Goal: Task Accomplishment & Management: Manage account settings

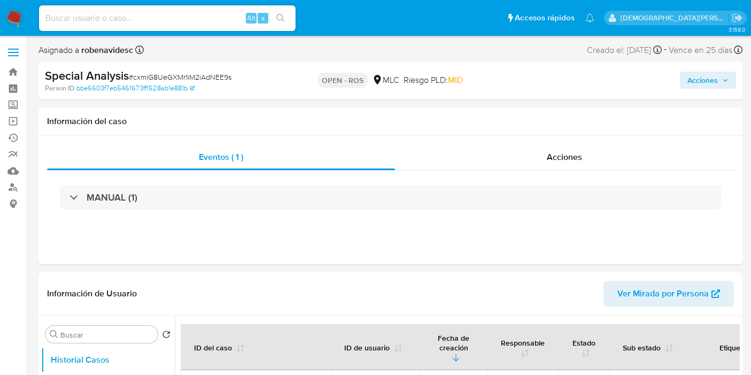
select select "10"
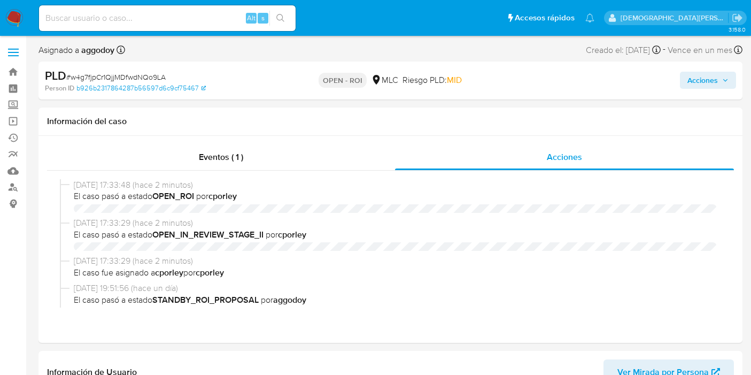
select select "10"
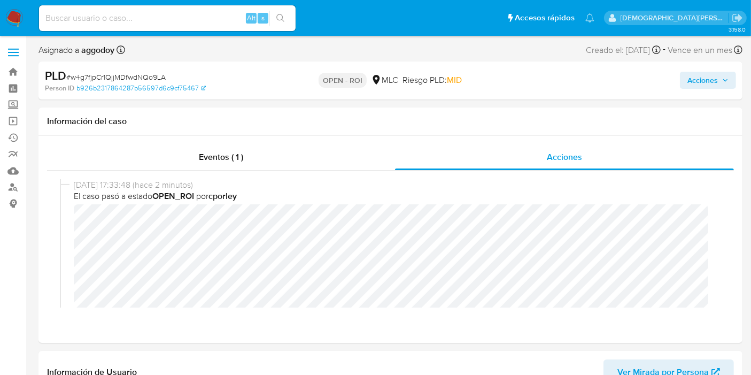
scroll to position [59, 0]
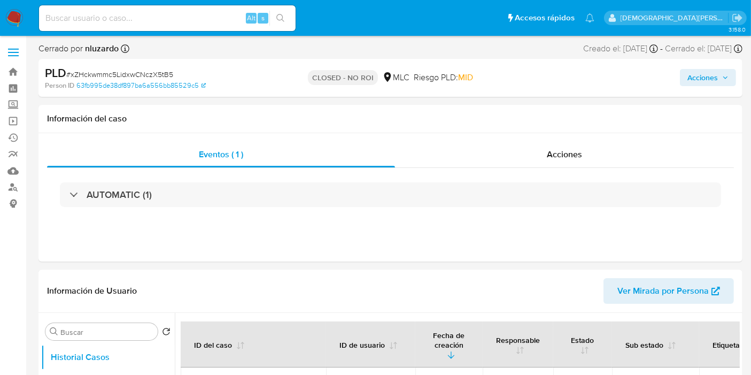
select select "10"
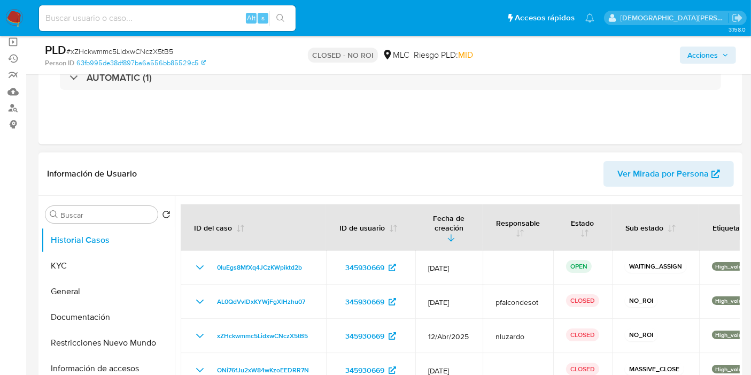
scroll to position [119, 0]
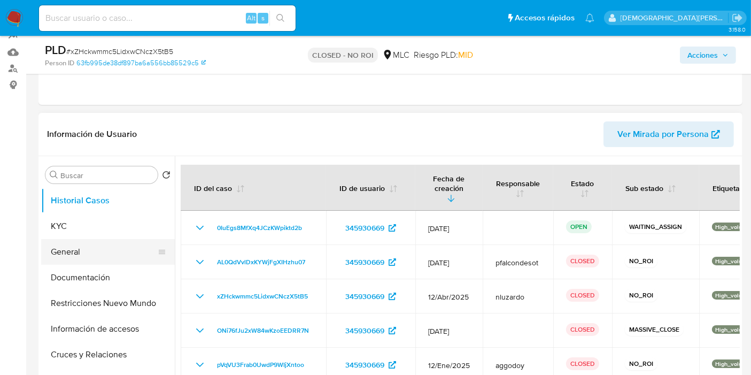
click at [63, 250] on button "General" at bounding box center [103, 252] width 125 height 26
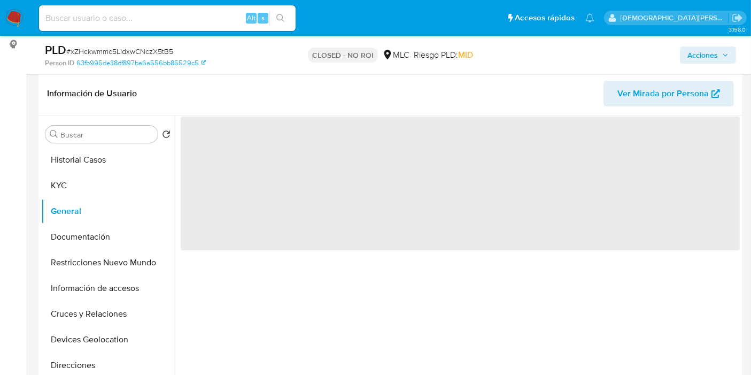
scroll to position [178, 0]
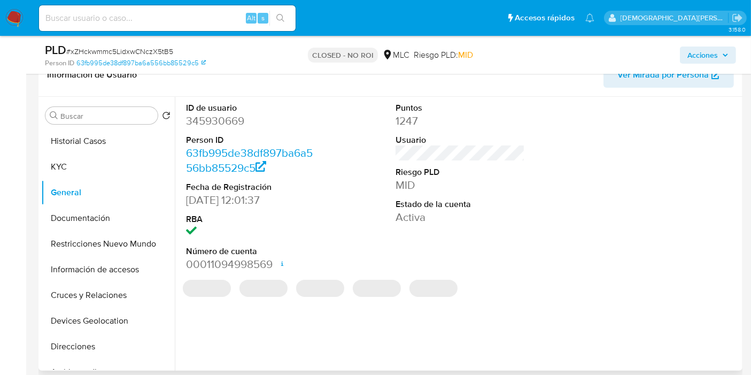
click at [211, 116] on dd "345930669" at bounding box center [250, 120] width 129 height 15
copy dd "345930669"
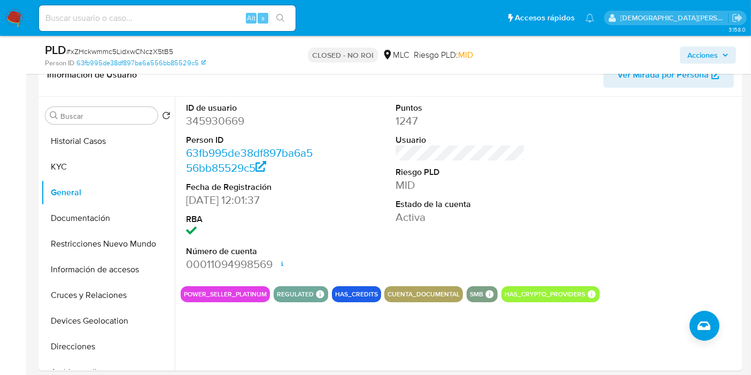
click at [162, 15] on input at bounding box center [167, 18] width 257 height 14
paste input "rgmdvt5Mzb8jKkn3DqhpZ0pP"
type input "rgmdvt5Mzb8jKkn3DqhpZ0pP"
click at [283, 14] on icon "search-icon" at bounding box center [280, 18] width 9 height 9
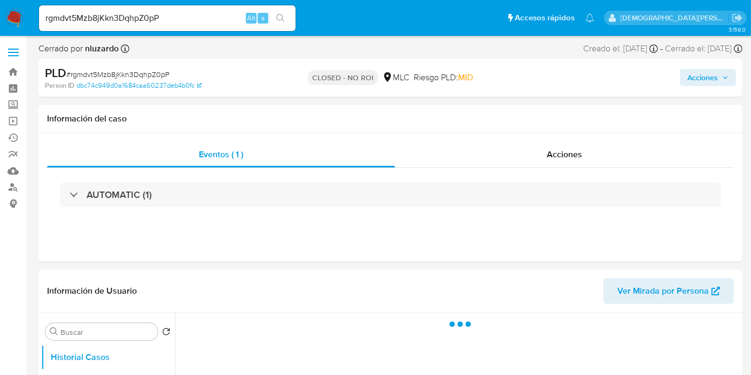
select select "10"
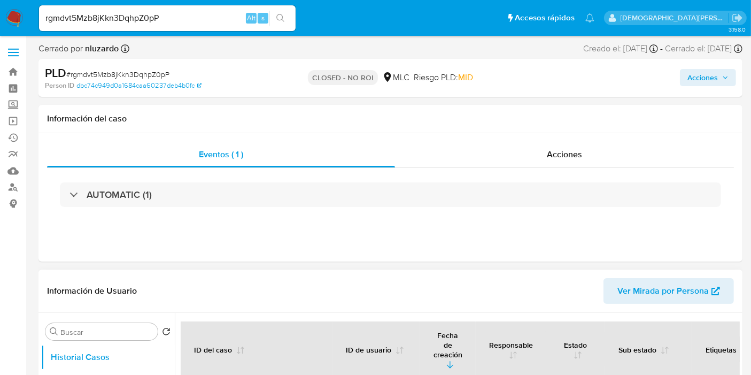
scroll to position [119, 0]
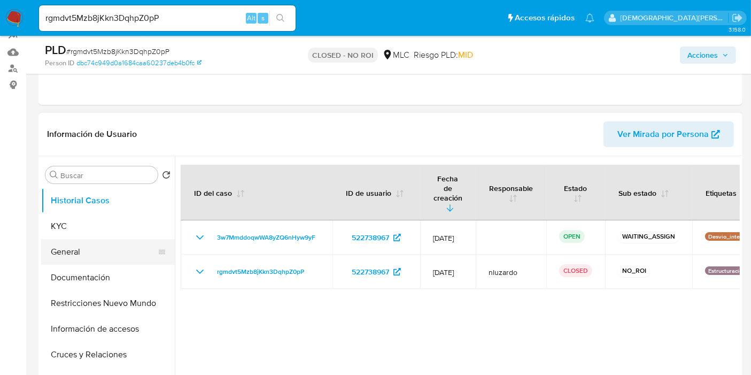
click at [109, 257] on button "General" at bounding box center [103, 252] width 125 height 26
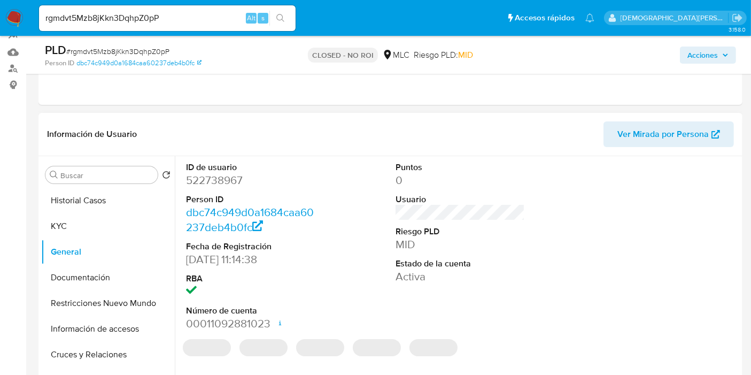
click at [232, 179] on dd "522738967" at bounding box center [250, 180] width 129 height 15
copy dd "522738967"
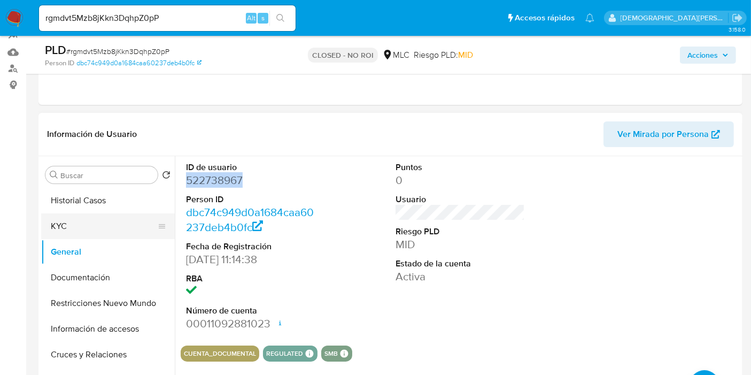
click at [86, 222] on button "KYC" at bounding box center [103, 226] width 125 height 26
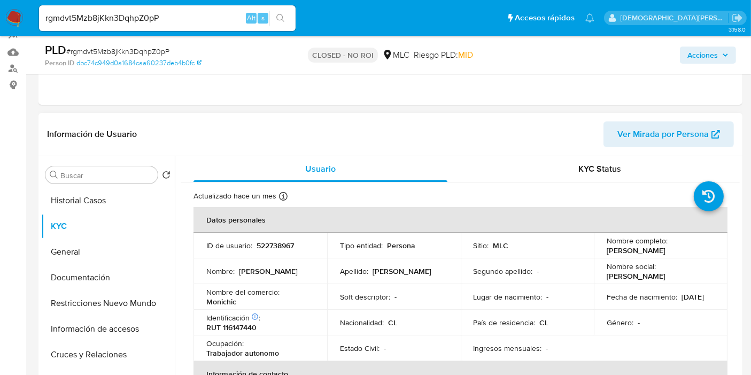
scroll to position [178, 0]
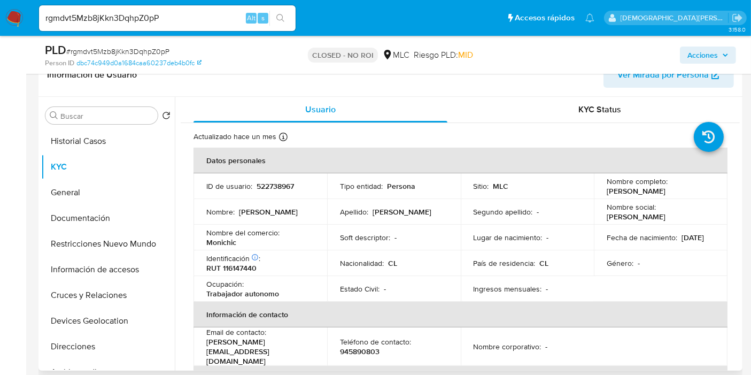
drag, startPoint x: 635, startPoint y: 198, endPoint x: 605, endPoint y: 189, distance: 31.6
click at [607, 189] on p "Mónica Mercedes Herrera Carrasco" at bounding box center [636, 191] width 59 height 10
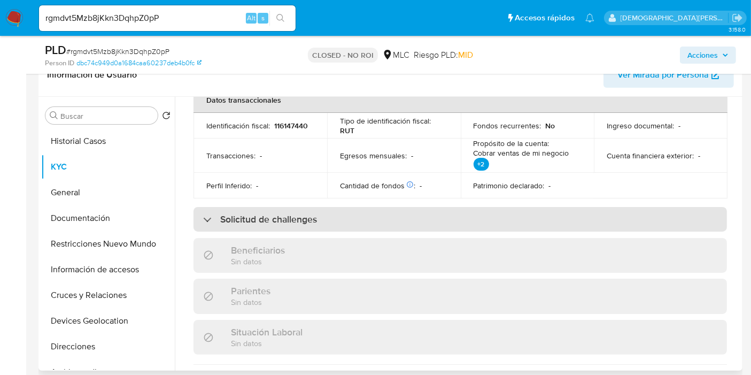
scroll to position [356, 0]
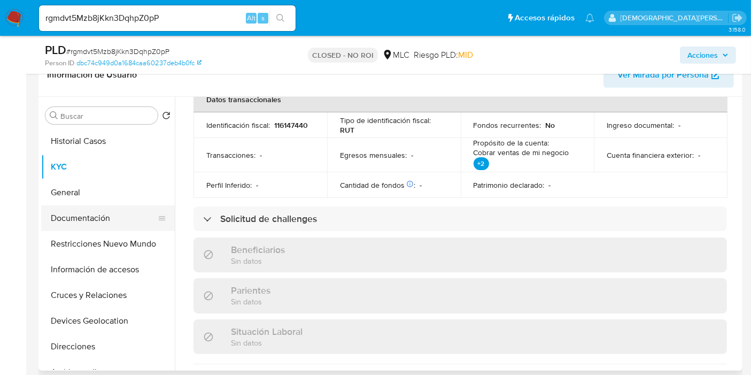
click at [88, 215] on button "Documentación" at bounding box center [103, 218] width 125 height 26
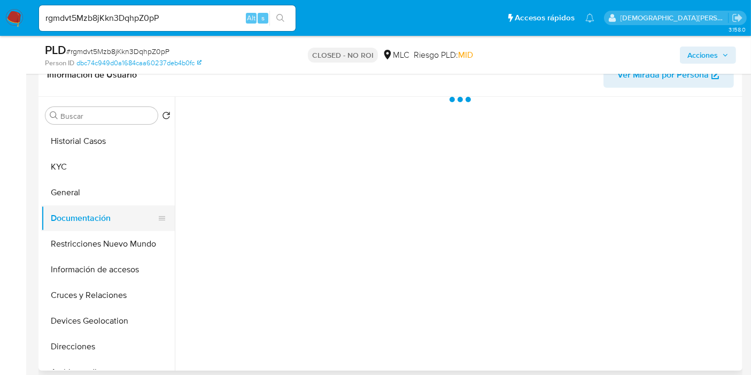
scroll to position [0, 0]
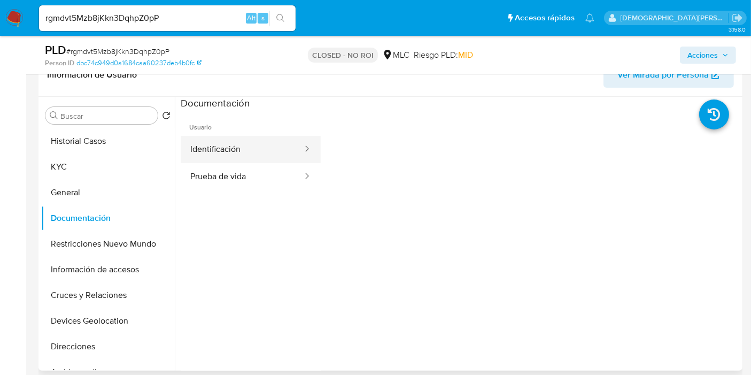
click at [276, 149] on button "Identificación" at bounding box center [242, 149] width 123 height 27
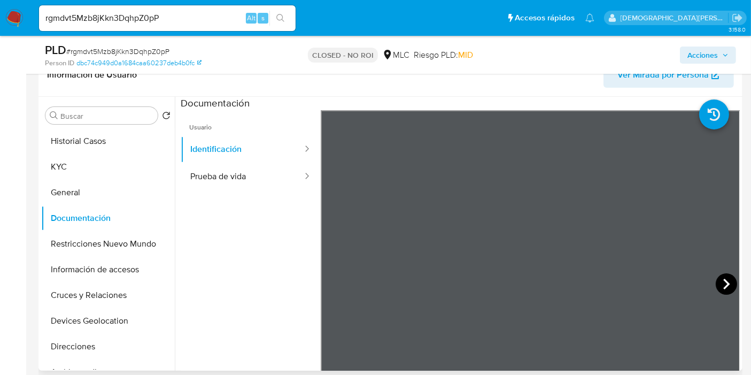
click at [720, 280] on icon at bounding box center [726, 283] width 21 height 21
click at [214, 164] on button "Prueba de vida" at bounding box center [242, 176] width 123 height 27
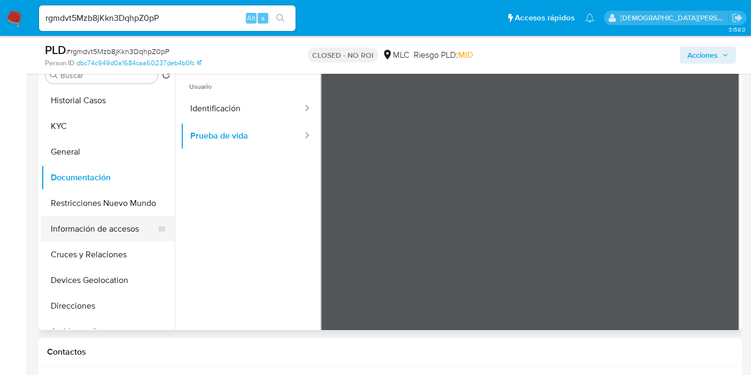
scroll to position [237, 0]
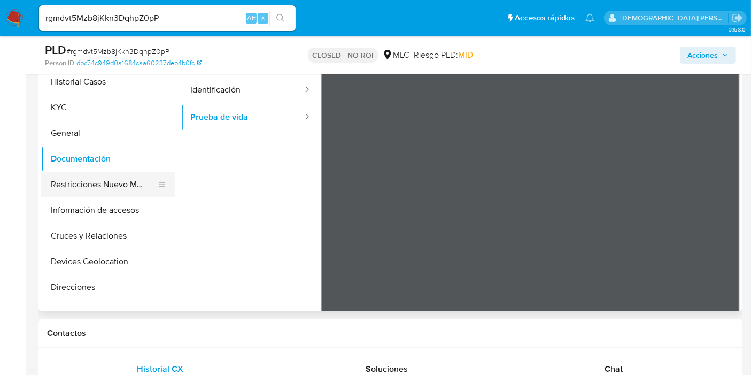
click at [107, 196] on button "Restricciones Nuevo Mundo" at bounding box center [103, 185] width 125 height 26
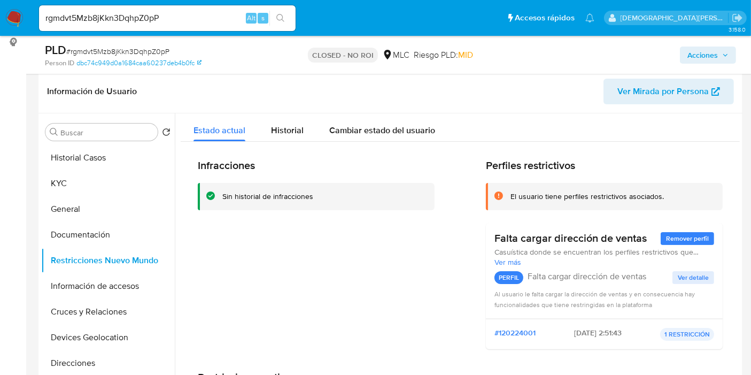
scroll to position [178, 0]
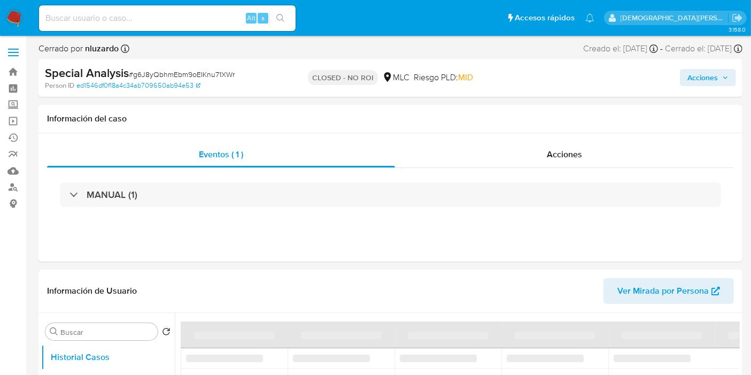
select select "10"
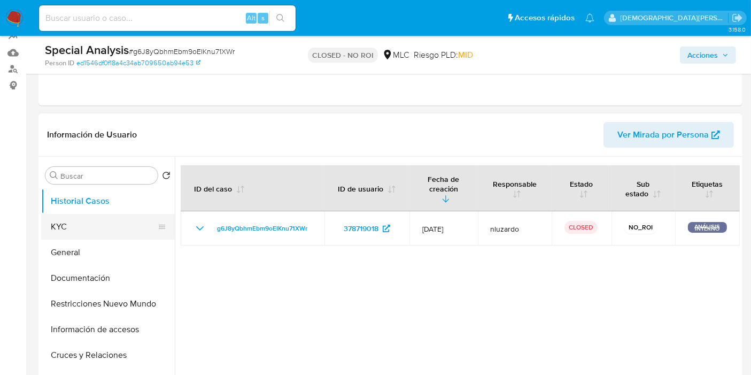
scroll to position [119, 0]
click at [90, 251] on button "General" at bounding box center [103, 252] width 125 height 26
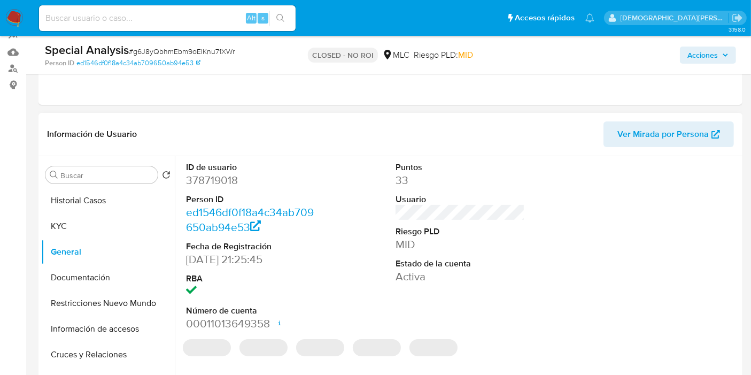
click at [197, 185] on dd "378719018" at bounding box center [250, 180] width 129 height 15
click at [202, 184] on dd "378719018" at bounding box center [250, 180] width 129 height 15
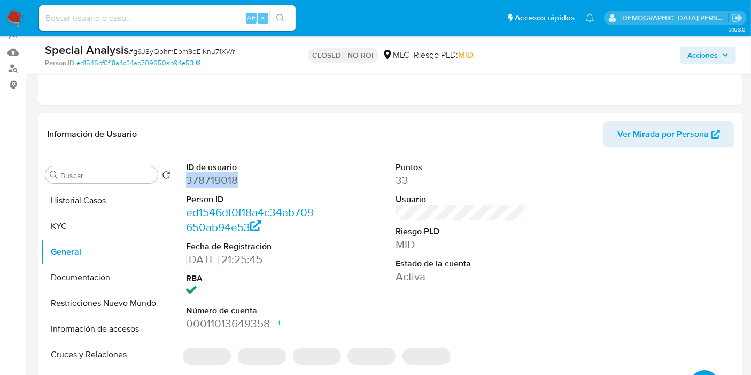
copy dd "378719018"
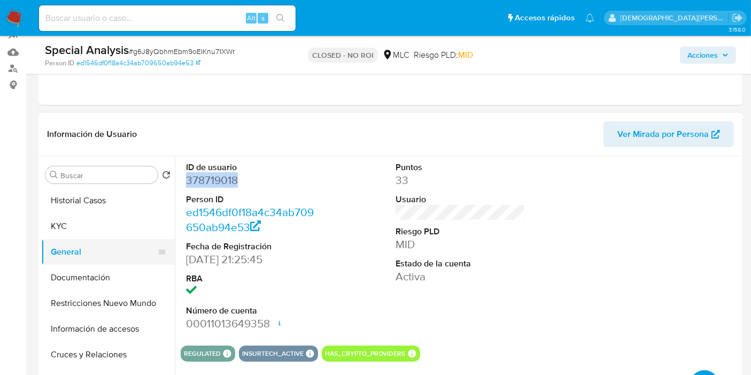
drag, startPoint x: 89, startPoint y: 269, endPoint x: 116, endPoint y: 261, distance: 28.1
click at [89, 269] on button "Documentación" at bounding box center [108, 278] width 134 height 26
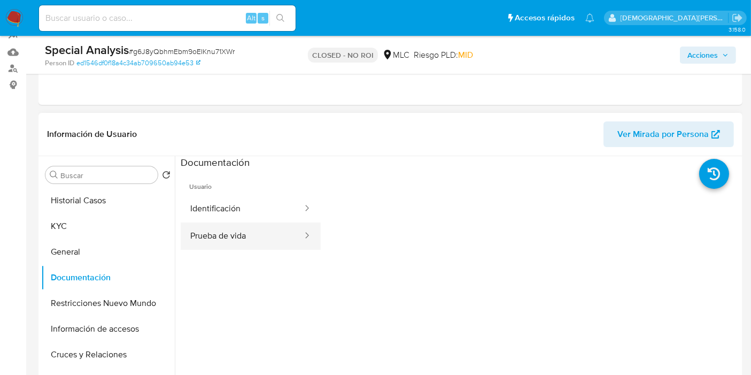
scroll to position [178, 0]
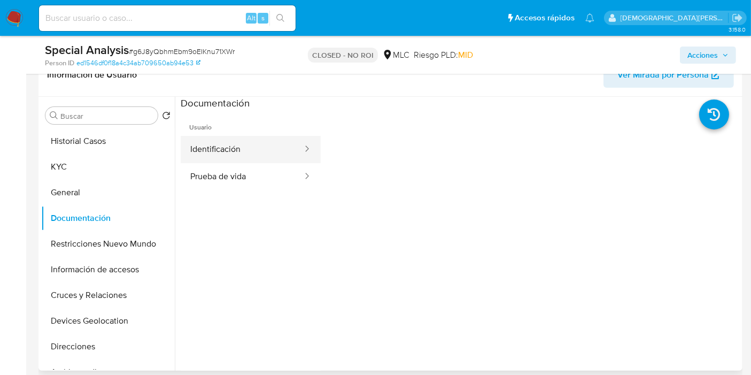
click at [281, 156] on button "Identificación" at bounding box center [242, 149] width 123 height 27
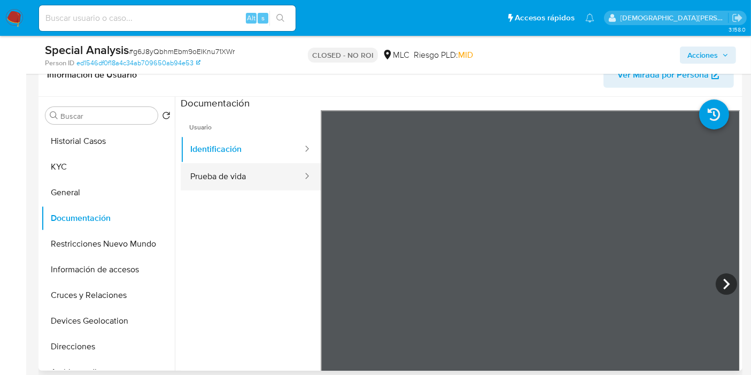
click at [264, 181] on button "Prueba de vida" at bounding box center [242, 176] width 123 height 27
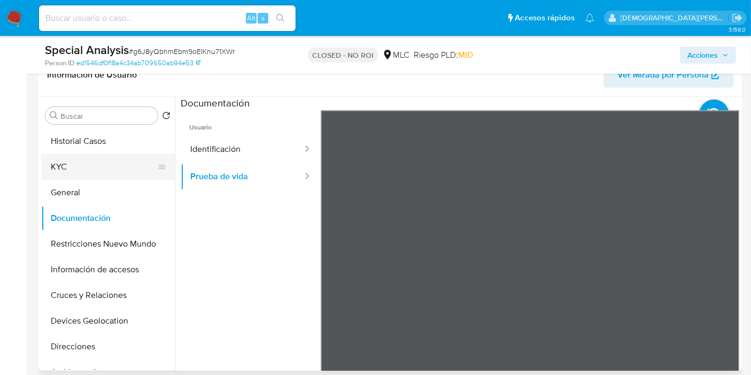
click at [82, 169] on button "KYC" at bounding box center [103, 167] width 125 height 26
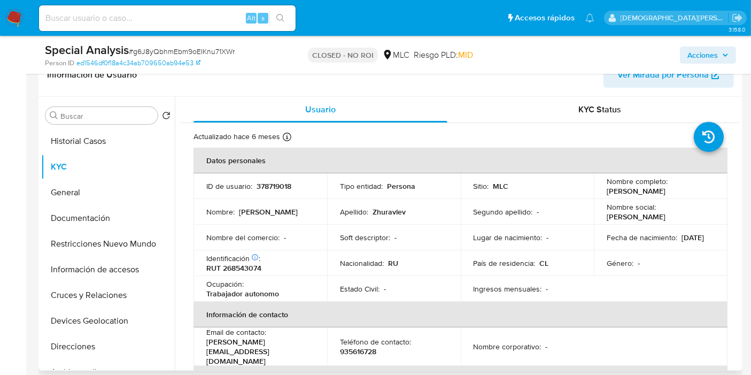
drag, startPoint x: 653, startPoint y: 195, endPoint x: 601, endPoint y: 195, distance: 51.8
click at [601, 195] on td "Nombre completo : Dmitrii Zhuravlev" at bounding box center [661, 186] width 134 height 26
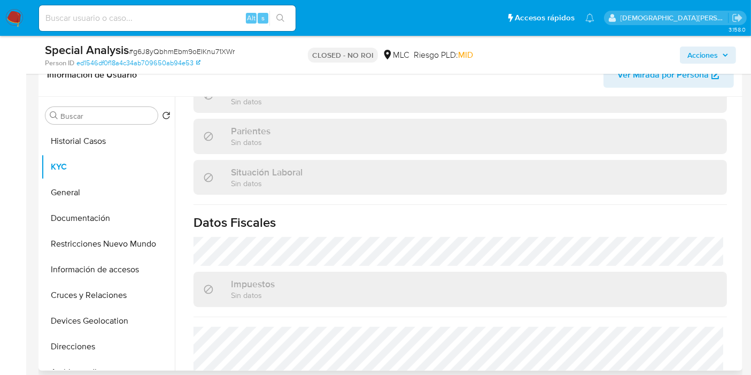
scroll to position [617, 0]
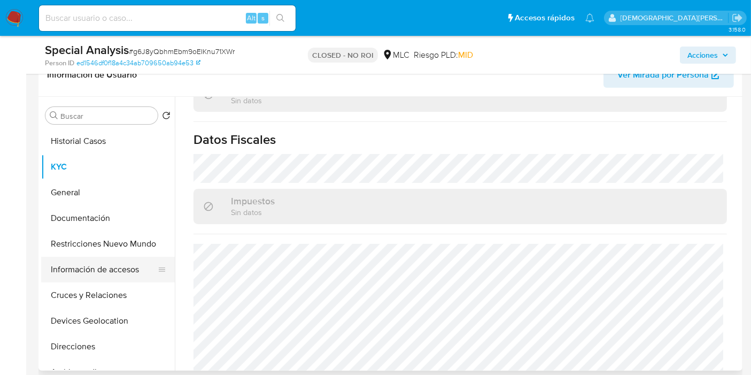
click at [100, 272] on button "Información de accesos" at bounding box center [103, 270] width 125 height 26
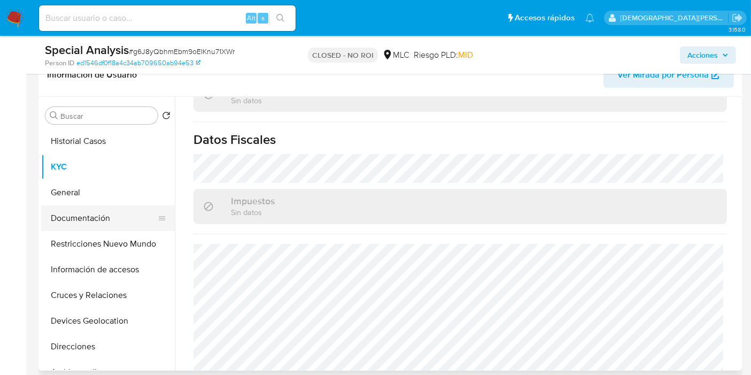
scroll to position [0, 0]
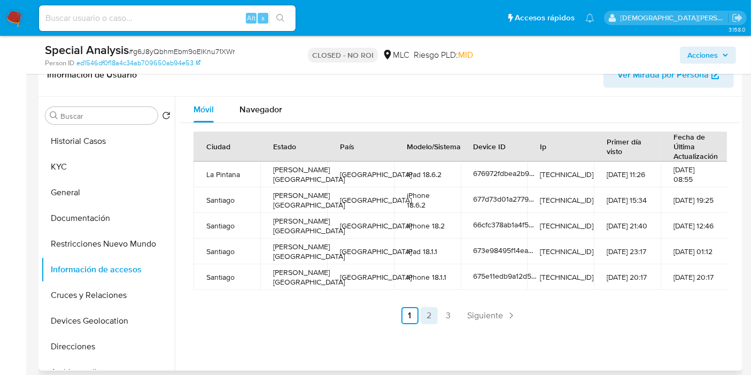
click at [425, 316] on link "2" at bounding box center [429, 315] width 17 height 17
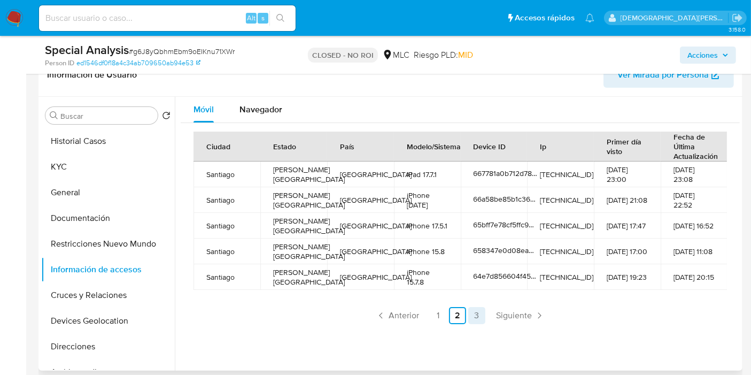
click at [472, 318] on link "3" at bounding box center [476, 315] width 17 height 17
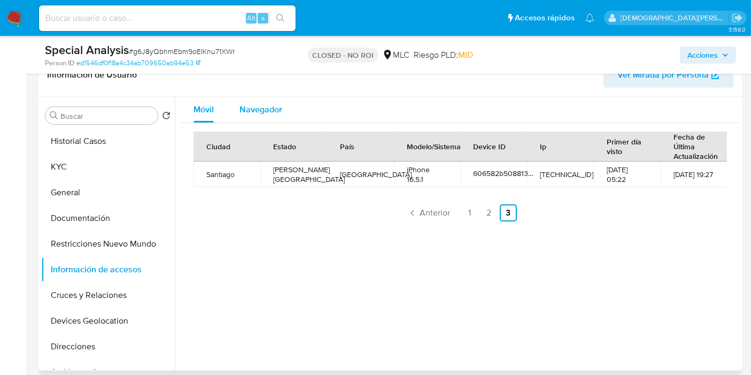
click at [266, 112] on span "Navegador" at bounding box center [260, 109] width 43 height 12
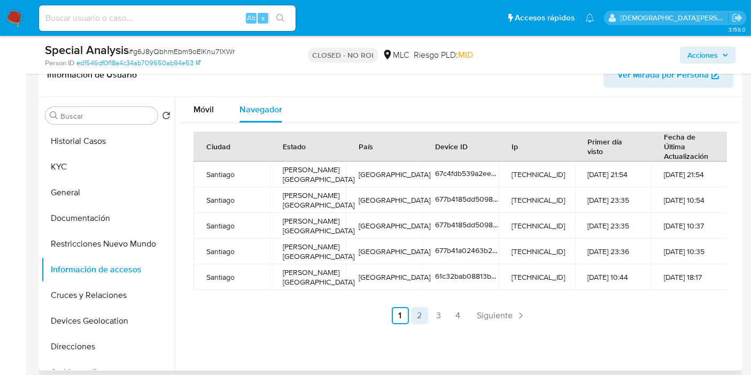
click at [417, 319] on link "2" at bounding box center [419, 315] width 17 height 17
click at [466, 311] on link "3" at bounding box center [467, 315] width 17 height 17
click at [478, 313] on link "4" at bounding box center [486, 315] width 17 height 17
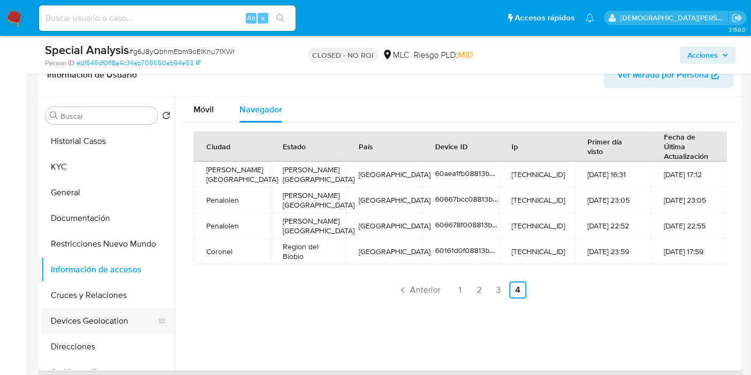
click at [75, 321] on button "Devices Geolocation" at bounding box center [103, 321] width 125 height 26
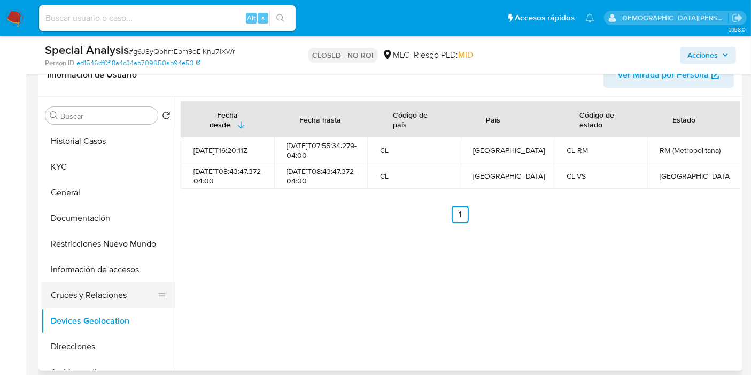
click at [88, 299] on button "Cruces y Relaciones" at bounding box center [103, 295] width 125 height 26
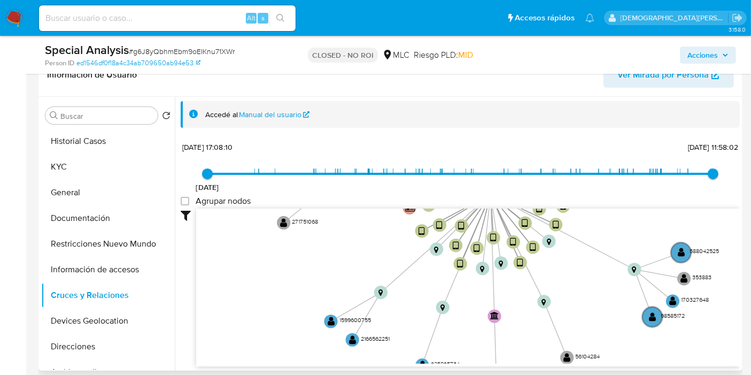
drag, startPoint x: 293, startPoint y: 277, endPoint x: 351, endPoint y: 233, distance: 72.9
click at [351, 233] on icon "device-677b41a02463b277af4412d1  user-378719018  378719018 device-66a58be85b1…" at bounding box center [468, 285] width 544 height 155
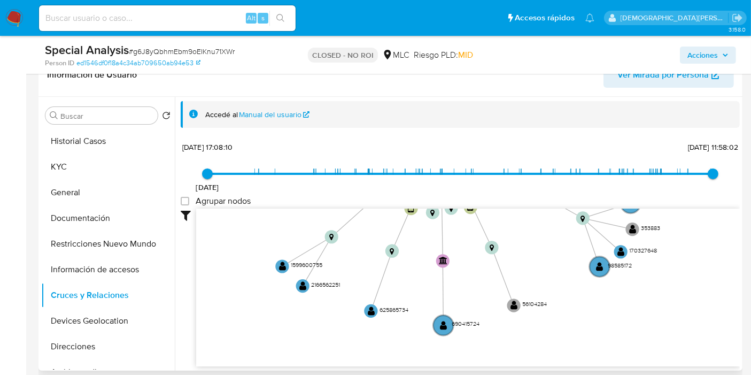
drag, startPoint x: 309, startPoint y: 284, endPoint x: 260, endPoint y: 229, distance: 74.2
click at [260, 229] on icon "device-677b41a02463b277af4412d1  user-378719018  378719018 device-66a58be85b1…" at bounding box center [468, 285] width 544 height 155
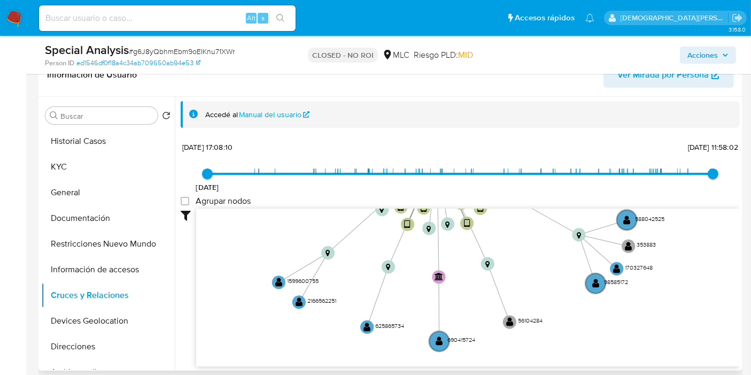
drag, startPoint x: 264, startPoint y: 223, endPoint x: 255, endPoint y: 351, distance: 127.5
click at [255, 350] on icon "device-677b41a02463b277af4412d1  user-378719018  378719018 device-66a58be85b1…" at bounding box center [468, 285] width 544 height 155
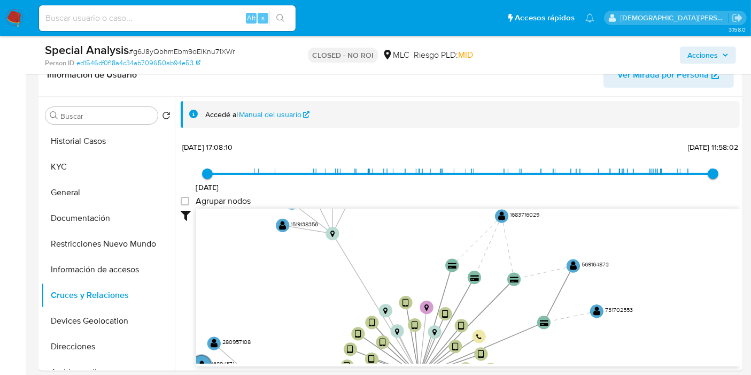
drag, startPoint x: 295, startPoint y: 268, endPoint x: 281, endPoint y: 371, distance: 104.6
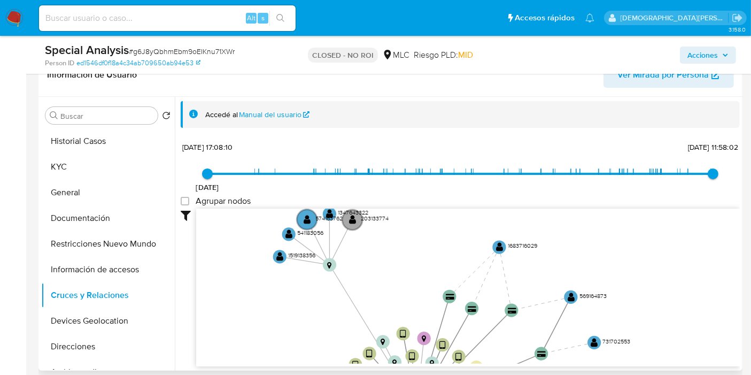
drag, startPoint x: 297, startPoint y: 288, endPoint x: 295, endPoint y: 317, distance: 28.9
click at [295, 318] on icon "device-677b41a02463b277af4412d1  user-378719018  378719018 device-66a58be85b1…" at bounding box center [468, 285] width 544 height 155
click at [496, 248] on text "" at bounding box center [499, 248] width 7 height 10
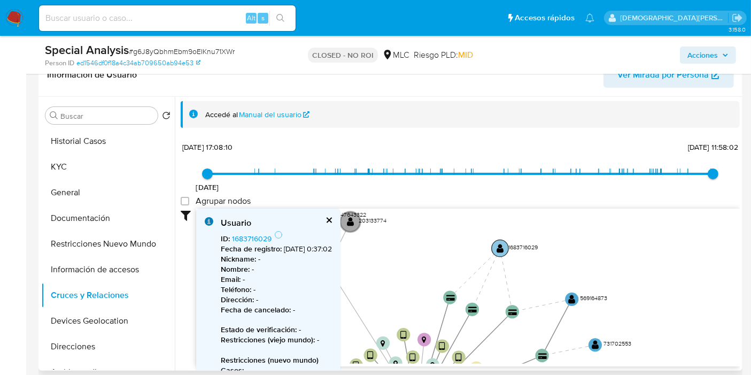
click at [498, 248] on text "" at bounding box center [500, 248] width 7 height 10
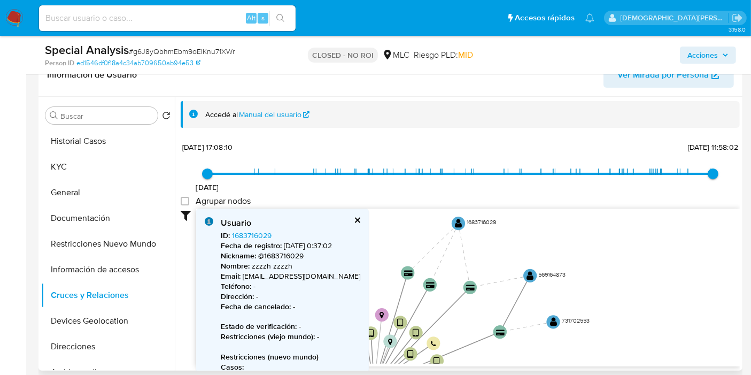
drag, startPoint x: 441, startPoint y: 264, endPoint x: 399, endPoint y: 238, distance: 49.6
click at [399, 238] on icon "device-677b41a02463b277af4412d1  user-378719018  378719018 device-66a58be85b1…" at bounding box center [468, 285] width 544 height 155
click at [353, 220] on button "cerrar" at bounding box center [356, 219] width 7 height 7
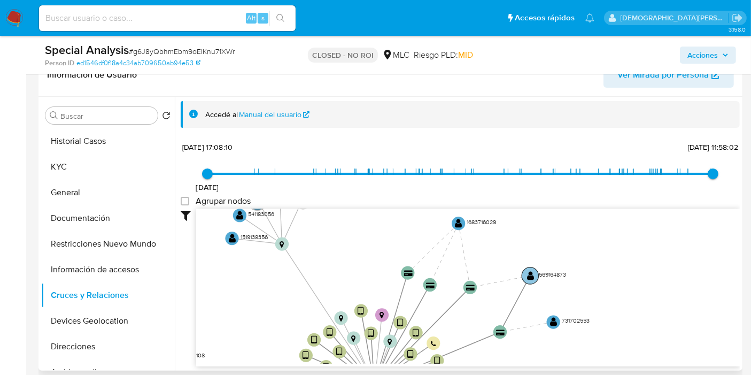
click at [531, 276] on text "" at bounding box center [530, 275] width 7 height 10
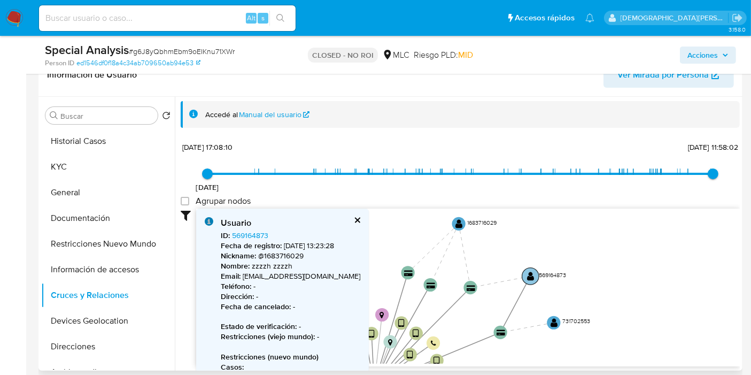
click at [531, 276] on text "" at bounding box center [530, 275] width 7 height 10
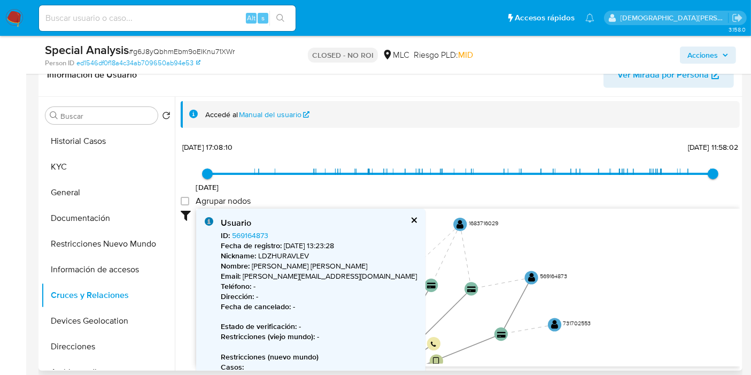
click at [410, 220] on button "cerrar" at bounding box center [413, 219] width 7 height 7
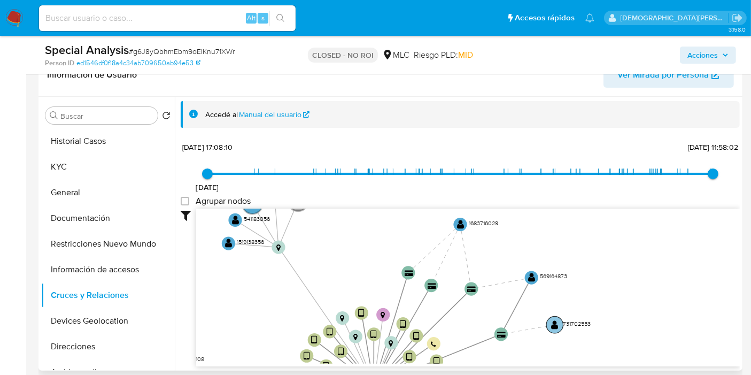
click at [554, 322] on text "" at bounding box center [555, 324] width 7 height 10
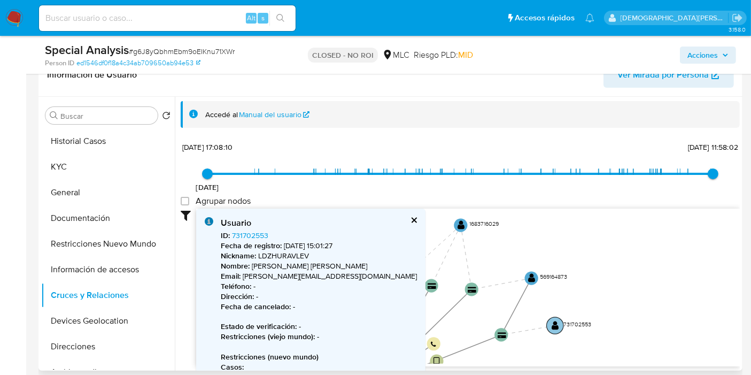
click at [554, 322] on text "" at bounding box center [555, 325] width 7 height 10
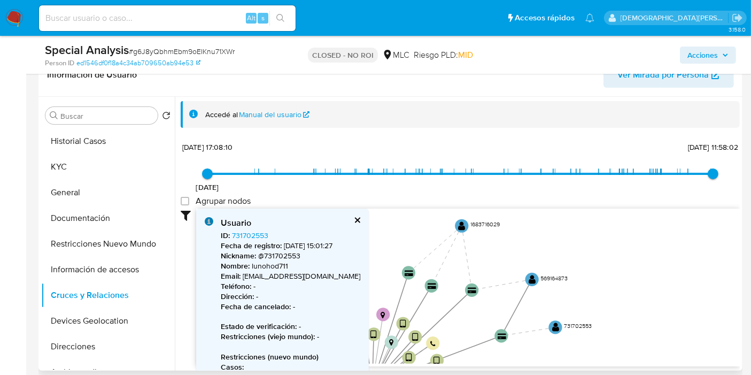
click at [353, 219] on button "cerrar" at bounding box center [356, 219] width 7 height 7
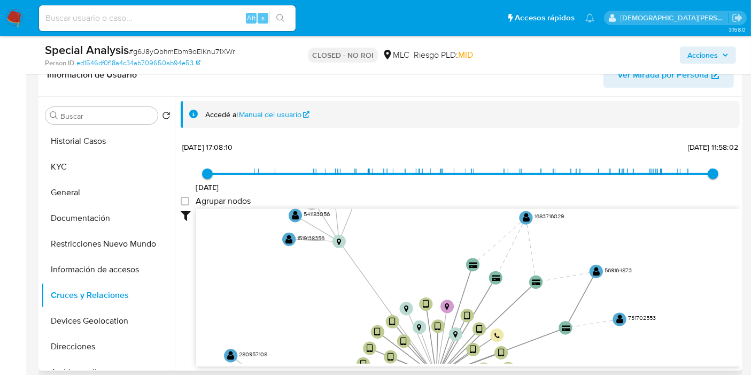
drag, startPoint x: 365, startPoint y: 275, endPoint x: 412, endPoint y: 245, distance: 55.3
click at [439, 225] on icon "device-677b41a02463b277af4412d1  user-378719018  378719018 device-66a58be85b1…" at bounding box center [468, 285] width 544 height 155
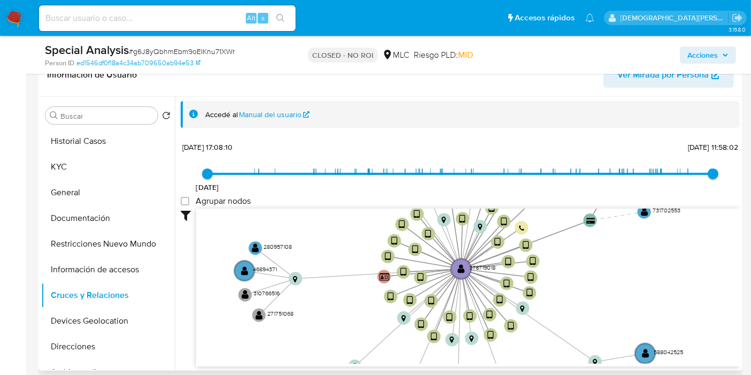
drag, startPoint x: 350, startPoint y: 277, endPoint x: 354, endPoint y: 215, distance: 62.2
click at [354, 215] on icon "device-677b41a02463b277af4412d1  user-378719018  378719018 device-66a58be85b1…" at bounding box center [468, 285] width 544 height 155
click at [246, 266] on text "" at bounding box center [244, 270] width 7 height 10
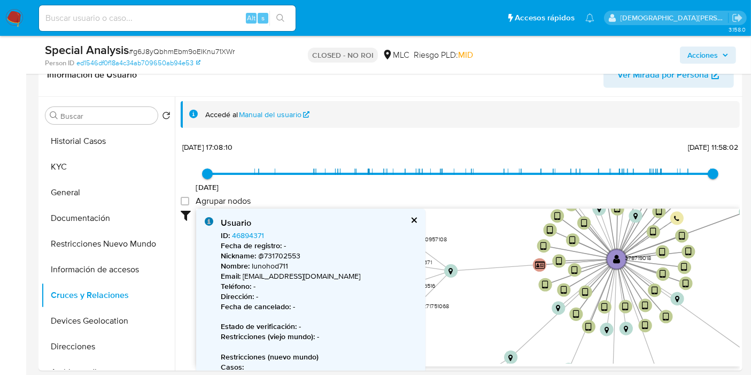
drag, startPoint x: 609, startPoint y: 283, endPoint x: 765, endPoint y: 274, distance: 155.8
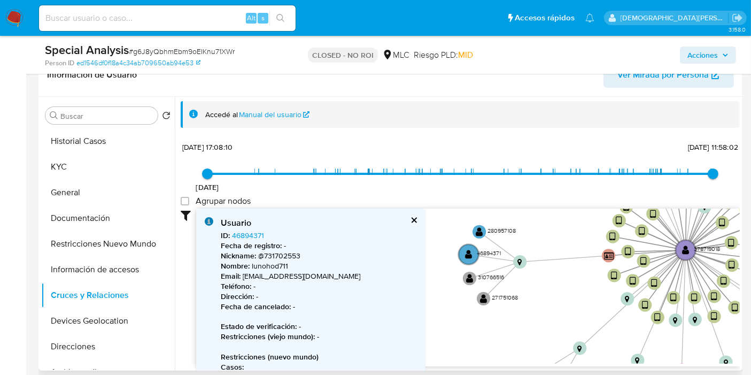
drag, startPoint x: 504, startPoint y: 309, endPoint x: 573, endPoint y: 300, distance: 69.5
click at [573, 300] on icon "device-677b41a02463b277af4412d1  user-378719018  378719018 device-66a58be85b1…" at bounding box center [468, 285] width 544 height 155
click at [465, 256] on text "" at bounding box center [468, 254] width 7 height 10
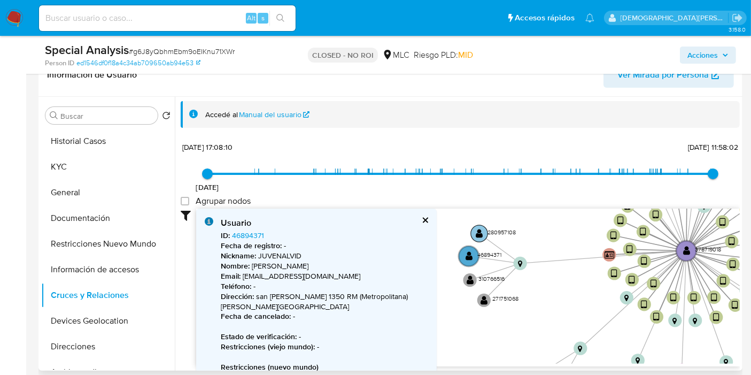
click at [478, 234] on text "" at bounding box center [479, 233] width 7 height 10
click at [478, 233] on text "" at bounding box center [479, 234] width 7 height 10
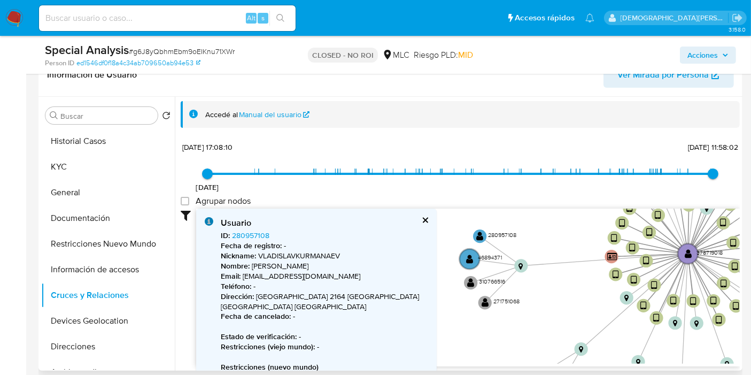
click at [421, 217] on button "cerrar" at bounding box center [424, 219] width 7 height 7
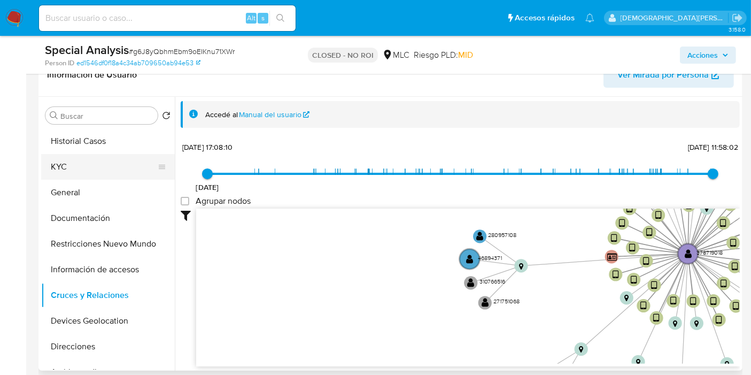
click at [115, 167] on button "KYC" at bounding box center [103, 167] width 125 height 26
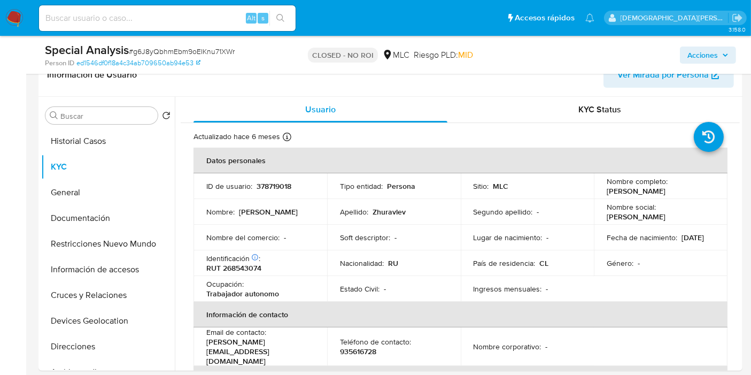
drag, startPoint x: 653, startPoint y: 193, endPoint x: 601, endPoint y: 193, distance: 51.8
click at [601, 193] on td "Nombre completo : Dmitrii Zhuravlev" at bounding box center [661, 186] width 134 height 26
copy p "Dmitrii Zhuravlev"
click at [78, 214] on button "Documentación" at bounding box center [103, 218] width 125 height 26
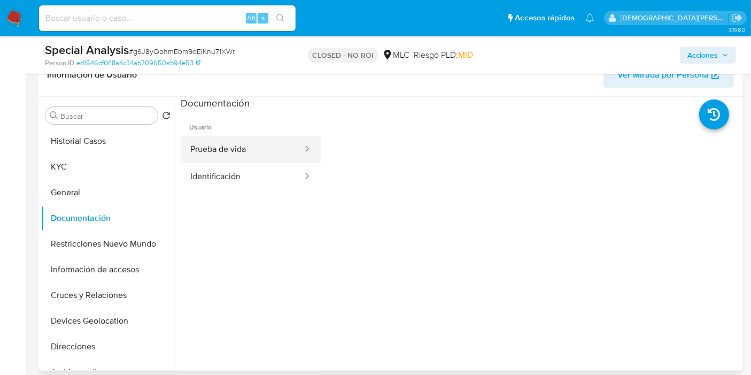
click at [271, 140] on button "Prueba de vida" at bounding box center [242, 149] width 123 height 27
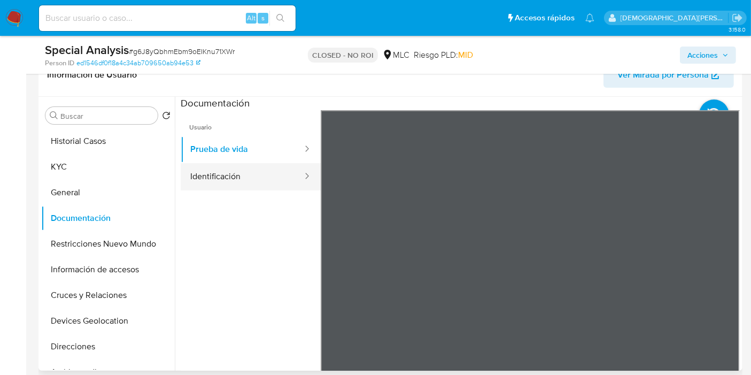
click at [272, 184] on button "Identificación" at bounding box center [242, 176] width 123 height 27
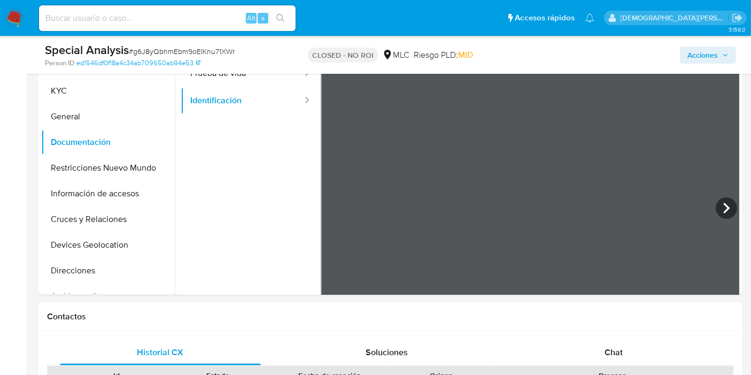
scroll to position [297, 0]
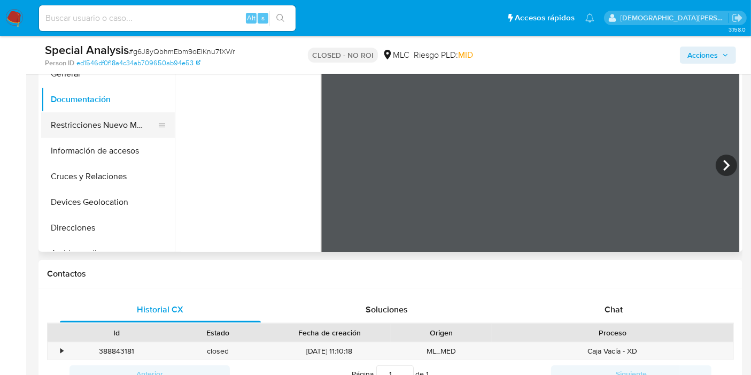
click at [88, 125] on button "Restricciones Nuevo Mundo" at bounding box center [103, 125] width 125 height 26
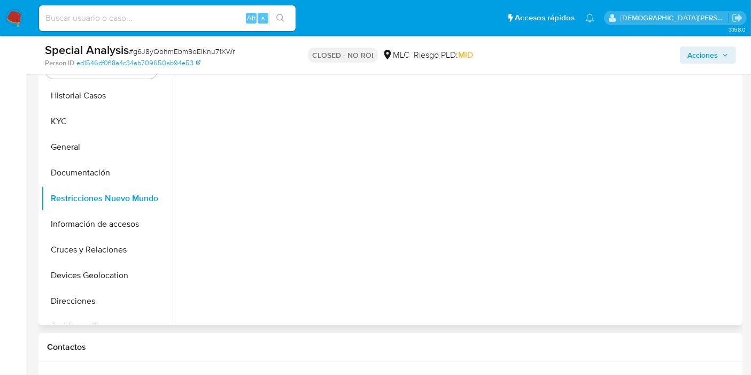
scroll to position [178, 0]
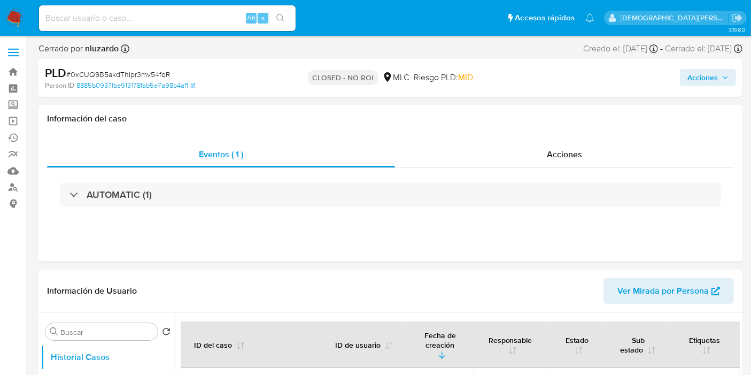
select select "10"
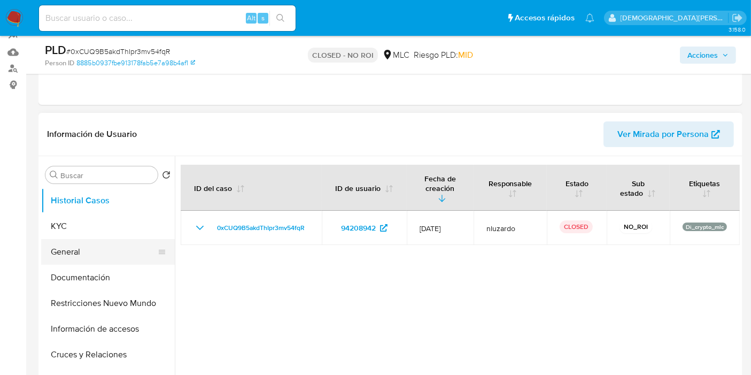
click at [91, 255] on button "General" at bounding box center [103, 252] width 125 height 26
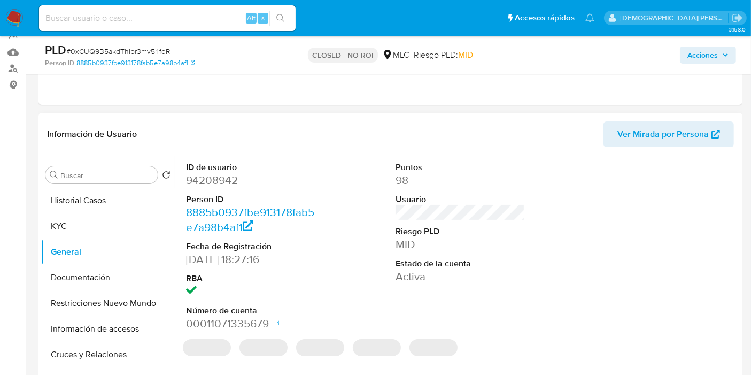
click at [210, 182] on dd "94208942" at bounding box center [250, 180] width 129 height 15
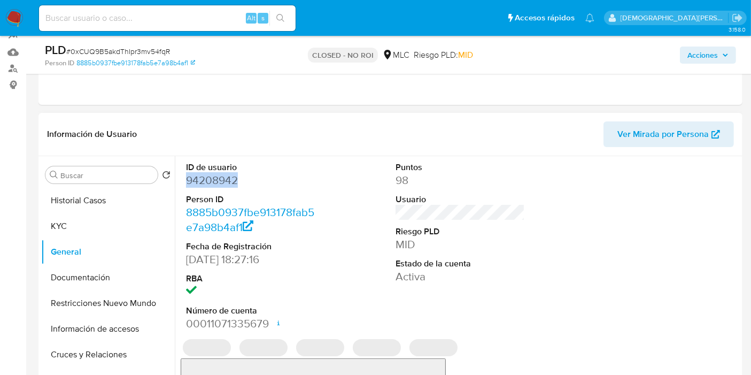
copy dd "94208942"
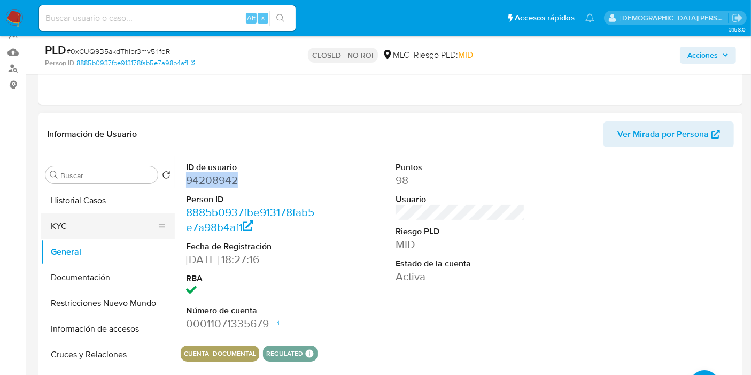
click at [95, 221] on button "KYC" at bounding box center [103, 226] width 125 height 26
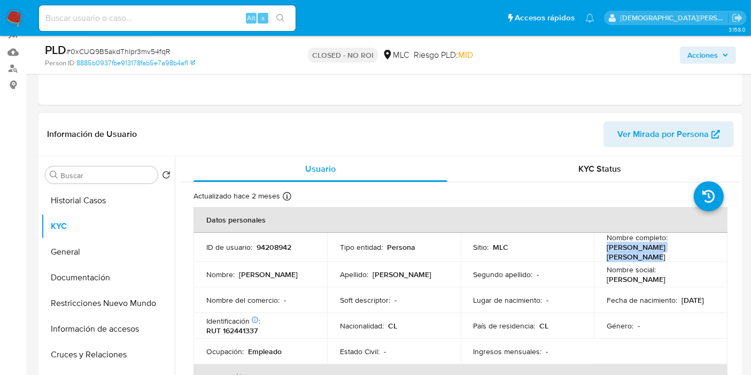
drag, startPoint x: 699, startPoint y: 251, endPoint x: 603, endPoint y: 252, distance: 95.7
click at [603, 252] on td "Nombre completo : [PERSON_NAME] [PERSON_NAME]" at bounding box center [661, 247] width 134 height 29
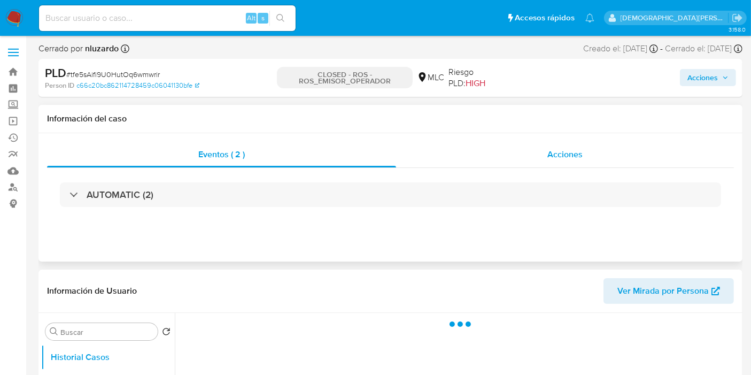
click at [533, 156] on div "Acciones" at bounding box center [565, 155] width 338 height 26
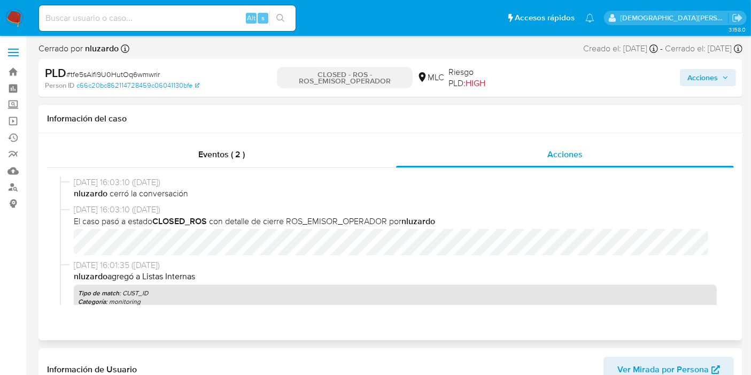
select select "10"
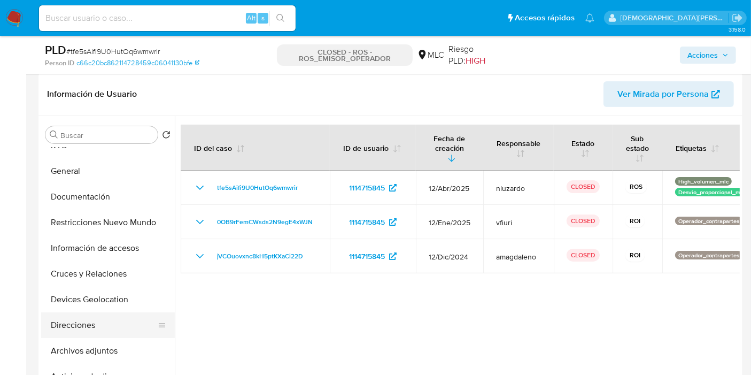
scroll to position [59, 0]
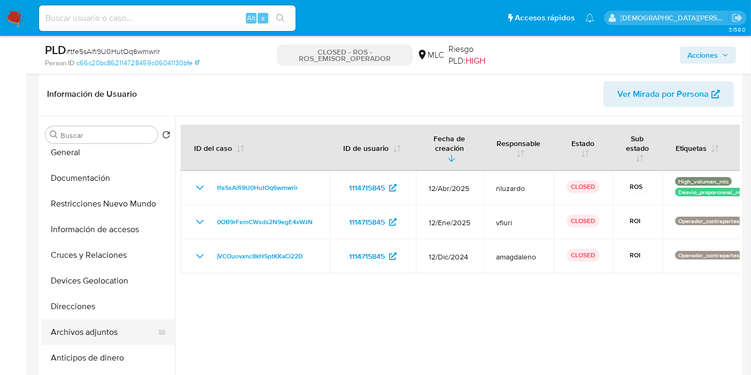
click at [106, 332] on button "Archivos adjuntos" at bounding box center [103, 332] width 125 height 26
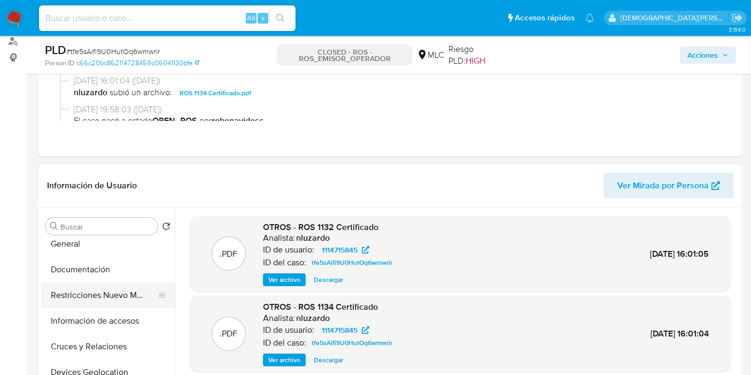
scroll to position [178, 0]
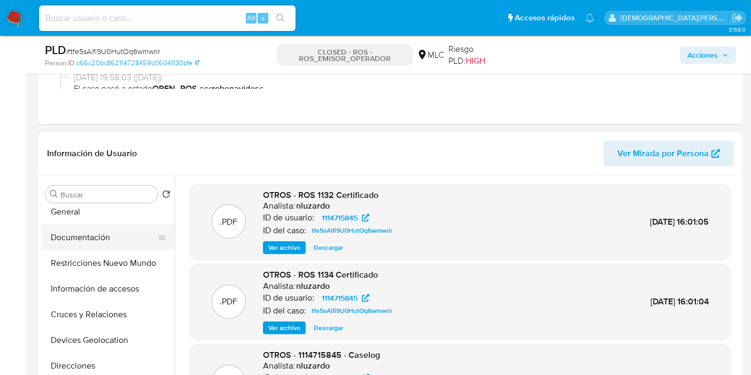
click at [102, 242] on button "Documentación" at bounding box center [103, 237] width 125 height 26
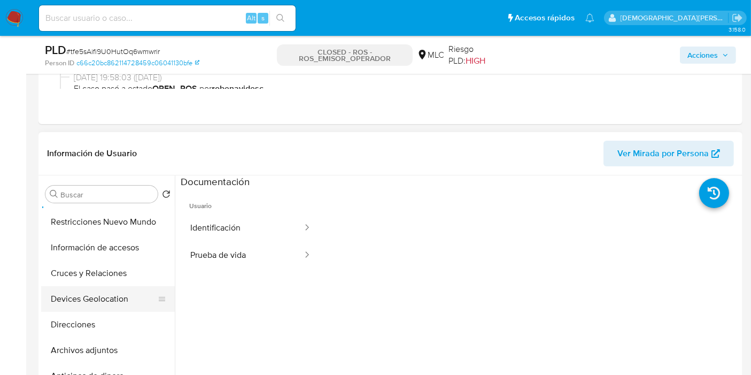
scroll to position [119, 0]
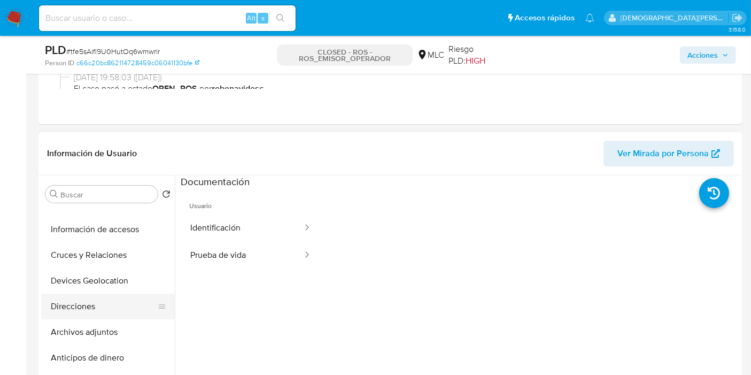
drag, startPoint x: 89, startPoint y: 332, endPoint x: 111, endPoint y: 304, distance: 35.8
click at [89, 332] on button "Archivos adjuntos" at bounding box center [108, 332] width 134 height 26
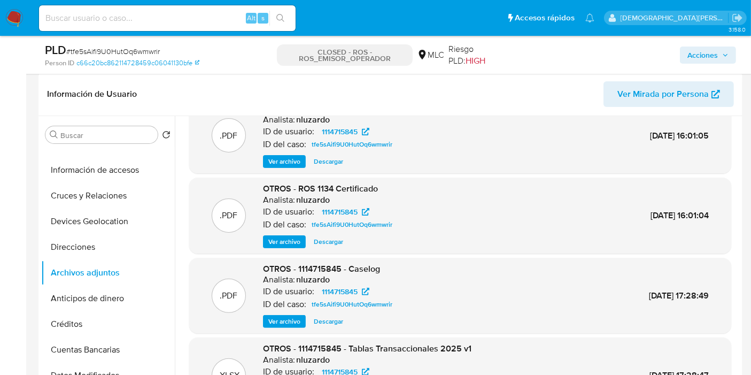
scroll to position [0, 0]
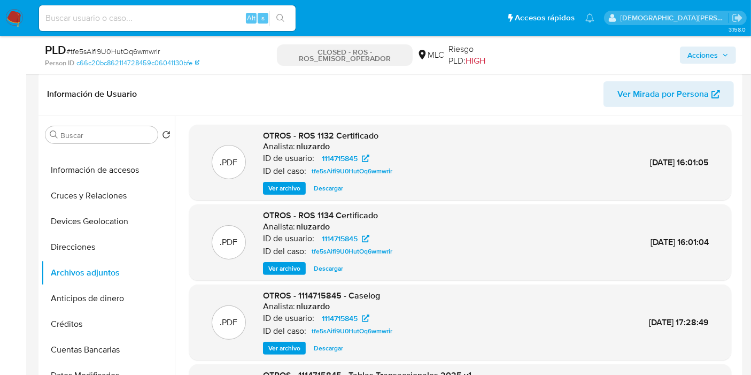
click at [287, 185] on span "Ver archivo" at bounding box center [284, 188] width 32 height 11
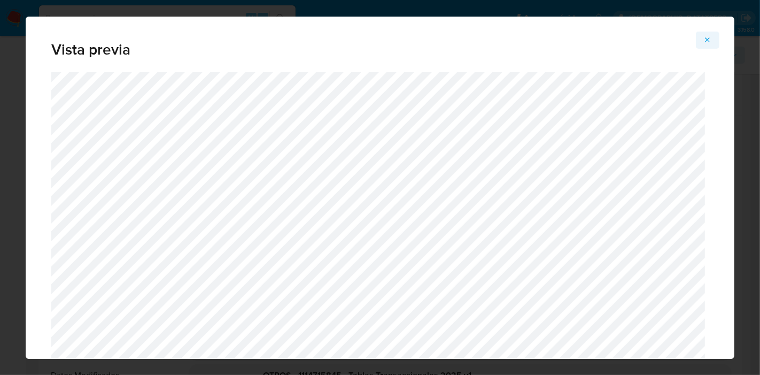
click at [710, 38] on icon "Attachment preview" at bounding box center [707, 40] width 9 height 9
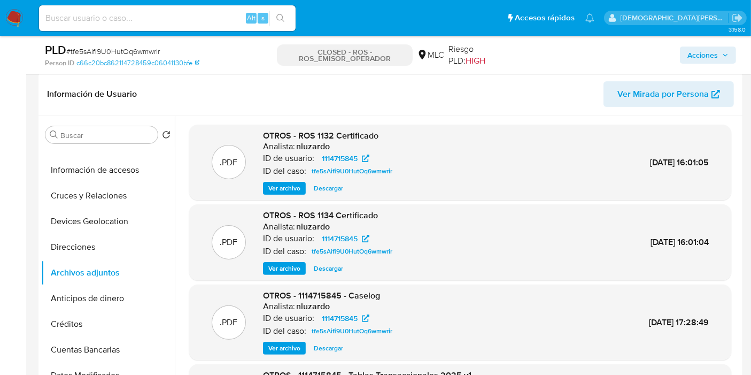
click at [284, 264] on span "Ver archivo" at bounding box center [284, 268] width 32 height 11
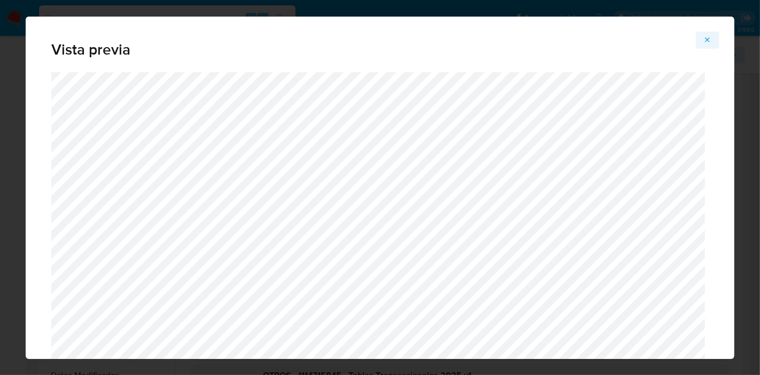
click at [705, 40] on icon "Attachment preview" at bounding box center [707, 40] width 9 height 9
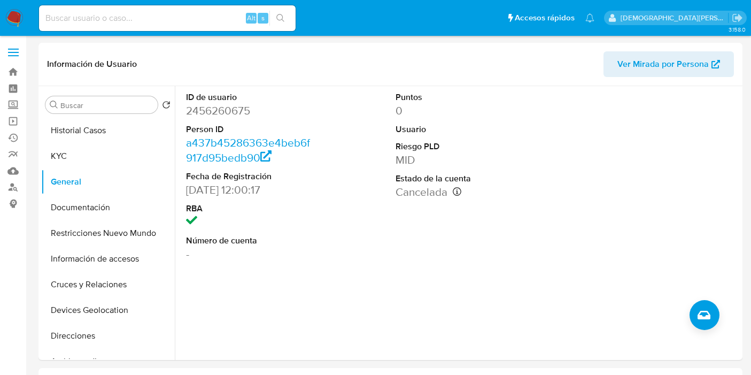
select select "10"
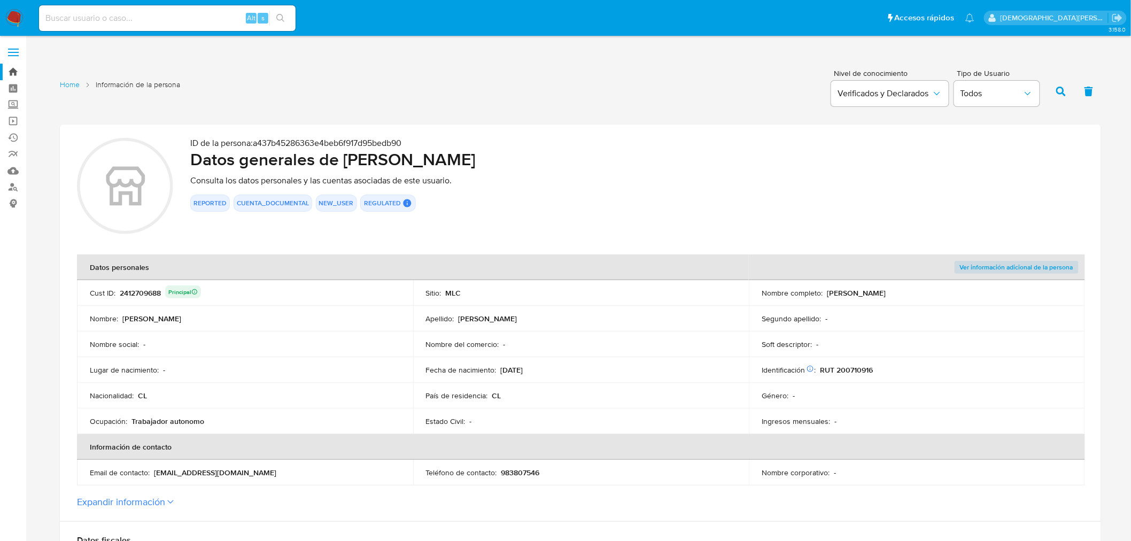
click at [15, 72] on link "Bandeja" at bounding box center [63, 72] width 127 height 17
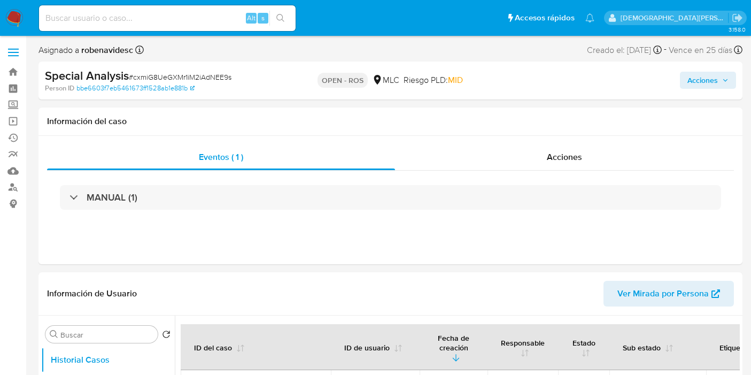
select select "10"
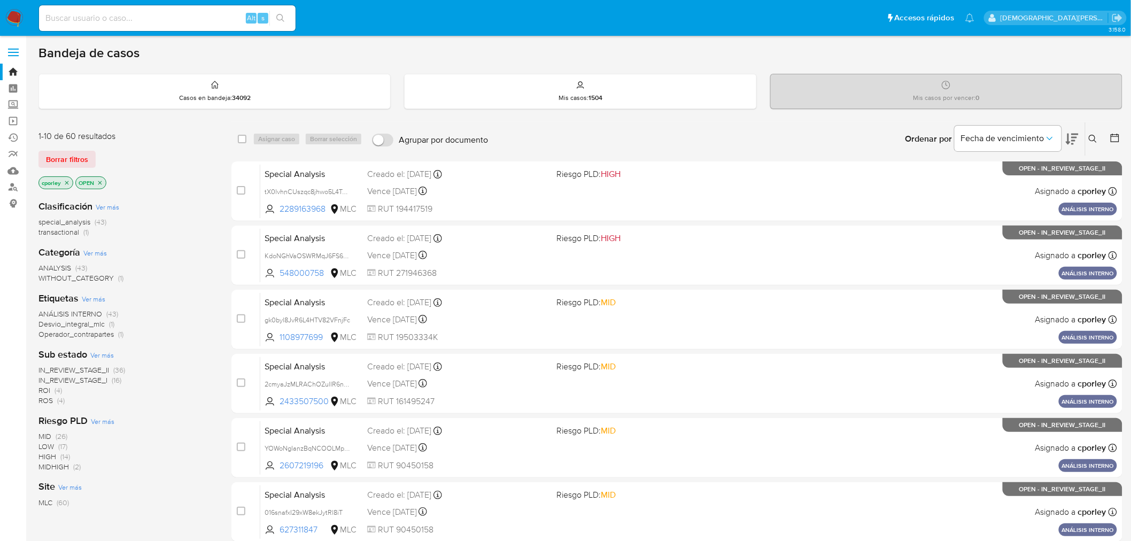
click at [1113, 137] on icon at bounding box center [1115, 138] width 11 height 11
click at [1118, 134] on icon at bounding box center [1115, 138] width 9 height 9
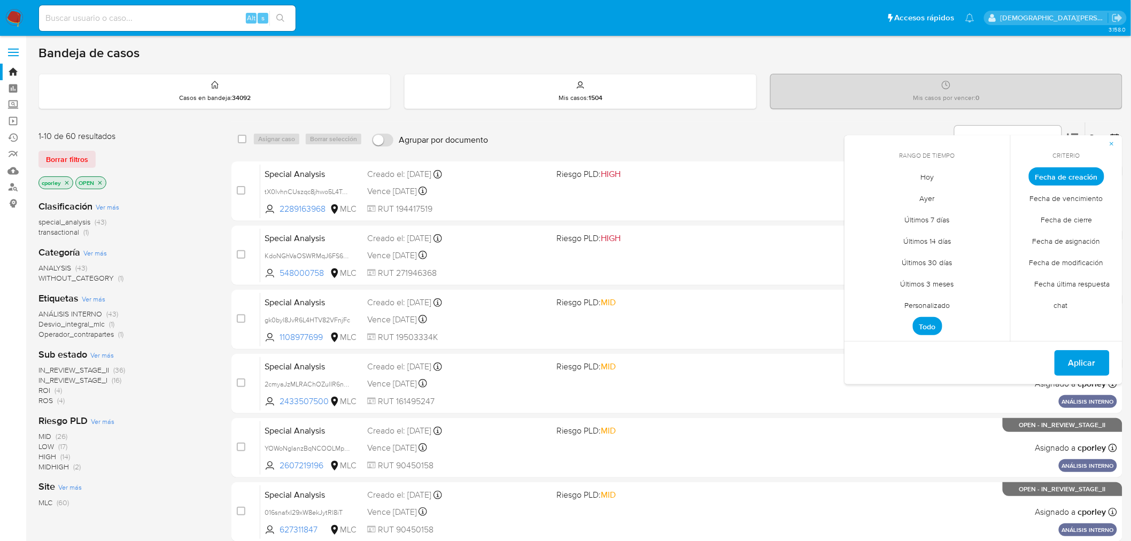
click at [1051, 220] on span "Fecha de cierre" at bounding box center [1067, 220] width 74 height 22
drag, startPoint x: 945, startPoint y: 305, endPoint x: 943, endPoint y: 285, distance: 19.9
click at [944, 305] on span "Personalizado" at bounding box center [928, 306] width 68 height 22
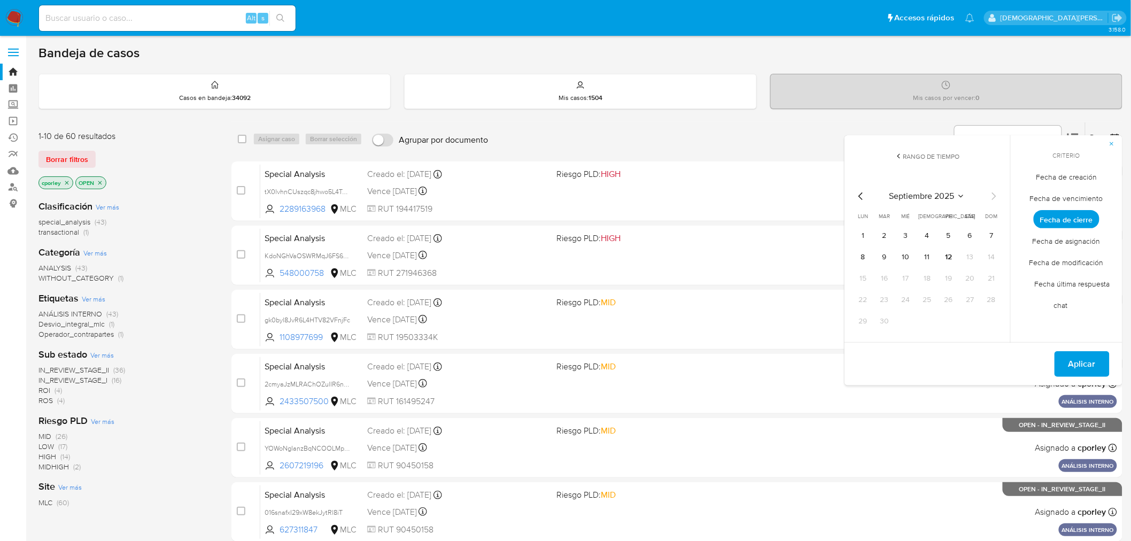
click at [859, 195] on icon "Mes anterior" at bounding box center [861, 196] width 13 height 13
click at [861, 193] on icon "Mes anterior" at bounding box center [861, 196] width 13 height 13
click at [993, 196] on icon "Mes siguiente" at bounding box center [993, 196] width 13 height 13
click at [863, 196] on icon "Mes anterior" at bounding box center [861, 196] width 13 height 13
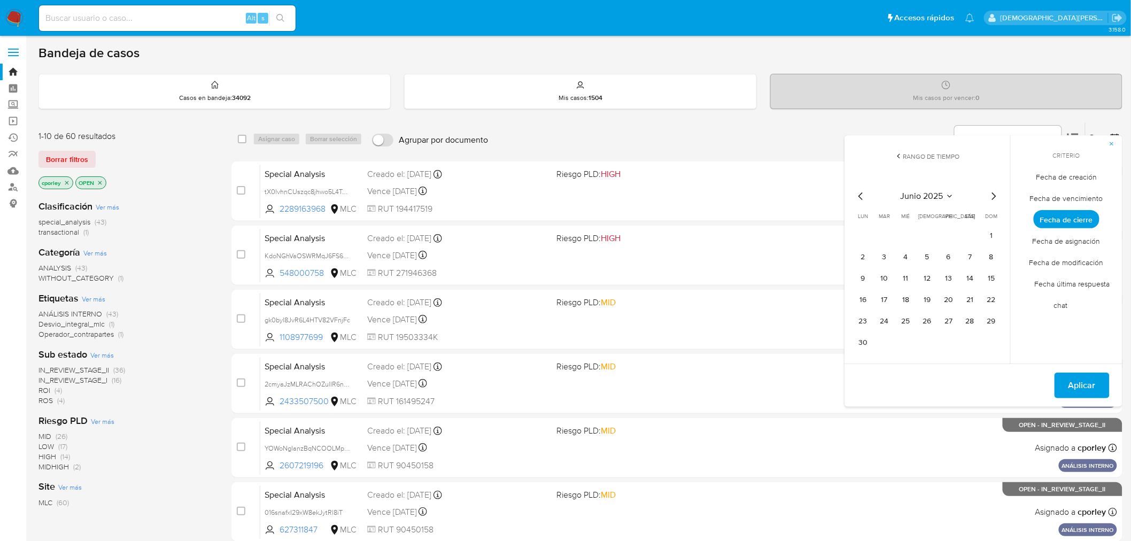
click at [993, 199] on icon "Mes siguiente" at bounding box center [993, 196] width 13 height 13
click at [651, 125] on div "Ordenar por Fecha de vencimiento No es posible ordenar los resultados mientras …" at bounding box center [807, 138] width 629 height 33
click at [1110, 142] on icon "button" at bounding box center [1112, 144] width 6 height 6
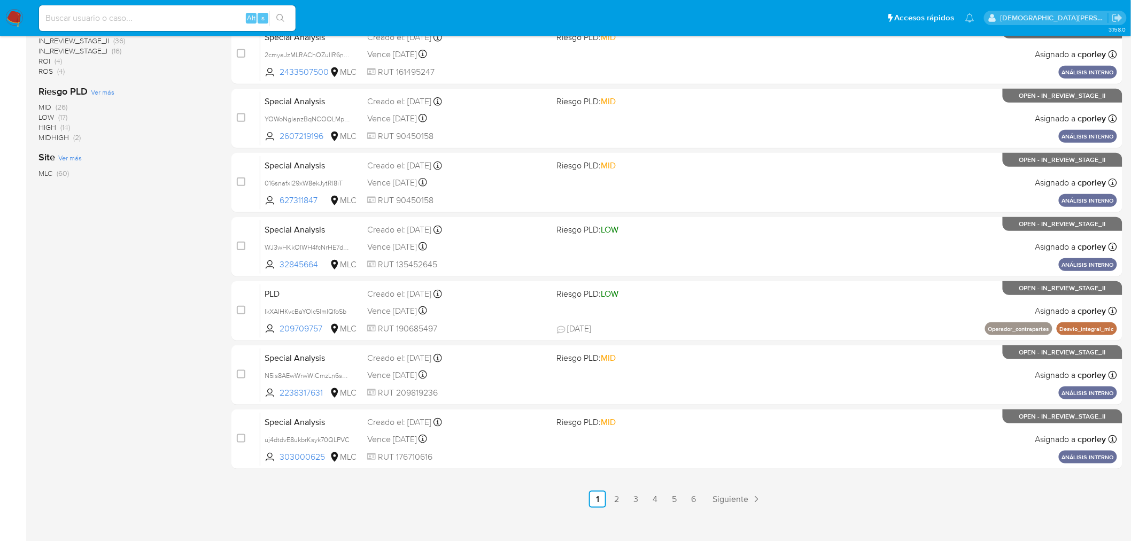
scroll to position [340, 0]
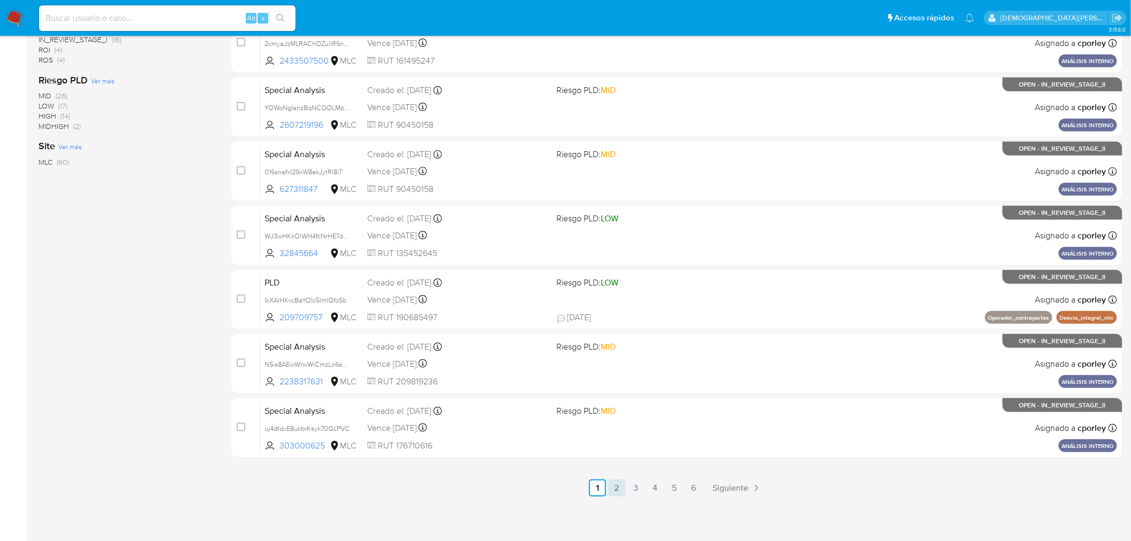
click at [610, 485] on link "2" at bounding box center [616, 487] width 17 height 17
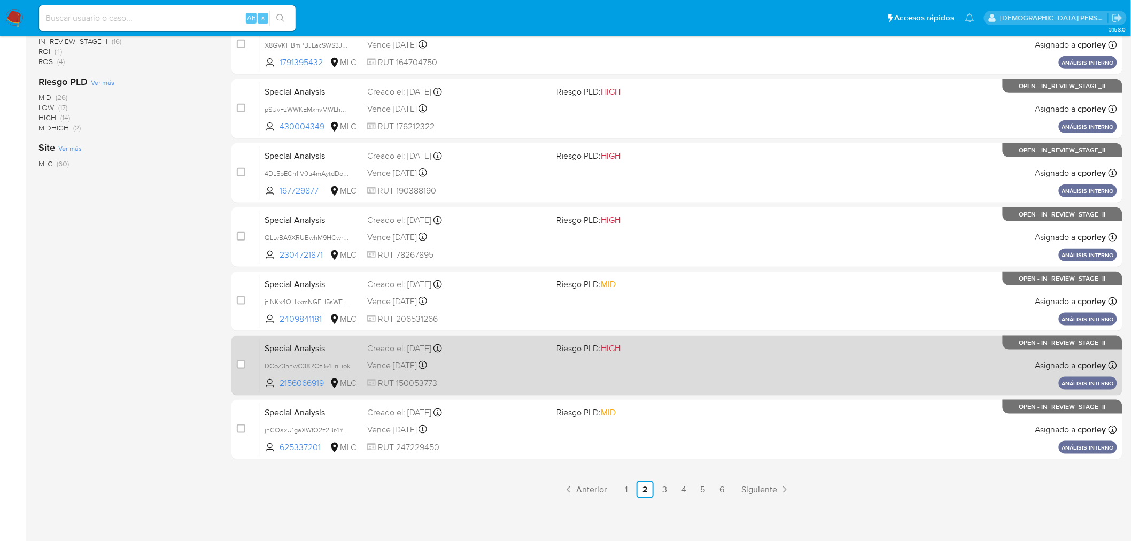
scroll to position [340, 0]
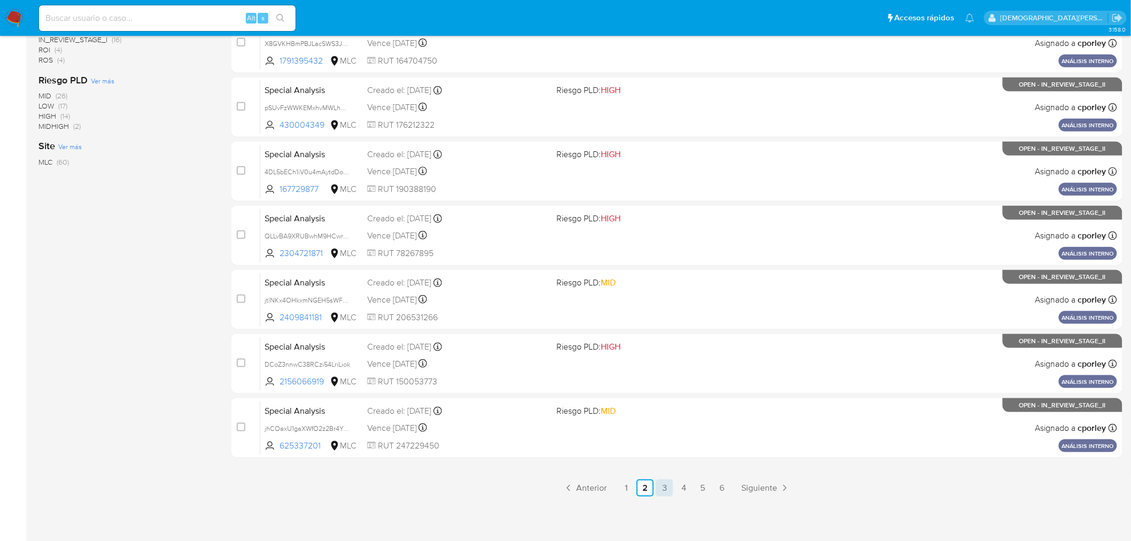
click at [662, 482] on link "3" at bounding box center [664, 487] width 17 height 17
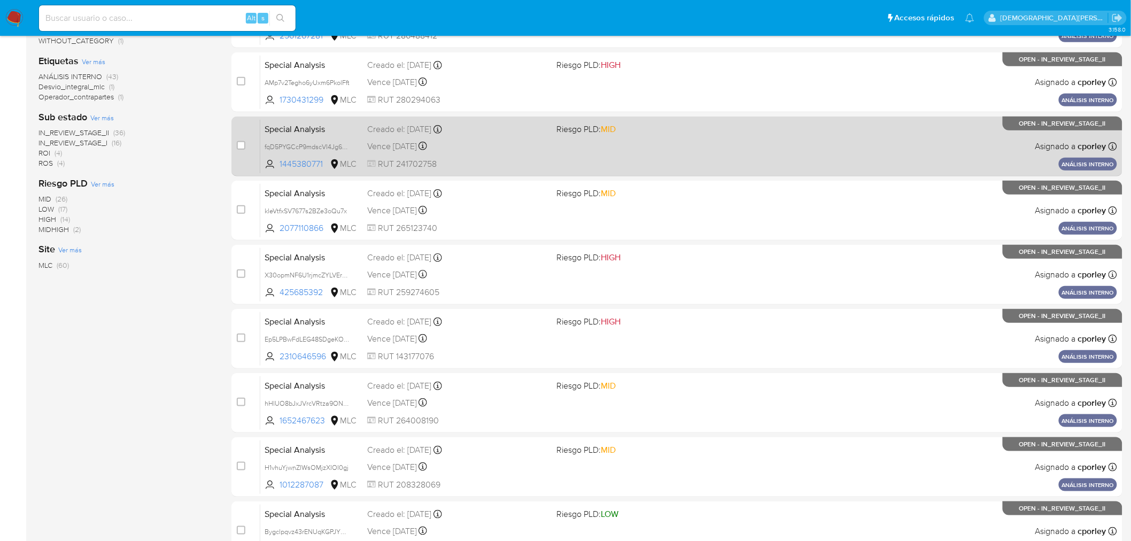
scroll to position [340, 0]
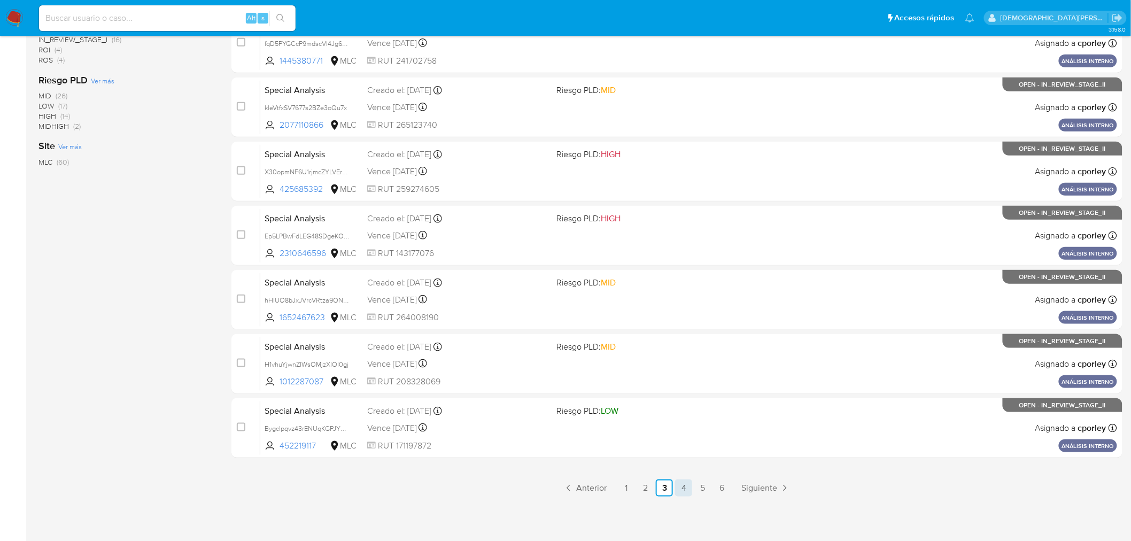
click at [677, 482] on link "4" at bounding box center [683, 487] width 17 height 17
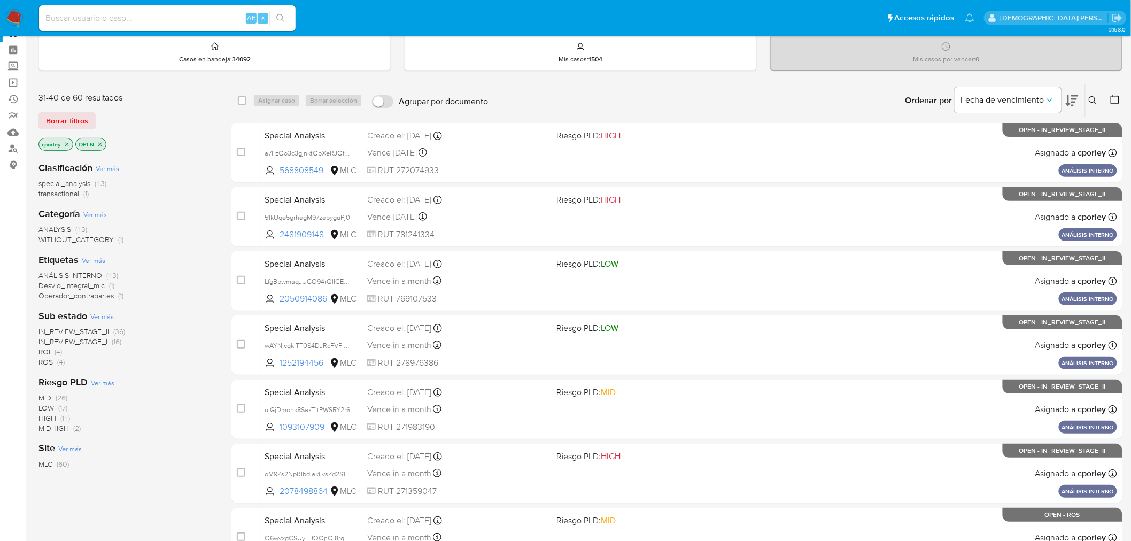
scroll to position [59, 0]
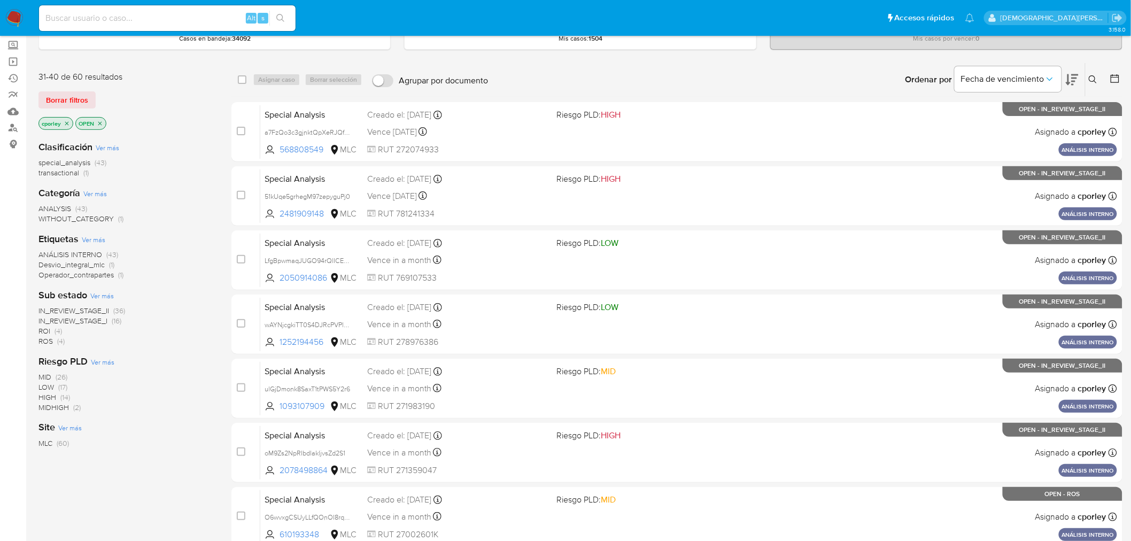
click at [84, 321] on span "IN_REVIEW_STAGE_I" at bounding box center [72, 320] width 69 height 11
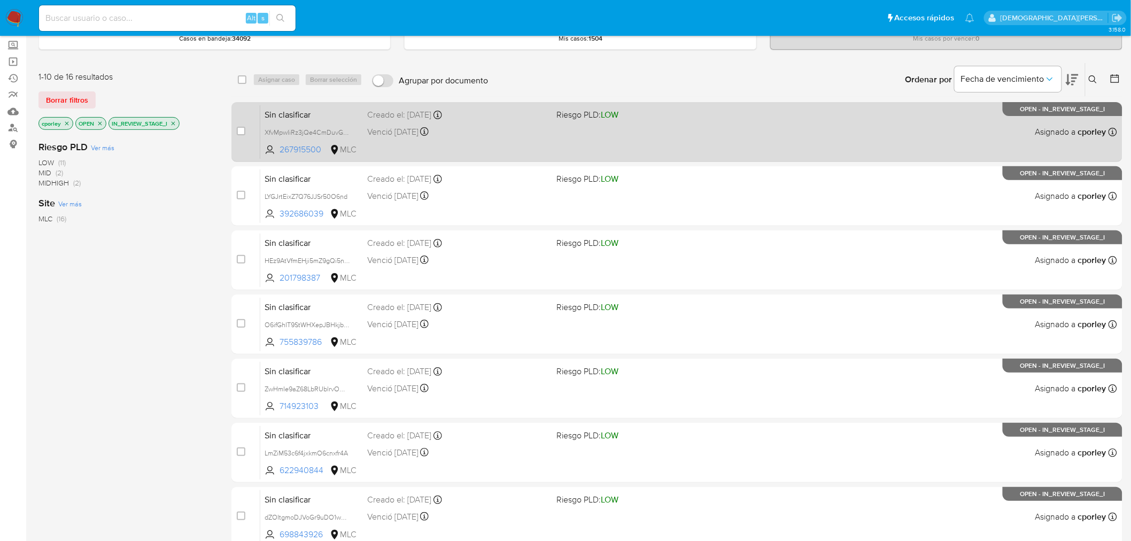
click at [510, 147] on div "Sin clasificar XfvMpwIiRz3jQe4CmDuvGqMb 267915500 MLC Riesgo PLD: LOW Creado el…" at bounding box center [688, 132] width 857 height 54
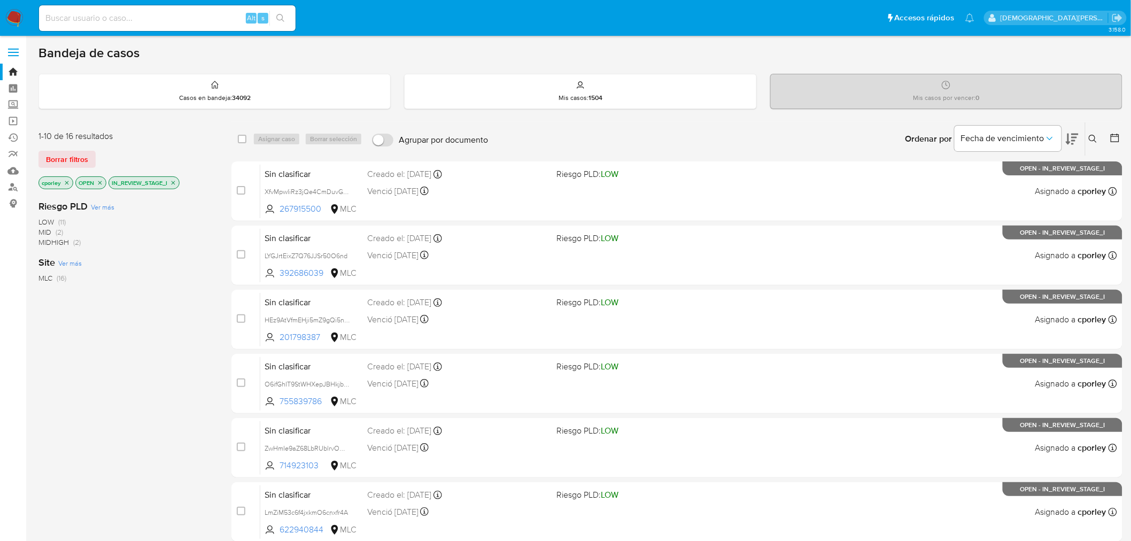
click at [176, 182] on icon "close-filter" at bounding box center [173, 183] width 6 height 6
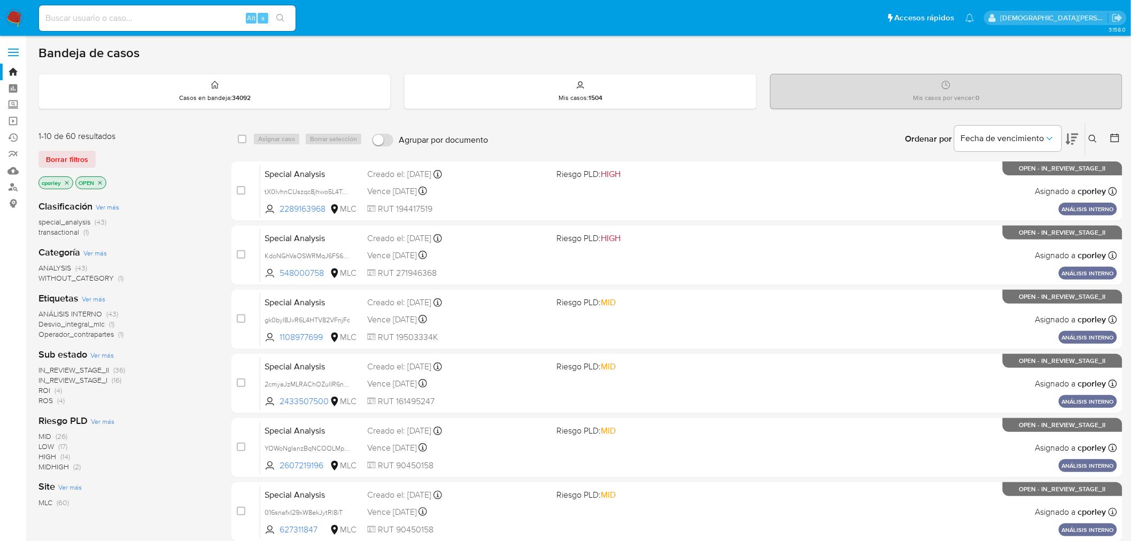
click at [102, 180] on icon "close-filter" at bounding box center [100, 183] width 6 height 6
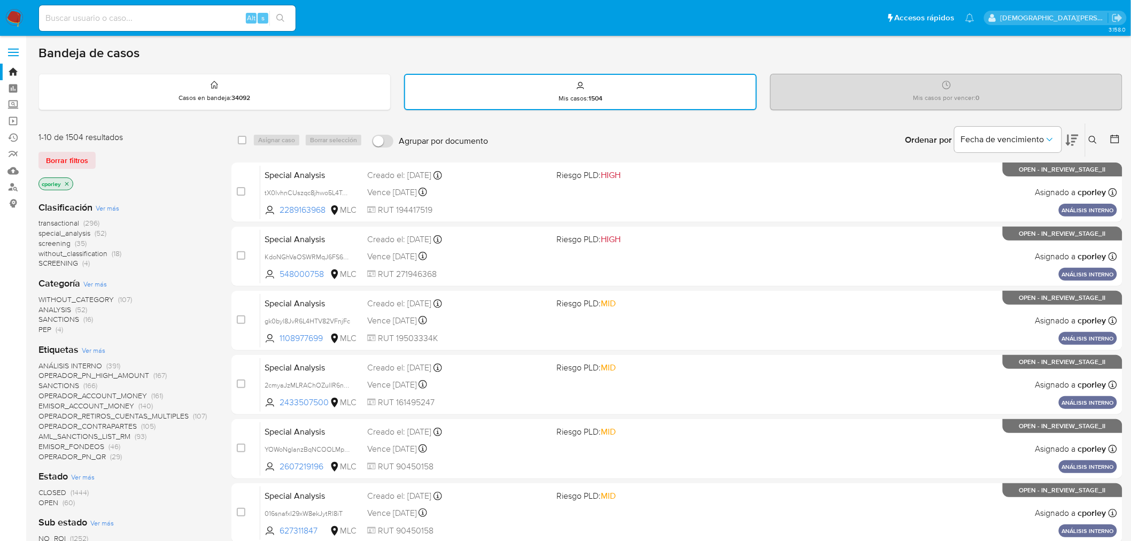
click at [66, 181] on icon "close-filter" at bounding box center [67, 184] width 6 height 6
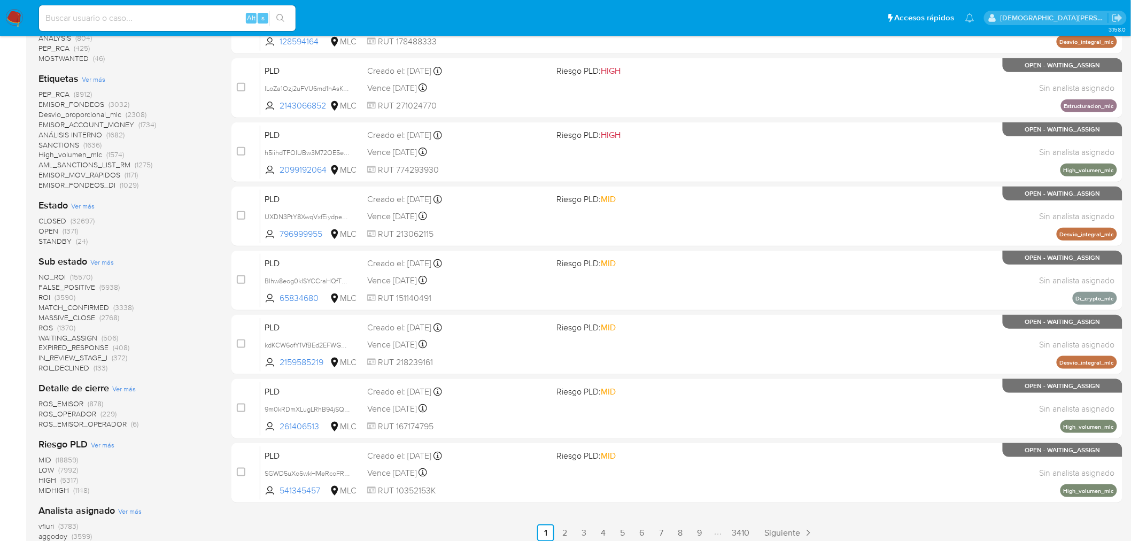
scroll to position [415, 0]
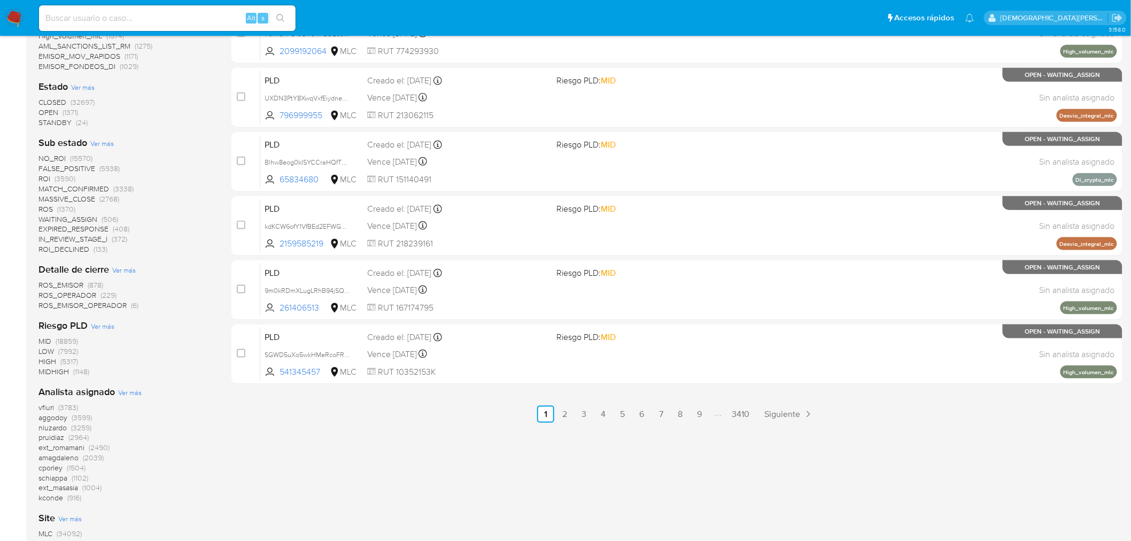
click at [58, 466] on span "cporley" at bounding box center [50, 468] width 24 height 11
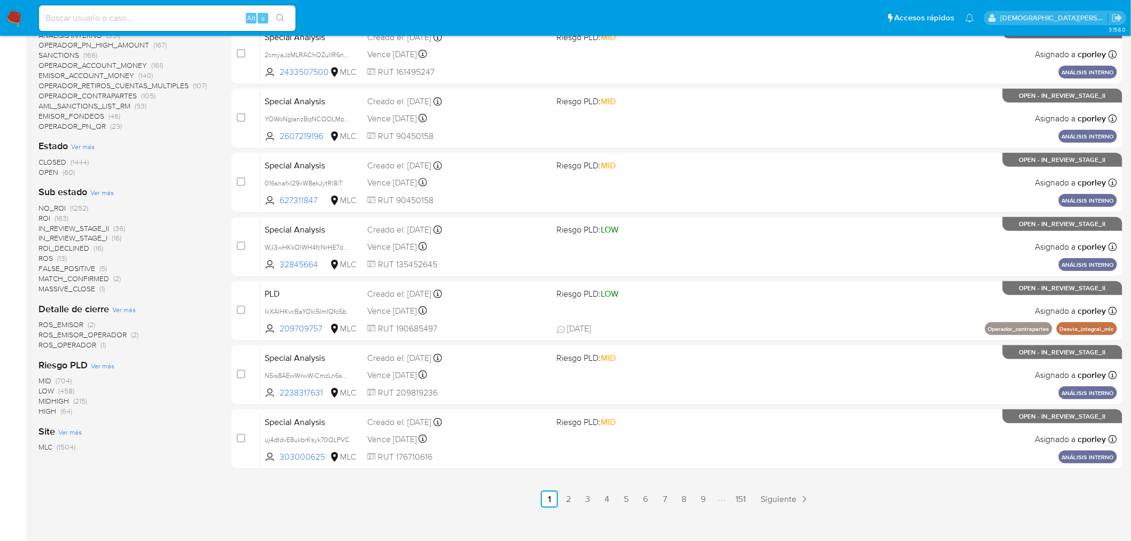
scroll to position [103, 0]
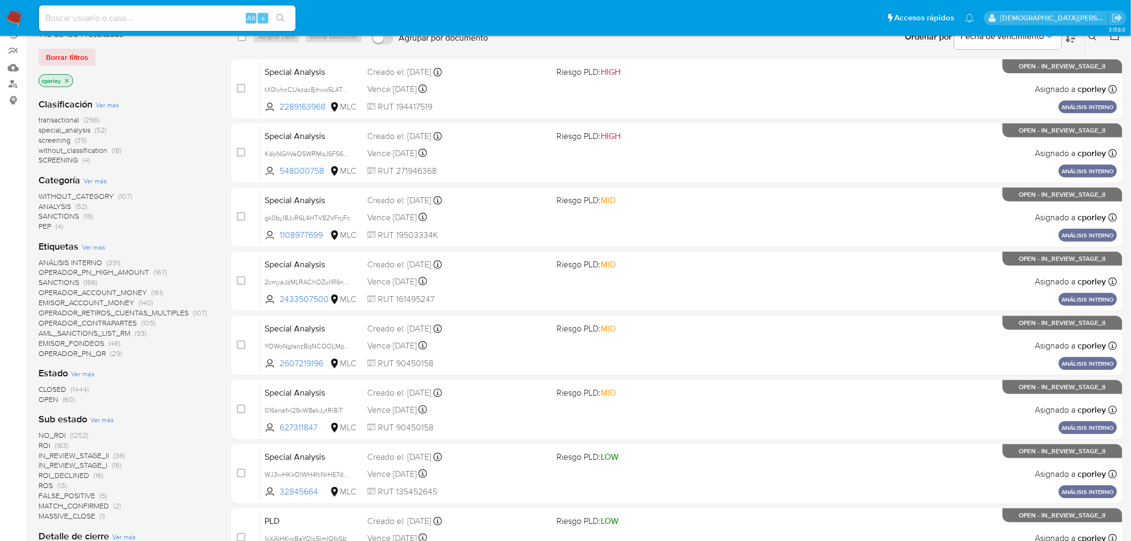
click at [51, 400] on span "OPEN" at bounding box center [48, 399] width 20 height 11
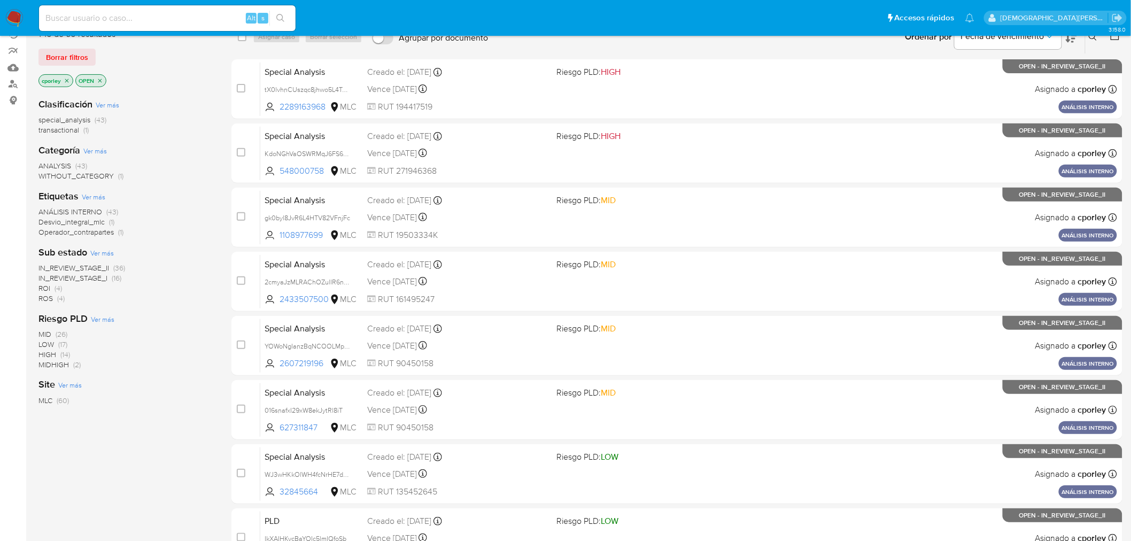
click at [86, 274] on span "IN_REVIEW_STAGE_I" at bounding box center [72, 278] width 69 height 11
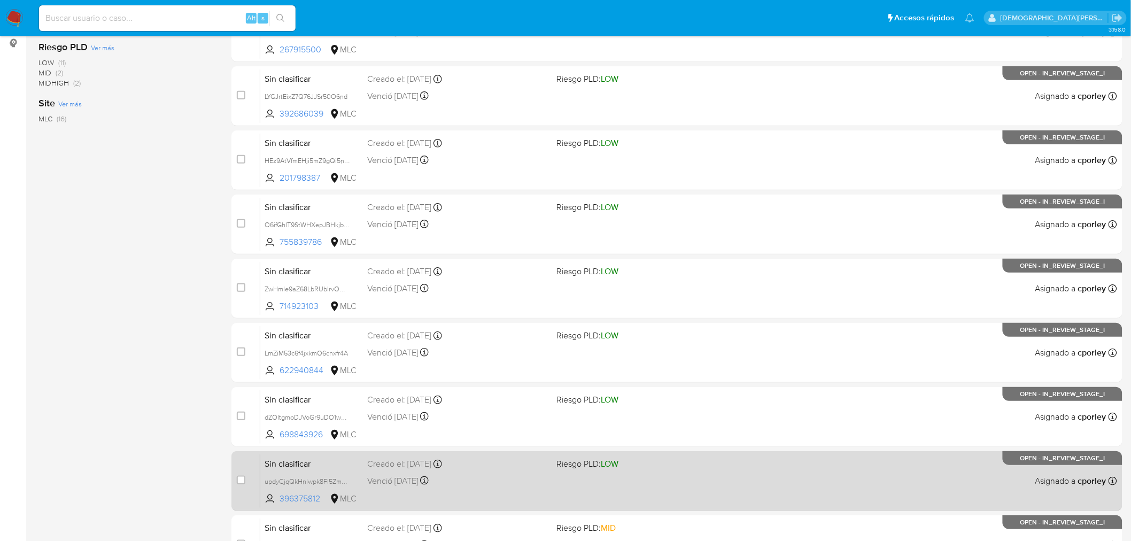
scroll to position [340, 0]
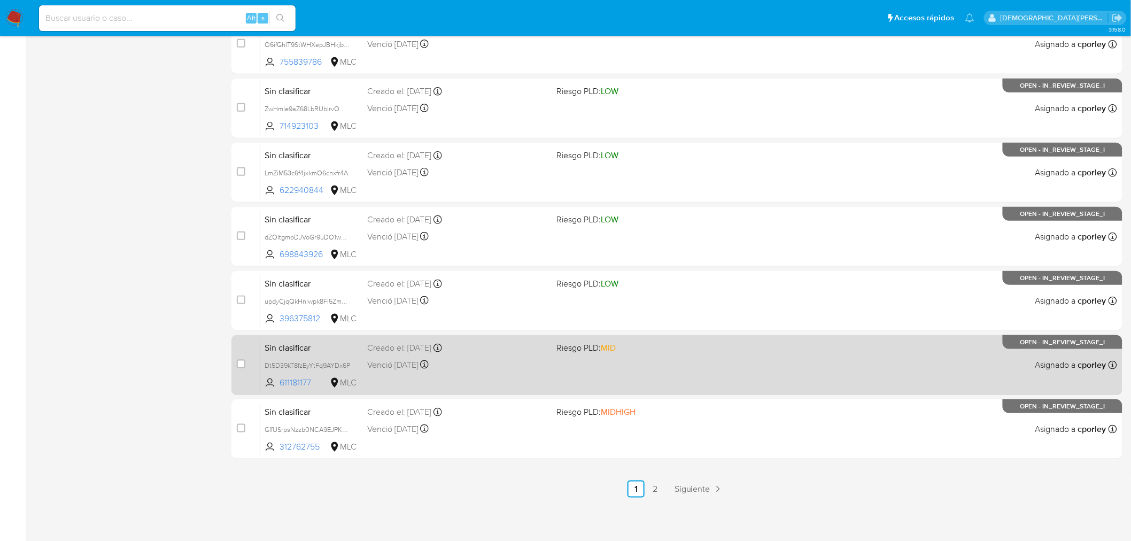
click at [740, 369] on div "Sin clasificar Dt5D39kT8fzEyYtFq9AYDx6P 611181177 MLC Riesgo PLD: MID Creado el…" at bounding box center [688, 365] width 857 height 54
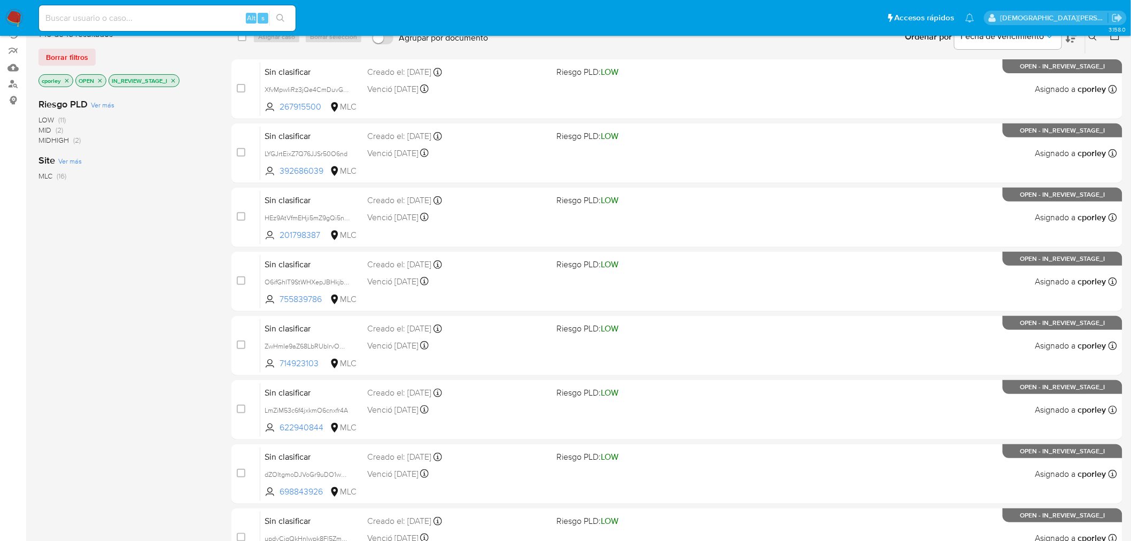
scroll to position [0, 0]
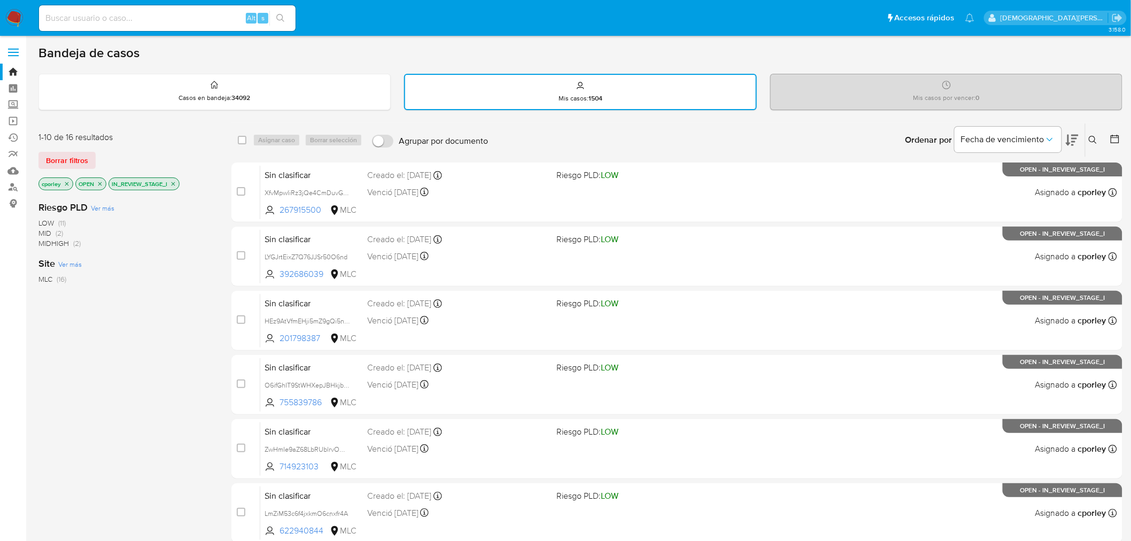
click at [174, 182] on icon "close-filter" at bounding box center [174, 184] width 4 height 4
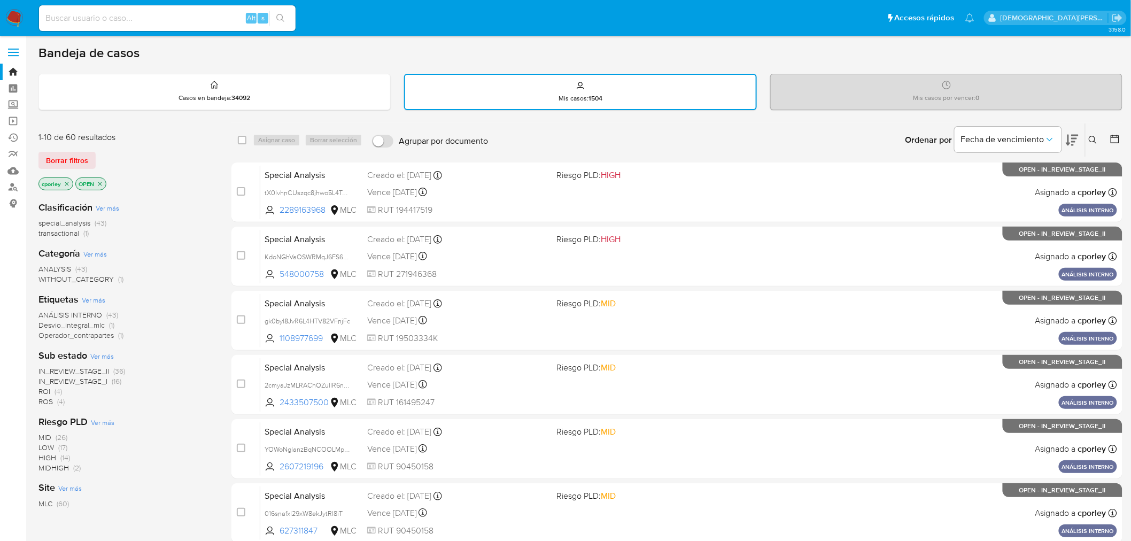
click at [102, 355] on span "Ver más" at bounding box center [102, 356] width 24 height 10
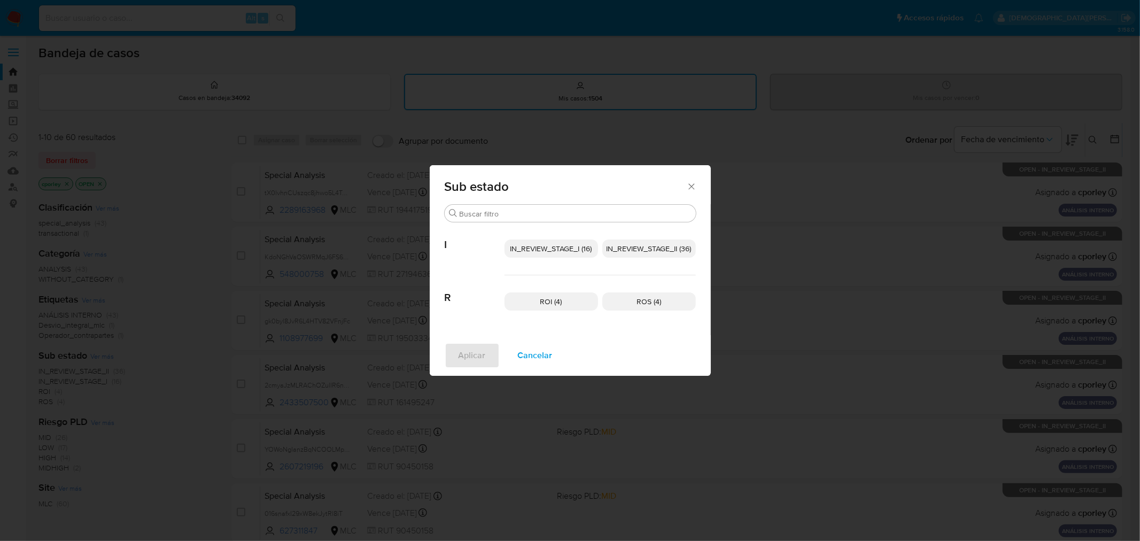
click at [639, 244] on span "IN_REVIEW_STAGE_II (36)" at bounding box center [649, 248] width 85 height 11
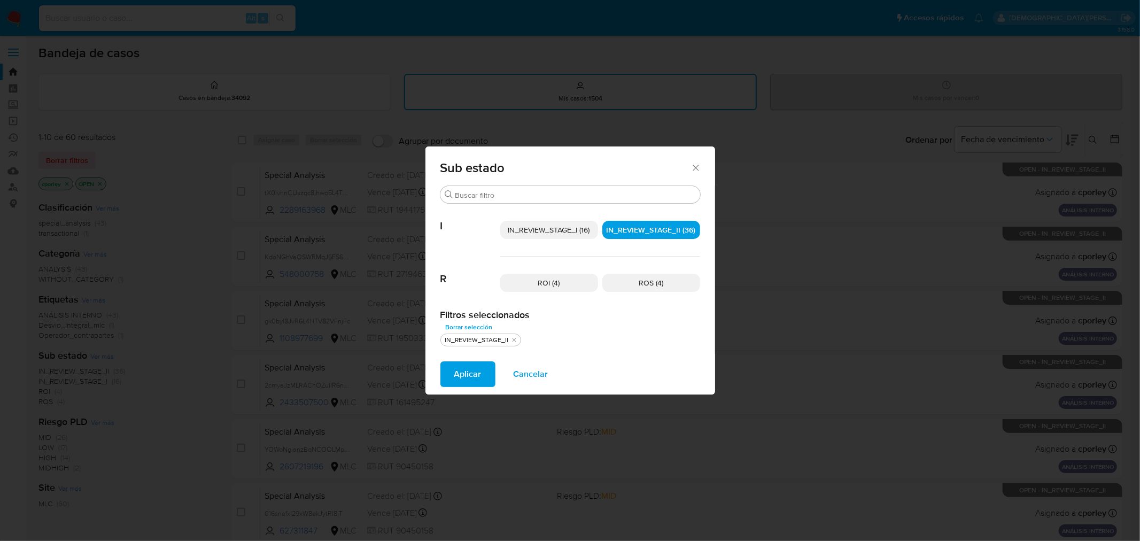
click at [548, 285] on span "ROI (4)" at bounding box center [549, 282] width 22 height 11
drag, startPoint x: 668, startPoint y: 280, endPoint x: 605, endPoint y: 324, distance: 77.9
click at [667, 280] on p "ROS (4)" at bounding box center [651, 283] width 98 height 18
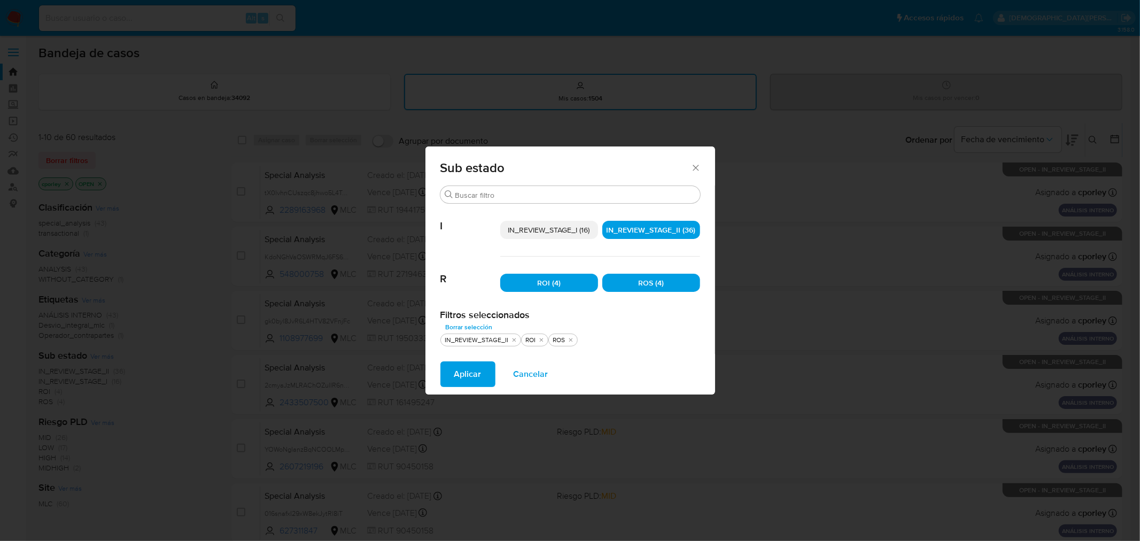
click at [464, 373] on span "Aplicar" at bounding box center [467, 374] width 27 height 24
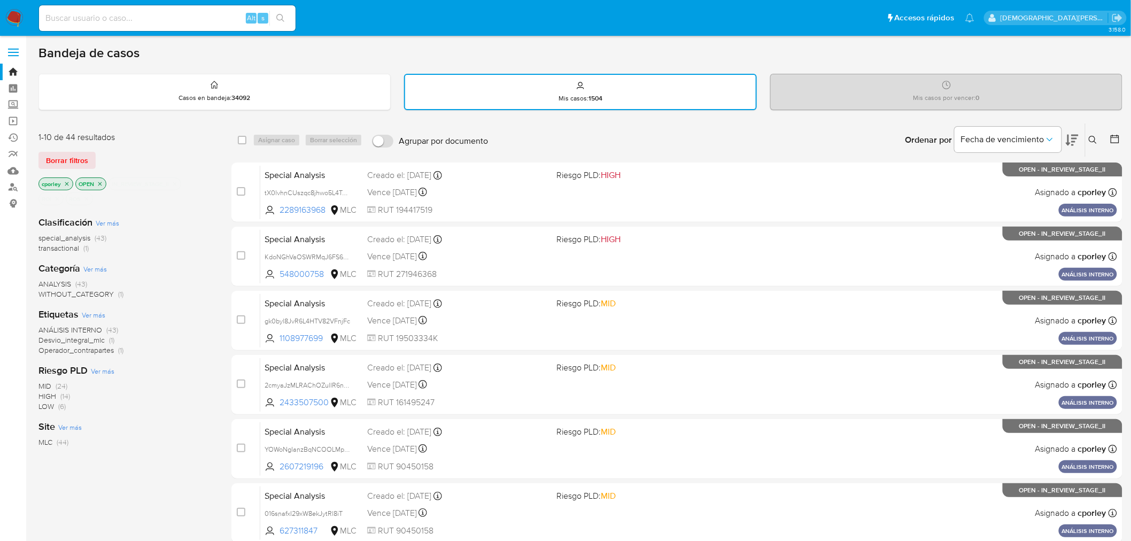
click at [57, 196] on icon "close-filter" at bounding box center [57, 199] width 6 height 6
click at [95, 183] on p "OPEN" at bounding box center [91, 184] width 30 height 12
click at [97, 183] on icon "close-filter" at bounding box center [100, 184] width 6 height 6
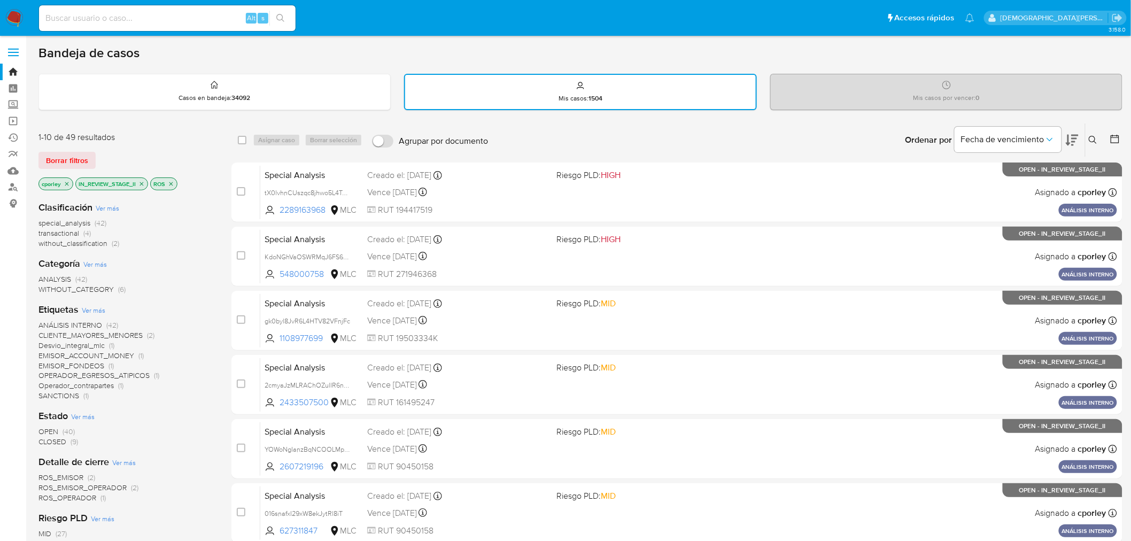
click at [139, 181] on icon "close-filter" at bounding box center [141, 184] width 6 height 6
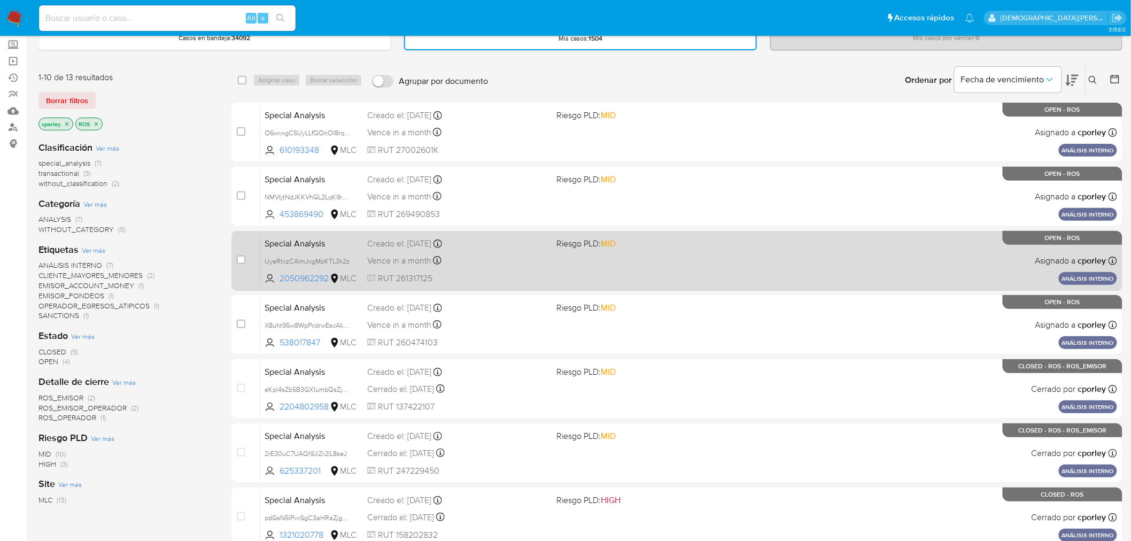
scroll to position [59, 0]
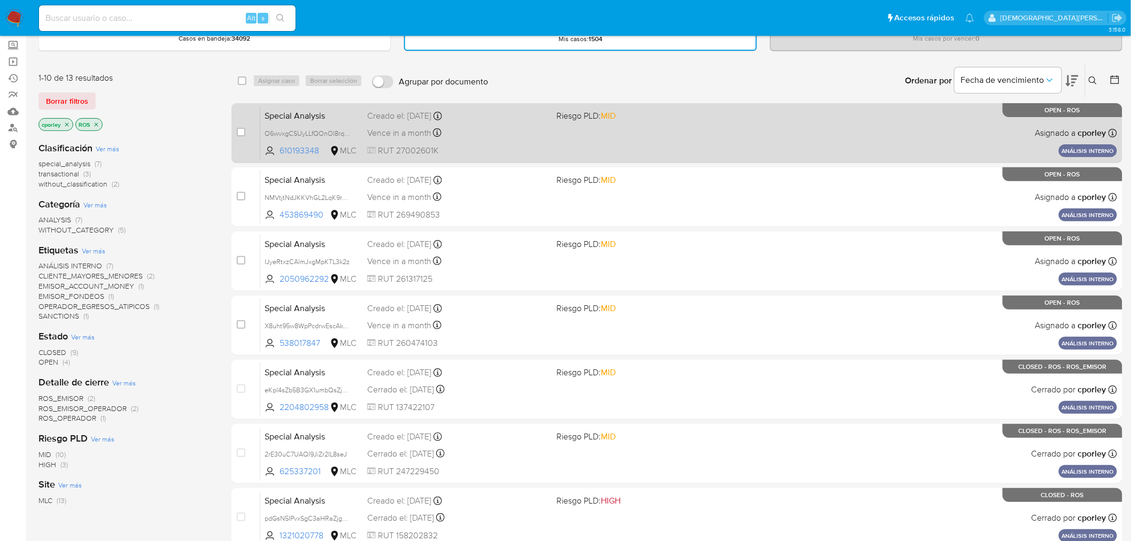
click at [687, 125] on div "Special Analysis O6wvxgCSUyLLfQOnOI8rqQf3 610193348 MLC Riesgo PLD: MID Creado …" at bounding box center [688, 133] width 857 height 54
click at [243, 128] on input "checkbox" at bounding box center [241, 132] width 9 height 9
checkbox input "true"
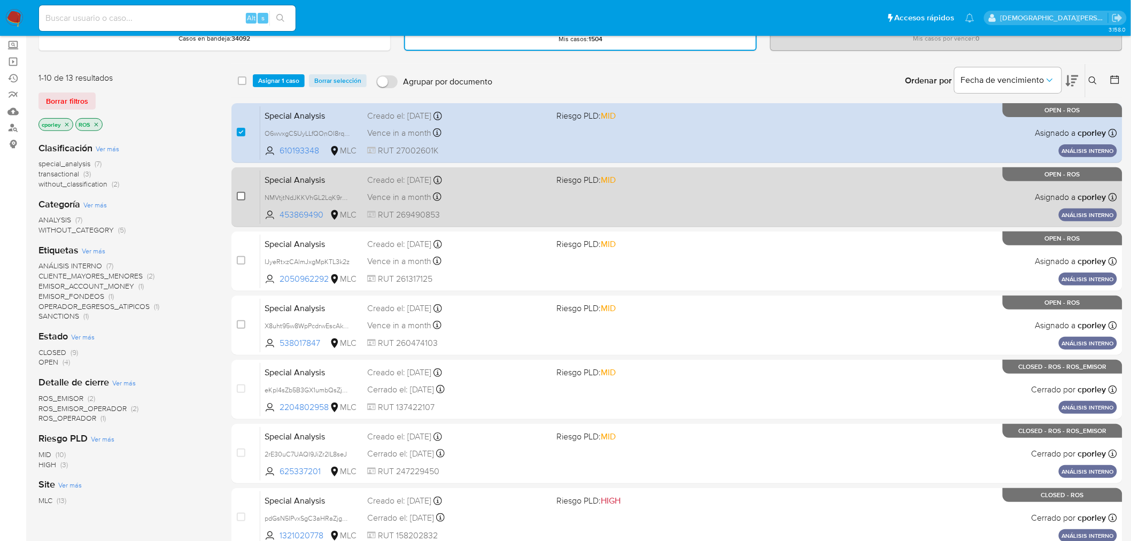
click at [239, 193] on input "checkbox" at bounding box center [241, 196] width 9 height 9
checkbox input "true"
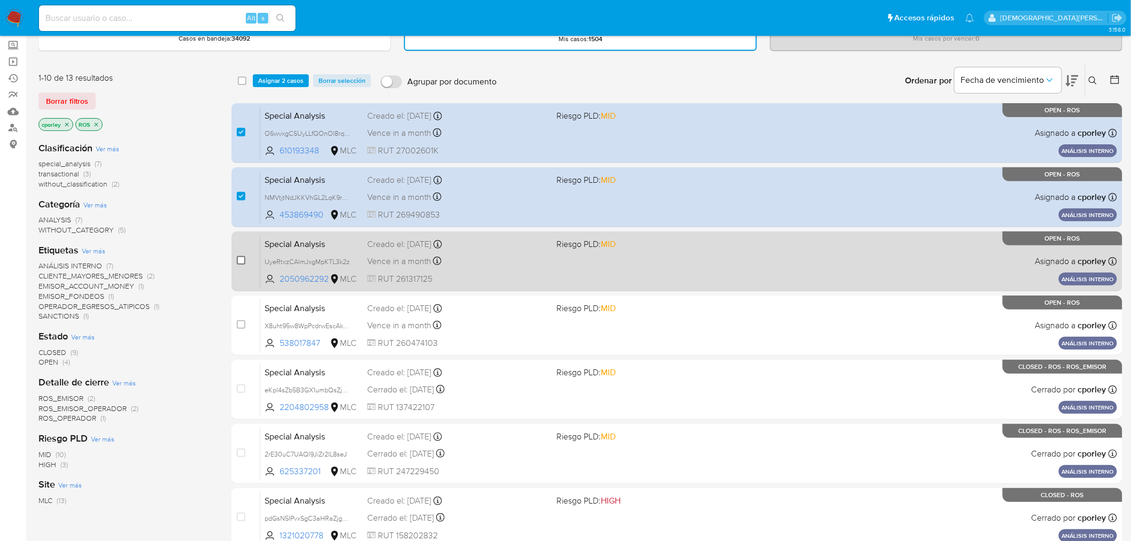
click at [241, 260] on input "checkbox" at bounding box center [241, 260] width 9 height 9
checkbox input "true"
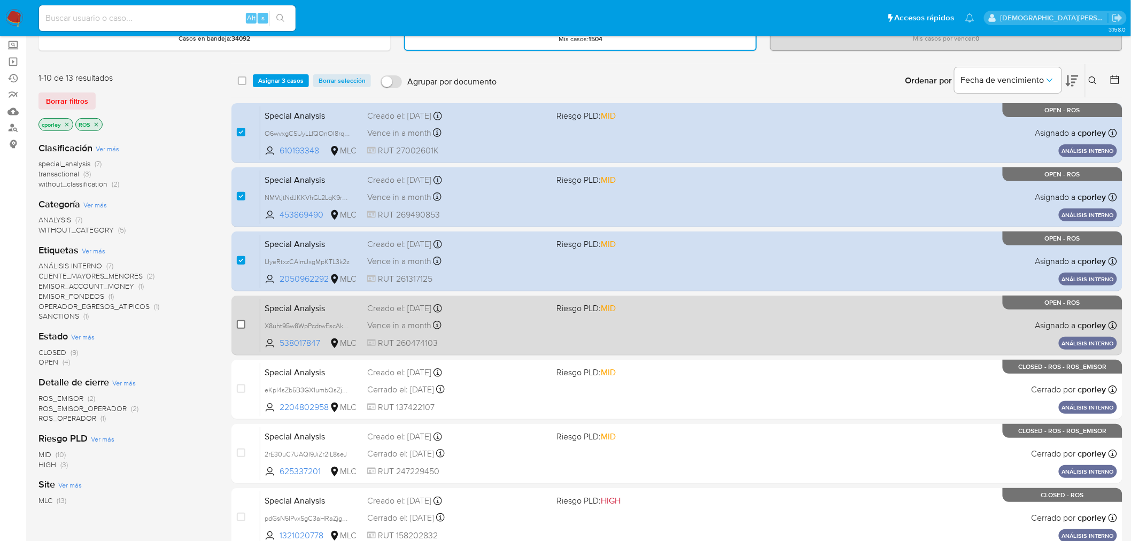
click at [239, 320] on input "checkbox" at bounding box center [241, 324] width 9 height 9
checkbox input "true"
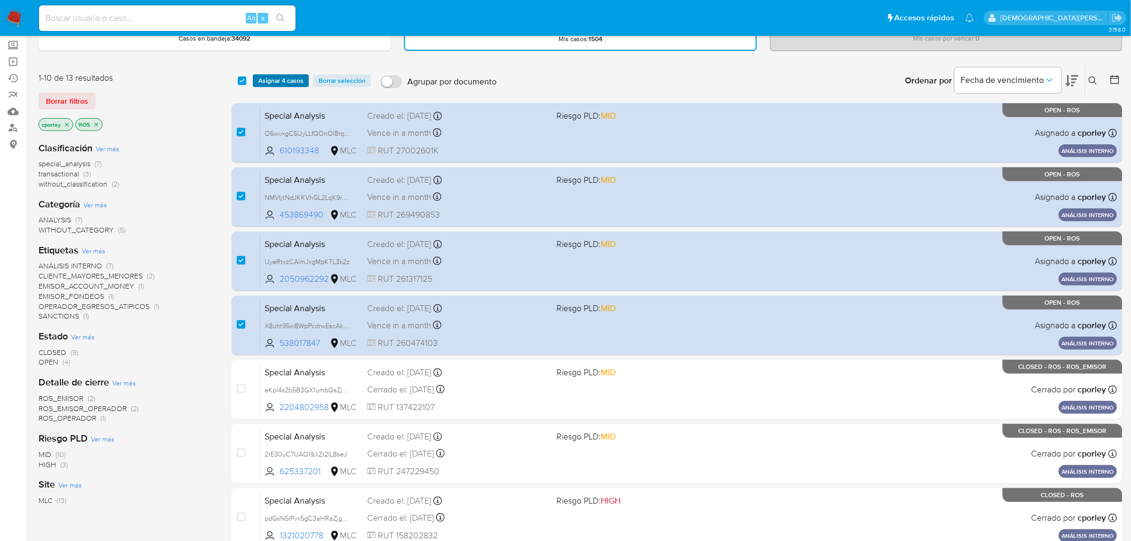
click at [276, 82] on span "Asignar 4 casos" at bounding box center [280, 80] width 45 height 11
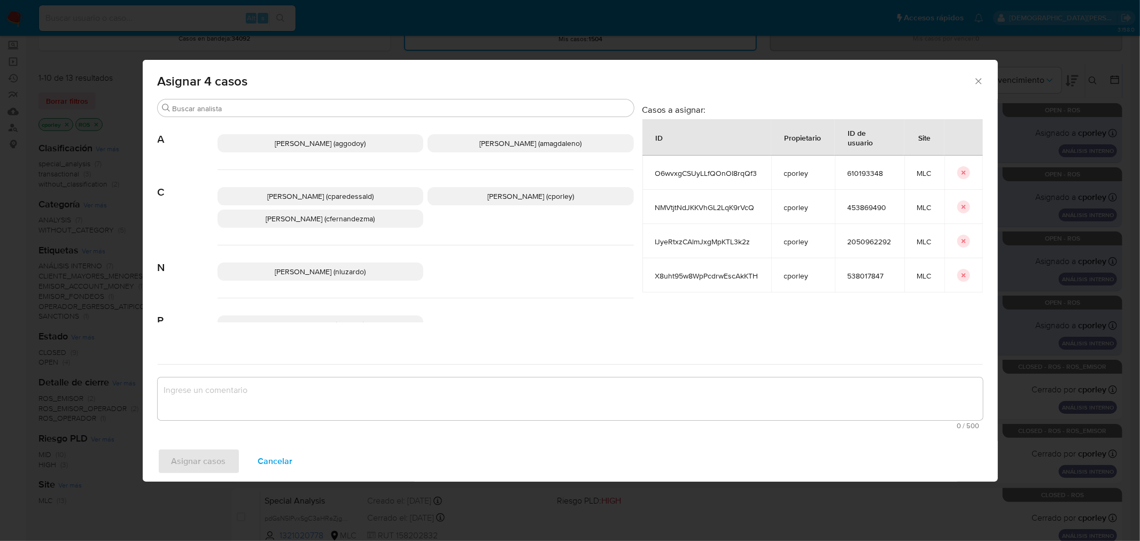
click at [534, 150] on p "Aline Magdaleno (amagdaleno)" at bounding box center [531, 143] width 206 height 18
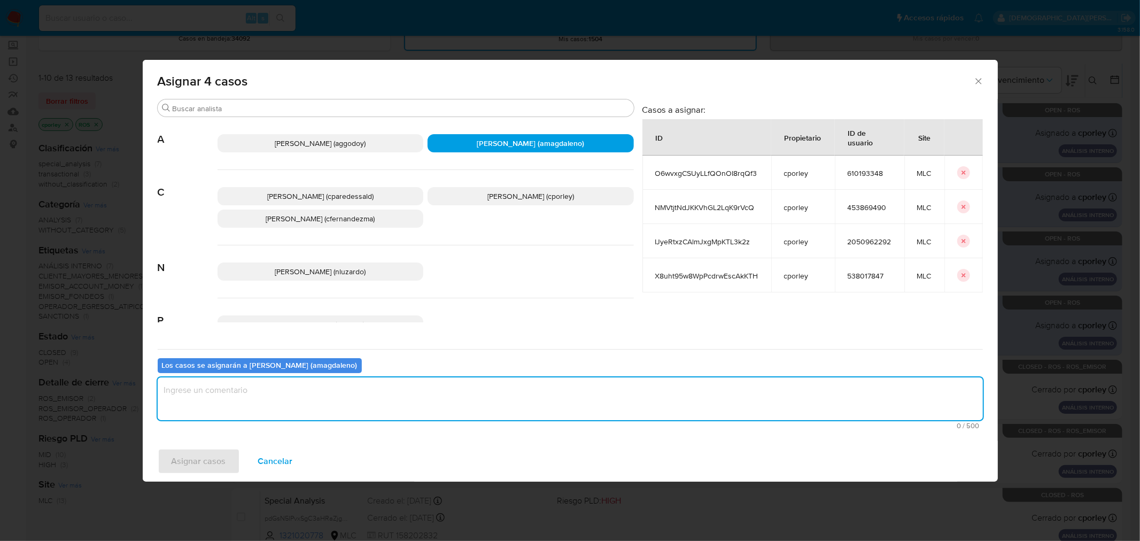
drag, startPoint x: 412, startPoint y: 396, endPoint x: 425, endPoint y: 382, distance: 18.9
click at [413, 396] on textarea "assign-modal" at bounding box center [570, 398] width 825 height 43
type textarea "-"
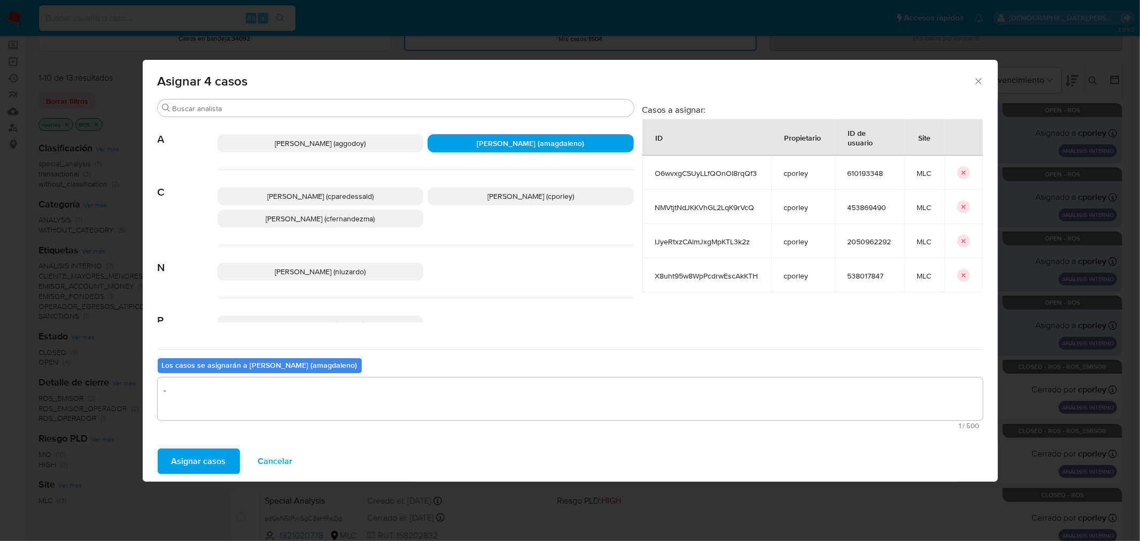
click at [199, 460] on span "Asignar casos" at bounding box center [199, 462] width 55 height 24
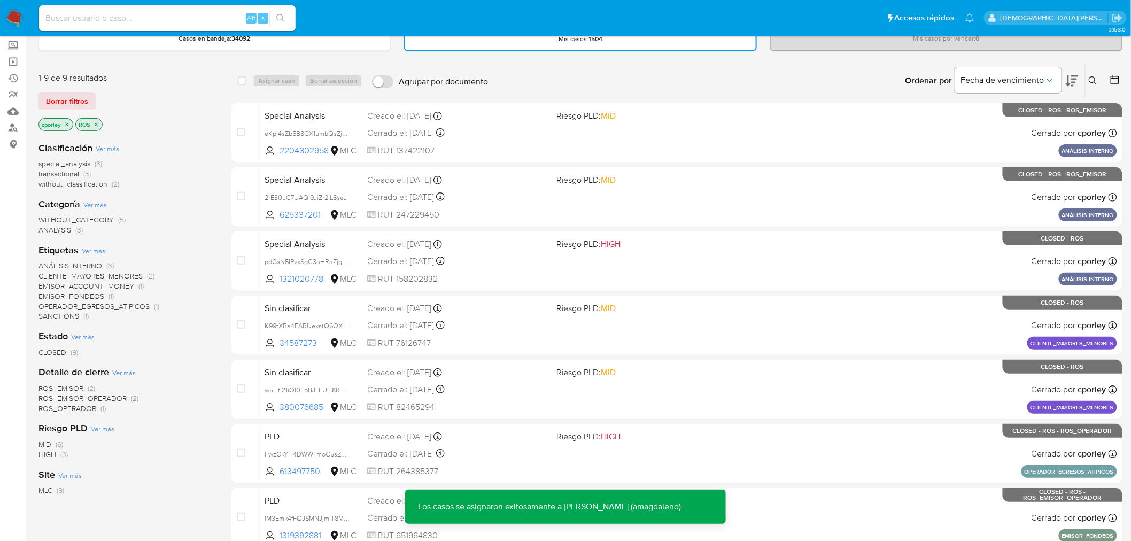
click at [95, 121] on icon "close-filter" at bounding box center [96, 124] width 6 height 6
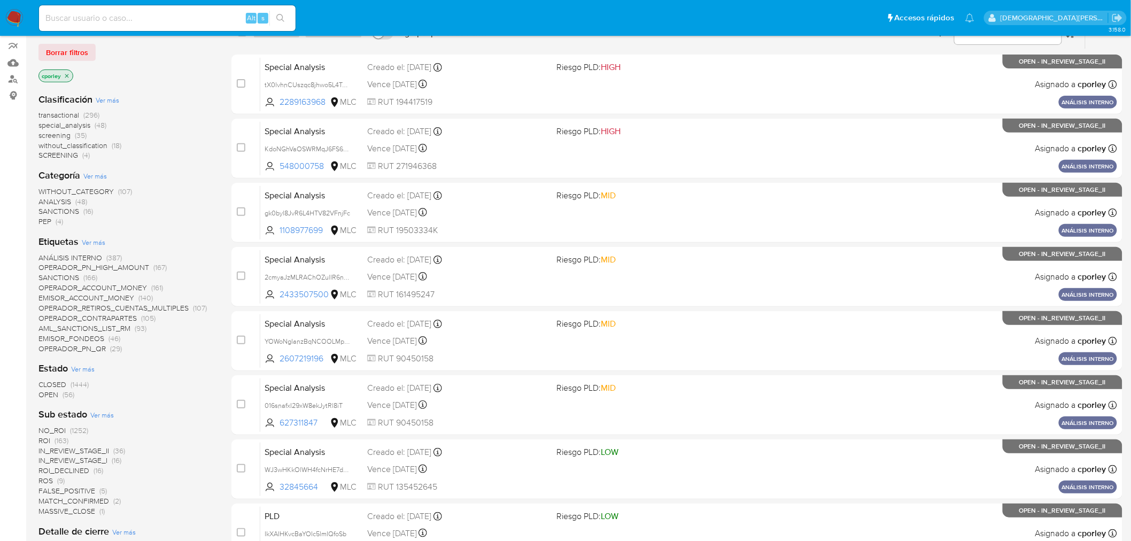
scroll to position [178, 0]
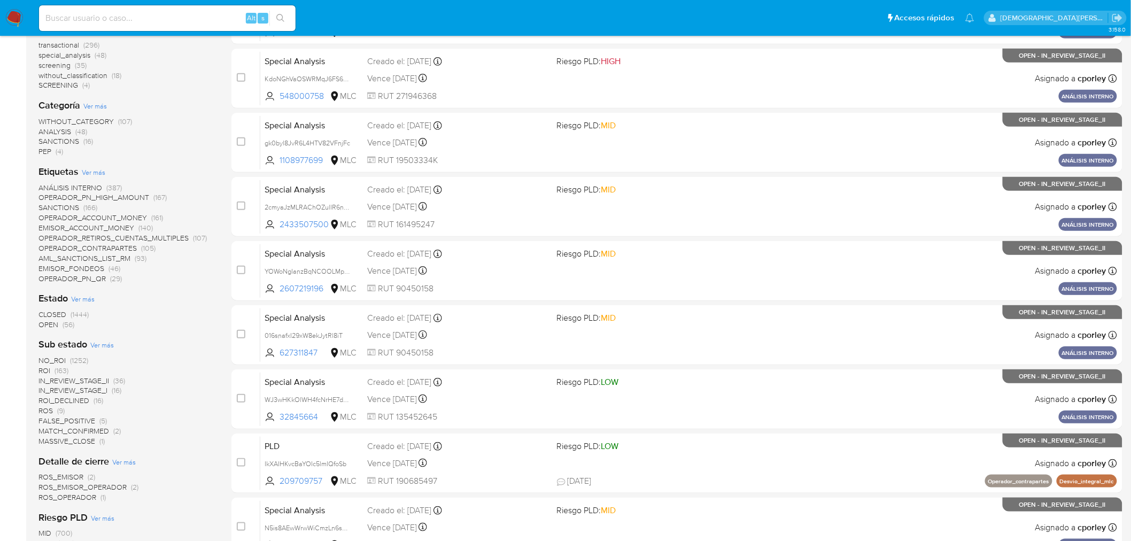
click at [52, 322] on span "OPEN" at bounding box center [48, 324] width 20 height 11
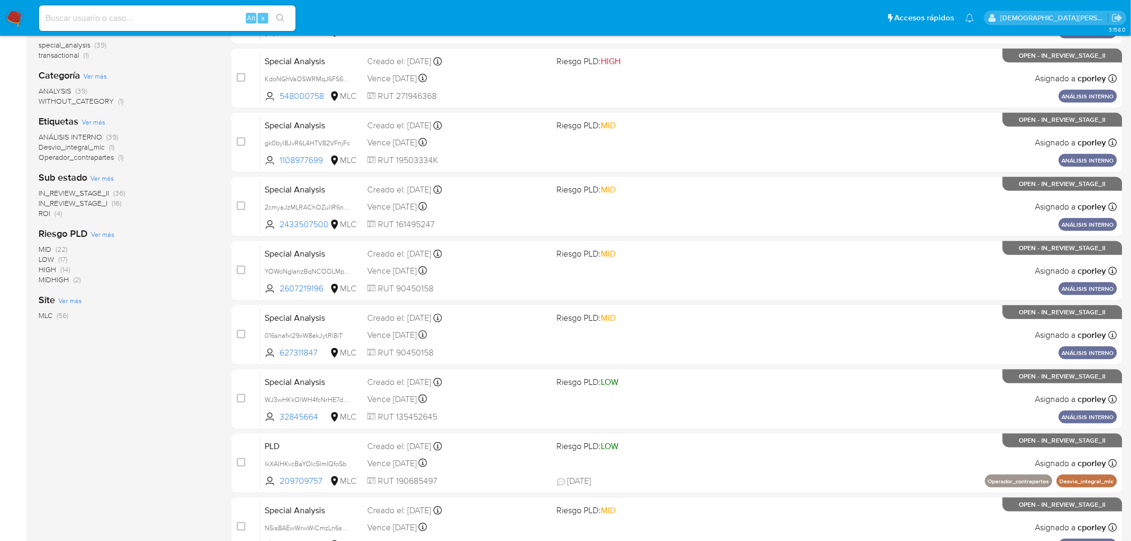
click at [45, 210] on span "ROI" at bounding box center [44, 213] width 12 height 11
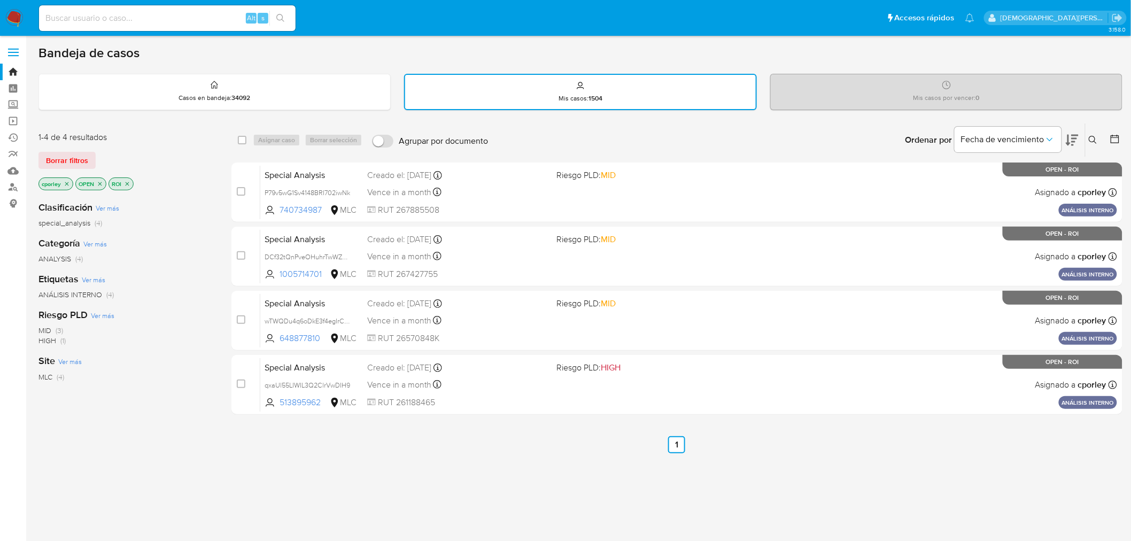
click at [249, 135] on div "select-all-cases-checkbox" at bounding box center [244, 140] width 13 height 13
click at [244, 136] on input "checkbox" at bounding box center [242, 140] width 9 height 9
checkbox input "true"
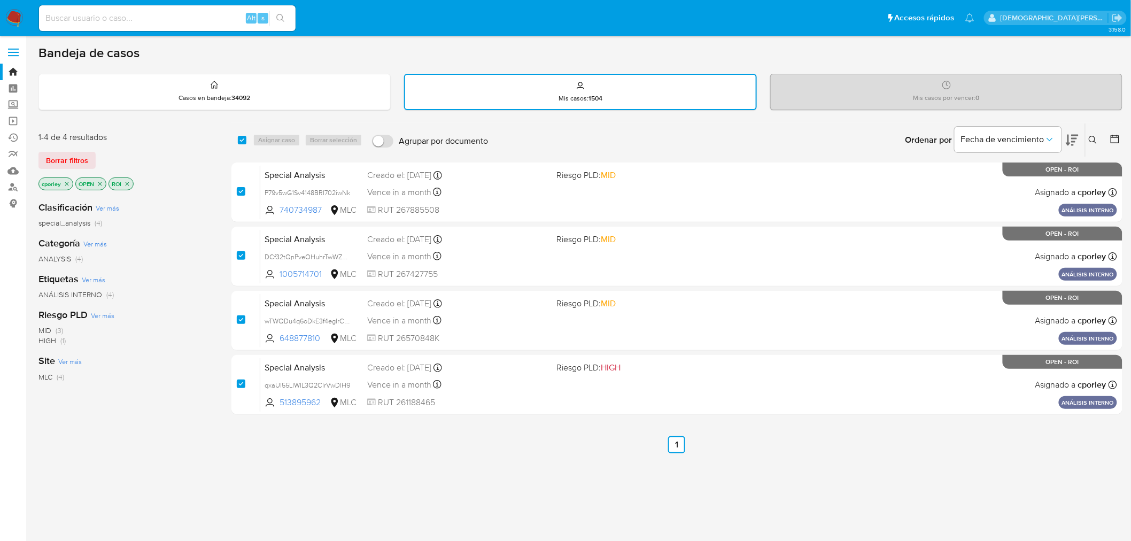
checkbox input "true"
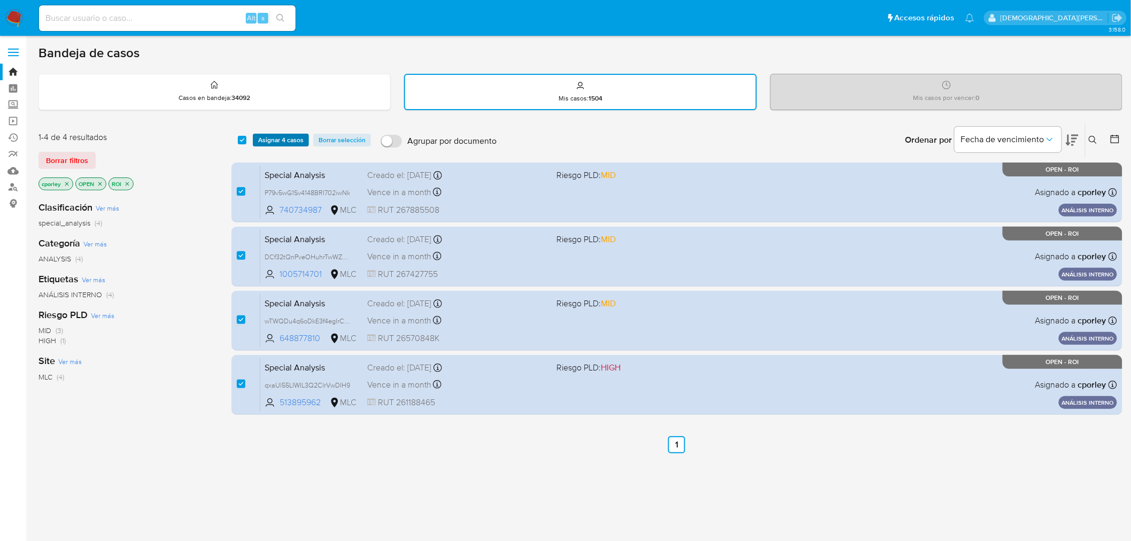
click at [267, 136] on span "Asignar 4 casos" at bounding box center [280, 140] width 45 height 11
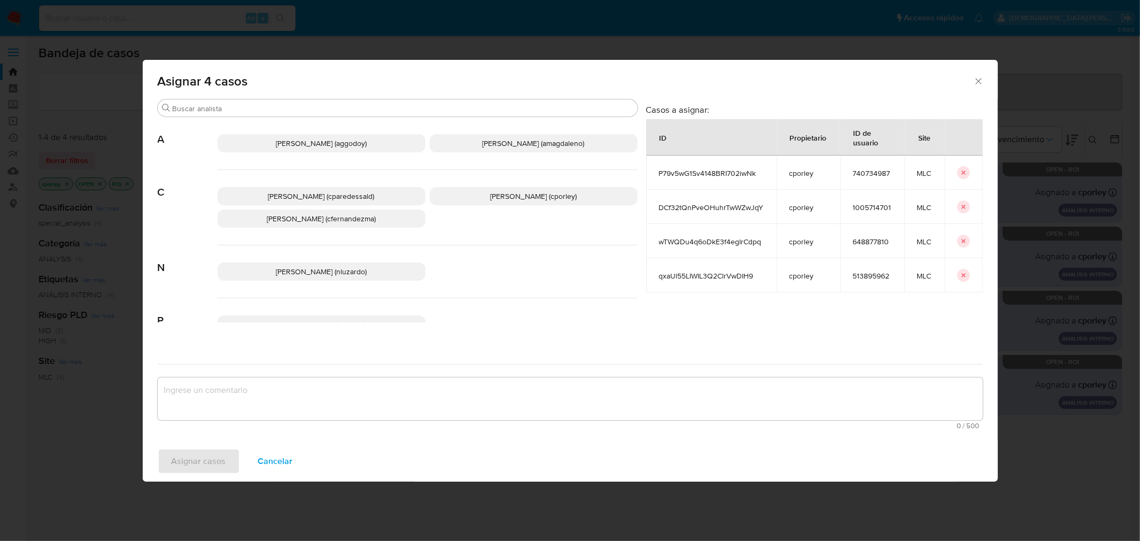
click at [472, 143] on p "Aline Magdaleno (amagdaleno)" at bounding box center [534, 143] width 208 height 18
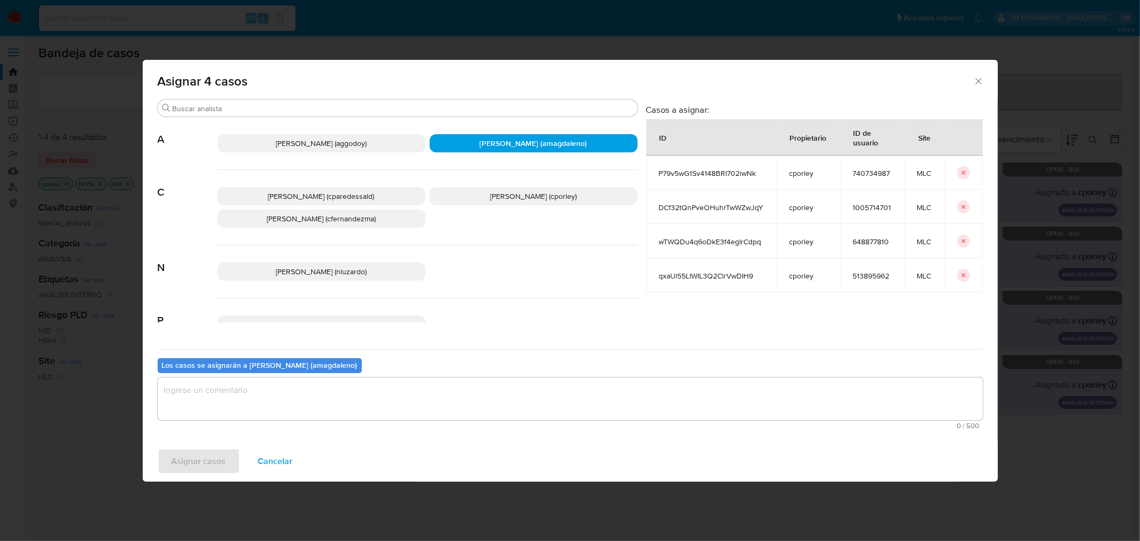
click at [378, 390] on textarea "assign-modal" at bounding box center [570, 398] width 825 height 43
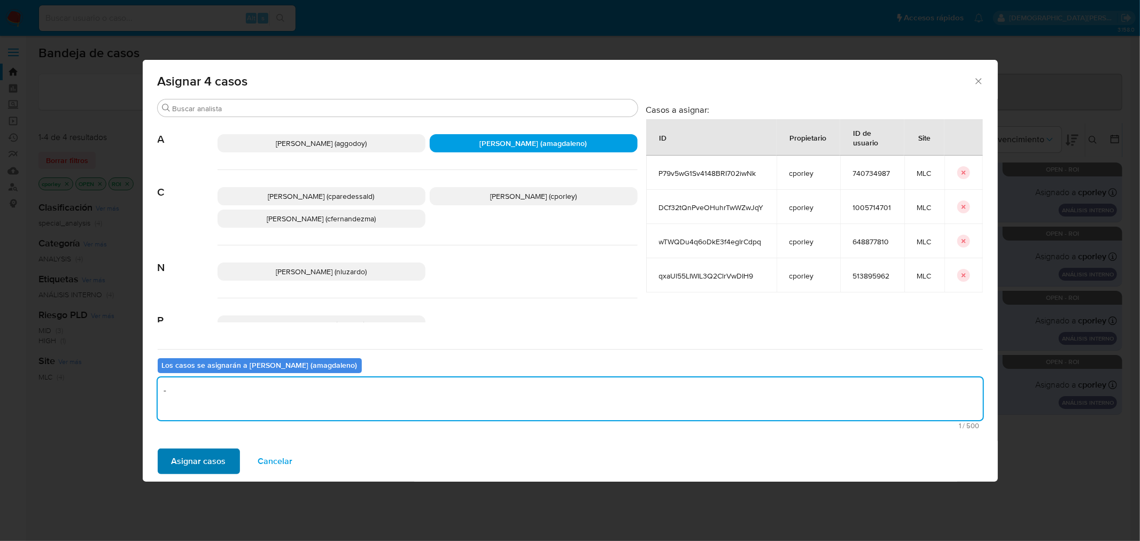
type textarea "-"
click at [208, 455] on span "Asignar casos" at bounding box center [199, 462] width 55 height 24
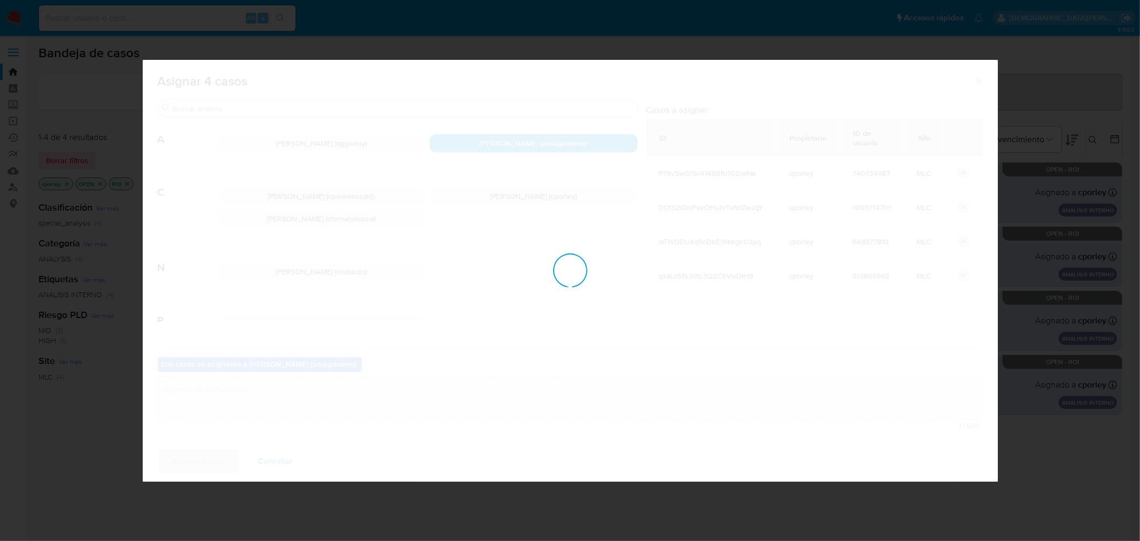
checkbox input "false"
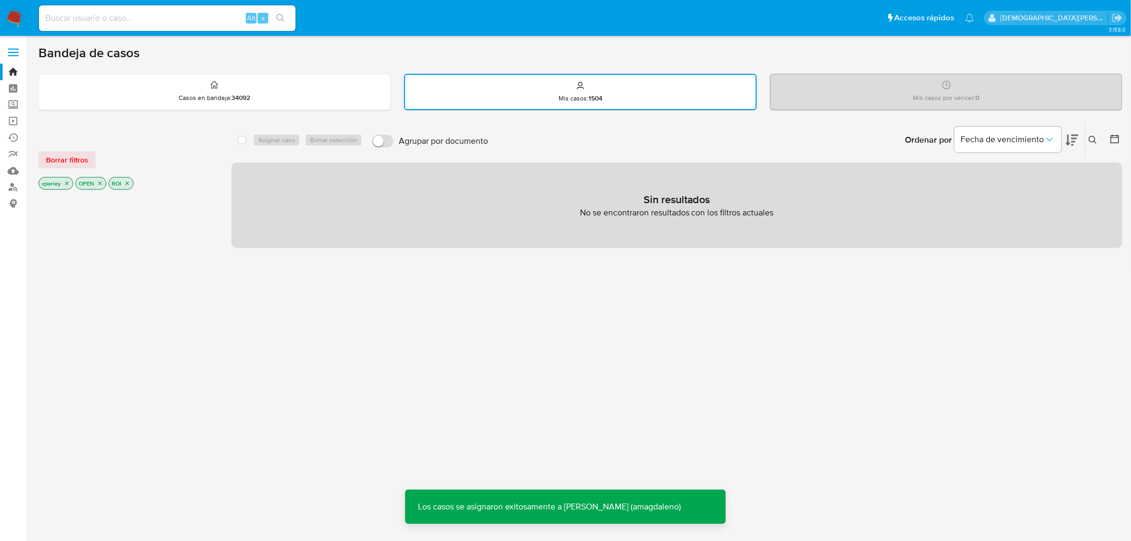
click at [126, 182] on icon "close-filter" at bounding box center [128, 184] width 4 height 4
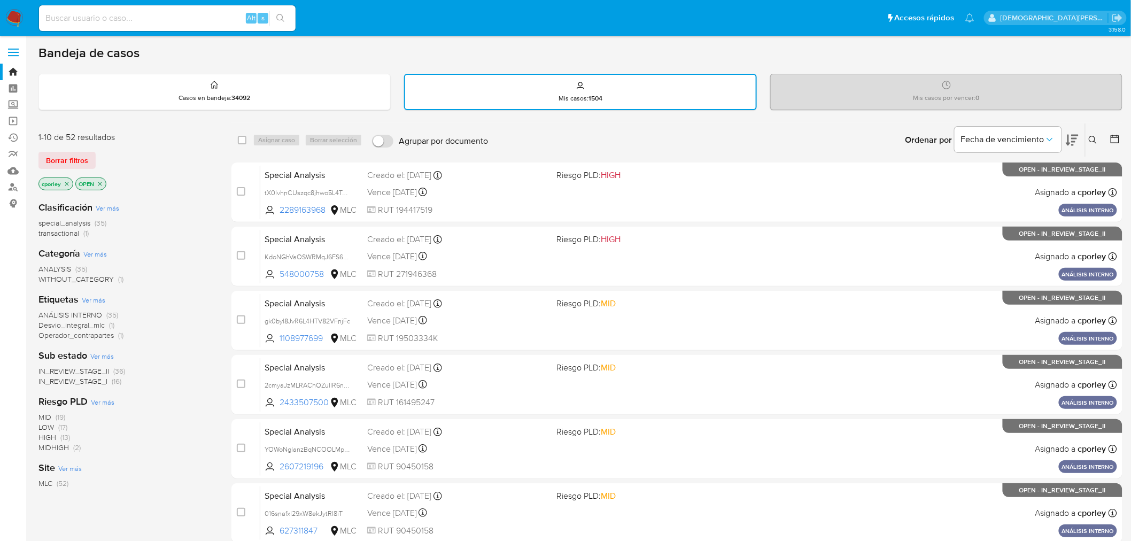
click at [99, 181] on icon "close-filter" at bounding box center [100, 184] width 6 height 6
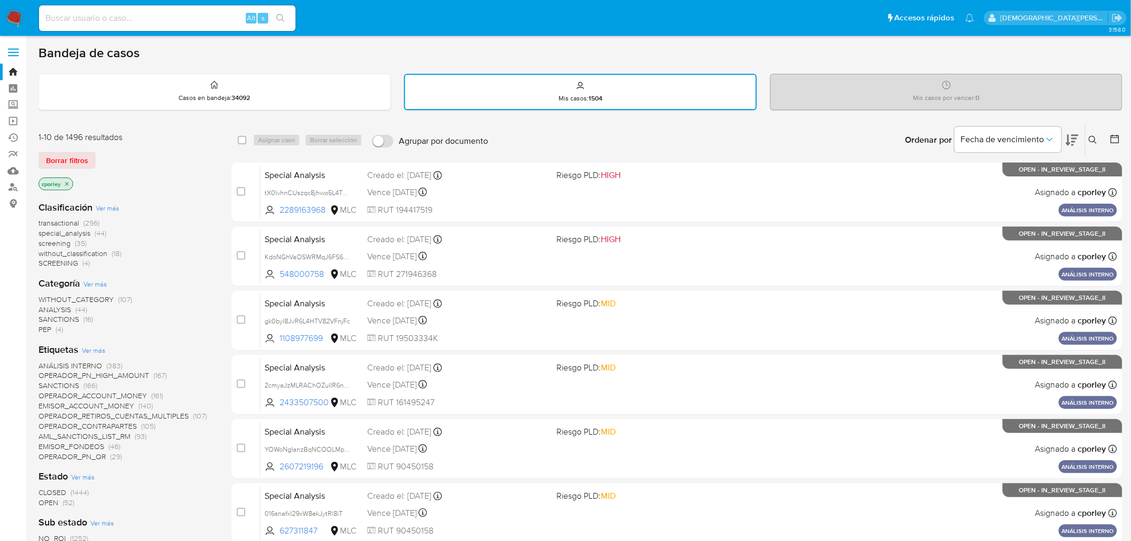
click at [51, 502] on span "OPEN" at bounding box center [48, 502] width 20 height 11
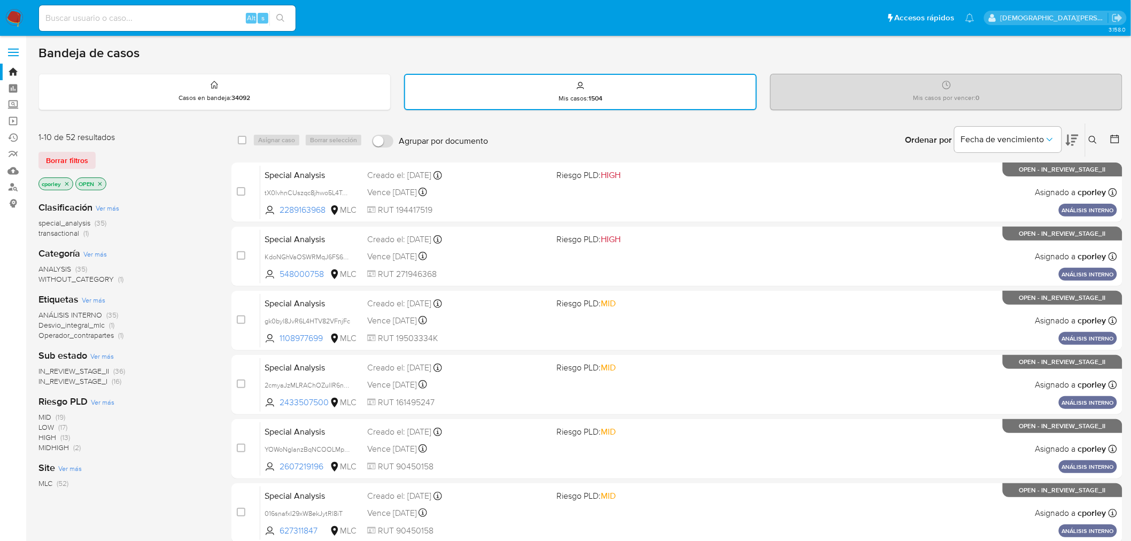
click at [81, 368] on span "IN_REVIEW_STAGE_II" at bounding box center [73, 371] width 71 height 11
click at [63, 234] on span "transactional" at bounding box center [58, 233] width 41 height 11
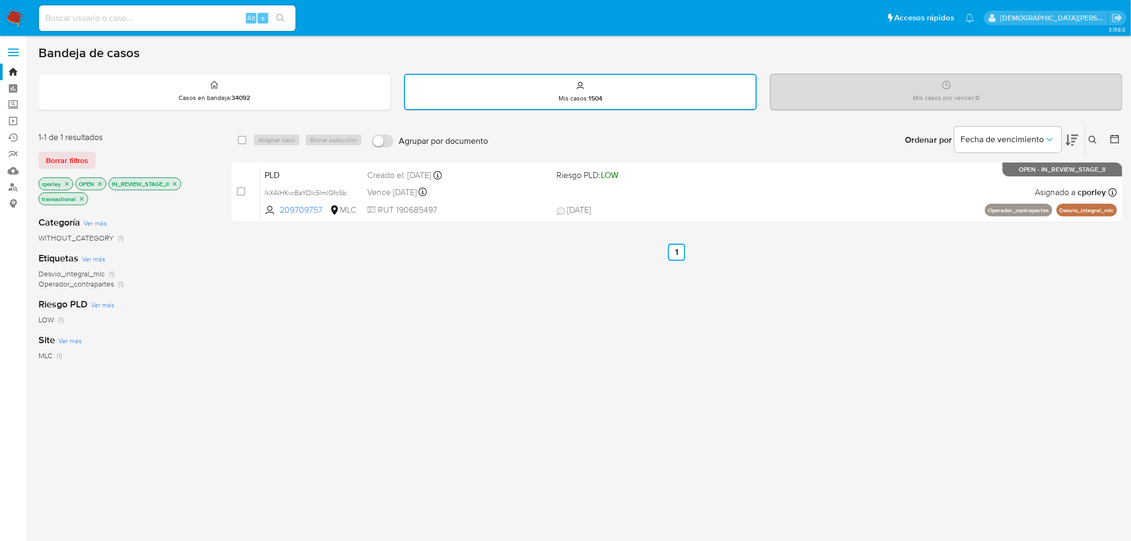
click at [81, 198] on icon "close-filter" at bounding box center [82, 199] width 6 height 6
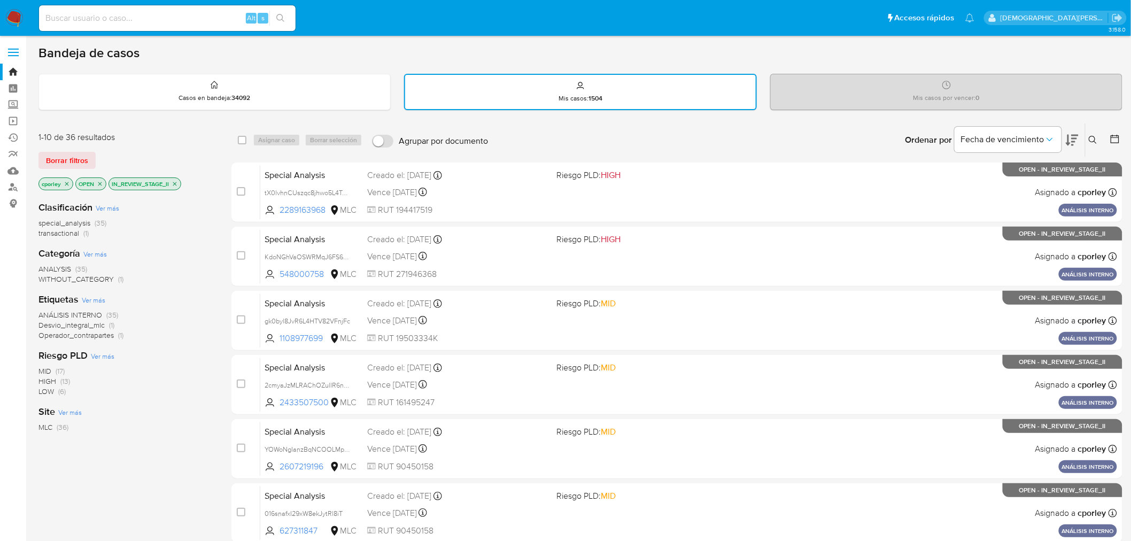
click at [173, 181] on icon "close-filter" at bounding box center [175, 184] width 6 height 6
click at [99, 182] on icon "close-filter" at bounding box center [100, 184] width 4 height 4
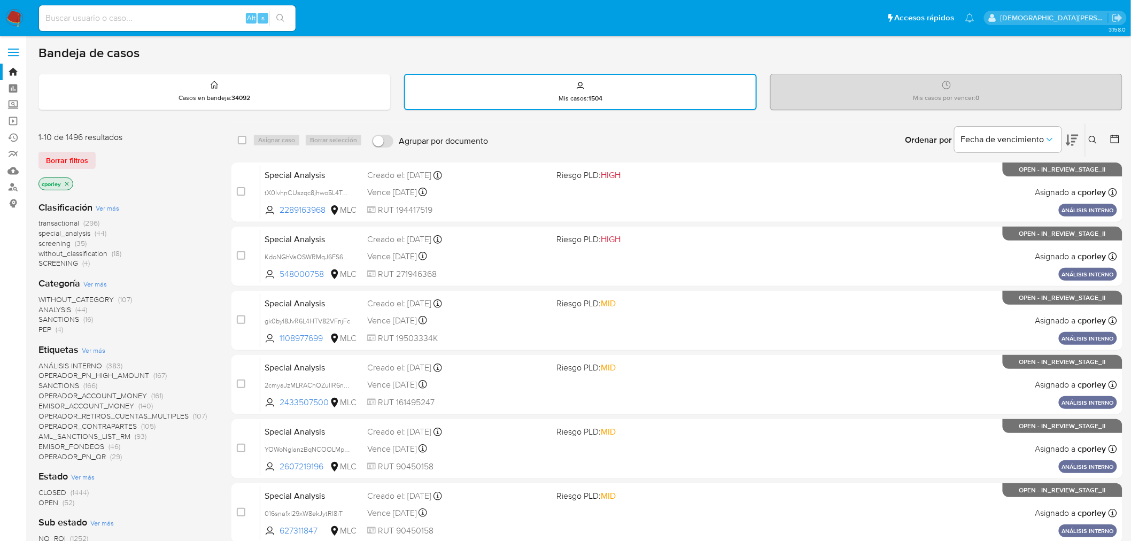
click at [67, 181] on icon "close-filter" at bounding box center [67, 184] width 6 height 6
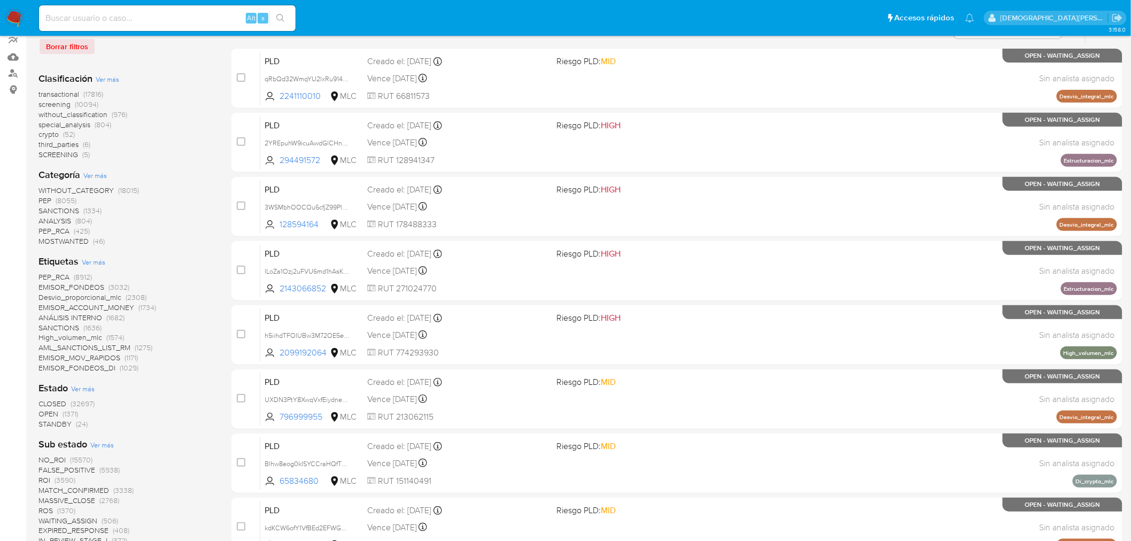
scroll to position [237, 0]
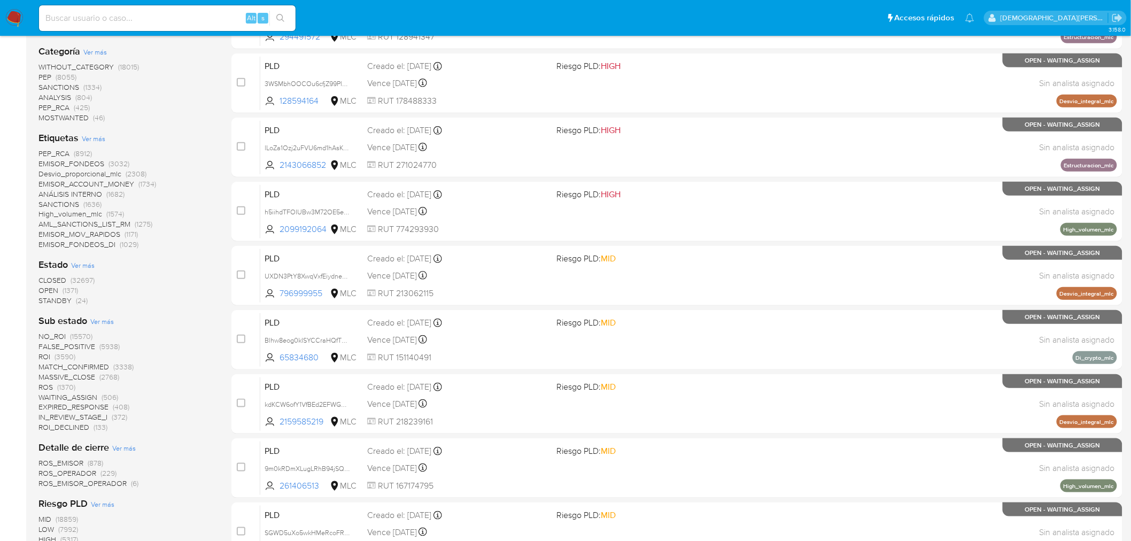
click at [59, 288] on span "OPEN (1371)" at bounding box center [58, 290] width 40 height 10
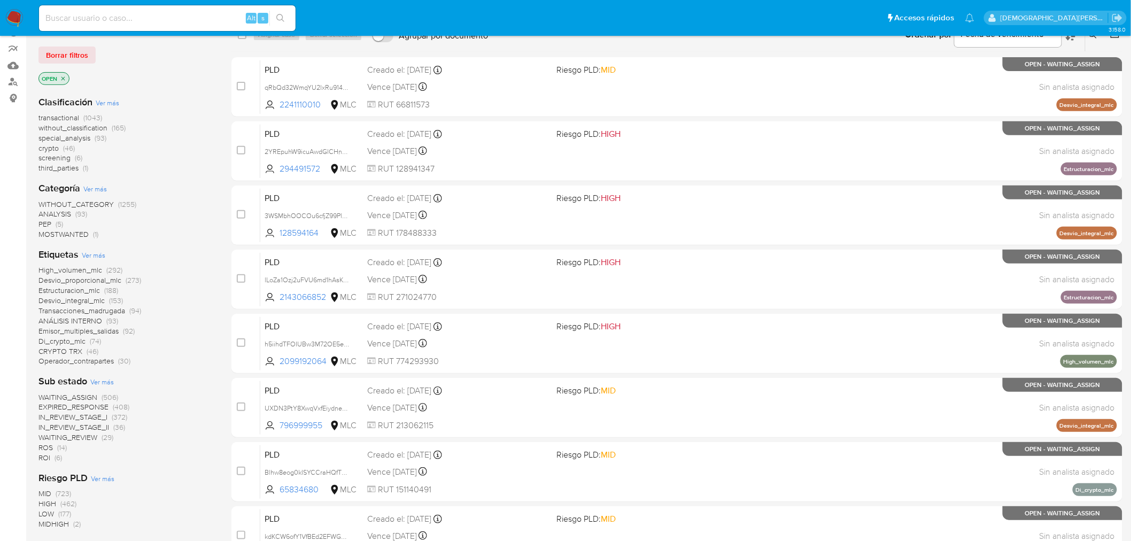
scroll to position [119, 0]
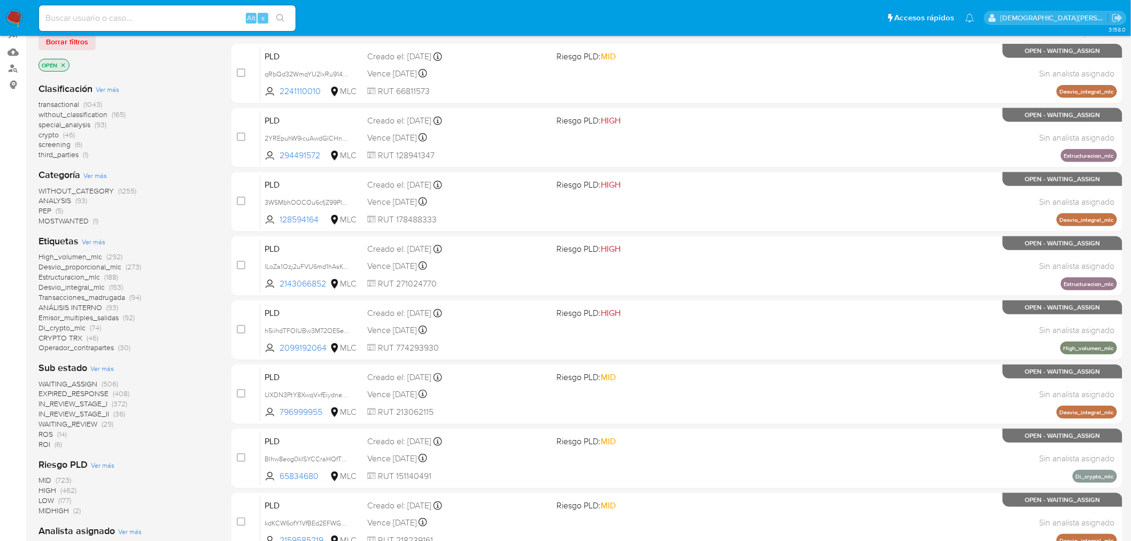
click at [86, 414] on span "IN_REVIEW_STAGE_II" at bounding box center [73, 413] width 71 height 11
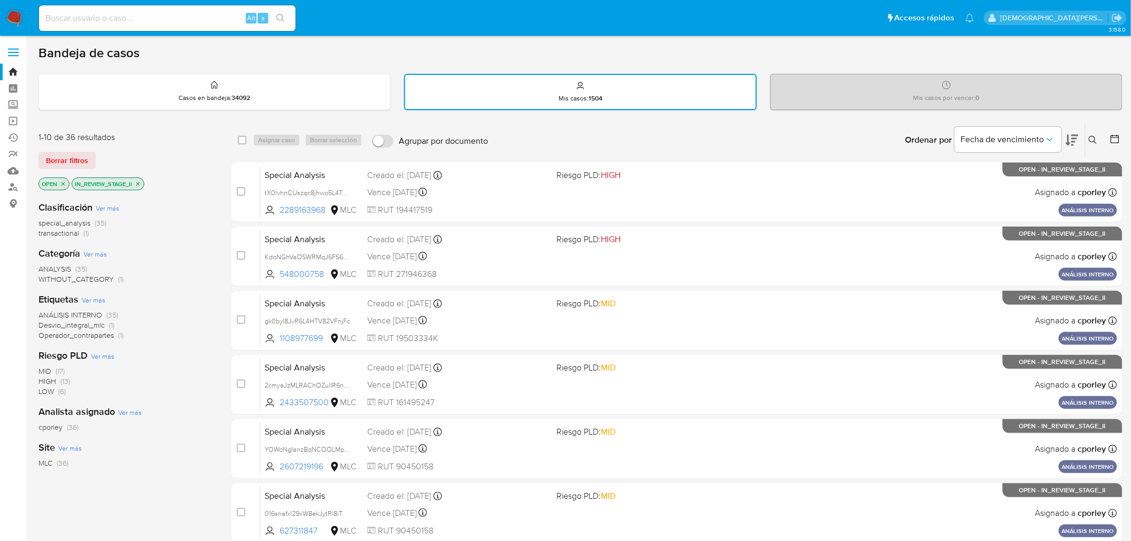
click at [56, 230] on span "transactional" at bounding box center [58, 233] width 41 height 11
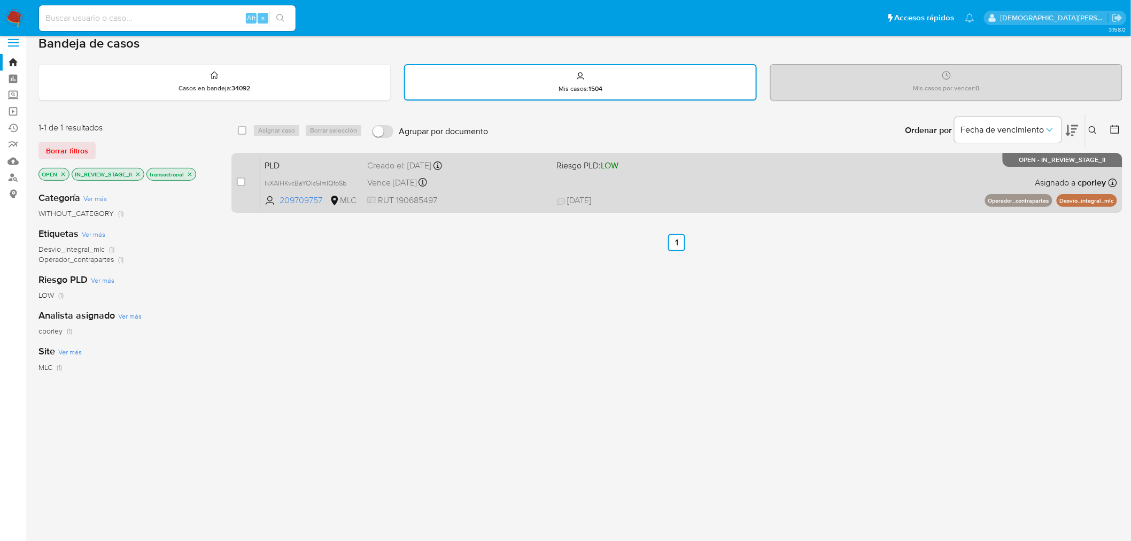
scroll to position [11, 0]
click at [500, 184] on div "Vence in 2 months Vence el 10/11/2025 06:05:10" at bounding box center [457, 181] width 181 height 14
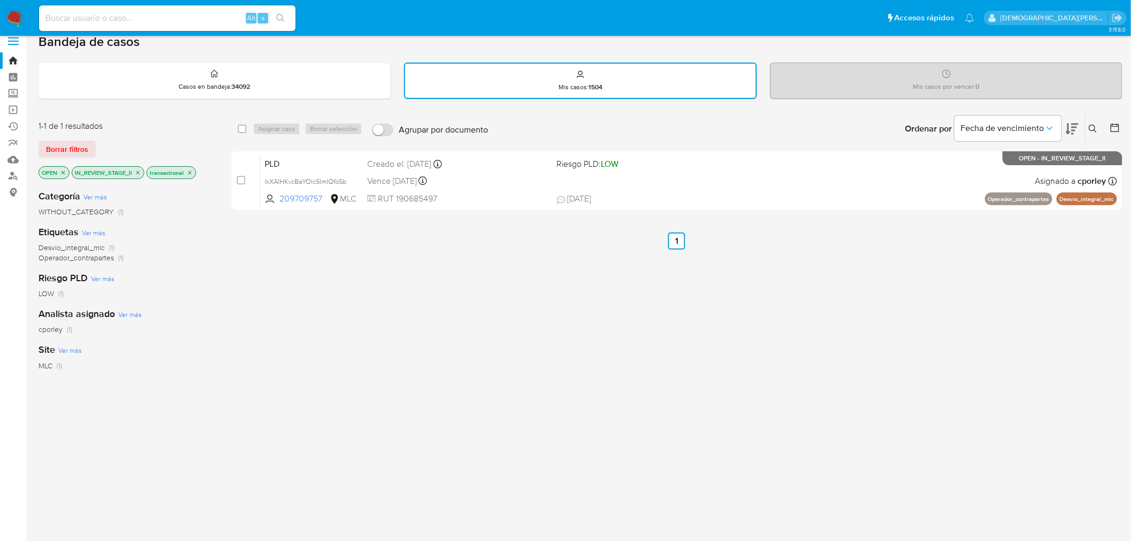
click at [189, 171] on icon "close-filter" at bounding box center [190, 172] width 6 height 6
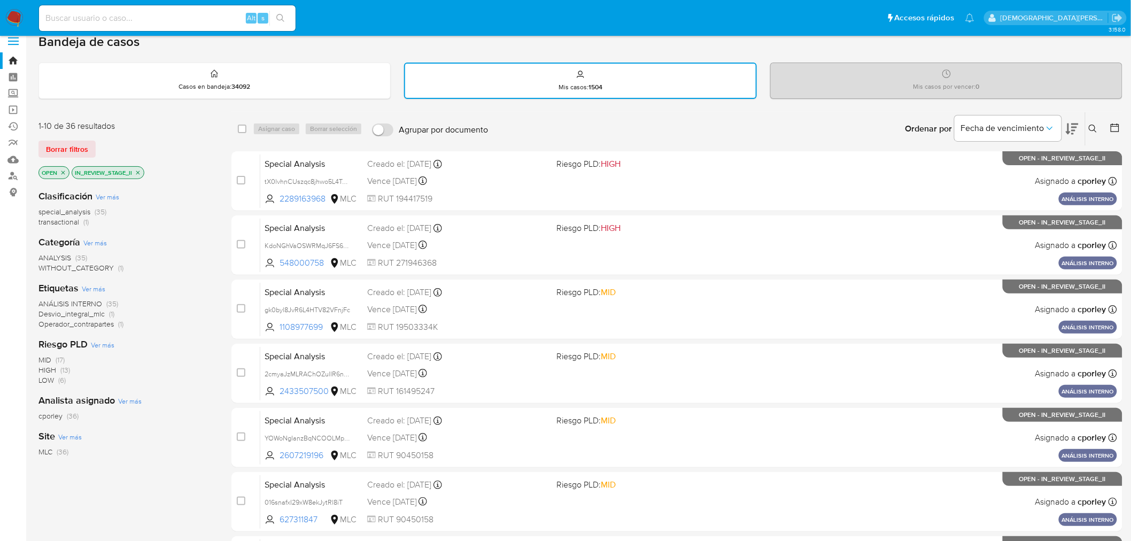
click at [141, 172] on icon "close-filter" at bounding box center [138, 172] width 6 height 6
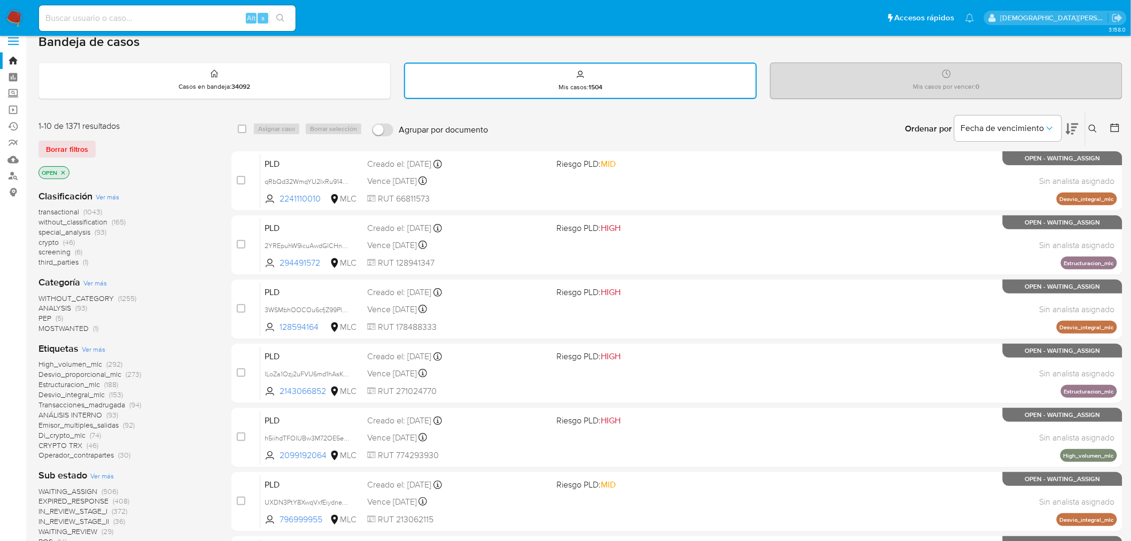
click at [66, 171] on icon "close-filter" at bounding box center [63, 172] width 6 height 6
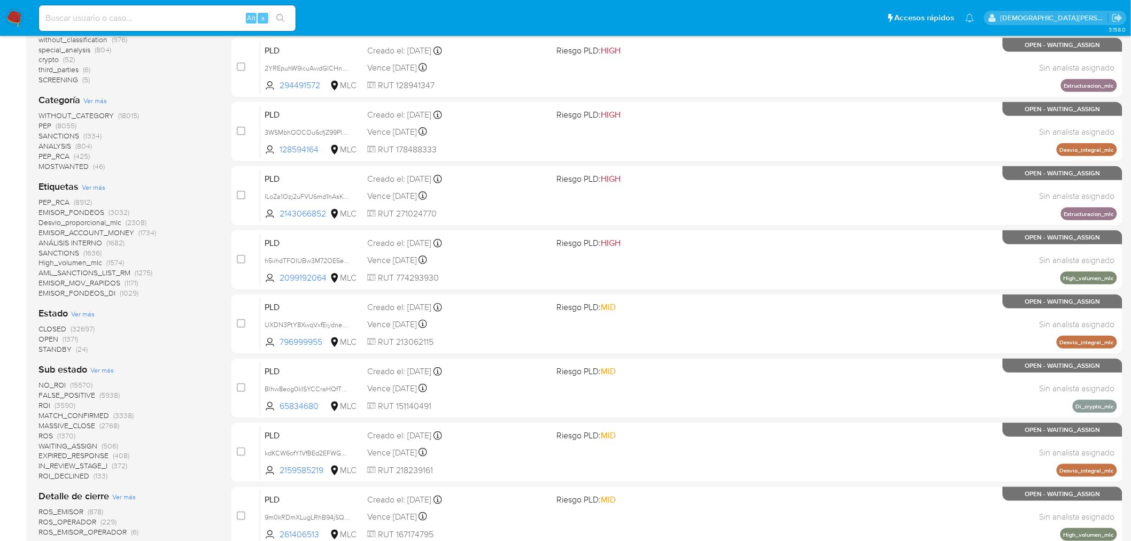
scroll to position [189, 0]
click at [61, 344] on span "STANDBY" at bounding box center [54, 348] width 33 height 11
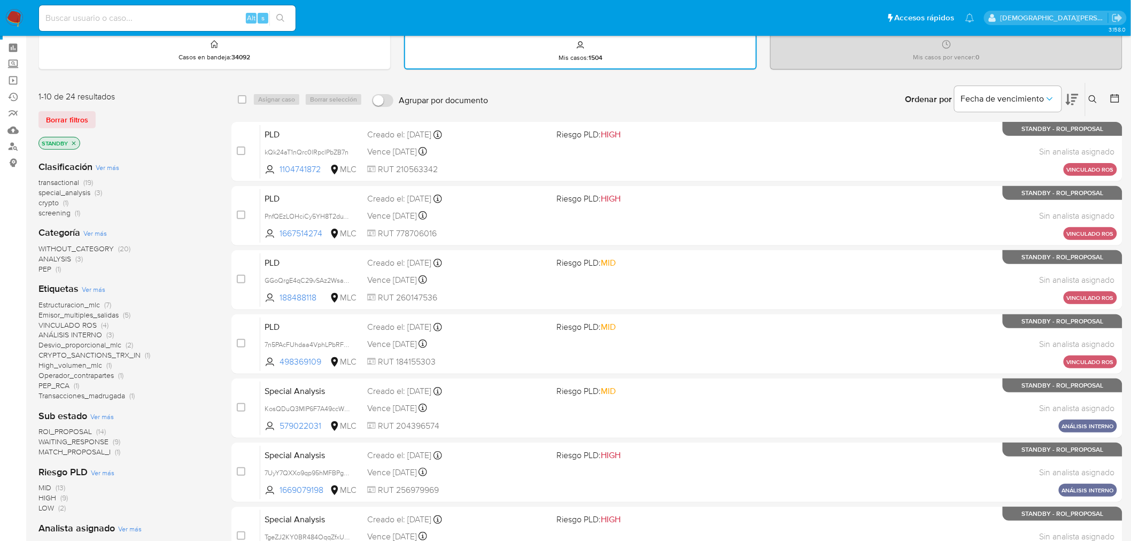
scroll to position [71, 0]
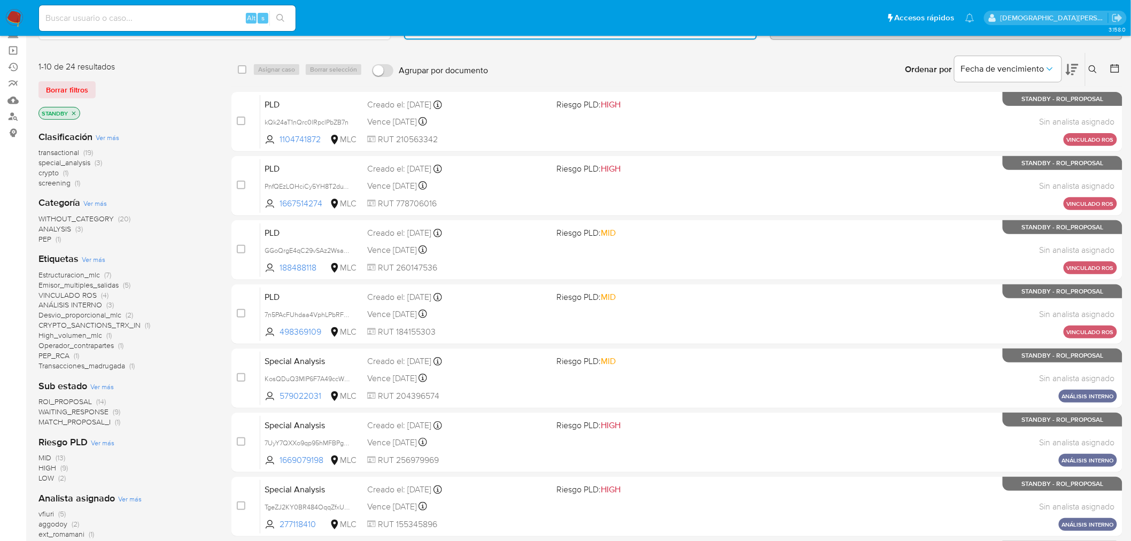
click at [76, 401] on span "ROI_PROPOSAL" at bounding box center [64, 401] width 53 height 11
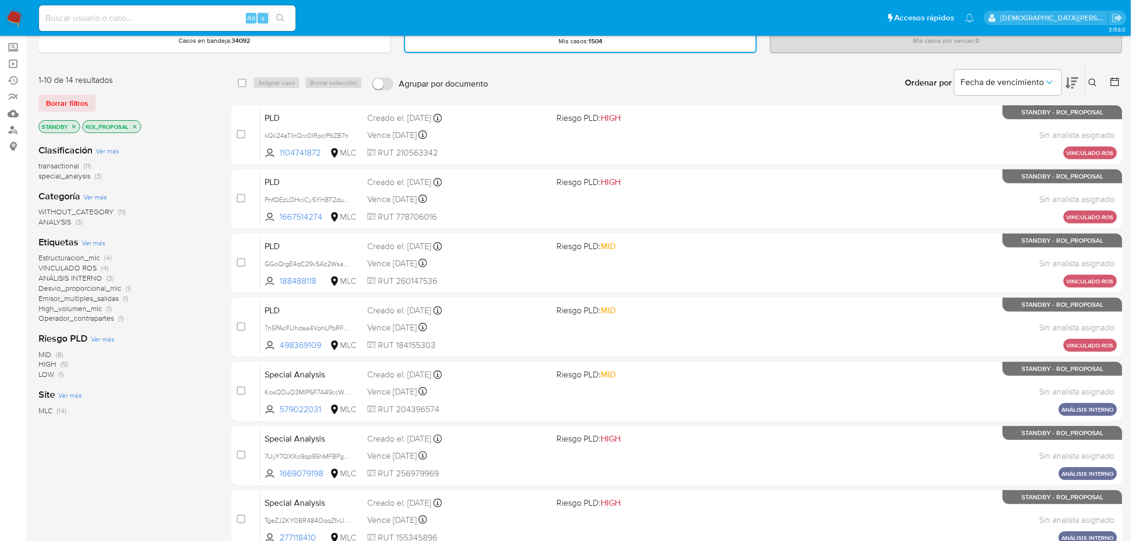
scroll to position [44, 0]
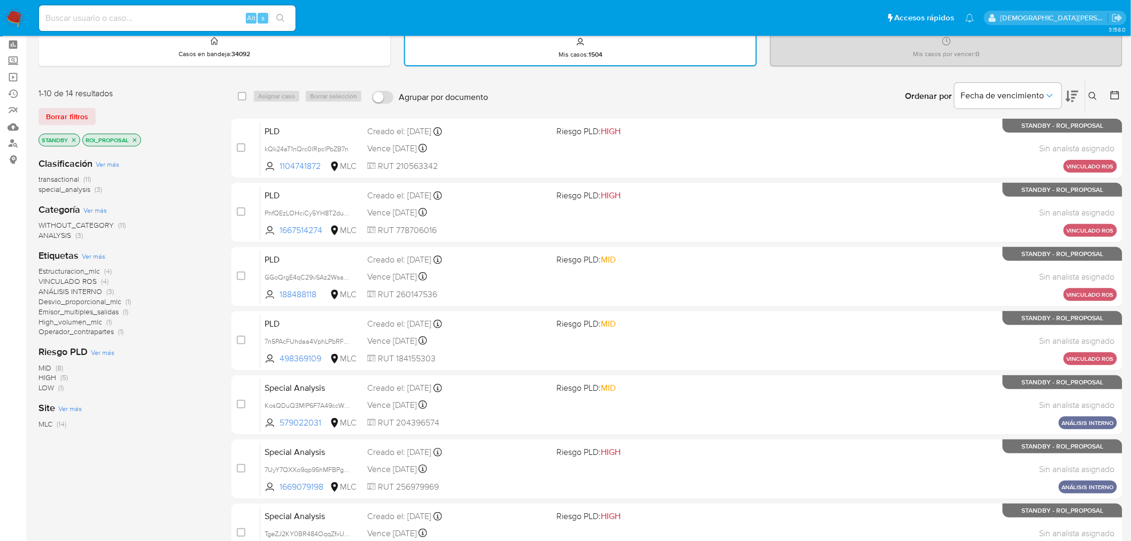
click at [61, 179] on span "transactional" at bounding box center [58, 179] width 41 height 11
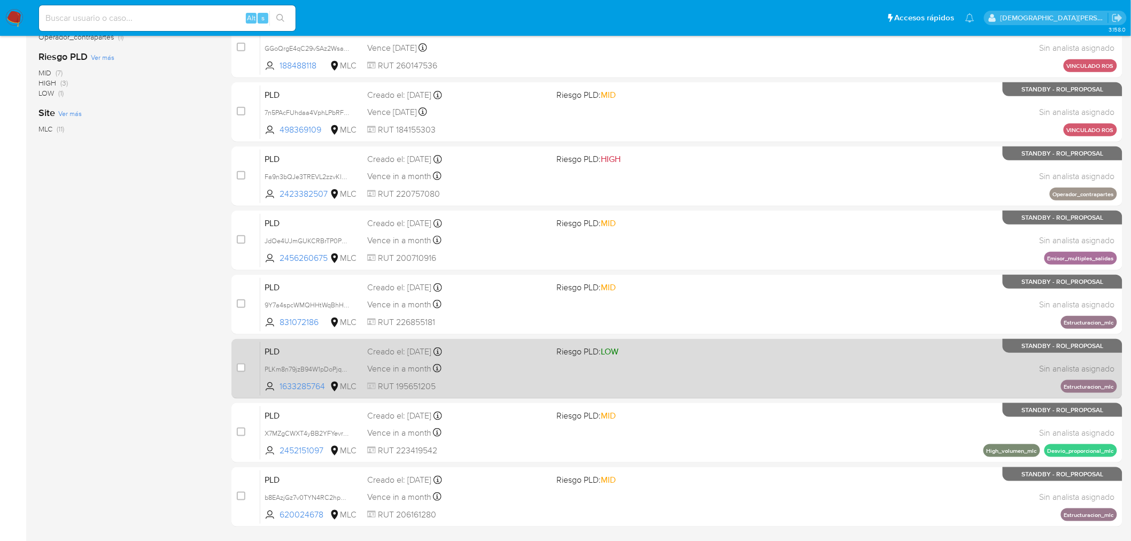
scroll to position [340, 0]
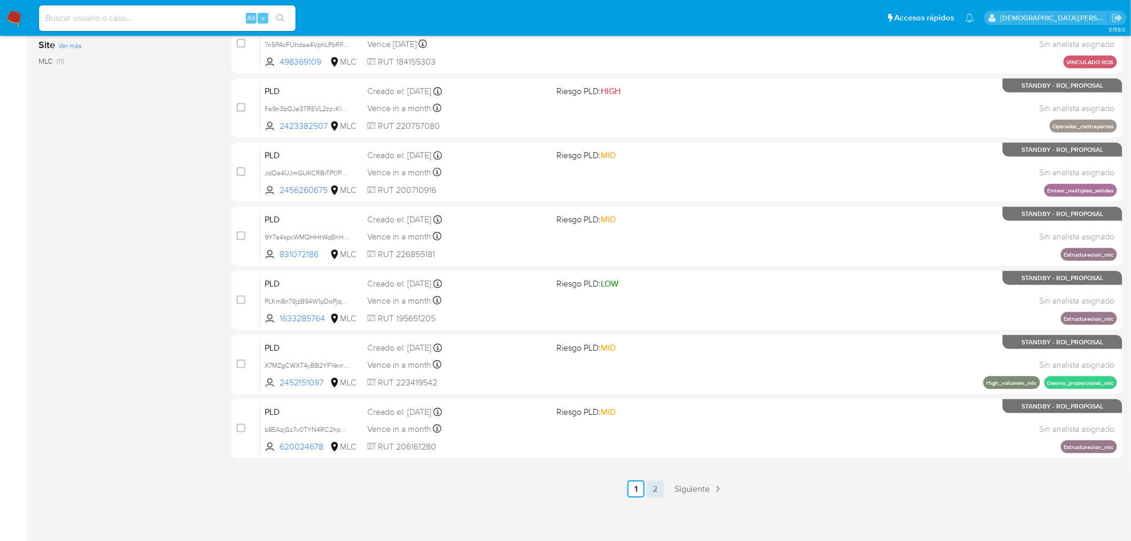
click at [653, 490] on link "2" at bounding box center [655, 489] width 17 height 17
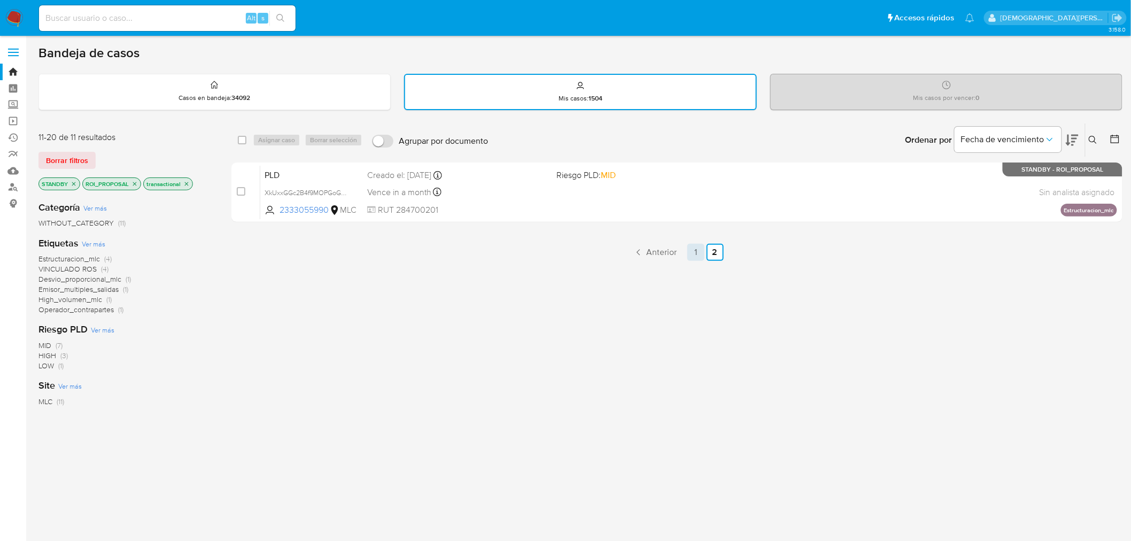
click at [693, 252] on link "1" at bounding box center [695, 252] width 17 height 17
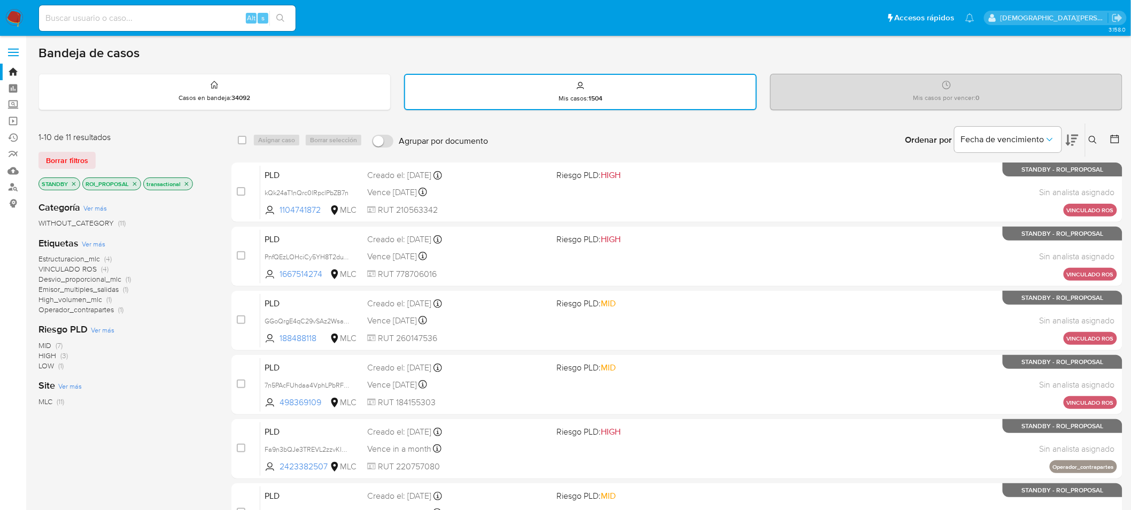
click at [186, 182] on icon "close-filter" at bounding box center [187, 184] width 4 height 4
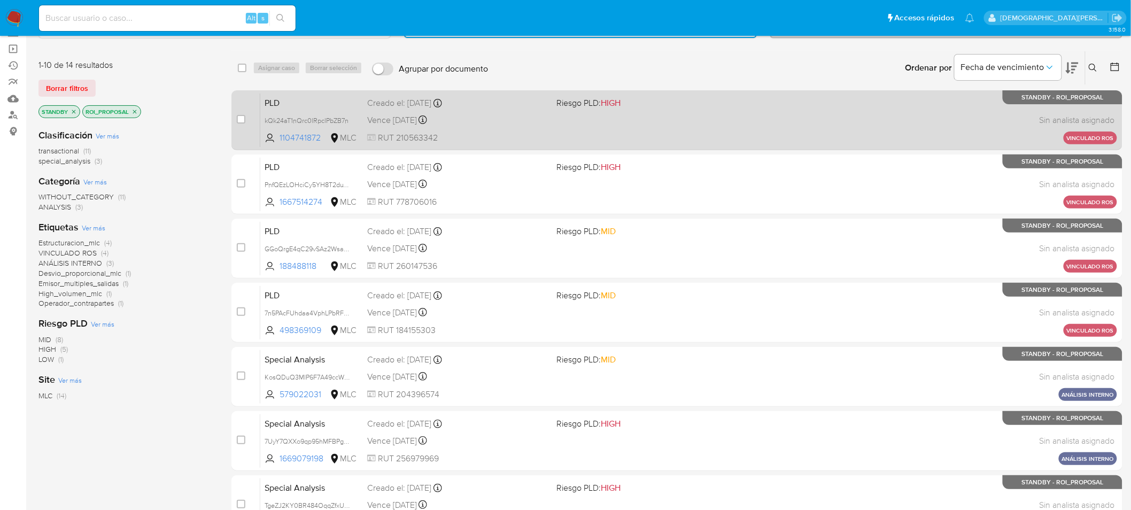
scroll to position [59, 0]
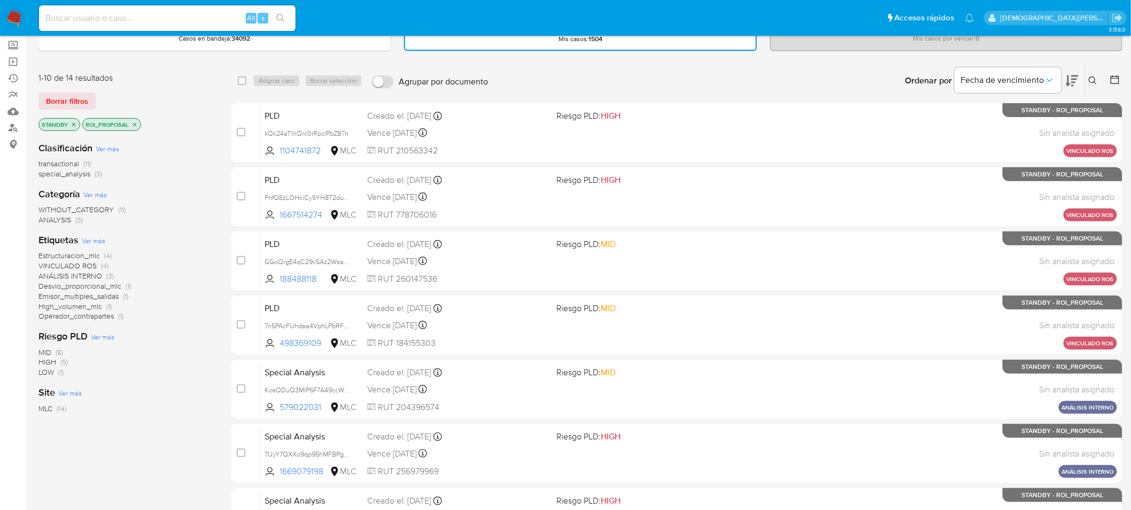
click at [1071, 72] on button at bounding box center [1072, 80] width 13 height 33
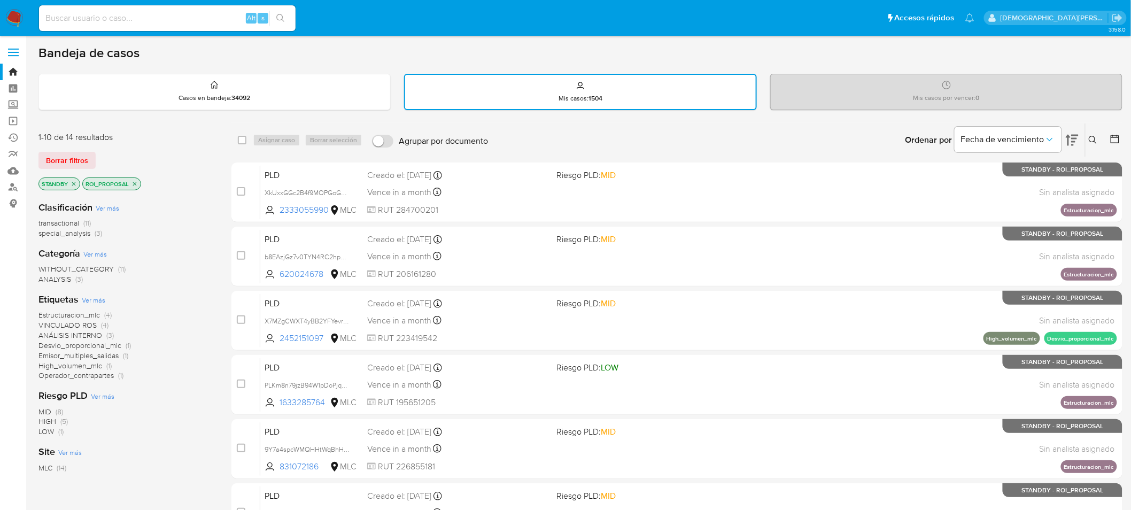
click at [135, 181] on icon "close-filter" at bounding box center [134, 184] width 6 height 6
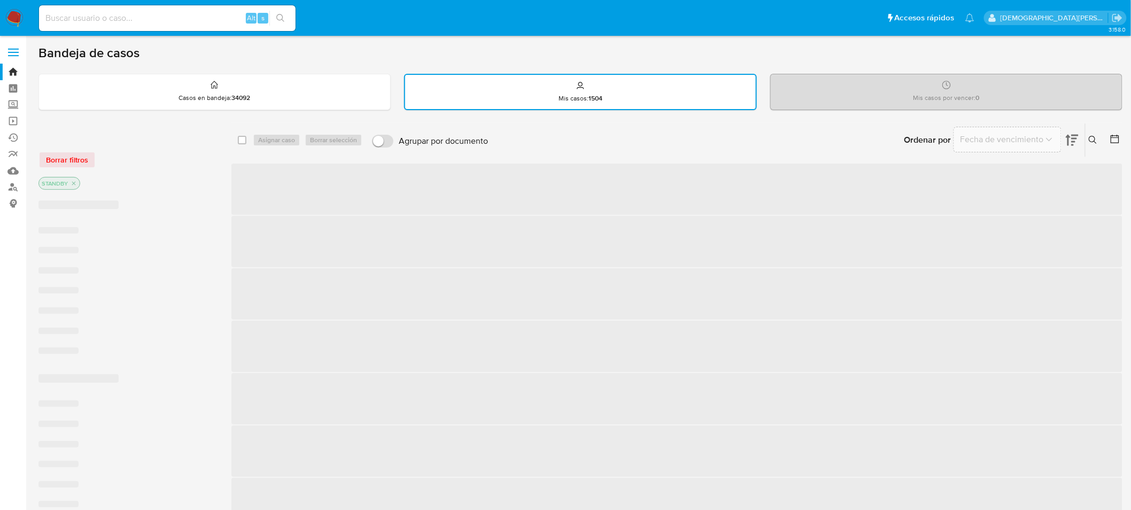
click at [73, 183] on icon "close-filter" at bounding box center [74, 183] width 6 height 6
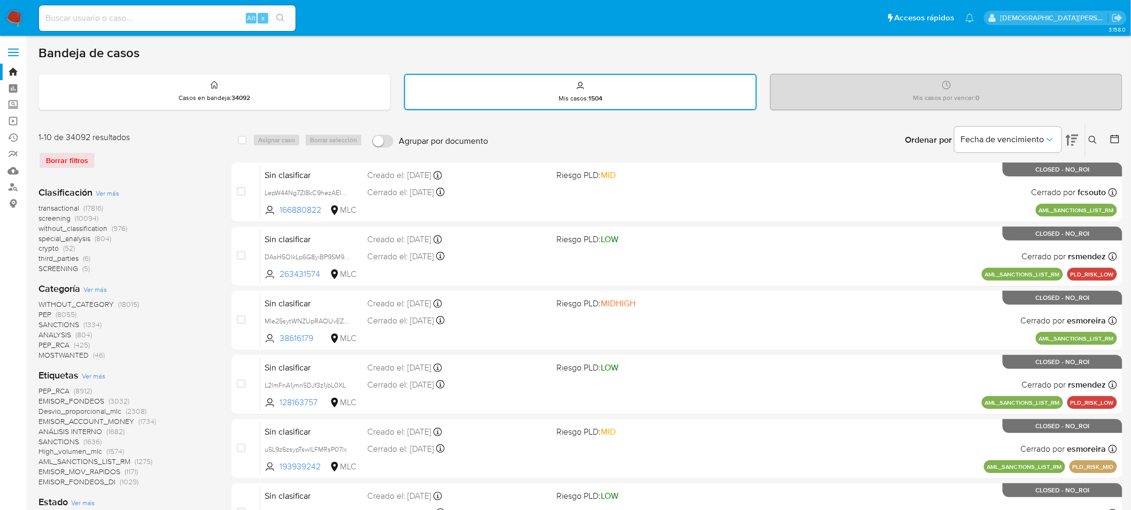
click at [1117, 134] on icon at bounding box center [1115, 139] width 11 height 11
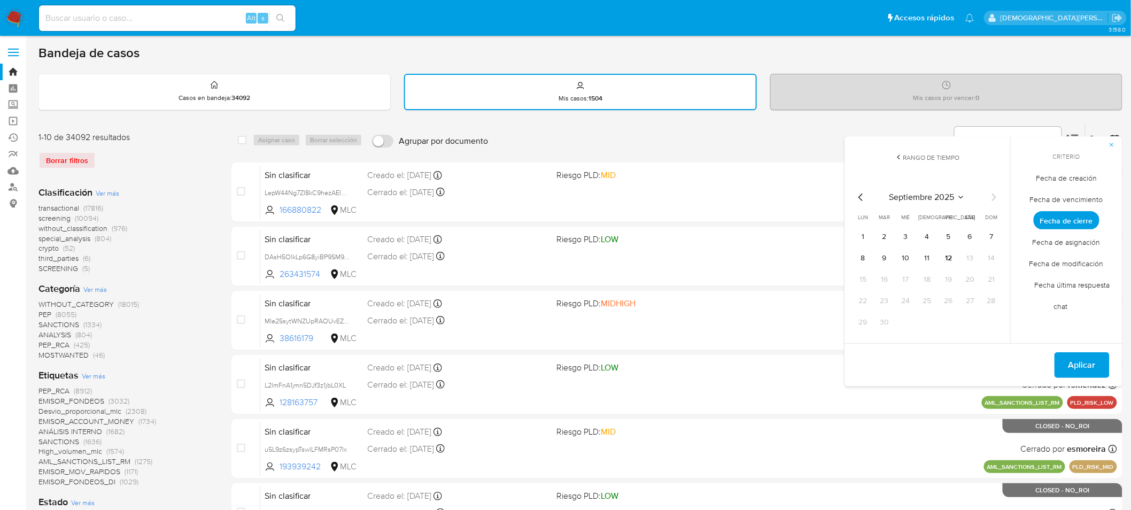
click at [1071, 179] on span "Fecha de creación" at bounding box center [1066, 178] width 83 height 22
click at [864, 196] on icon "Mes anterior" at bounding box center [861, 197] width 13 height 13
click at [969, 254] on button "12" at bounding box center [970, 258] width 17 height 17
drag, startPoint x: 969, startPoint y: 254, endPoint x: 1001, endPoint y: 268, distance: 34.7
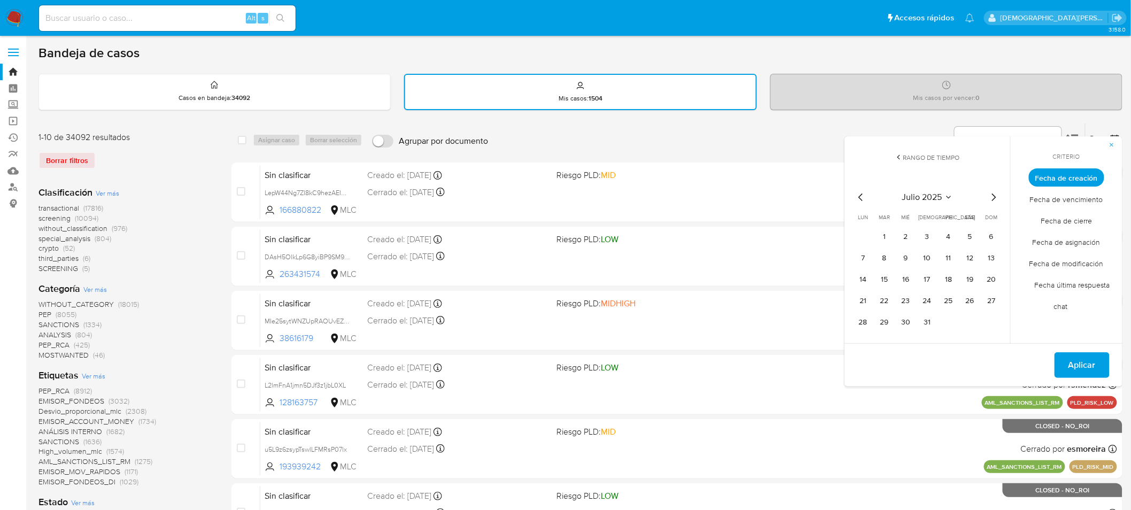
click at [971, 252] on button "12" at bounding box center [970, 258] width 17 height 17
click at [1076, 355] on span "Aplicar" at bounding box center [1081, 365] width 27 height 24
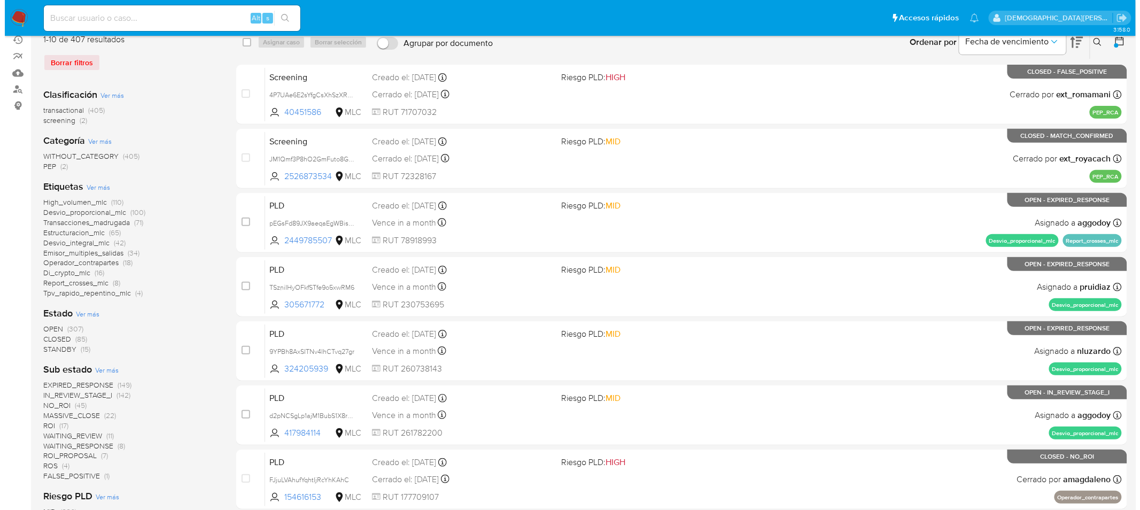
scroll to position [119, 0]
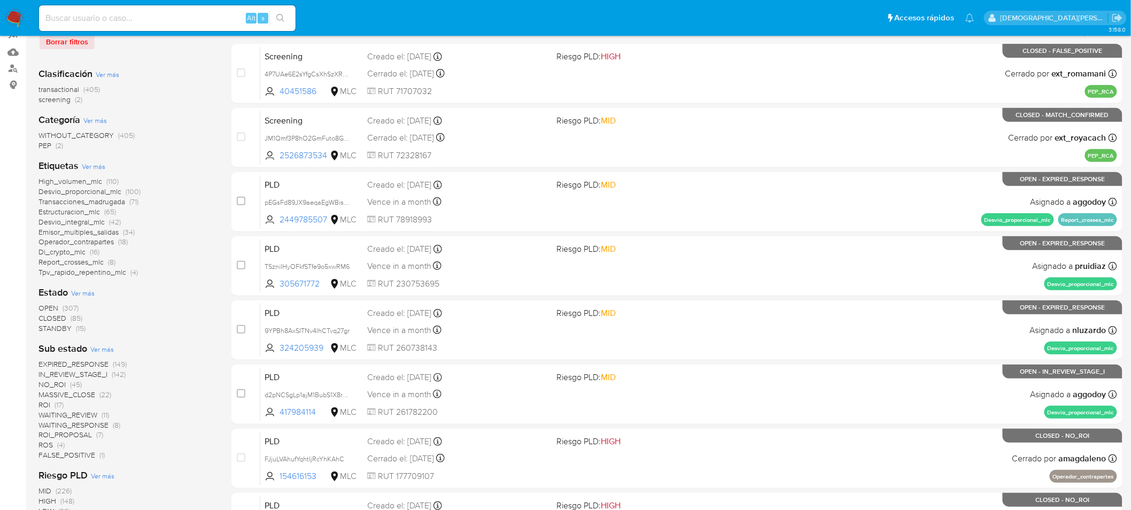
click at [87, 294] on span "Ver más" at bounding box center [83, 293] width 24 height 10
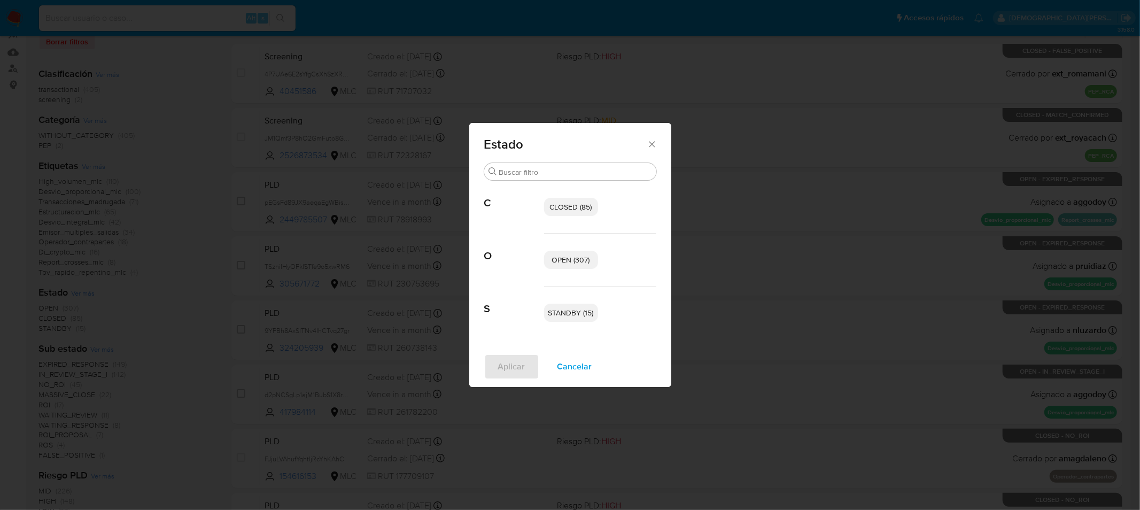
click at [576, 261] on span "OPEN (307)" at bounding box center [571, 259] width 38 height 11
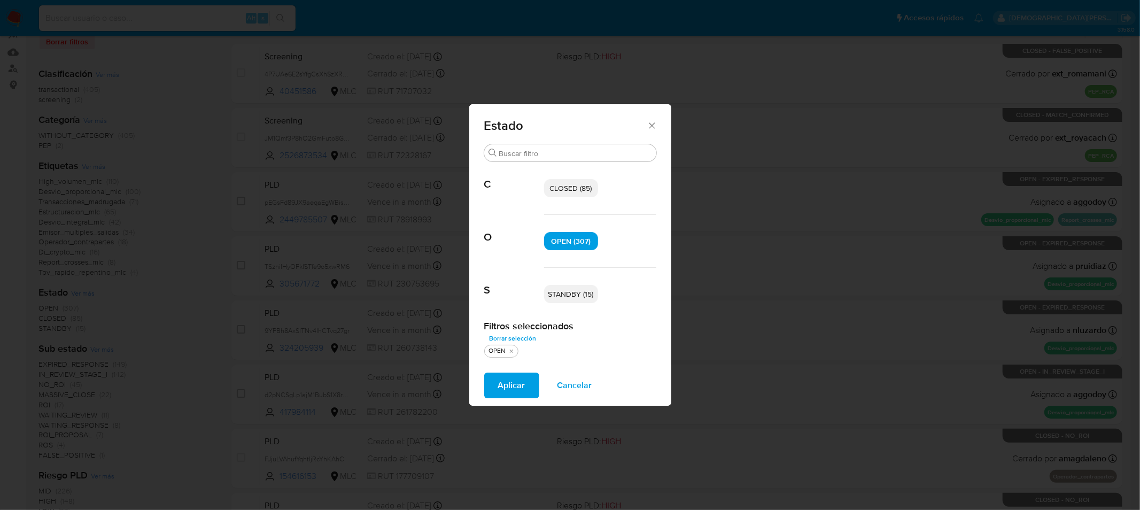
click at [583, 296] on span "STANDBY (15)" at bounding box center [570, 294] width 45 height 11
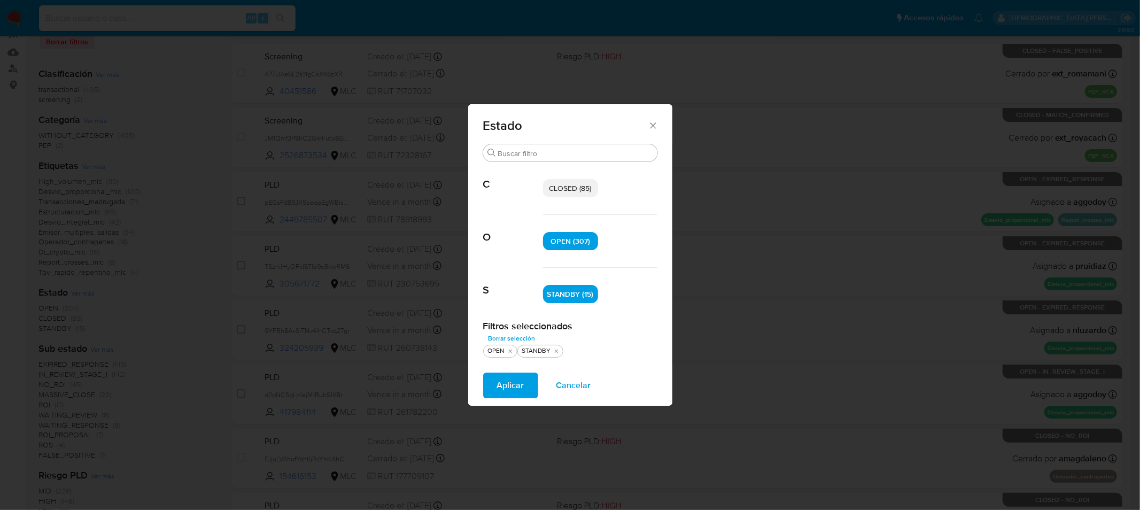
click at [508, 388] on span "Aplicar" at bounding box center [510, 386] width 27 height 24
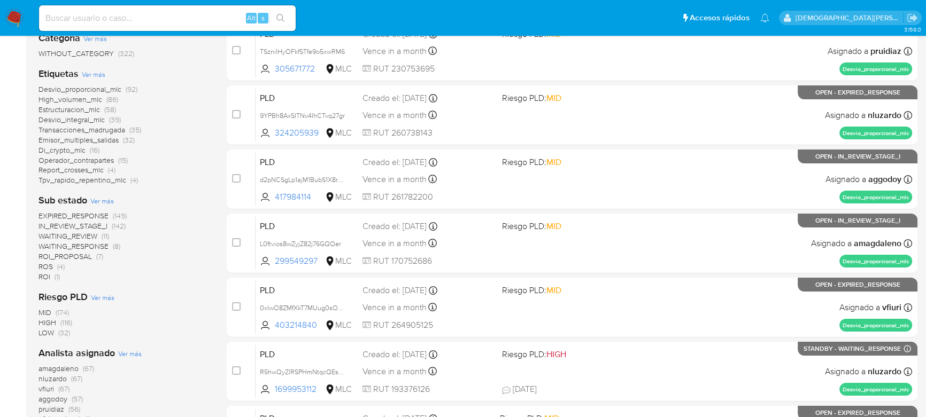
scroll to position [242, 0]
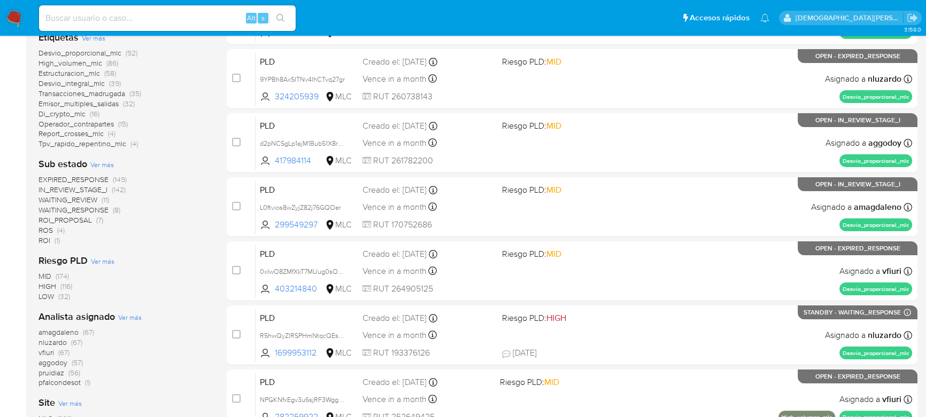
click at [44, 229] on span "ROS" at bounding box center [45, 230] width 14 height 11
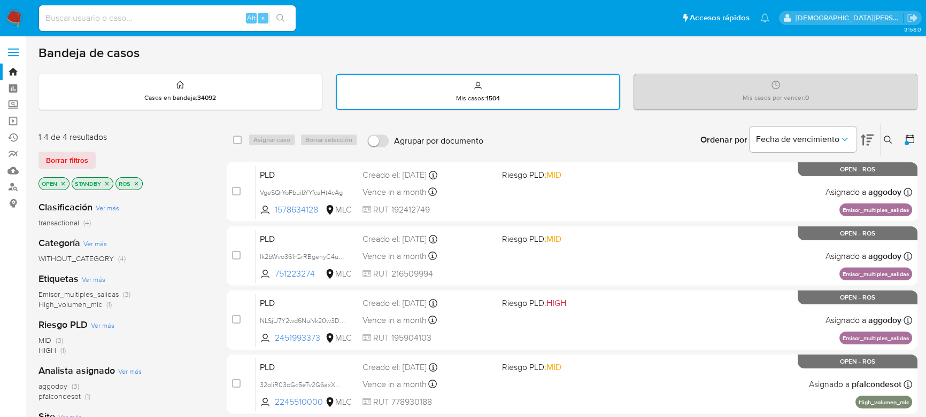
click at [137, 182] on icon "close-filter" at bounding box center [136, 184] width 6 height 6
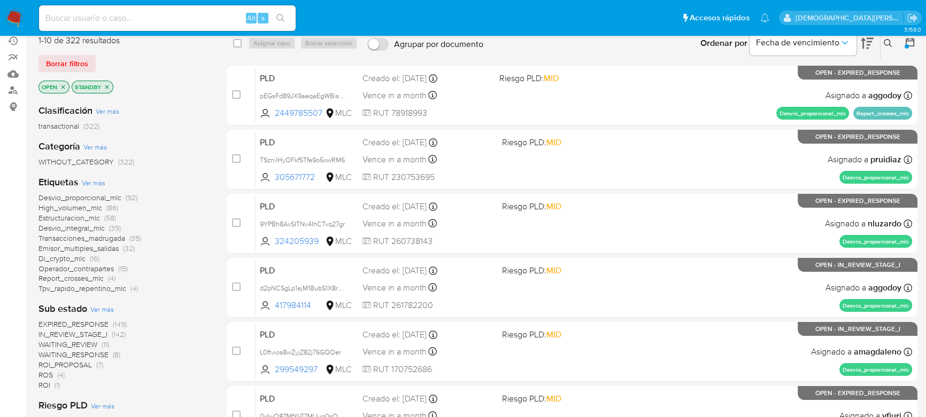
scroll to position [194, 0]
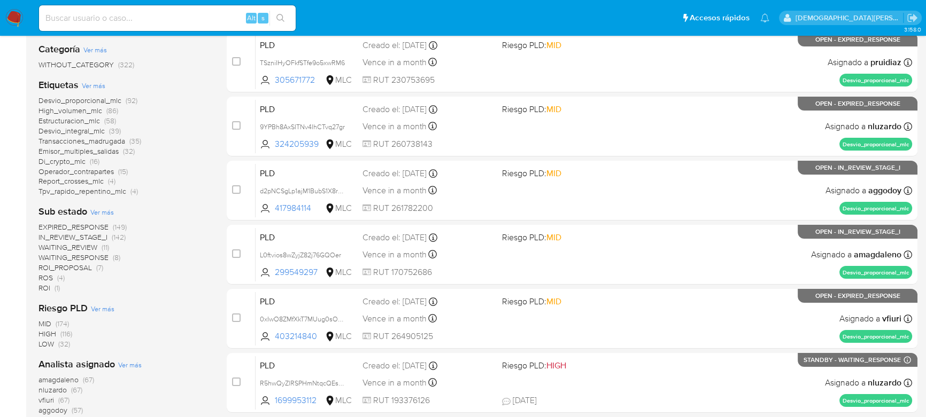
click at [44, 284] on span "ROI" at bounding box center [44, 288] width 12 height 11
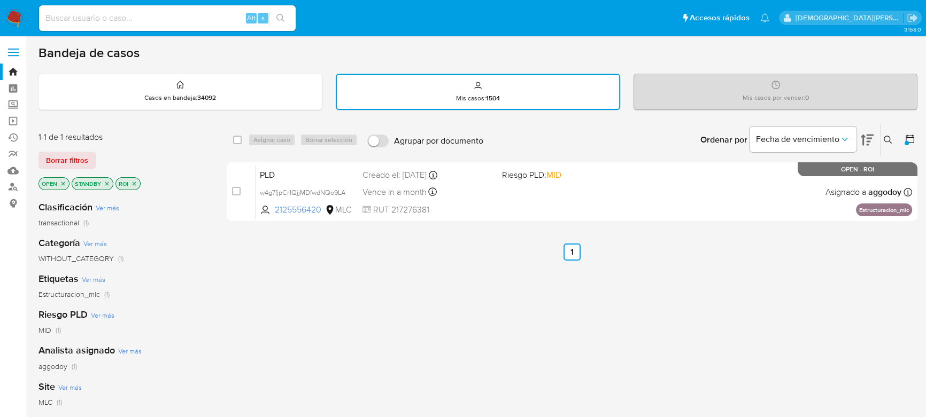
click at [134, 184] on icon "close-filter" at bounding box center [134, 184] width 6 height 6
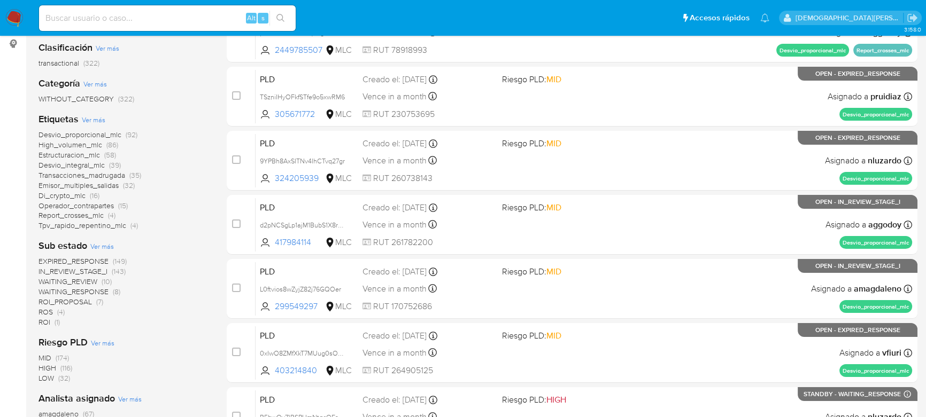
scroll to position [97, 0]
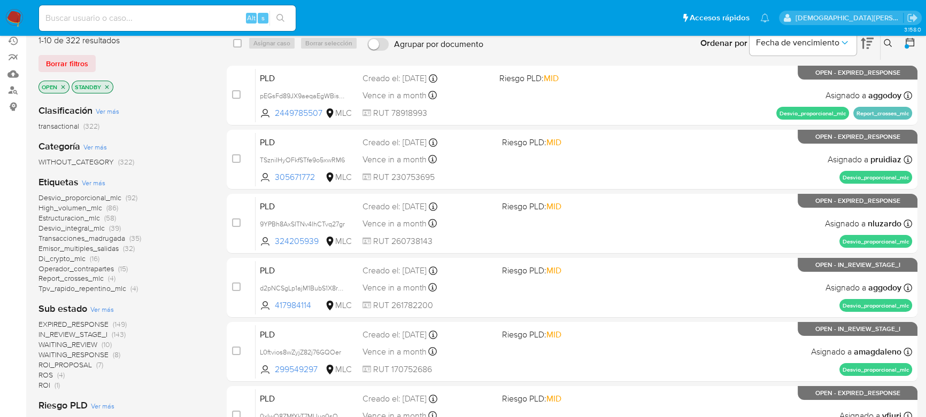
click at [108, 85] on icon "close-filter" at bounding box center [107, 87] width 6 height 6
click at [63, 84] on icon "close-filter" at bounding box center [63, 87] width 6 height 6
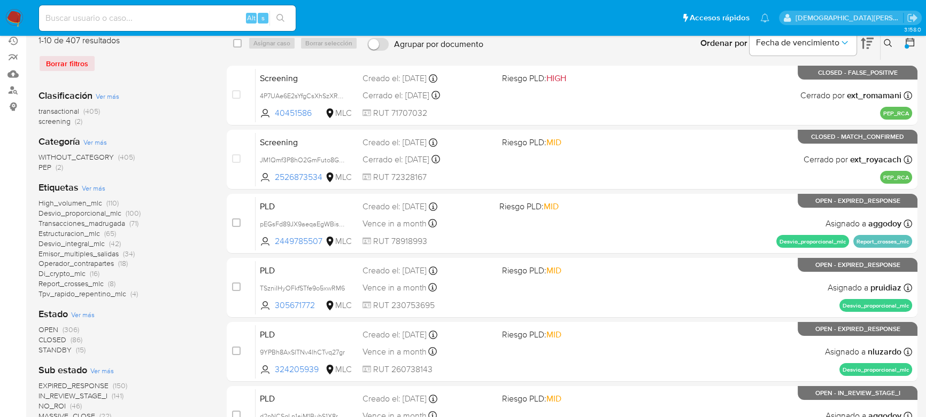
click at [911, 42] on icon at bounding box center [909, 42] width 11 height 11
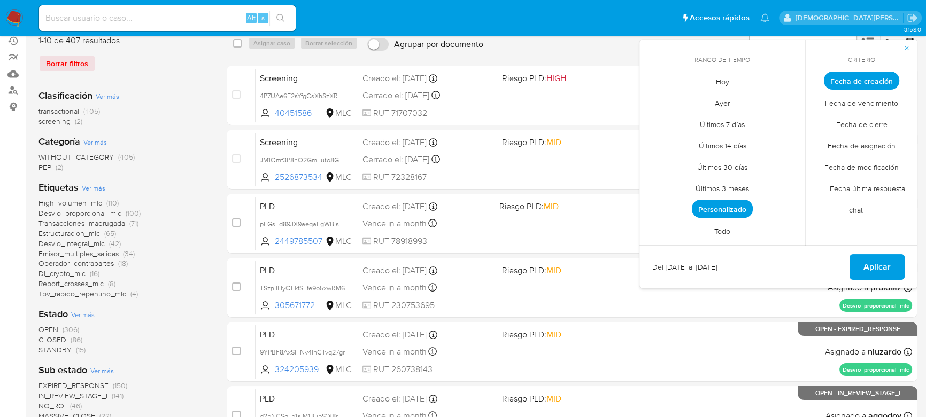
click at [858, 122] on span "Fecha de cierre" at bounding box center [862, 124] width 74 height 22
click at [726, 208] on span "Personalizado" at bounding box center [722, 209] width 61 height 18
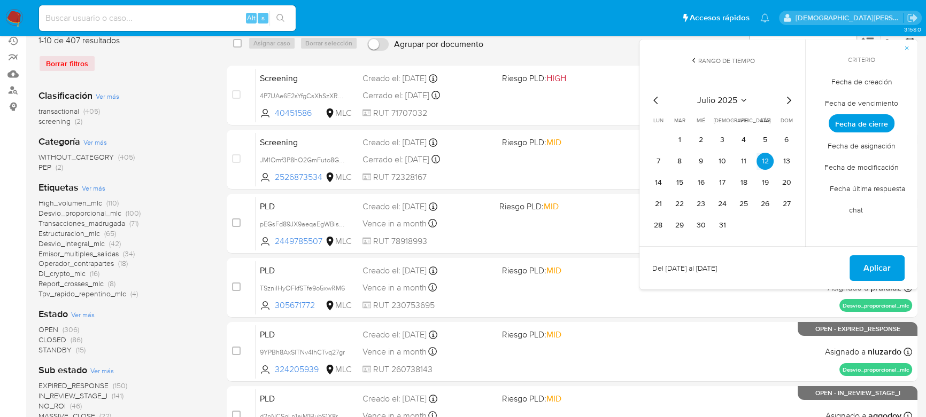
click at [653, 101] on icon "Mes anterior" at bounding box center [655, 100] width 13 height 13
click at [785, 96] on icon "Mes siguiente" at bounding box center [788, 100] width 13 height 13
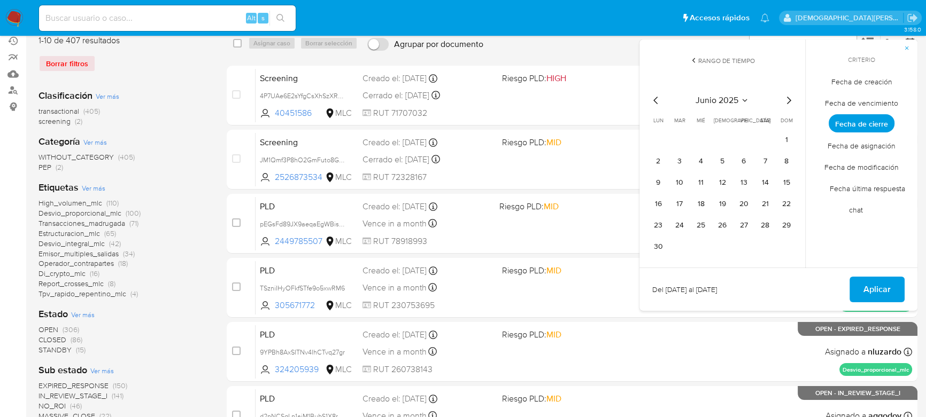
click at [785, 96] on icon "Mes siguiente" at bounding box center [788, 100] width 13 height 13
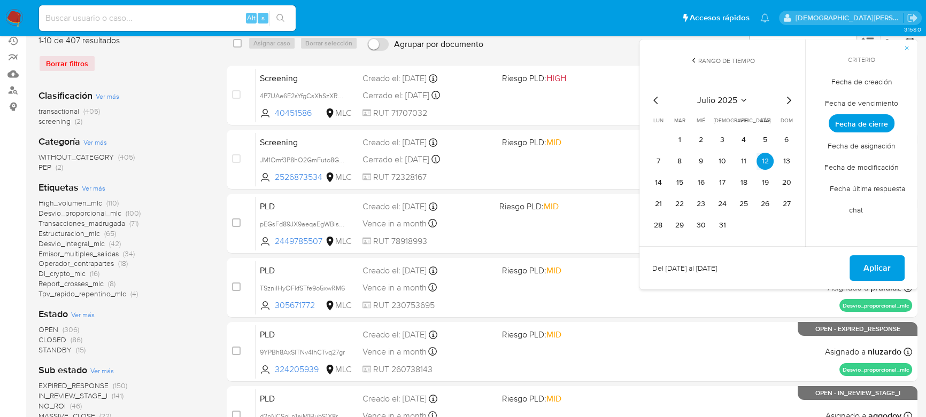
click at [655, 99] on icon "Mes anterior" at bounding box center [655, 100] width 13 height 13
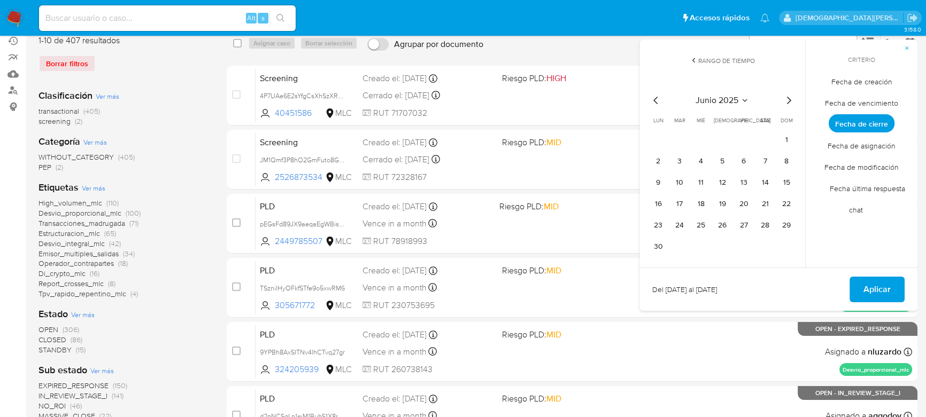
click at [655, 99] on icon "Mes anterior" at bounding box center [655, 100] width 13 height 13
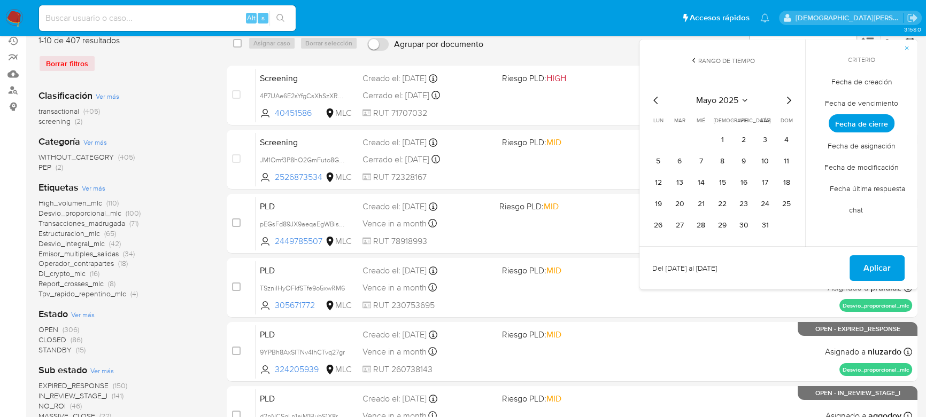
click at [655, 99] on icon "Mes anterior" at bounding box center [655, 100] width 13 height 13
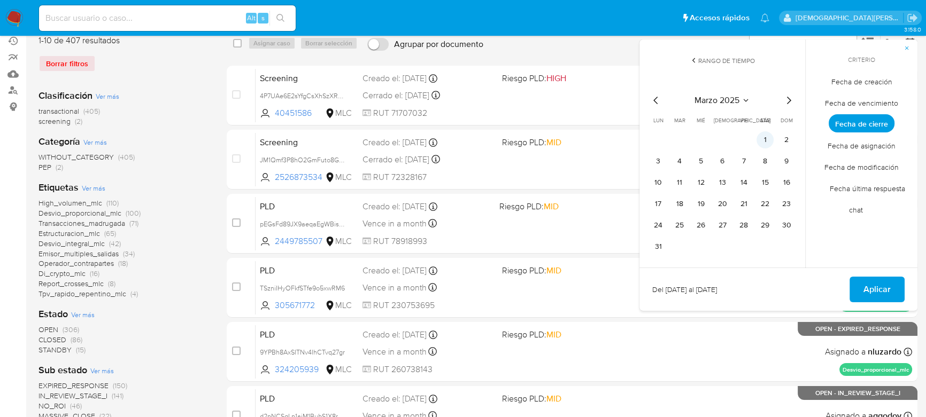
click at [765, 138] on button "1" at bounding box center [764, 139] width 17 height 17
click at [785, 98] on icon "Mes siguiente" at bounding box center [788, 100] width 13 height 13
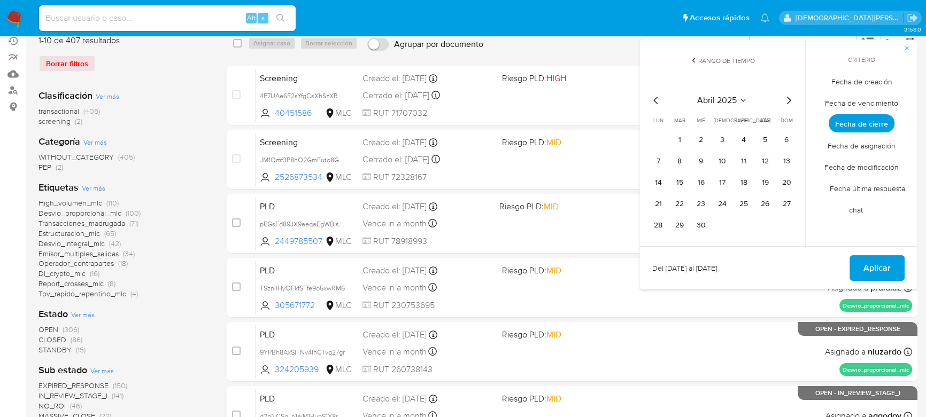
click at [785, 98] on icon "Mes siguiente" at bounding box center [788, 100] width 13 height 13
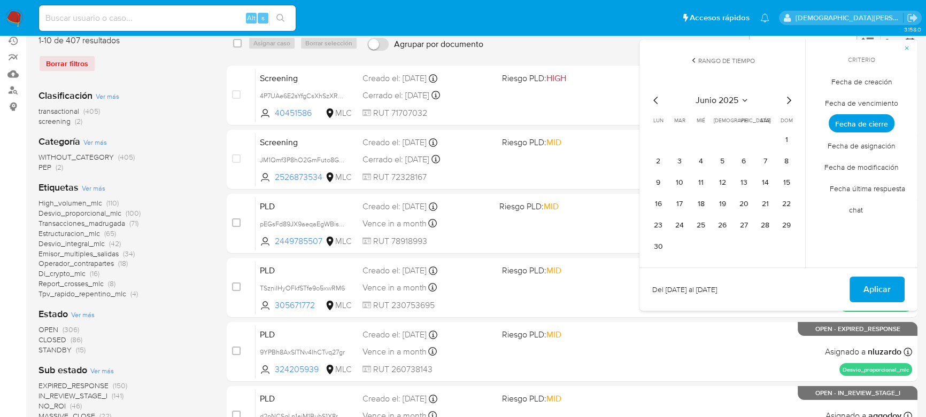
click at [785, 98] on icon "Mes siguiente" at bounding box center [788, 100] width 13 height 13
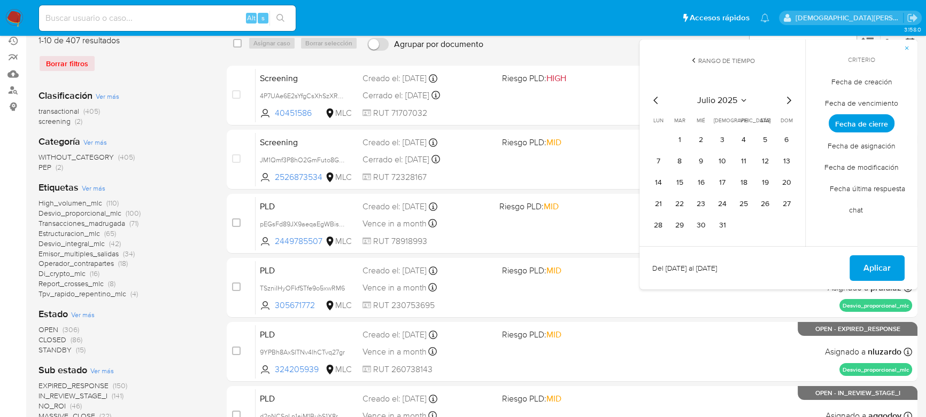
click at [785, 98] on icon "Mes siguiente" at bounding box center [788, 100] width 13 height 13
click at [789, 97] on icon "Mes siguiente" at bounding box center [788, 100] width 13 height 13
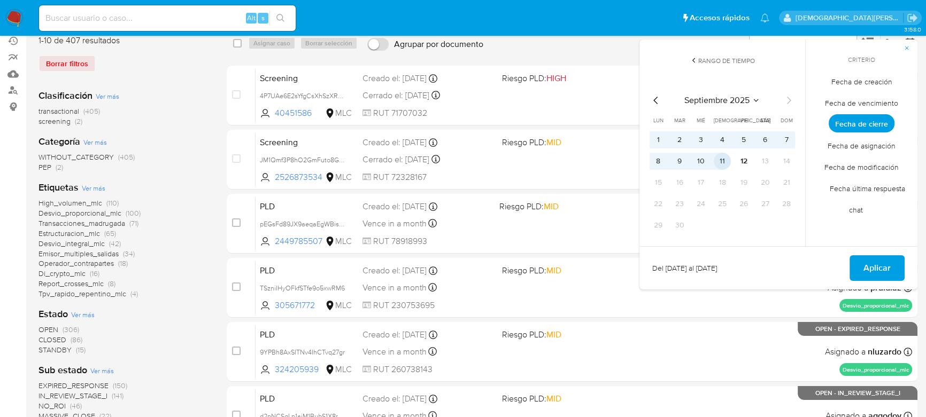
click at [725, 161] on button "11" at bounding box center [722, 161] width 17 height 17
click at [873, 265] on span "Aplicar" at bounding box center [876, 269] width 27 height 24
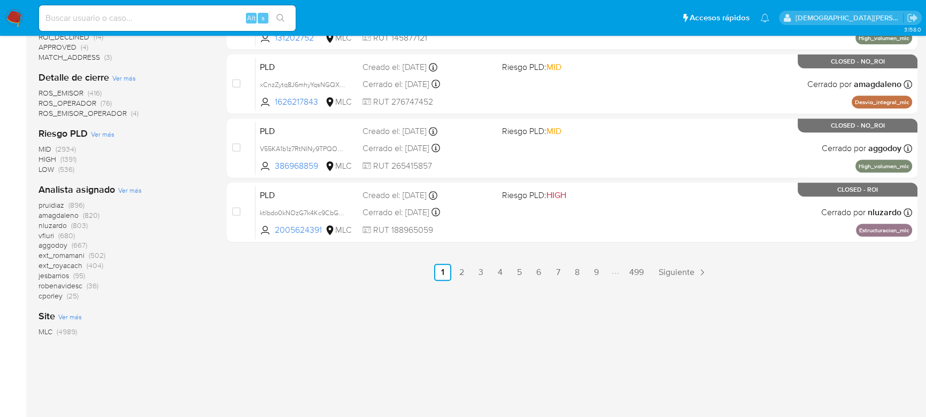
scroll to position [572, 0]
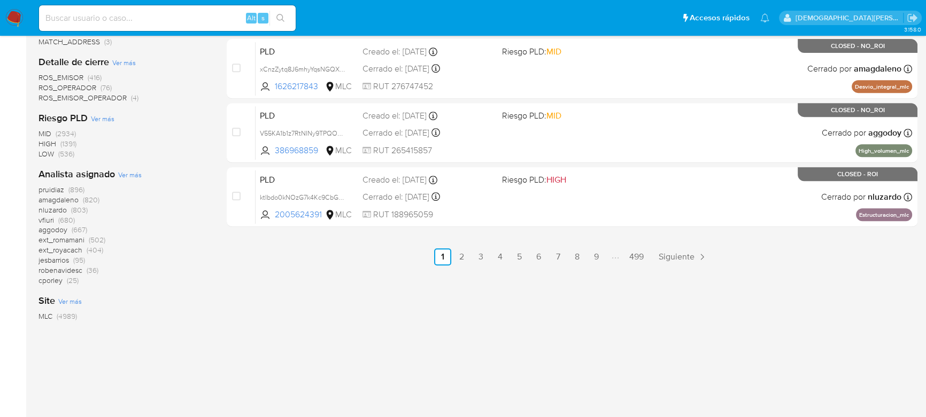
click at [65, 230] on span "aggodoy" at bounding box center [52, 229] width 29 height 11
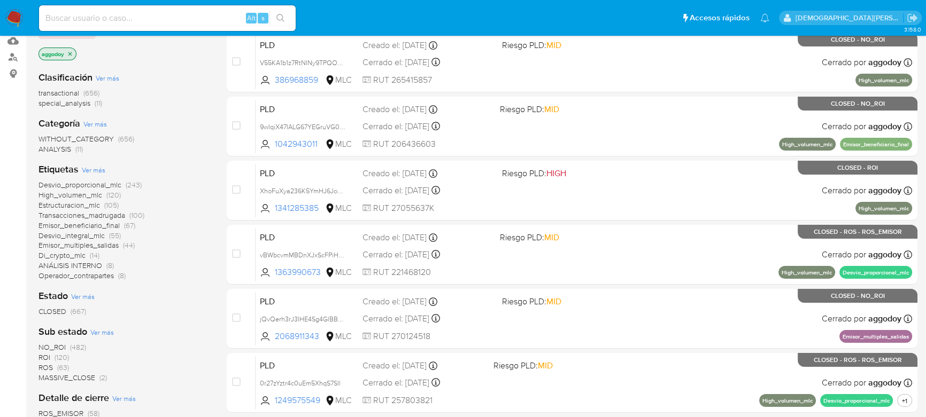
scroll to position [125, 0]
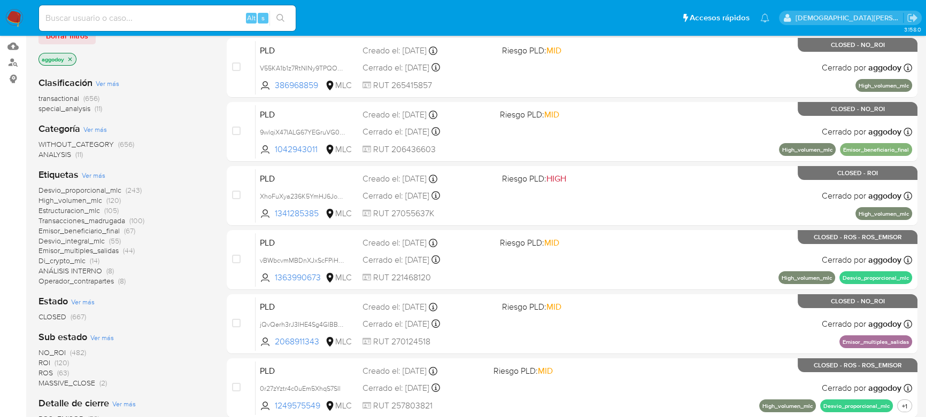
click at [71, 58] on icon "close-filter" at bounding box center [70, 59] width 4 height 4
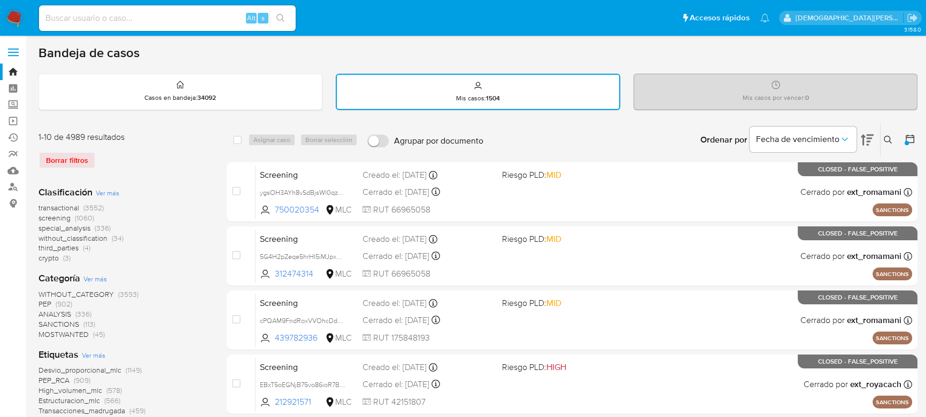
click at [904, 135] on icon at bounding box center [909, 139] width 11 height 11
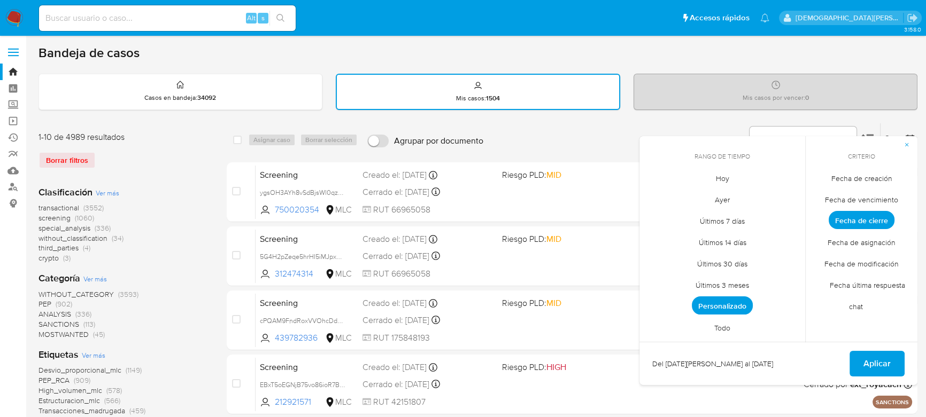
click at [905, 146] on icon "button" at bounding box center [906, 145] width 6 height 6
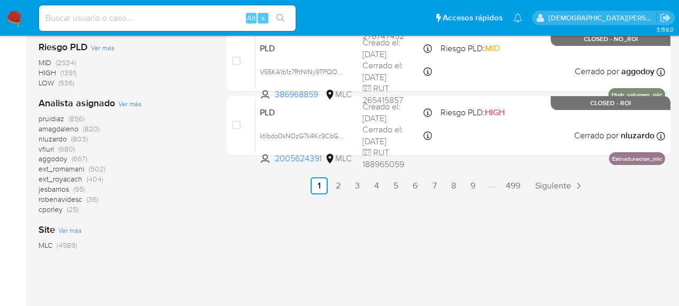
scroll to position [644, 0]
click at [56, 118] on span "pruidiaz" at bounding box center [51, 118] width 26 height 11
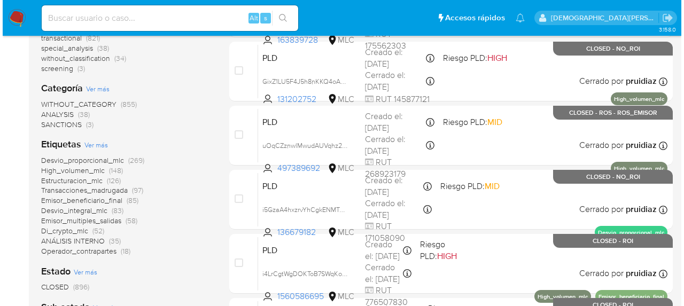
scroll to position [113, 0]
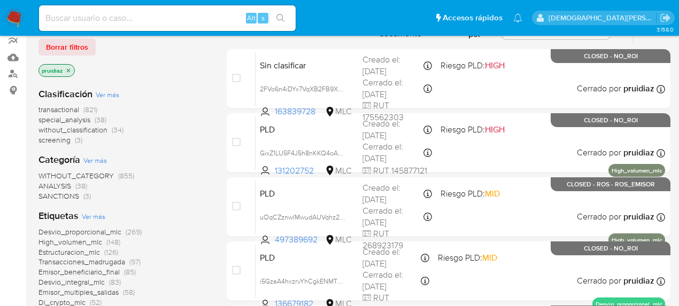
click at [110, 96] on span "Ver más" at bounding box center [108, 95] width 24 height 10
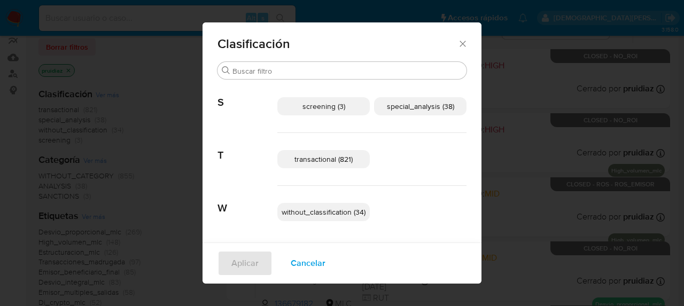
click at [320, 212] on span "without_classification (34)" at bounding box center [324, 212] width 84 height 11
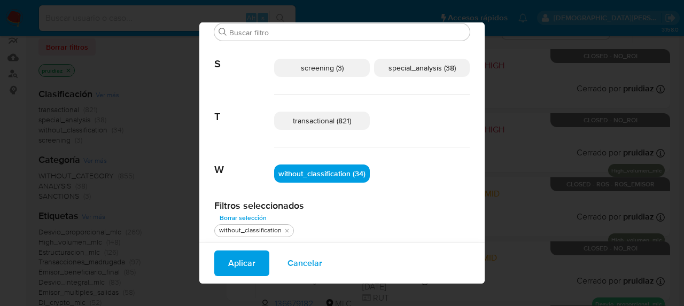
scroll to position [32, 0]
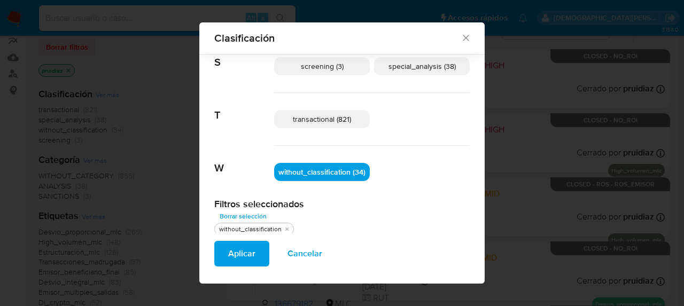
click at [237, 252] on span "Aplicar" at bounding box center [241, 254] width 27 height 24
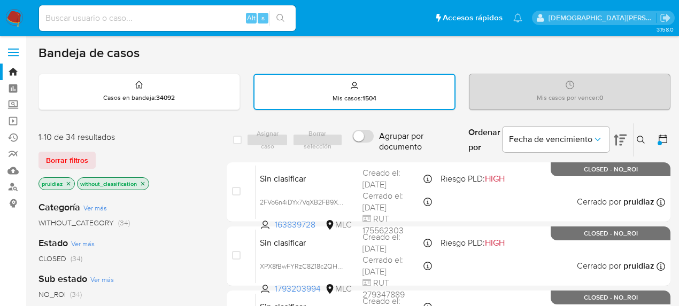
scroll to position [35, 0]
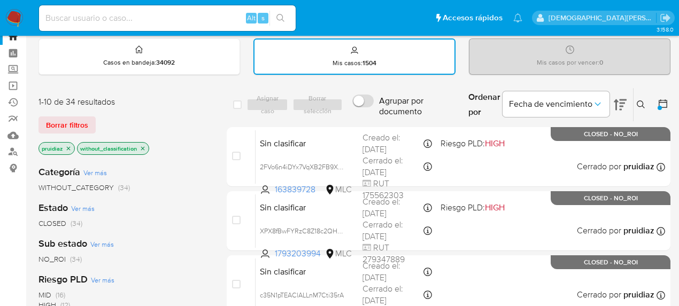
click at [143, 146] on icon "close-filter" at bounding box center [143, 148] width 4 height 4
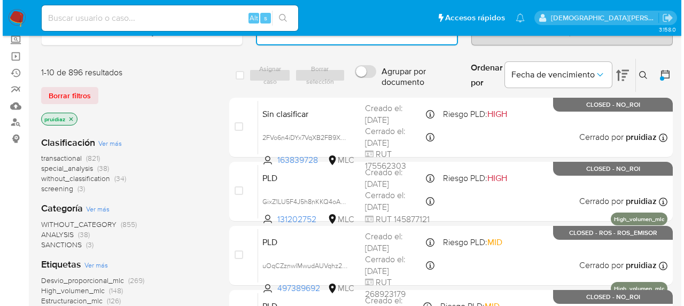
scroll to position [107, 0]
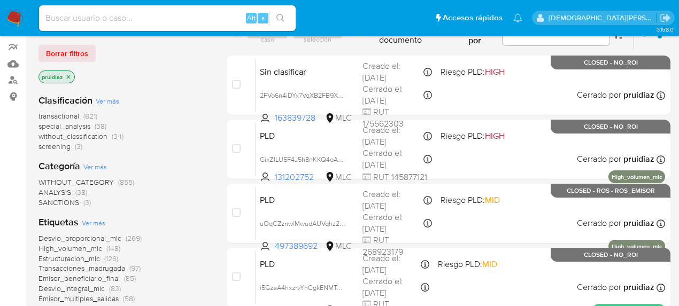
click at [105, 100] on span "Ver más" at bounding box center [108, 101] width 24 height 10
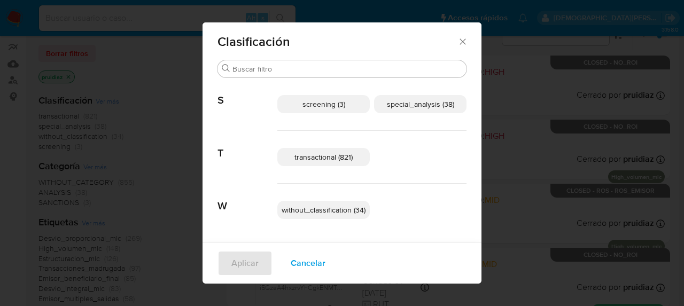
scroll to position [3, 0]
click at [328, 160] on span "transactional (821)" at bounding box center [324, 156] width 58 height 11
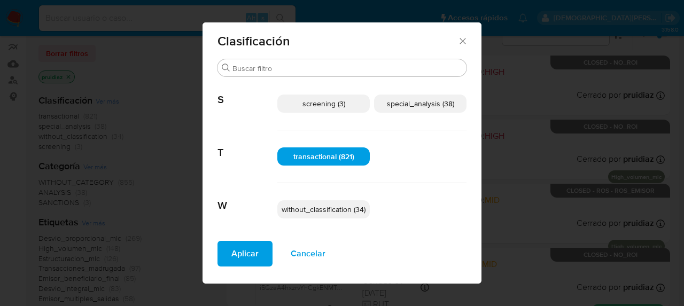
click at [416, 99] on span "special_analysis (38)" at bounding box center [420, 103] width 67 height 11
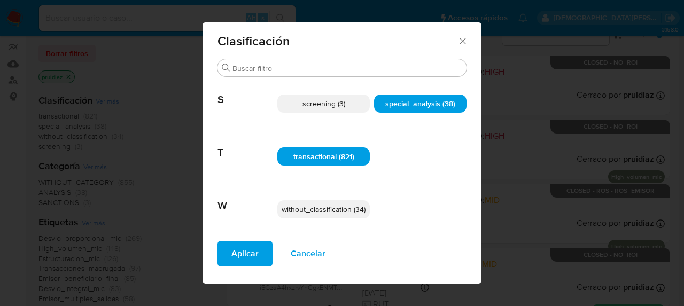
click at [310, 104] on span "screening (3)" at bounding box center [324, 103] width 43 height 11
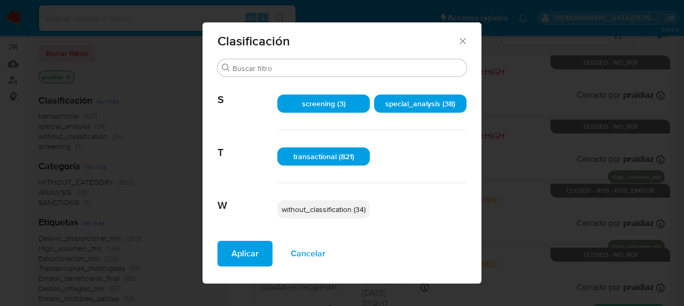
click at [247, 250] on span "Aplicar" at bounding box center [244, 254] width 27 height 24
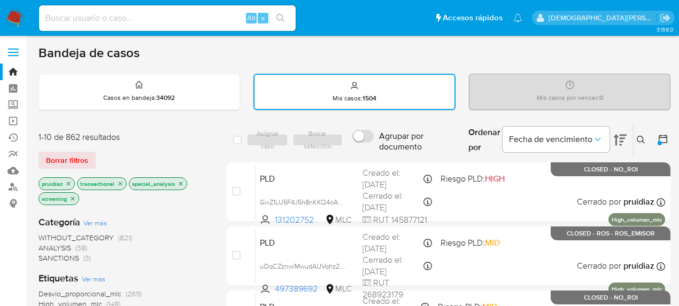
click at [182, 181] on icon "close-filter" at bounding box center [180, 184] width 6 height 6
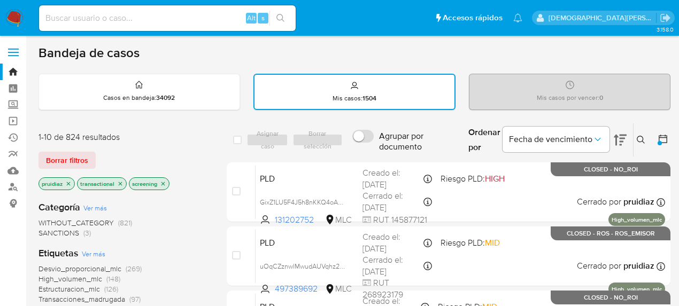
click at [162, 182] on icon "close-filter" at bounding box center [163, 184] width 6 height 6
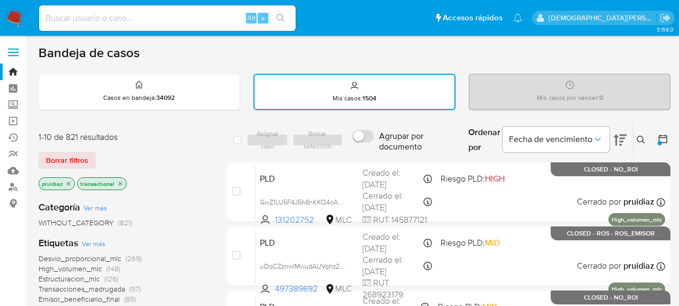
click at [121, 182] on icon "close-filter" at bounding box center [121, 184] width 4 height 4
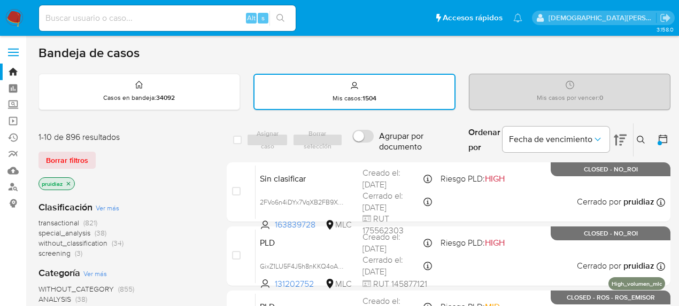
click at [69, 182] on icon "close-filter" at bounding box center [68, 184] width 6 height 6
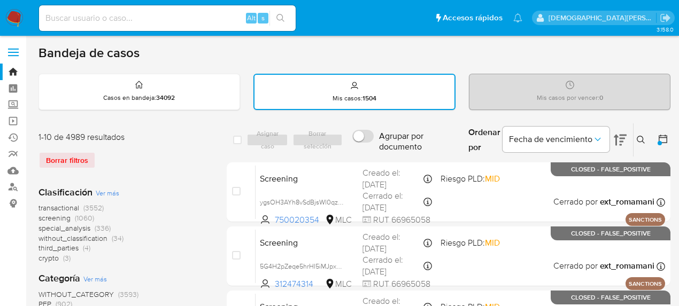
click at [661, 144] on div at bounding box center [659, 143] width 4 height 4
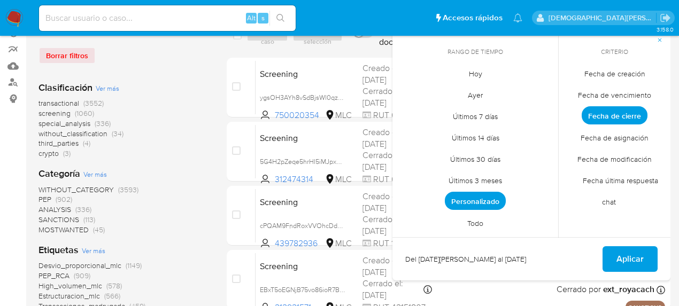
scroll to position [107, 0]
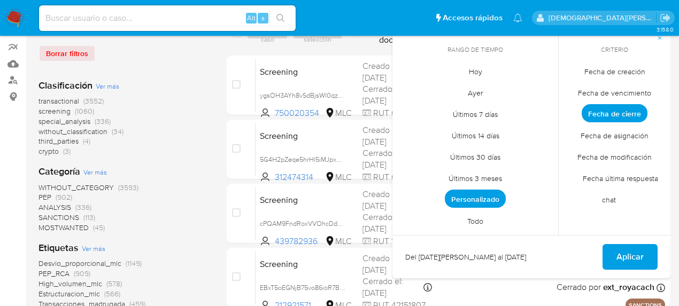
click at [462, 202] on span "Personalizado" at bounding box center [475, 199] width 61 height 18
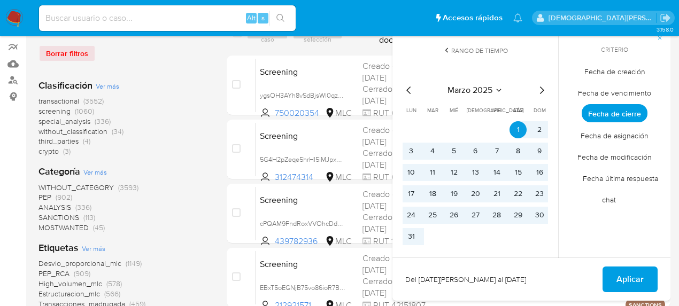
click at [544, 91] on icon "Mes siguiente" at bounding box center [541, 90] width 13 height 13
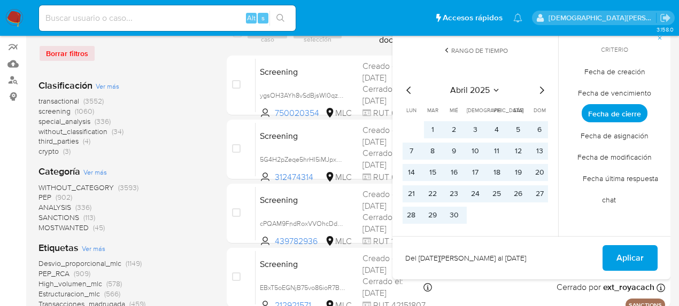
click at [540, 91] on icon "Mes siguiente" at bounding box center [541, 90] width 13 height 13
click at [472, 128] on button "1" at bounding box center [475, 129] width 17 height 17
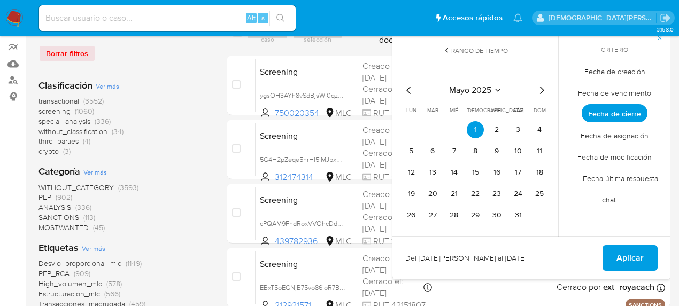
click at [540, 90] on icon "Mes siguiente" at bounding box center [541, 90] width 13 height 13
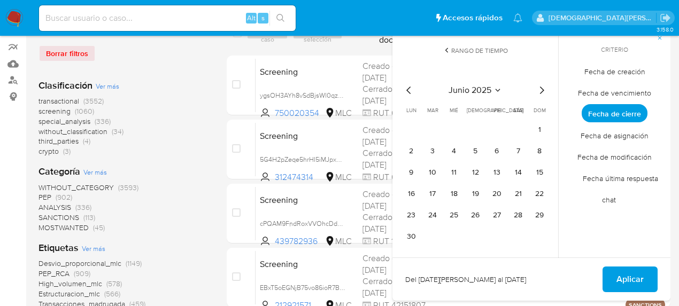
click at [540, 90] on icon "Mes siguiente" at bounding box center [541, 90] width 13 height 13
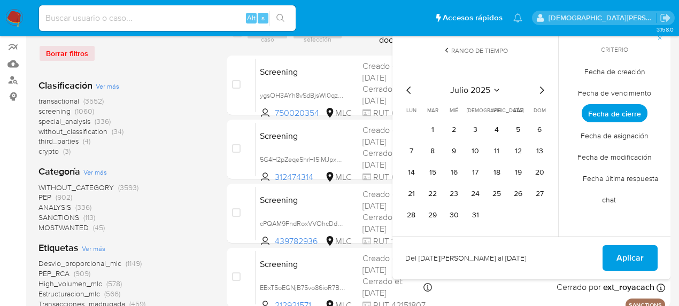
click at [540, 90] on icon "Mes siguiente" at bounding box center [541, 90] width 13 height 13
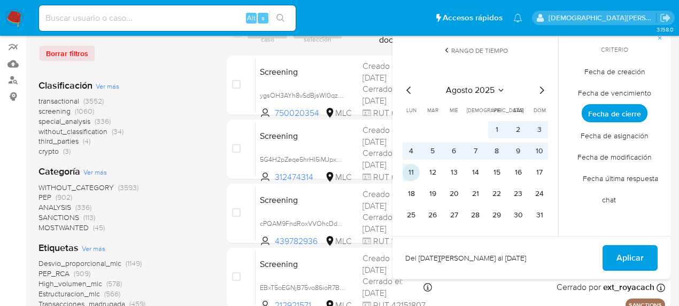
click at [408, 174] on button "11" at bounding box center [410, 172] width 17 height 17
click at [616, 259] on button "Aplicar" at bounding box center [629, 258] width 55 height 26
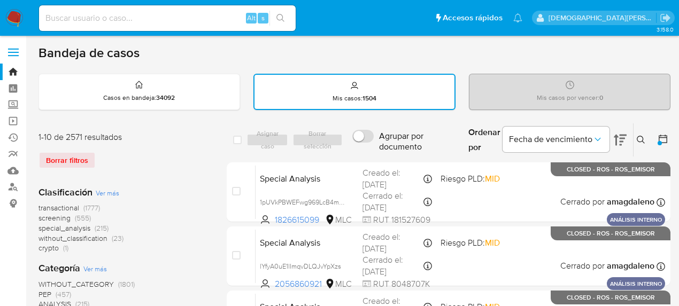
click at [658, 141] on div at bounding box center [659, 143] width 4 height 4
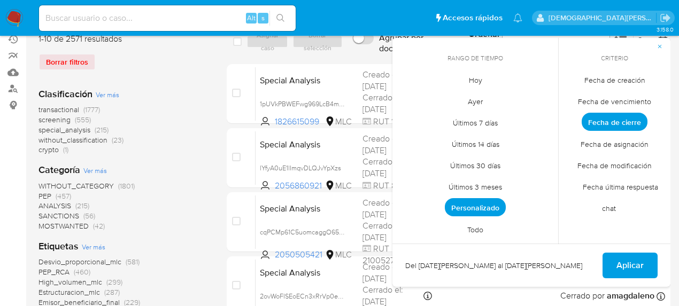
scroll to position [142, 0]
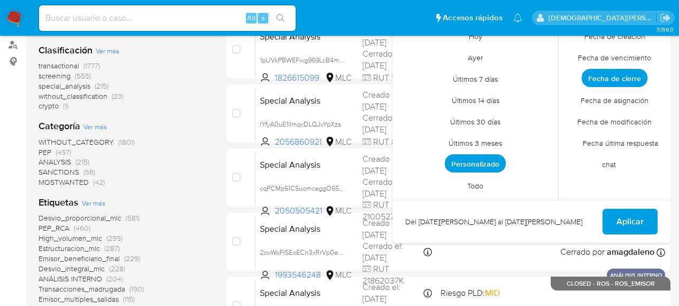
click at [469, 161] on span "Personalizado" at bounding box center [475, 163] width 61 height 18
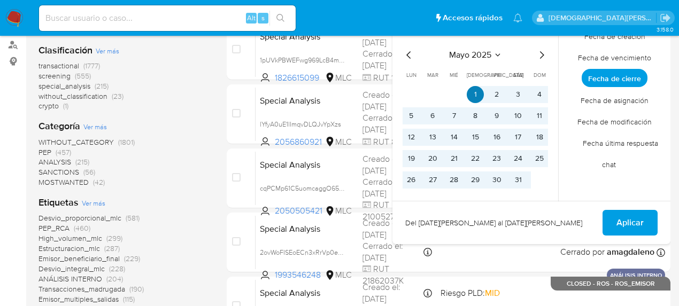
click at [478, 95] on button "1" at bounding box center [475, 94] width 17 height 17
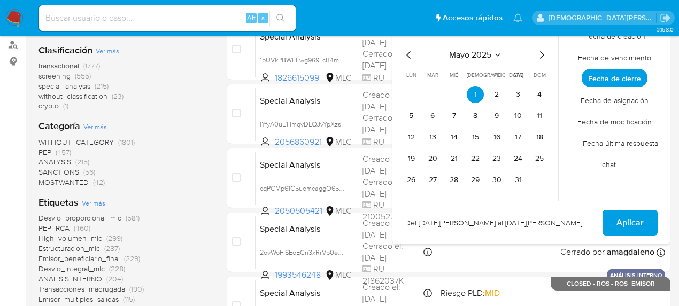
click at [540, 54] on icon "Mes siguiente" at bounding box center [541, 55] width 13 height 13
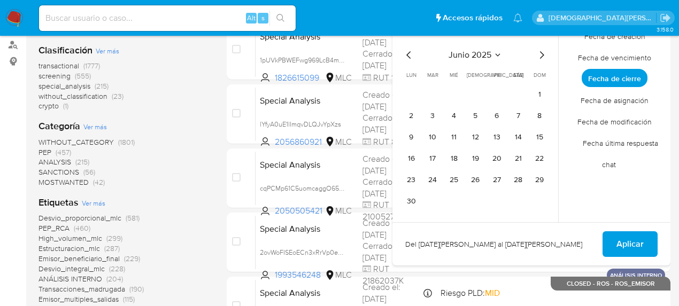
click at [540, 54] on icon "Mes siguiente" at bounding box center [541, 55] width 13 height 13
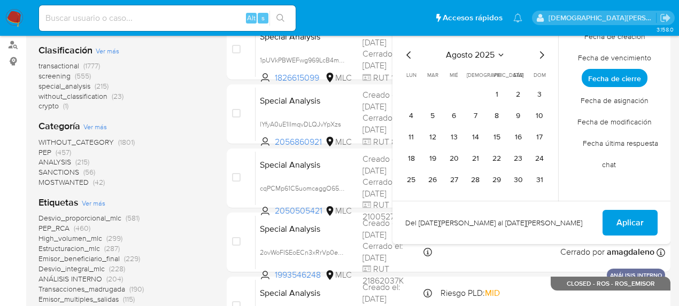
click at [540, 54] on icon "Mes siguiente" at bounding box center [541, 55] width 13 height 13
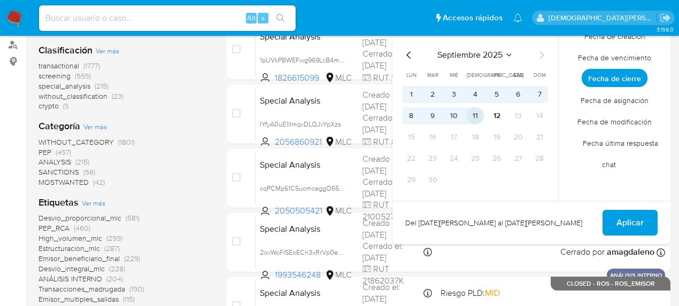
click at [474, 114] on button "11" at bounding box center [475, 115] width 17 height 17
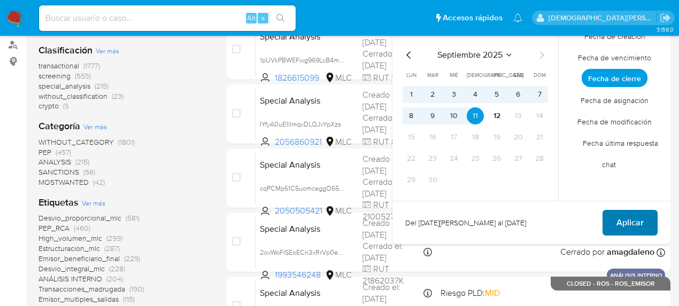
click at [635, 223] on span "Aplicar" at bounding box center [629, 223] width 27 height 24
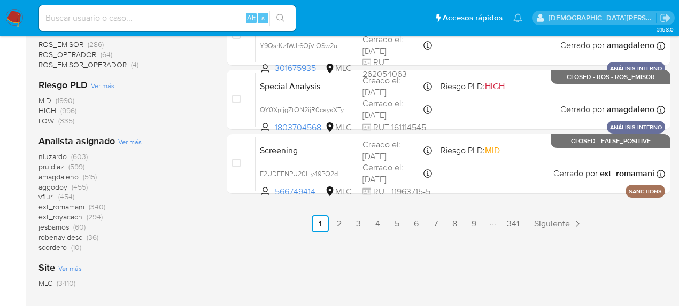
scroll to position [641, 0]
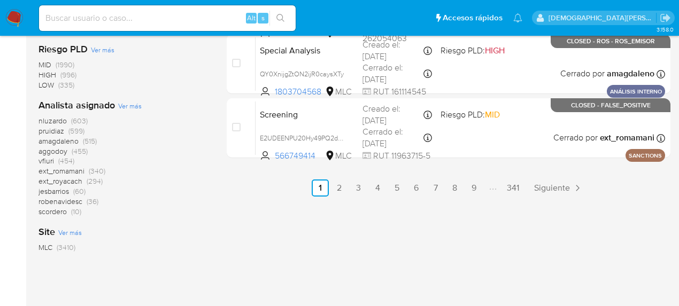
click at [68, 142] on span "amagdaleno" at bounding box center [58, 141] width 40 height 11
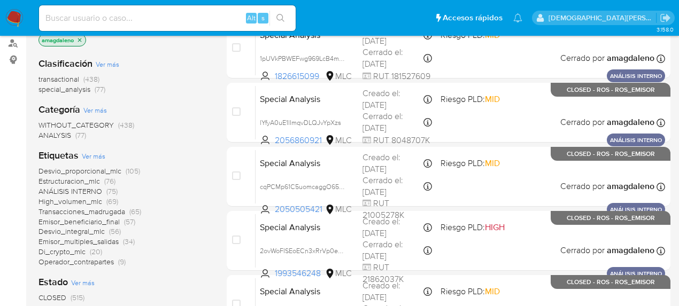
scroll to position [78, 0]
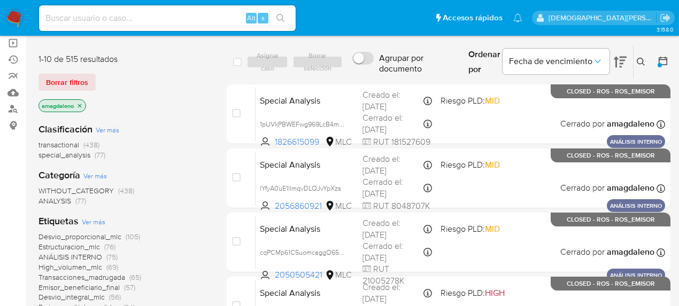
click at [81, 105] on icon "close-filter" at bounding box center [79, 106] width 6 height 6
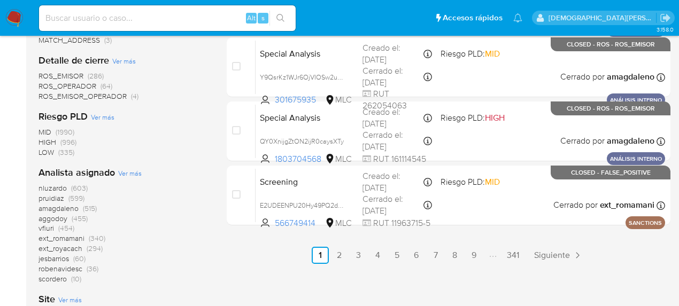
scroll to position [577, 0]
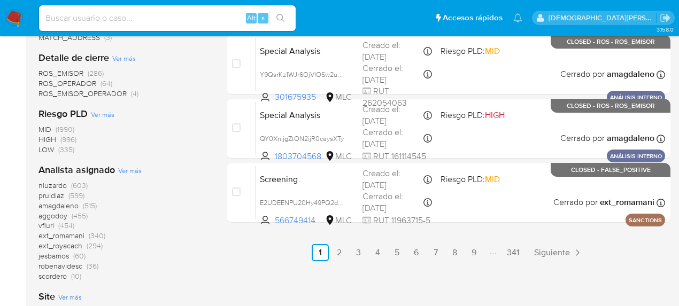
click at [61, 216] on span "aggodoy" at bounding box center [52, 216] width 29 height 11
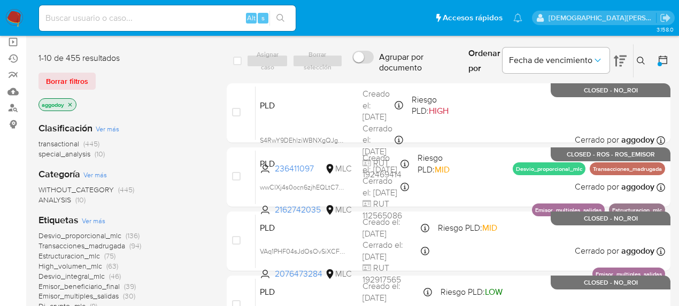
scroll to position [78, 0]
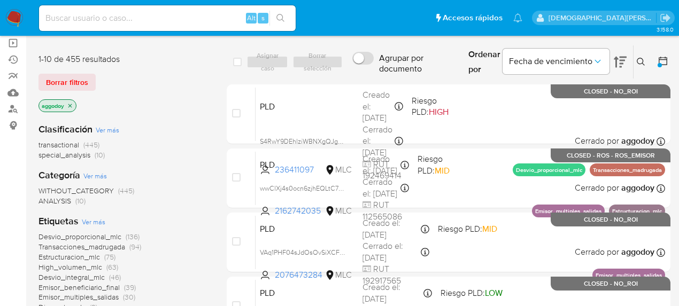
click at [74, 106] on p "aggodoy" at bounding box center [57, 106] width 37 height 12
click at [72, 106] on icon "close-filter" at bounding box center [70, 106] width 6 height 6
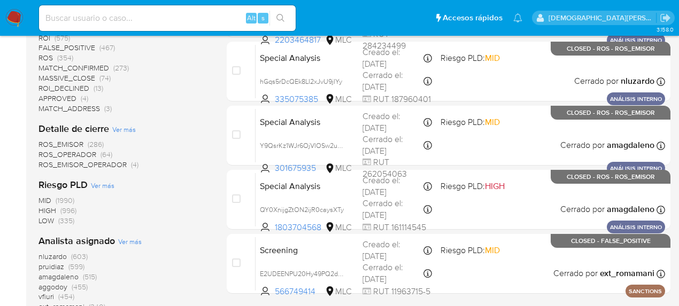
scroll to position [613, 0]
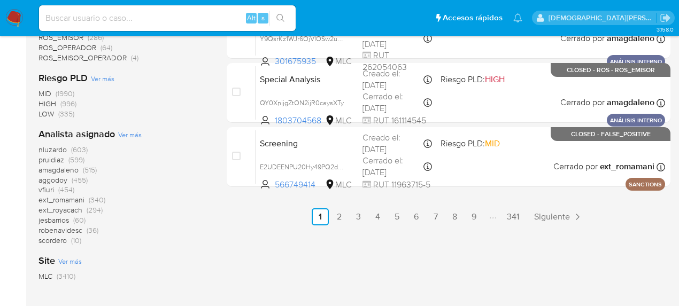
click at [55, 188] on span "vfiuri (454)" at bounding box center [56, 190] width 36 height 10
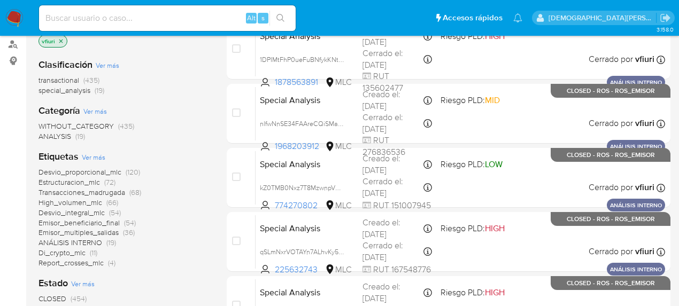
scroll to position [78, 0]
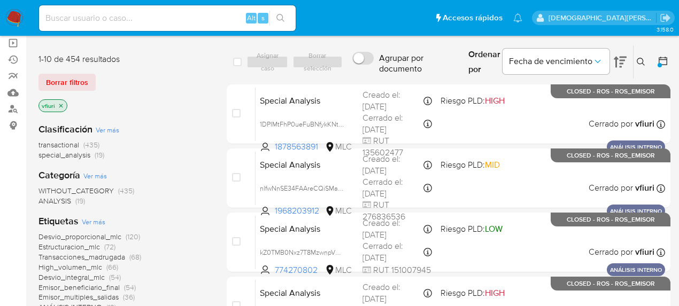
click at [60, 105] on icon "close-filter" at bounding box center [61, 106] width 4 height 4
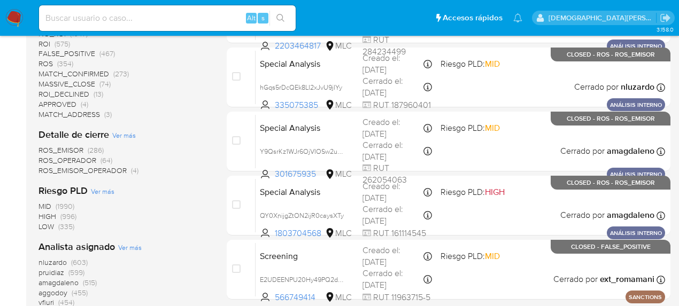
scroll to position [541, 0]
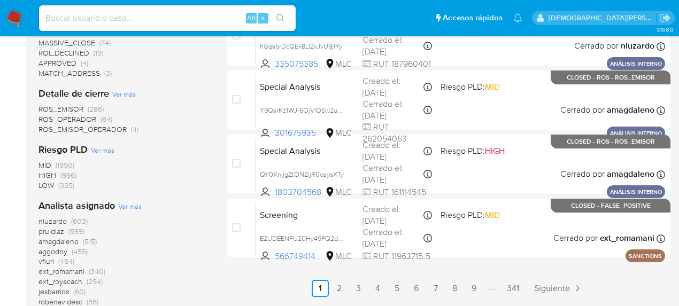
click at [59, 232] on span "pruidiaz" at bounding box center [51, 231] width 26 height 11
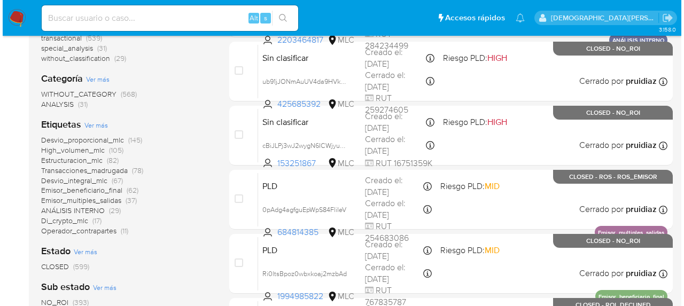
scroll to position [113, 0]
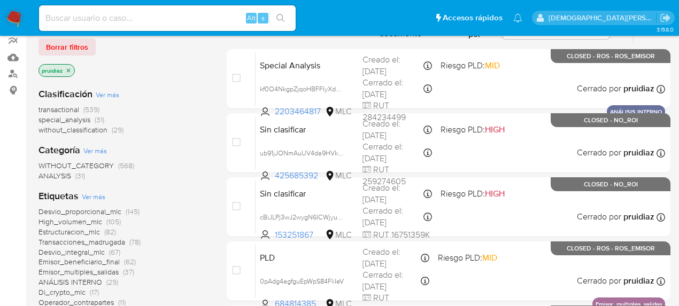
click at [111, 95] on span "Ver más" at bounding box center [108, 95] width 24 height 10
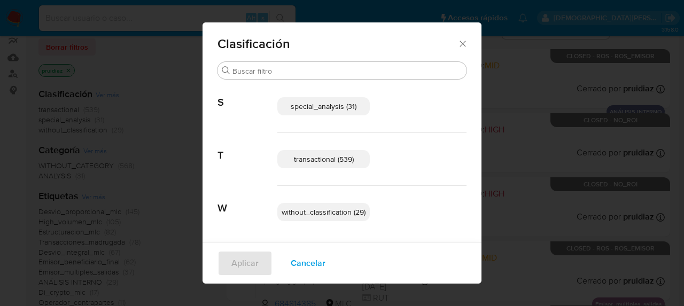
scroll to position [3, 0]
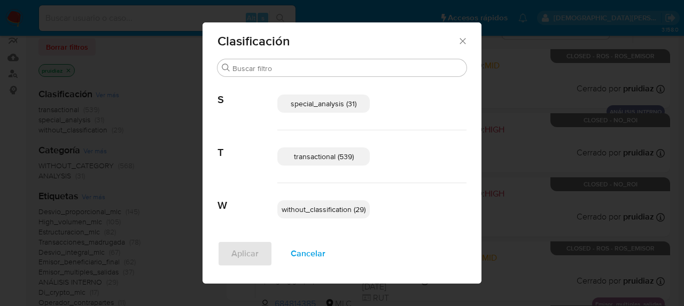
click at [304, 102] on span "special_analysis (31)" at bounding box center [324, 103] width 66 height 11
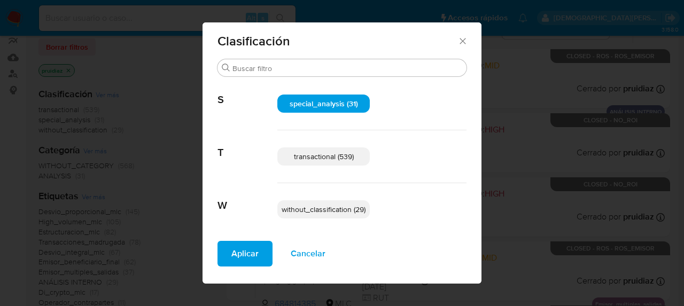
click at [328, 159] on span "transactional (539)" at bounding box center [324, 156] width 60 height 11
click at [222, 259] on button "Aplicar" at bounding box center [245, 254] width 55 height 26
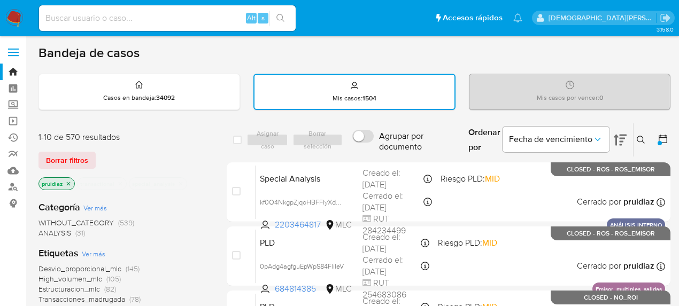
click at [119, 182] on icon "close-filter" at bounding box center [121, 184] width 4 height 4
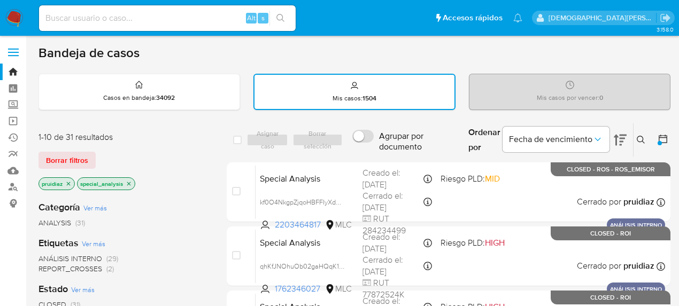
click at [67, 183] on icon "close-filter" at bounding box center [68, 184] width 6 height 6
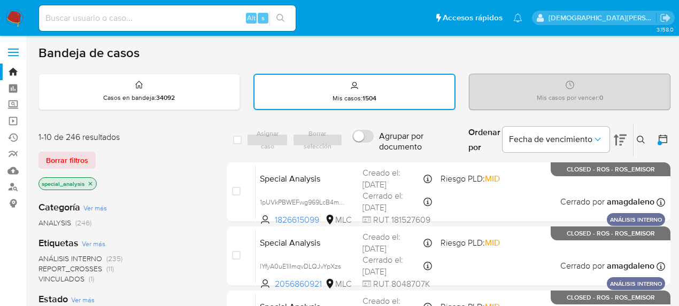
click at [90, 179] on p "special_analysis" at bounding box center [67, 184] width 57 height 12
click at [92, 182] on icon "close-filter" at bounding box center [90, 184] width 6 height 6
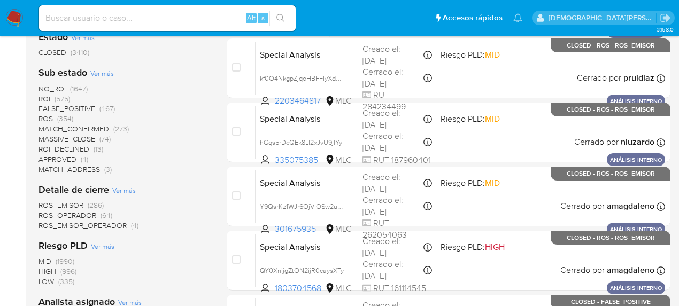
scroll to position [570, 0]
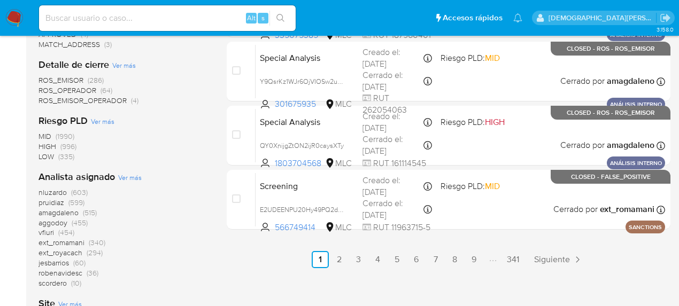
click at [59, 195] on span "nluzardo" at bounding box center [52, 192] width 28 height 11
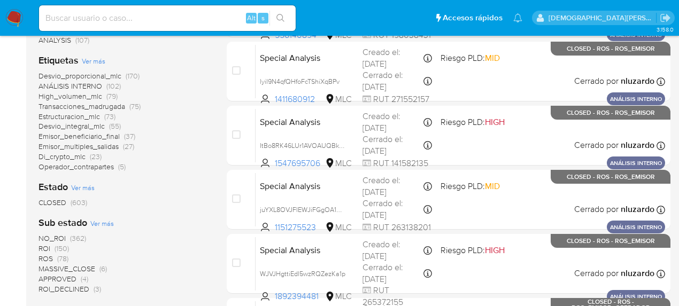
scroll to position [107, 0]
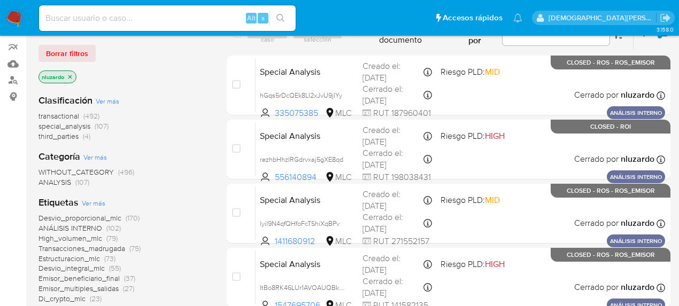
click at [71, 78] on icon "close-filter" at bounding box center [70, 77] width 6 height 6
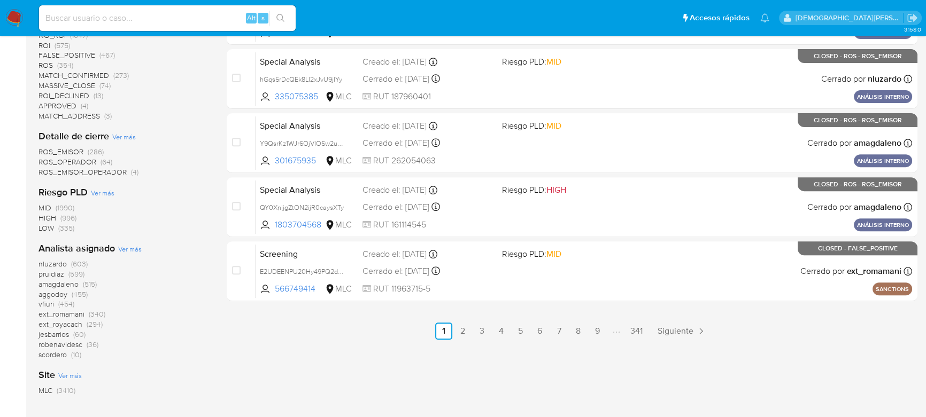
scroll to position [502, 0]
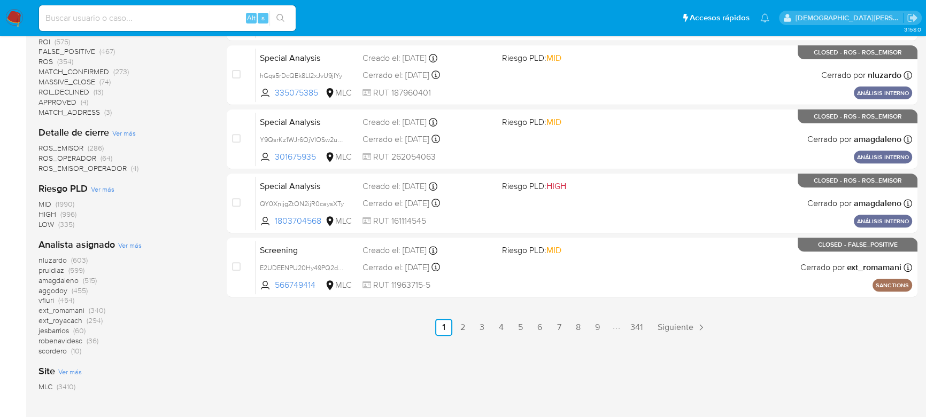
click at [118, 298] on div "nluzardo (603) pruidiaz (599) amagdaleno (515) aggodoy (455) vfiuri (454) ext_r…" at bounding box center [123, 305] width 171 height 101
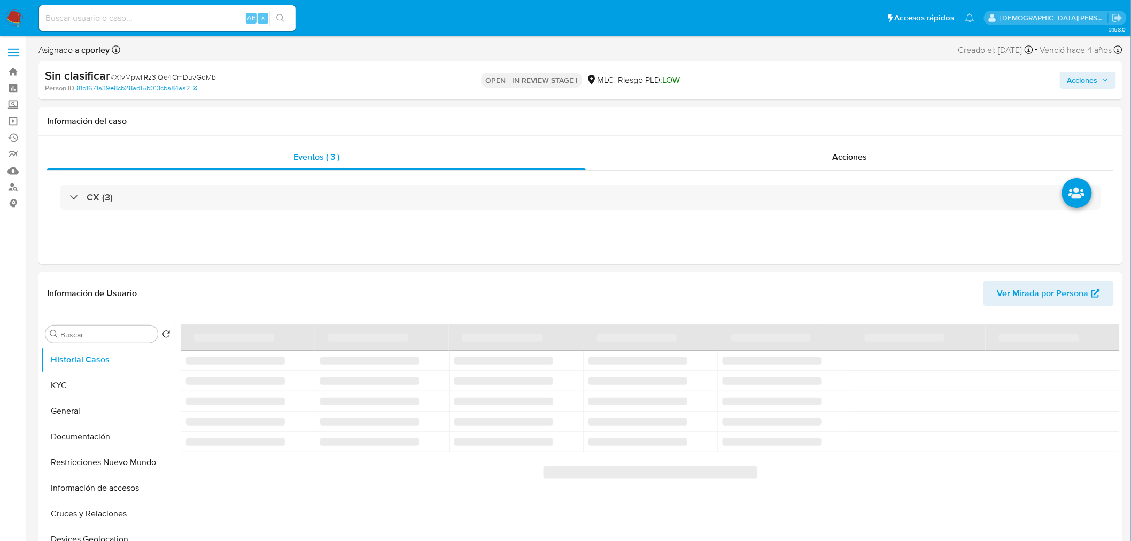
click at [1070, 86] on span "Acciones" at bounding box center [1082, 80] width 30 height 17
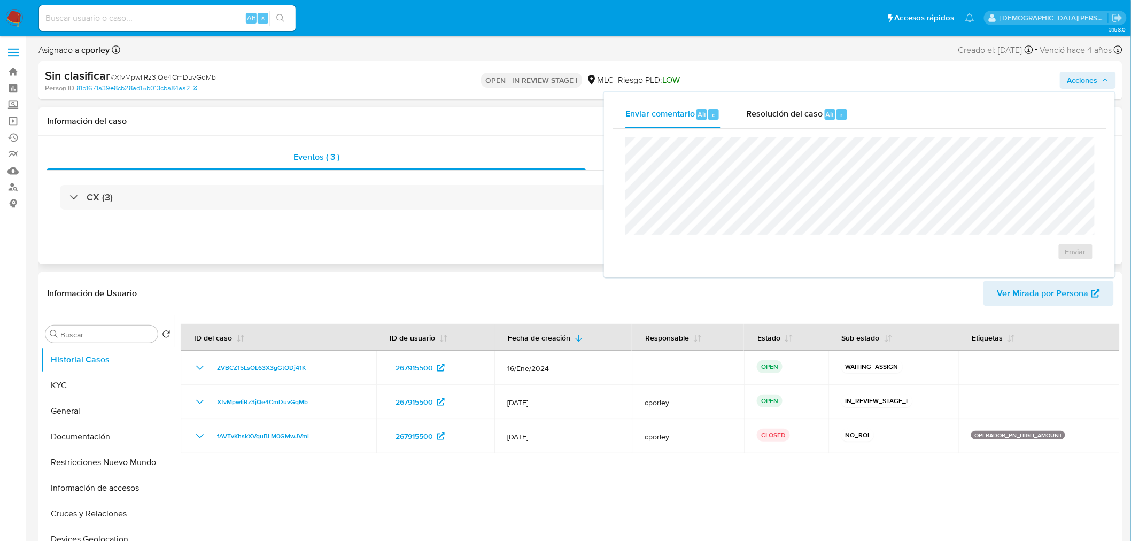
select select "10"
click at [766, 123] on div "Resolución del caso Alt r" at bounding box center [797, 114] width 102 height 28
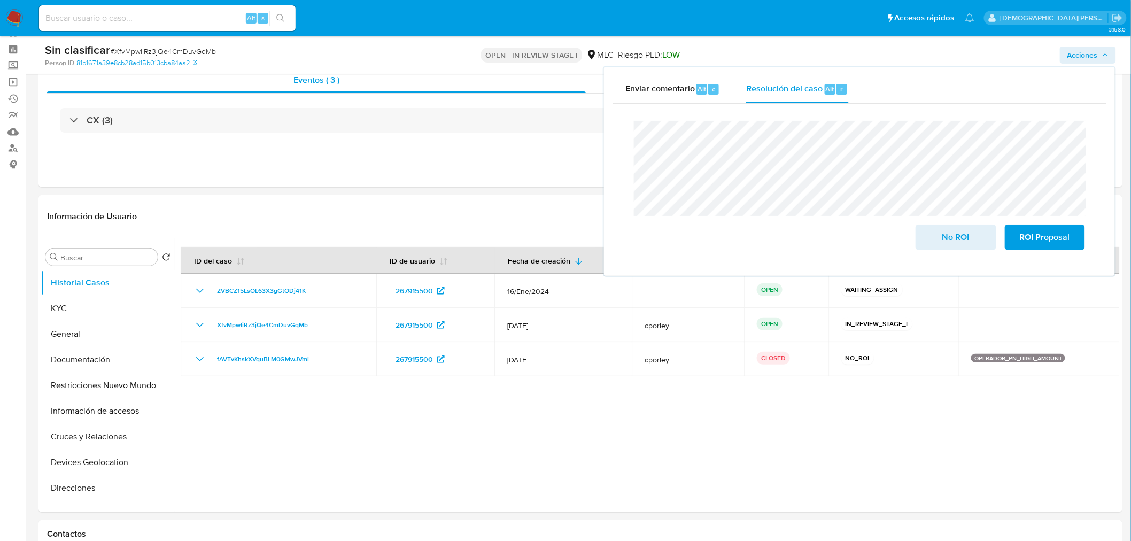
scroll to position [59, 0]
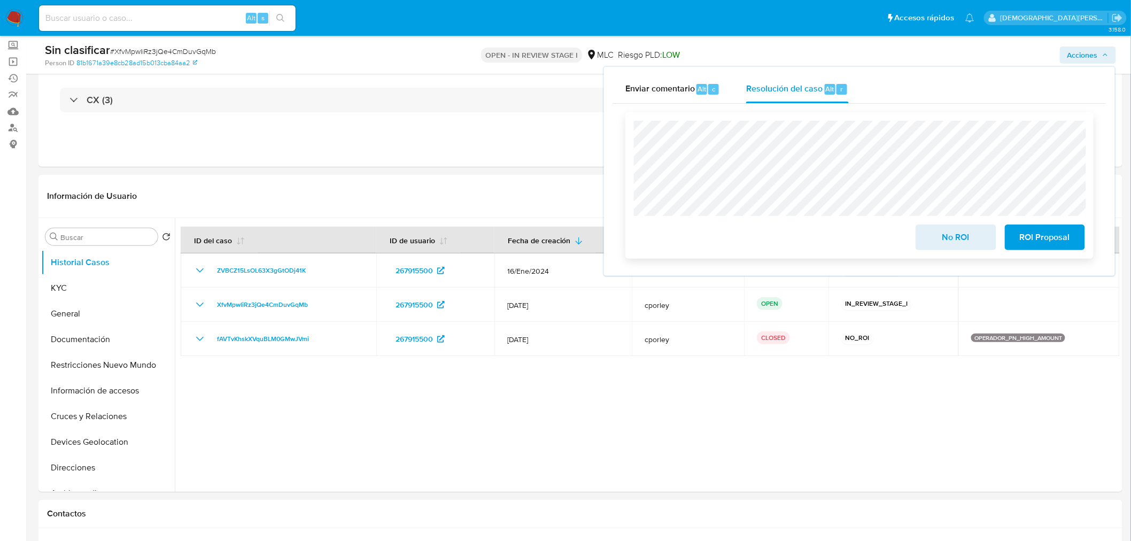
click at [957, 244] on span "No ROI" at bounding box center [955, 238] width 52 height 24
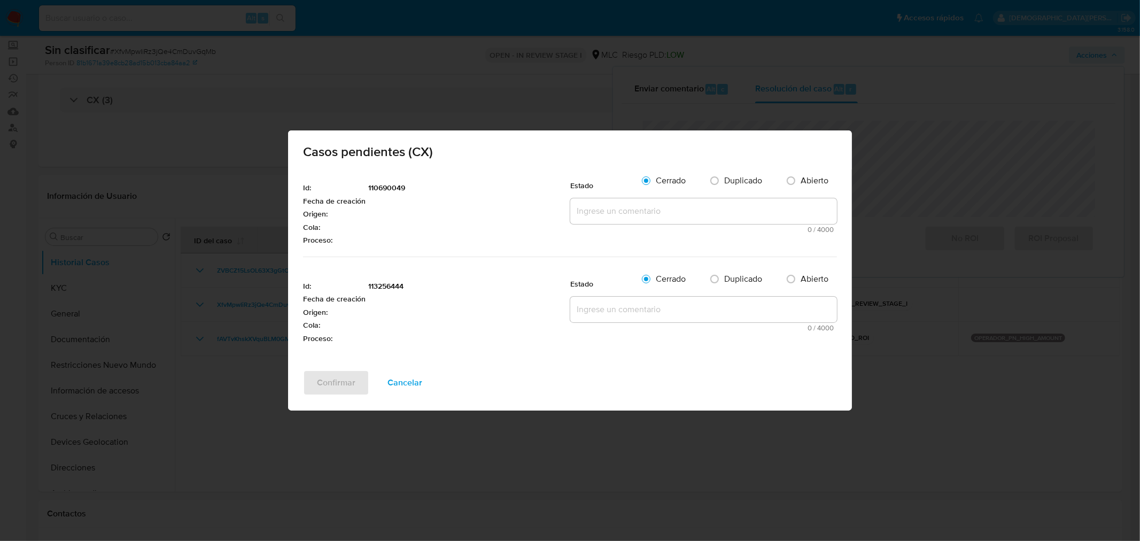
click at [652, 216] on textarea at bounding box center [703, 211] width 267 height 26
type textarea "-"
click at [600, 310] on textarea "-" at bounding box center [703, 310] width 267 height 26
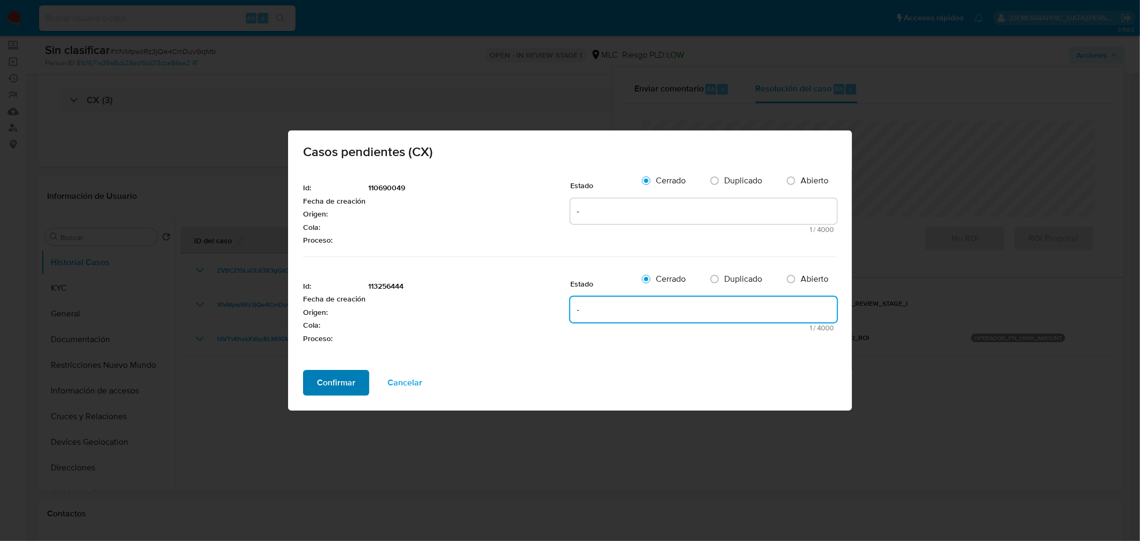
type textarea "-"
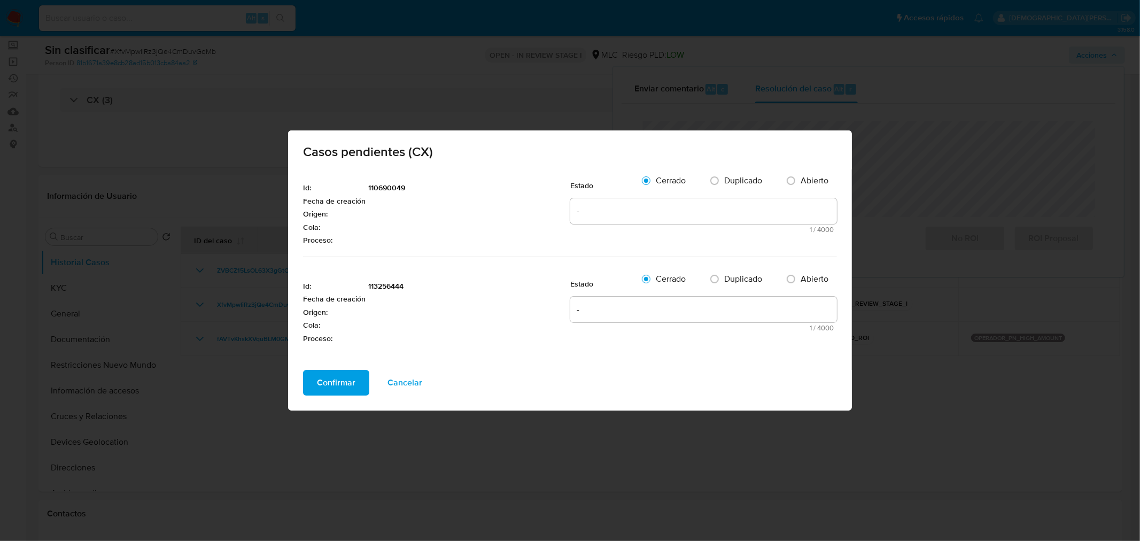
click at [350, 381] on span "Confirmar" at bounding box center [336, 383] width 38 height 24
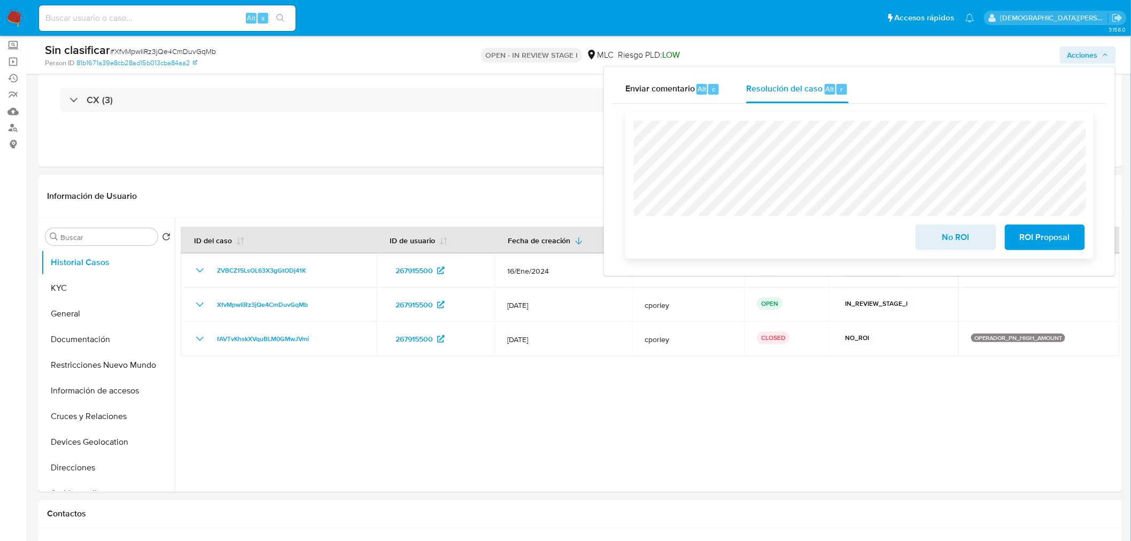
click at [934, 231] on span "No ROI" at bounding box center [955, 238] width 52 height 24
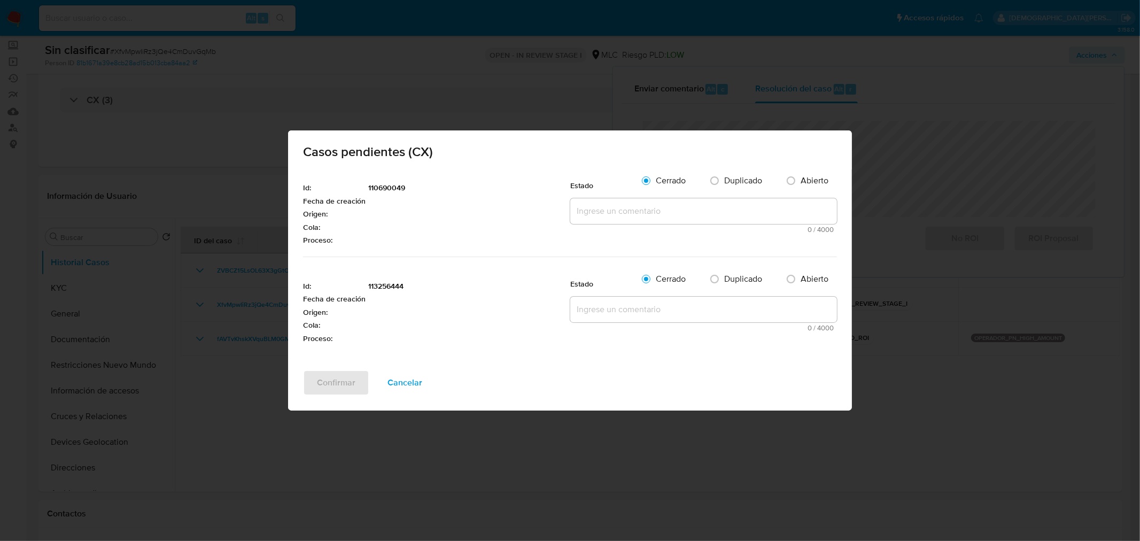
click at [672, 211] on textarea at bounding box center [703, 211] width 267 height 26
type textarea "-"
click at [646, 314] on textarea at bounding box center [703, 310] width 267 height 26
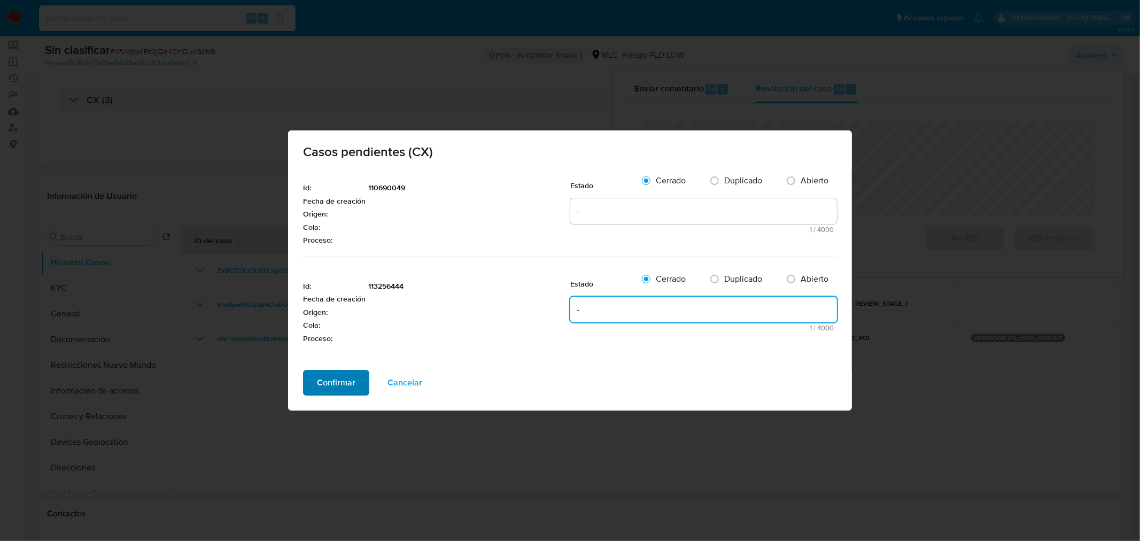
type textarea "-"
click at [339, 379] on span "Confirmar" at bounding box center [336, 383] width 38 height 24
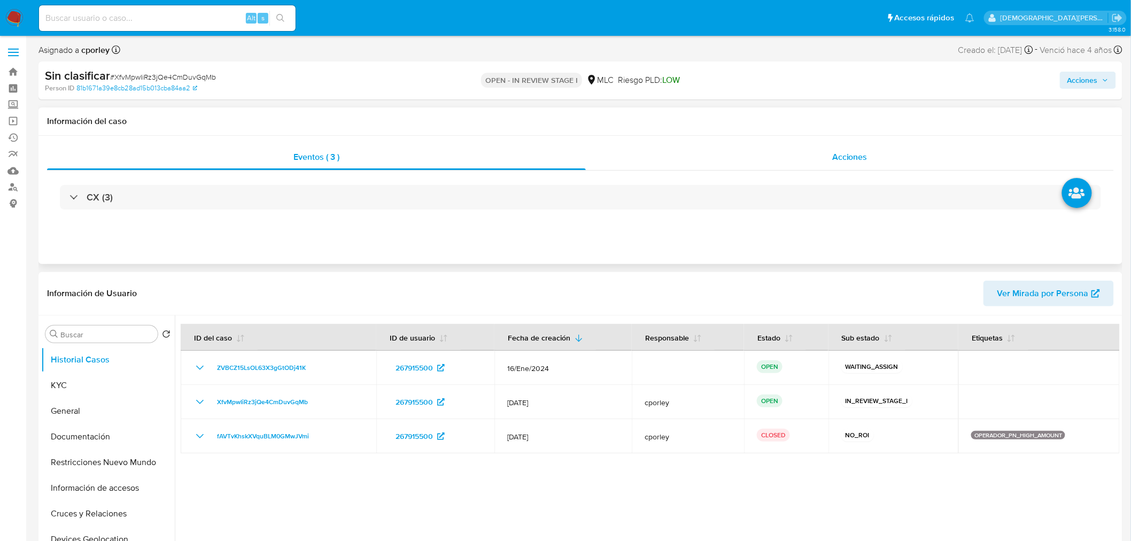
click at [786, 154] on div "Acciones" at bounding box center [850, 157] width 528 height 26
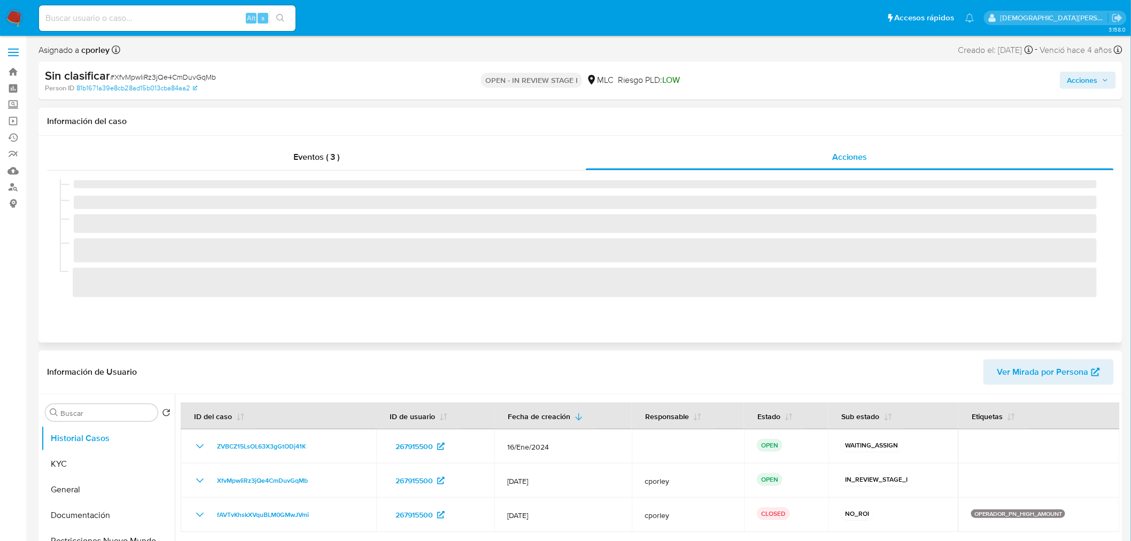
select select "10"
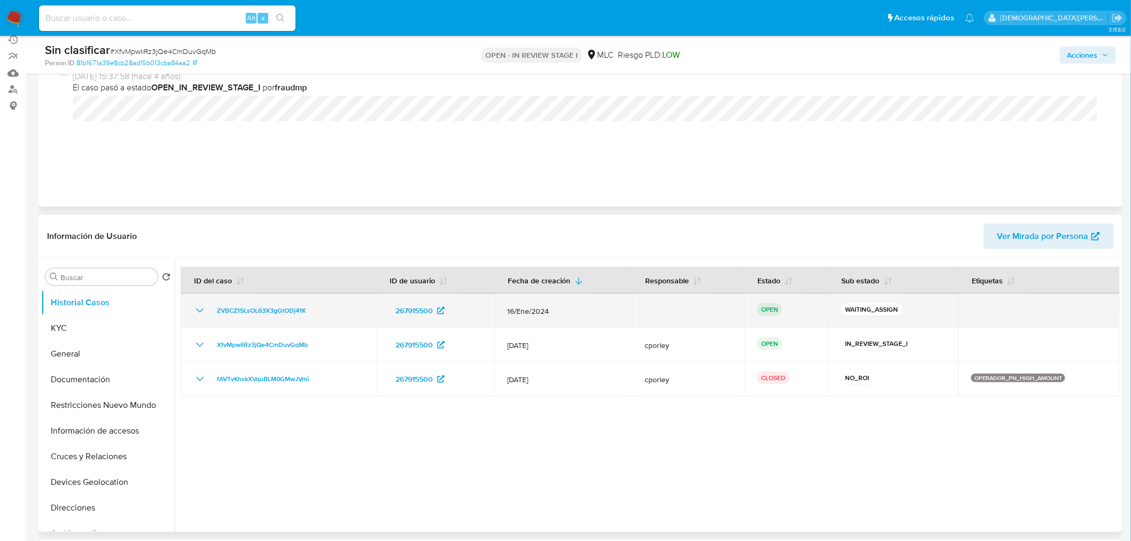
scroll to position [119, 0]
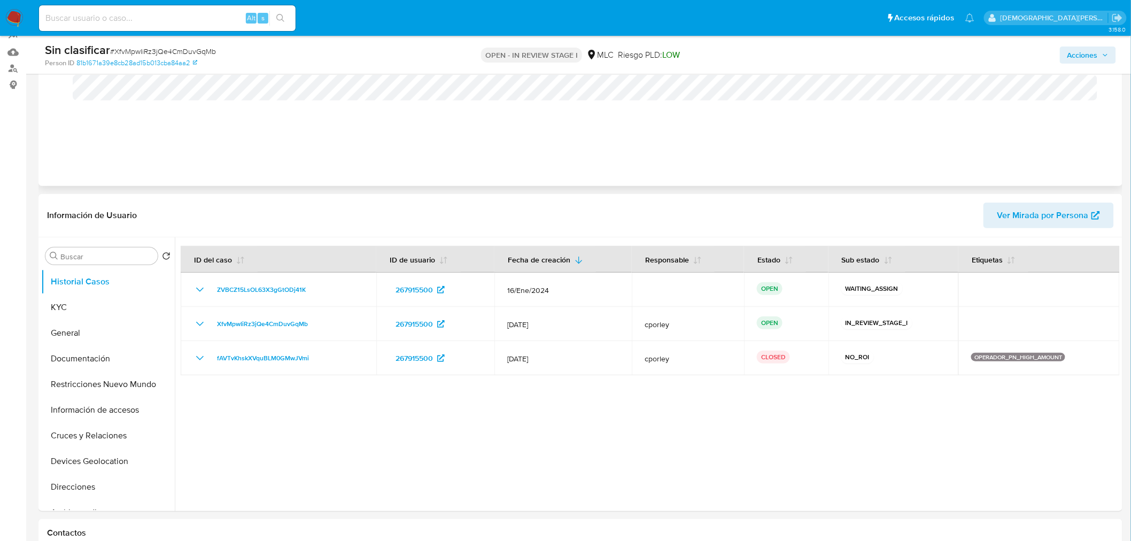
click at [429, 150] on div "[DATE] 15:37:58 (hace 4 años) El caso fue asignado a cporley por fraudmp [DATE]…" at bounding box center [580, 86] width 1041 height 128
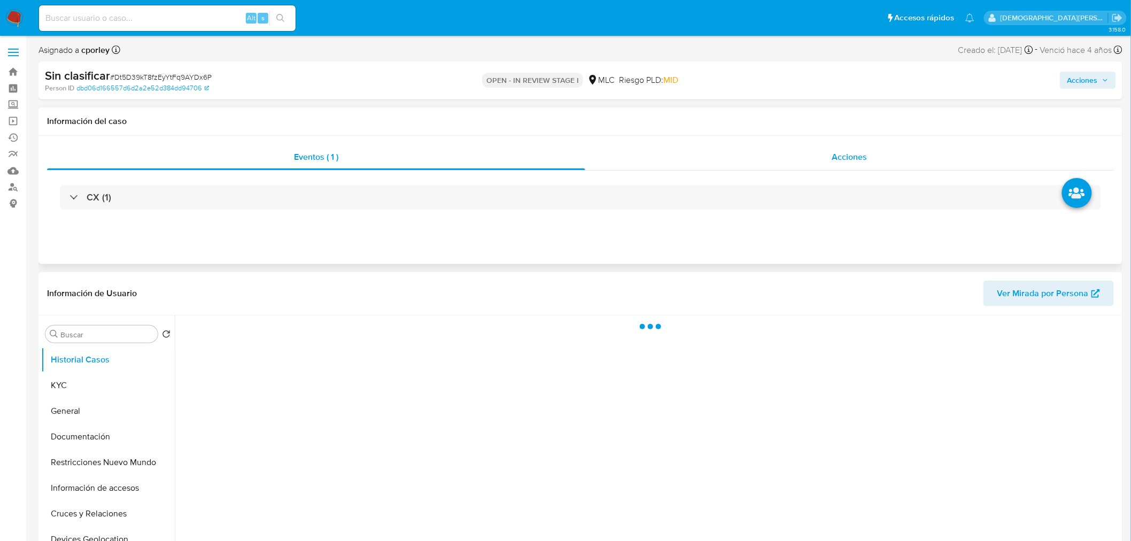
click at [823, 150] on div "Acciones" at bounding box center [849, 157] width 529 height 26
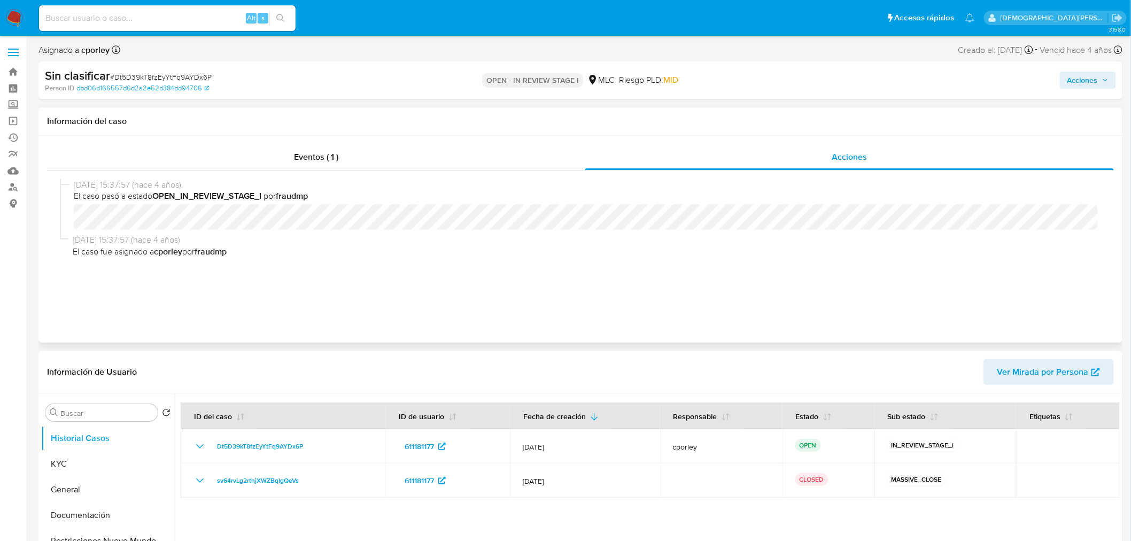
select select "10"
click at [1076, 79] on span "Acciones" at bounding box center [1082, 80] width 30 height 17
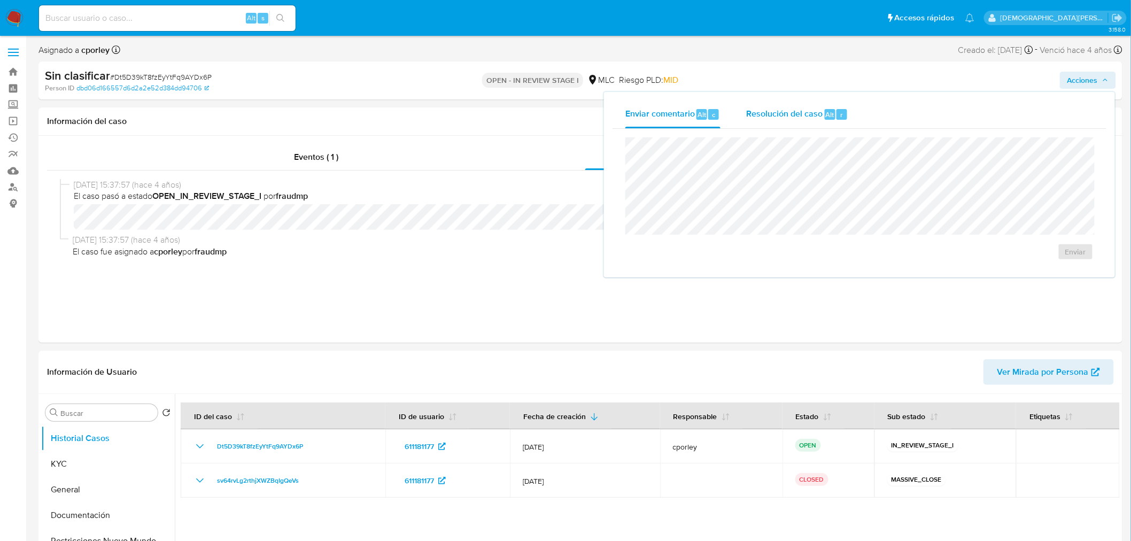
click at [809, 111] on span "Resolución del caso" at bounding box center [784, 114] width 76 height 12
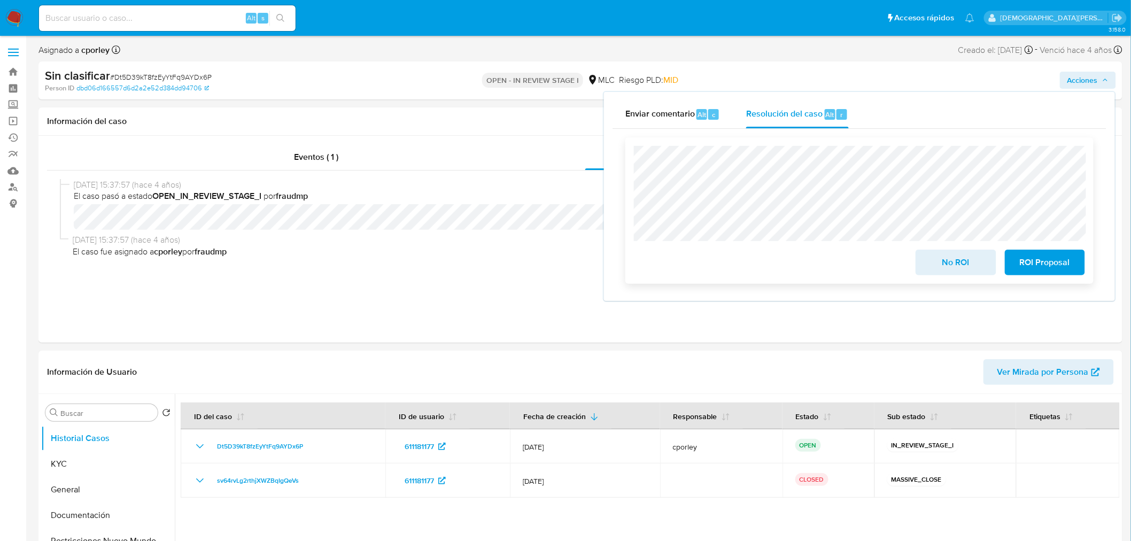
click at [968, 260] on span "No ROI" at bounding box center [955, 263] width 52 height 24
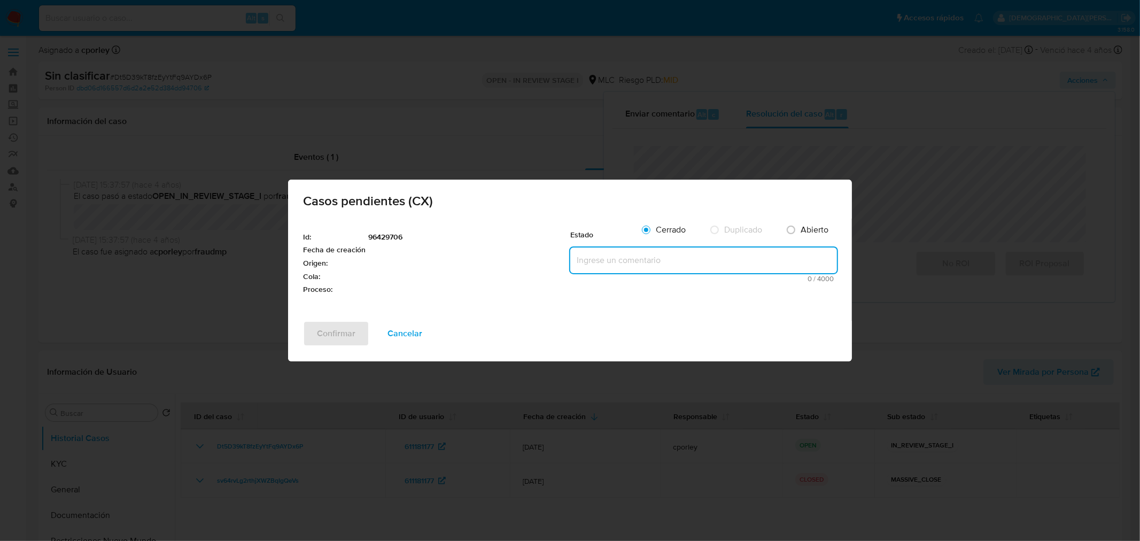
click at [613, 268] on textarea at bounding box center [703, 260] width 267 height 26
type textarea "-"
click at [337, 326] on span "Confirmar" at bounding box center [336, 334] width 38 height 24
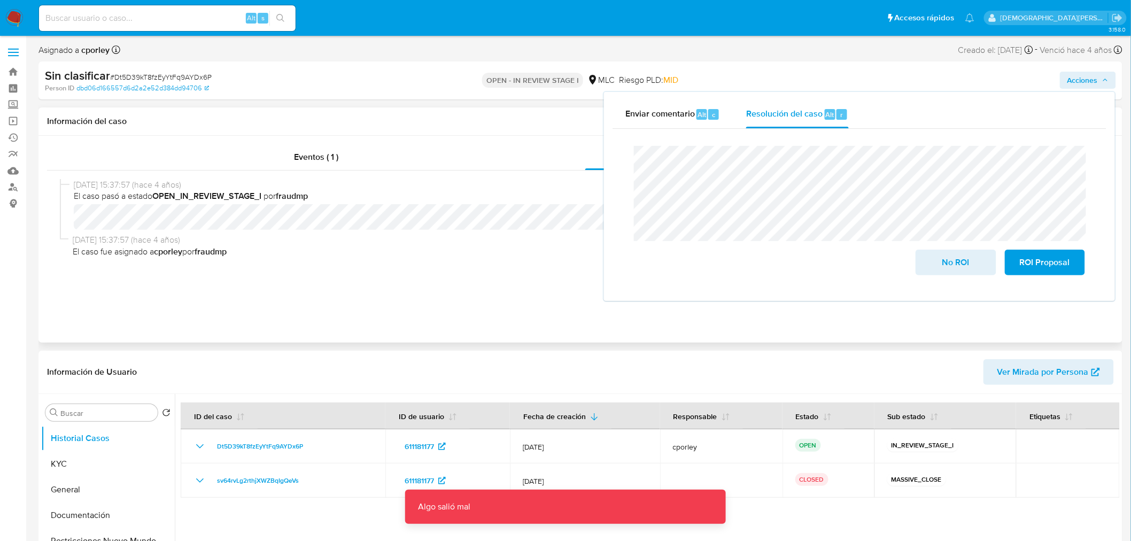
click at [444, 254] on span "El caso fue asignado a cporley por fraudmp" at bounding box center [585, 252] width 1024 height 12
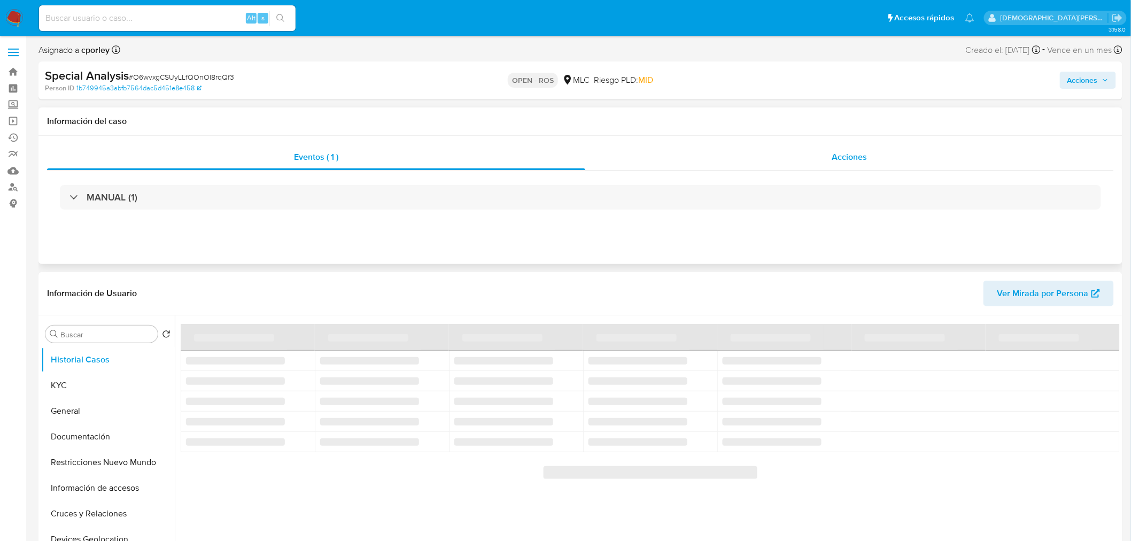
click at [684, 158] on div "Acciones" at bounding box center [849, 157] width 529 height 26
select select "10"
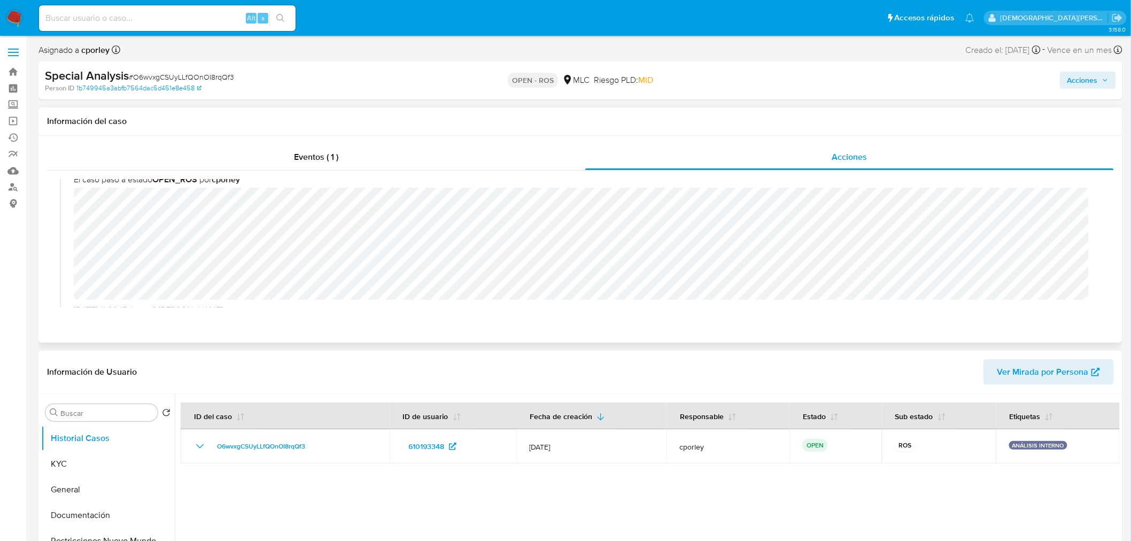
scroll to position [119, 0]
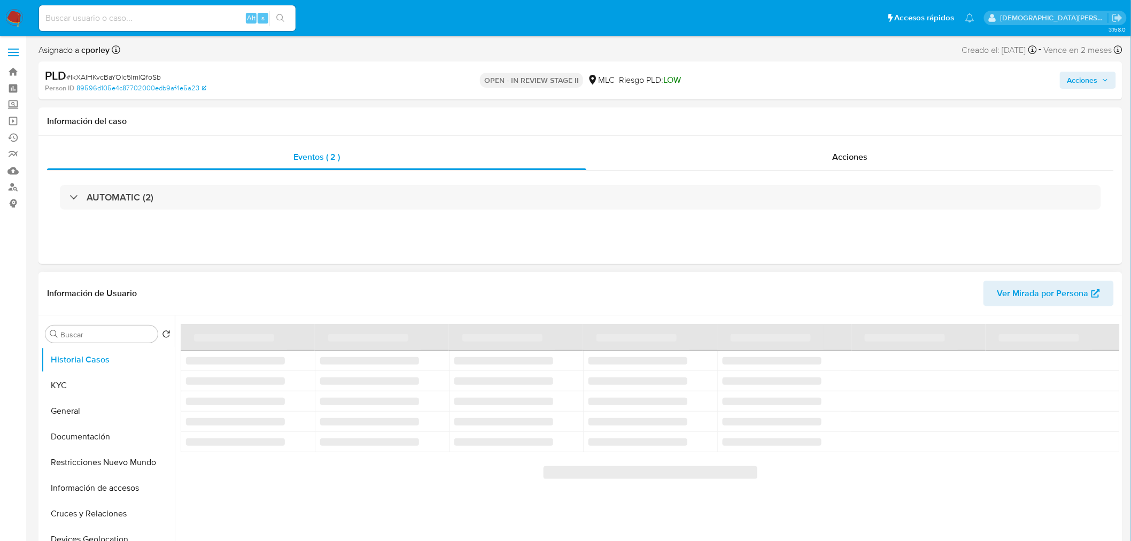
select select "10"
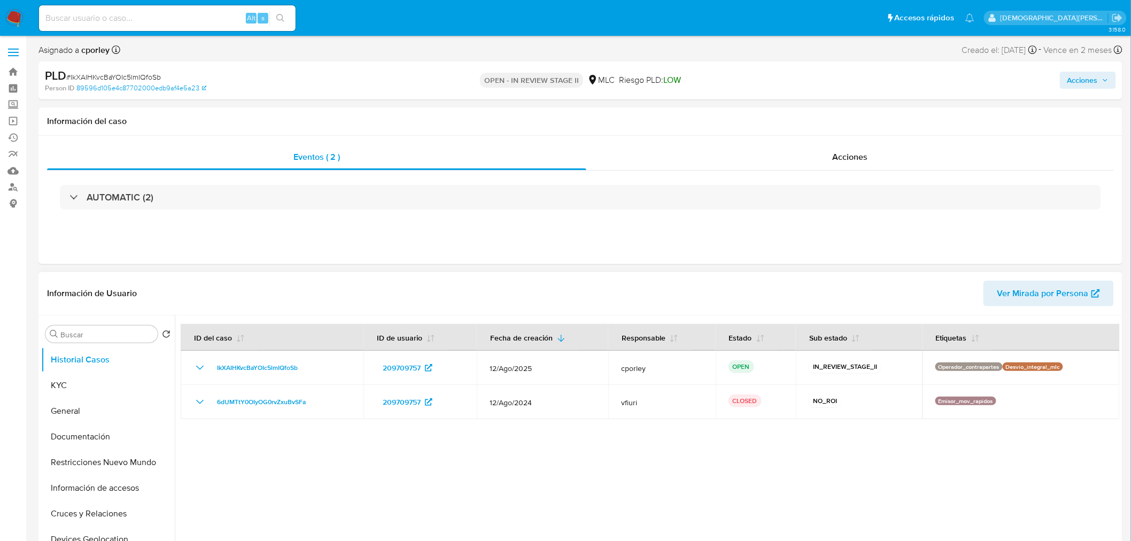
scroll to position [237, 0]
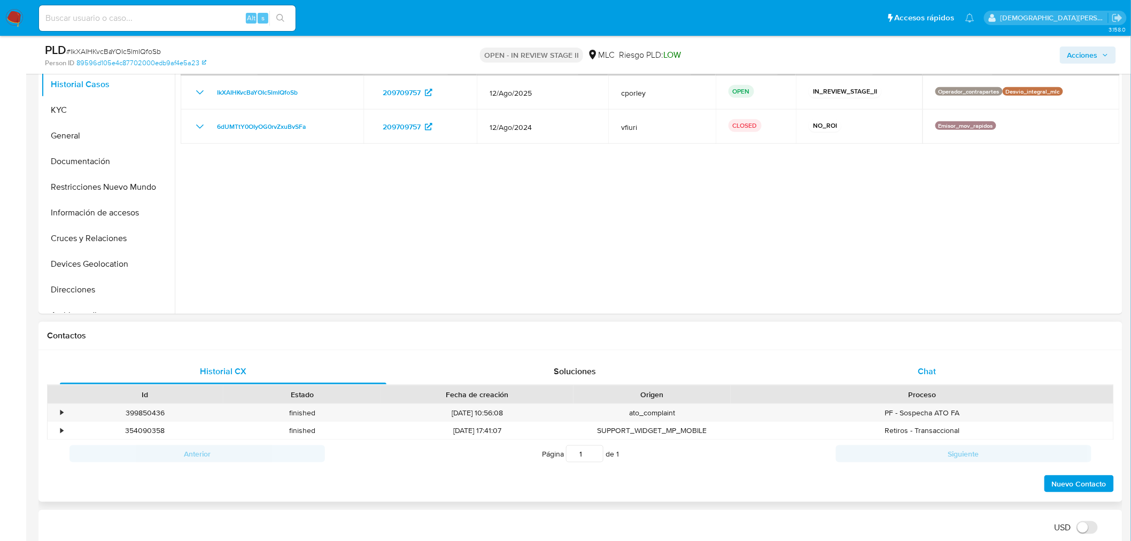
click at [931, 375] on span "Chat" at bounding box center [927, 371] width 18 height 12
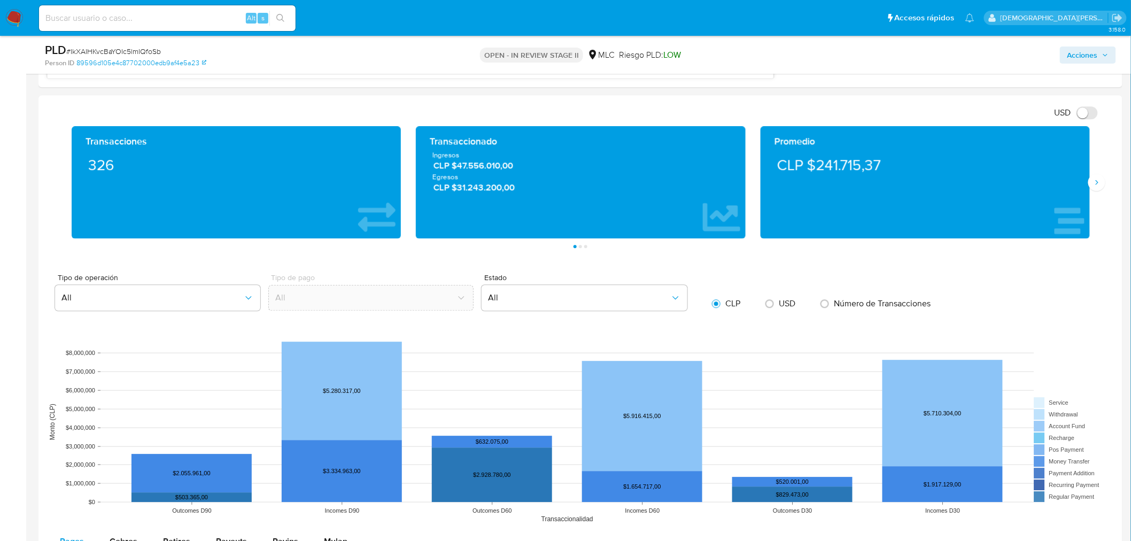
scroll to position [1009, 0]
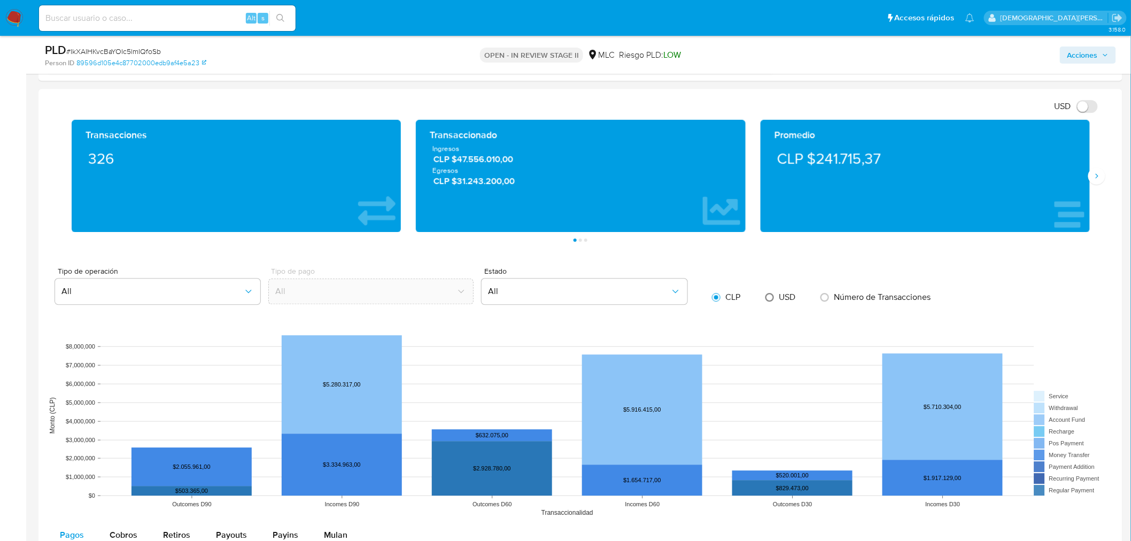
click at [767, 298] on input "radio" at bounding box center [769, 297] width 17 height 17
radio input "true"
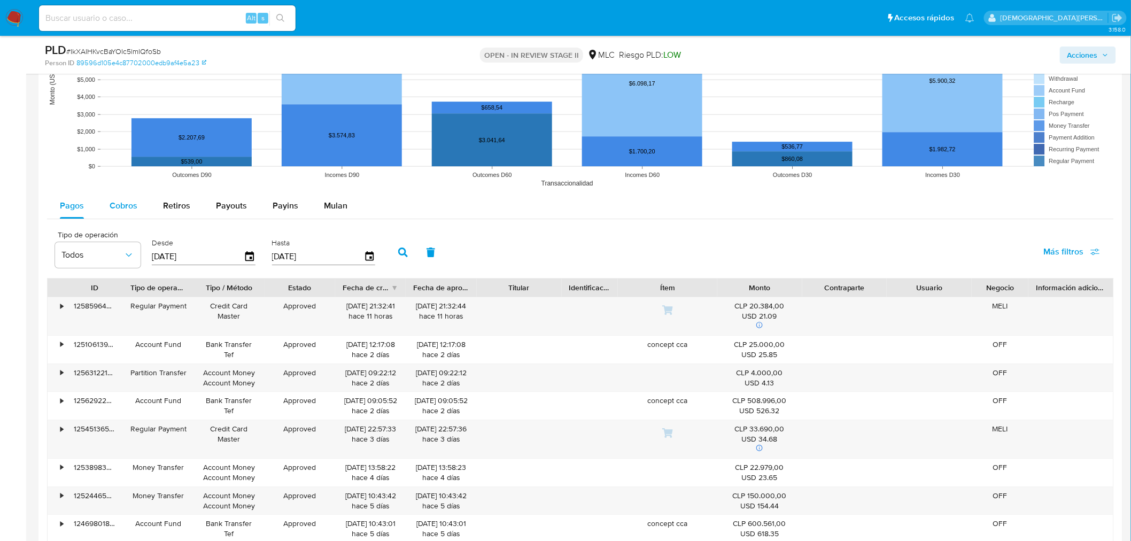
scroll to position [1247, 0]
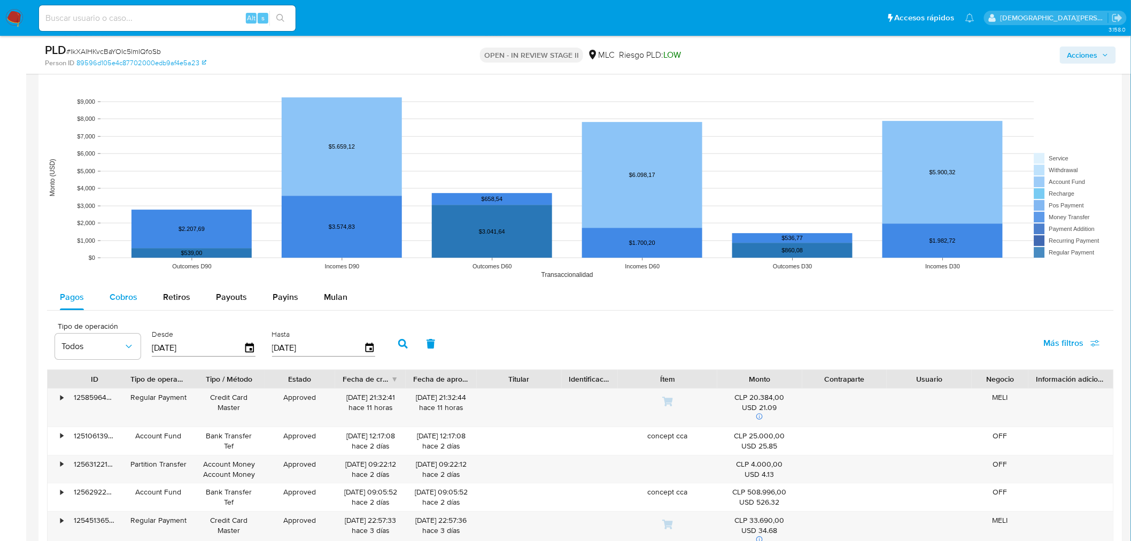
click at [114, 300] on span "Cobros" at bounding box center [124, 297] width 28 height 12
select select "10"
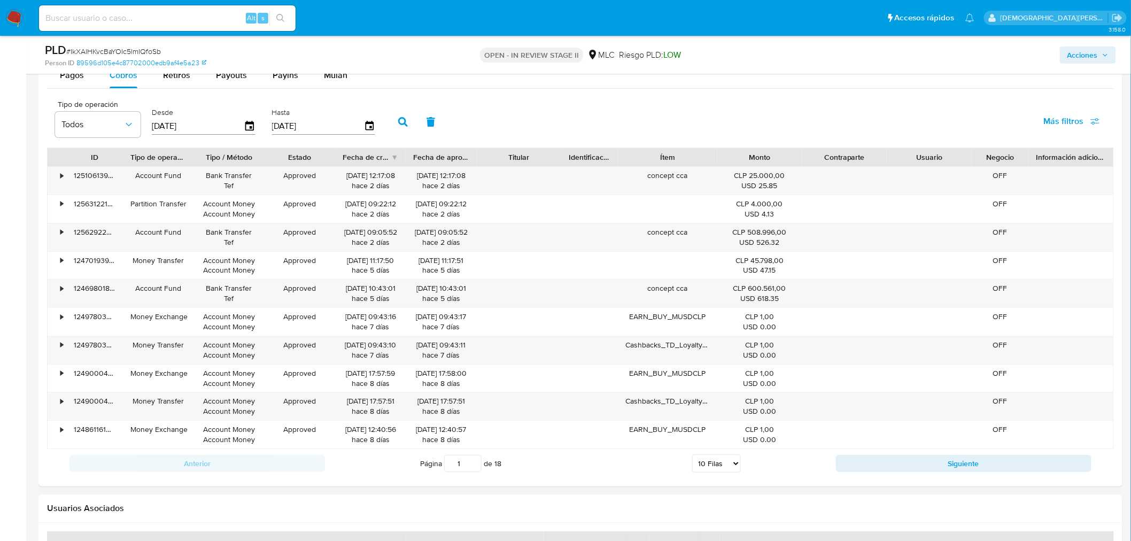
scroll to position [1484, 0]
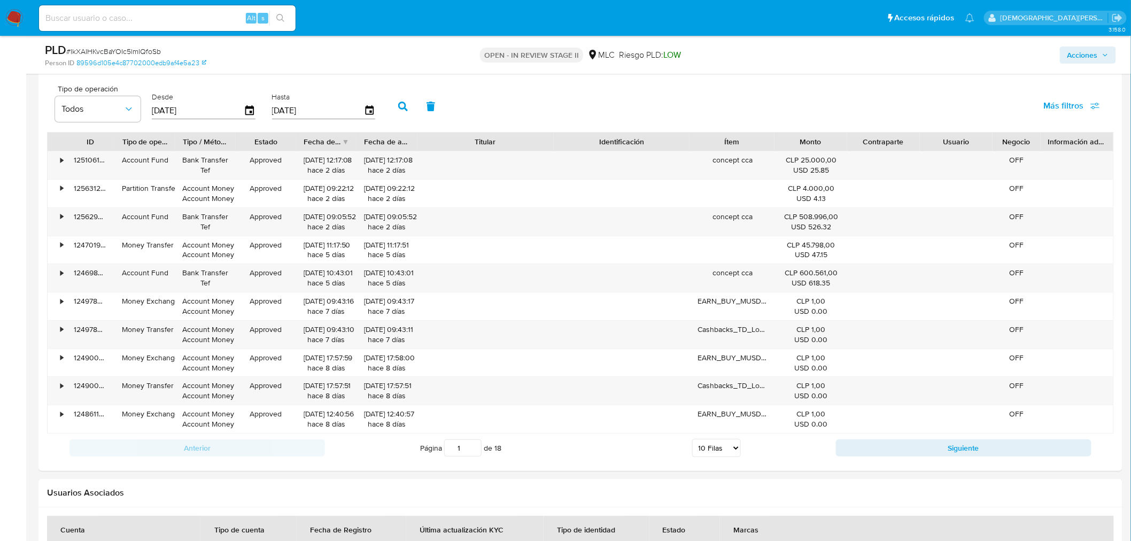
drag, startPoint x: 560, startPoint y: 142, endPoint x: 611, endPoint y: 142, distance: 51.3
click at [611, 142] on div "ID Tipo de operación Tipo / Método Estado Fecha de creación Fecha de aprobación…" at bounding box center [581, 142] width 1066 height 18
click at [893, 450] on button "Siguiente" at bounding box center [963, 447] width 255 height 17
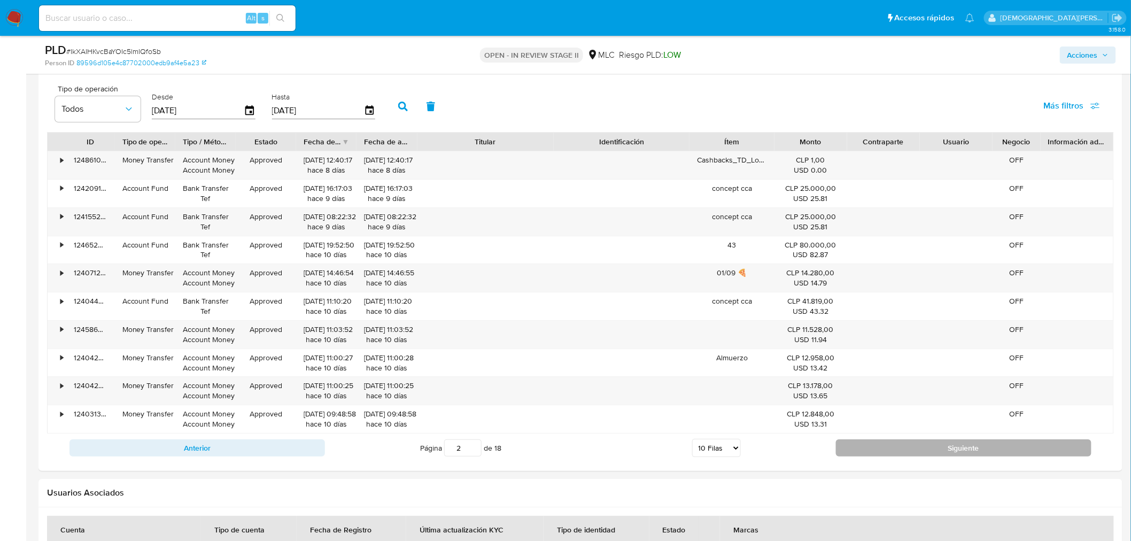
click at [888, 447] on button "Siguiente" at bounding box center [963, 447] width 255 height 17
click at [889, 447] on button "Siguiente" at bounding box center [963, 447] width 255 height 17
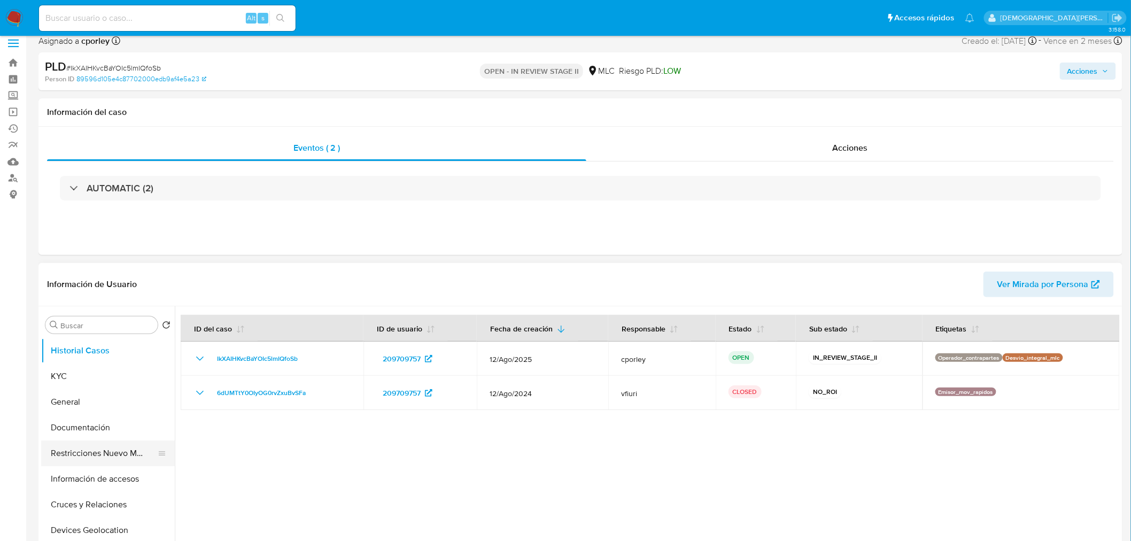
scroll to position [119, 0]
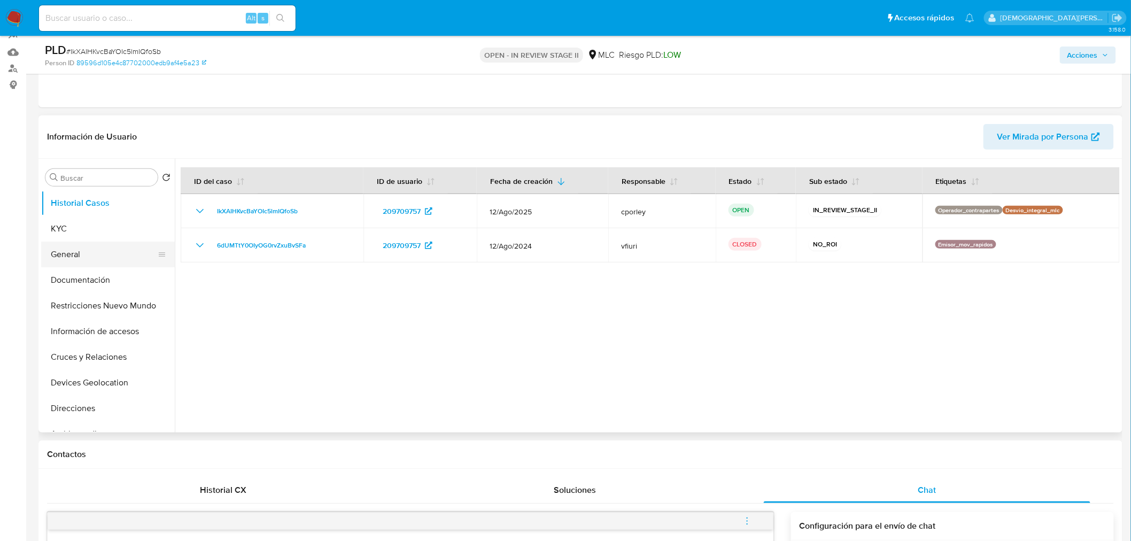
click at [75, 254] on button "General" at bounding box center [103, 255] width 125 height 26
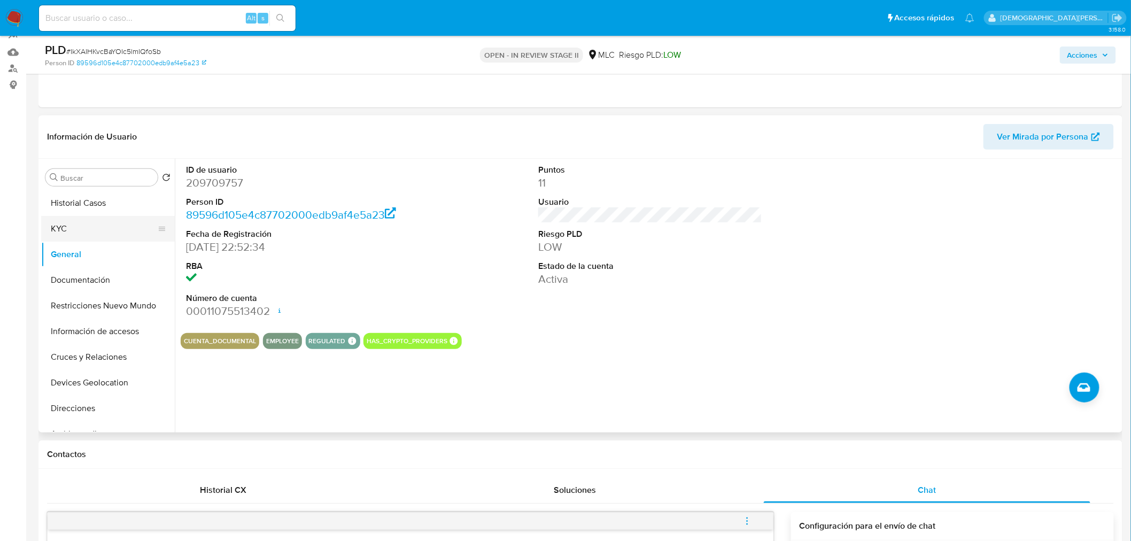
click at [87, 232] on button "KYC" at bounding box center [103, 229] width 125 height 26
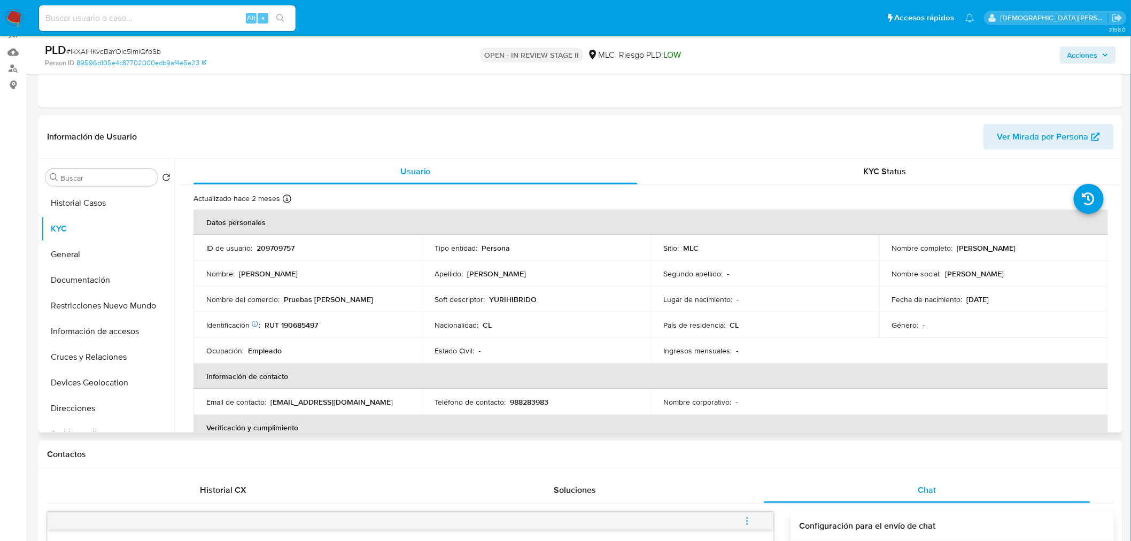
drag, startPoint x: 1055, startPoint y: 249, endPoint x: 954, endPoint y: 251, distance: 100.5
click at [954, 251] on div "Nombre completo : Yuri Esteban Jiménez Rosales" at bounding box center [993, 248] width 203 height 10
click at [108, 280] on button "Documentación" at bounding box center [103, 280] width 125 height 26
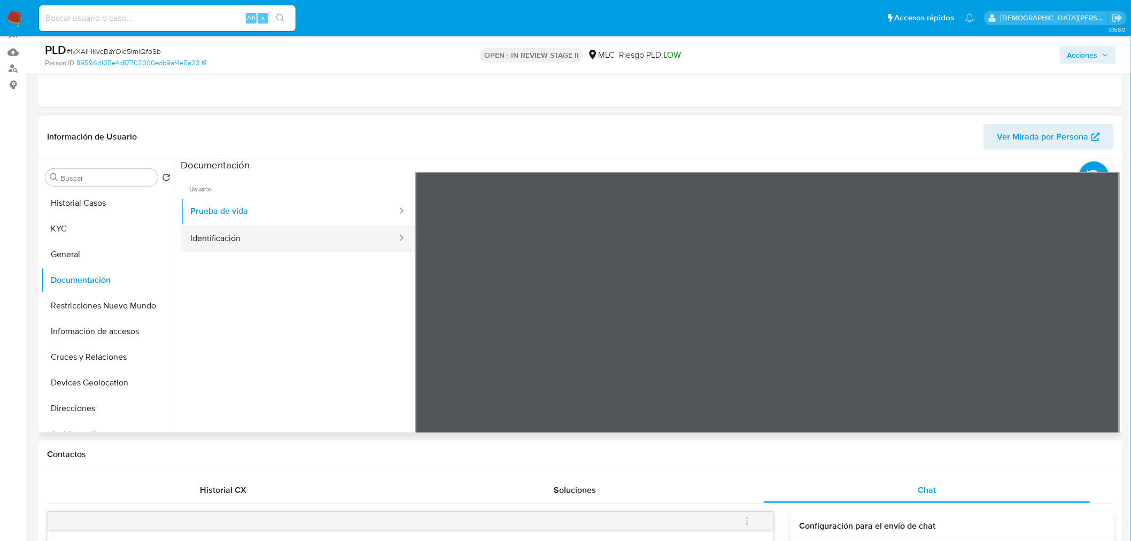
click at [293, 236] on button "Identificación" at bounding box center [290, 238] width 218 height 27
click at [1104, 344] on icon at bounding box center [1106, 345] width 21 height 21
click at [230, 203] on button "Prueba de vida" at bounding box center [290, 211] width 218 height 27
click at [71, 360] on button "Cruces y Relaciones" at bounding box center [103, 357] width 125 height 26
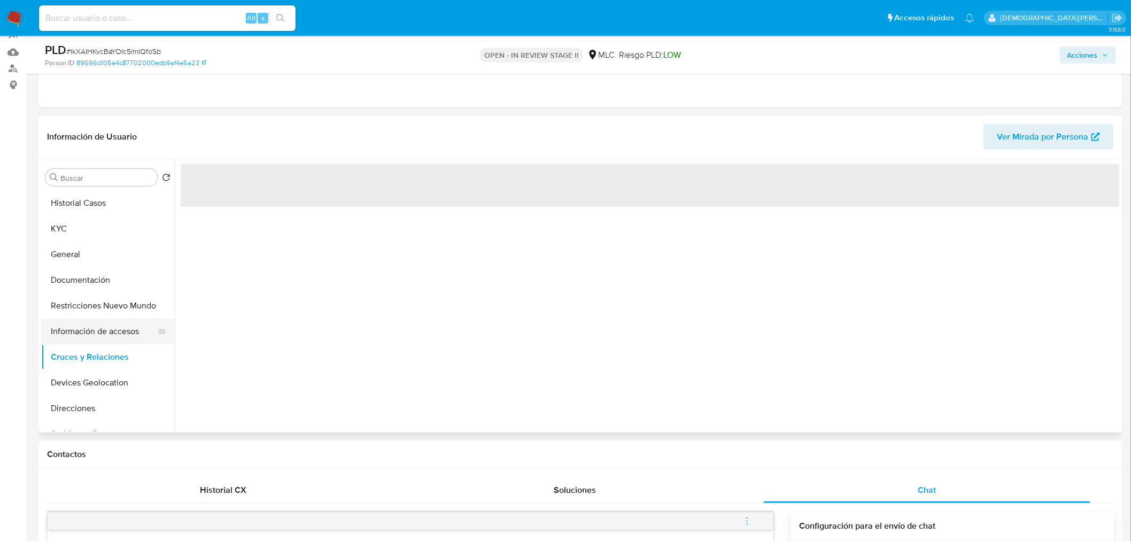
click at [67, 323] on button "Información de accesos" at bounding box center [103, 332] width 125 height 26
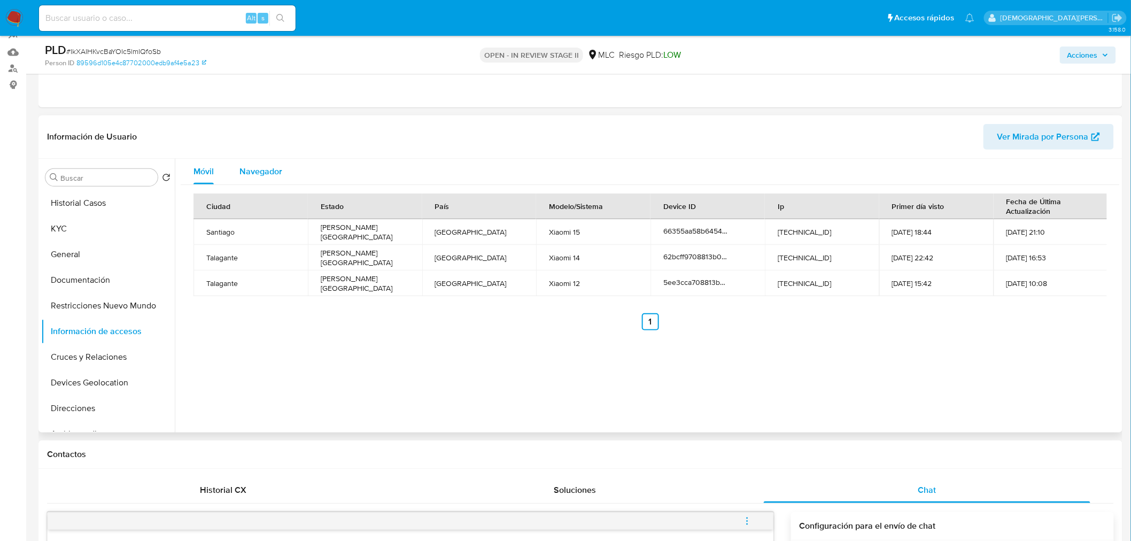
click at [278, 172] on span "Navegador" at bounding box center [260, 171] width 43 height 12
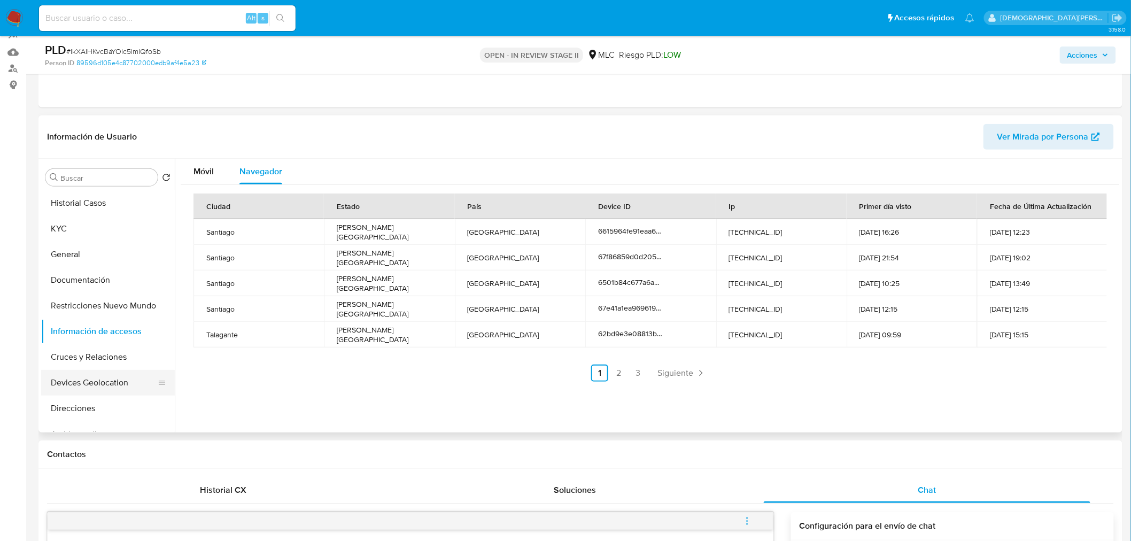
scroll to position [59, 0]
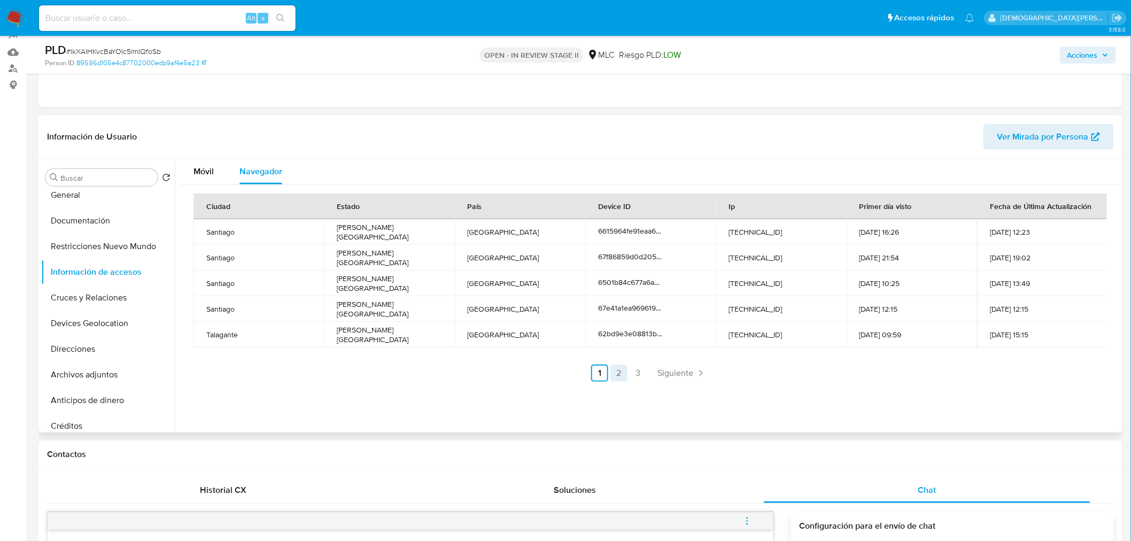
click at [622, 376] on link "2" at bounding box center [618, 373] width 17 height 17
click at [660, 371] on link "3" at bounding box center [666, 373] width 17 height 17
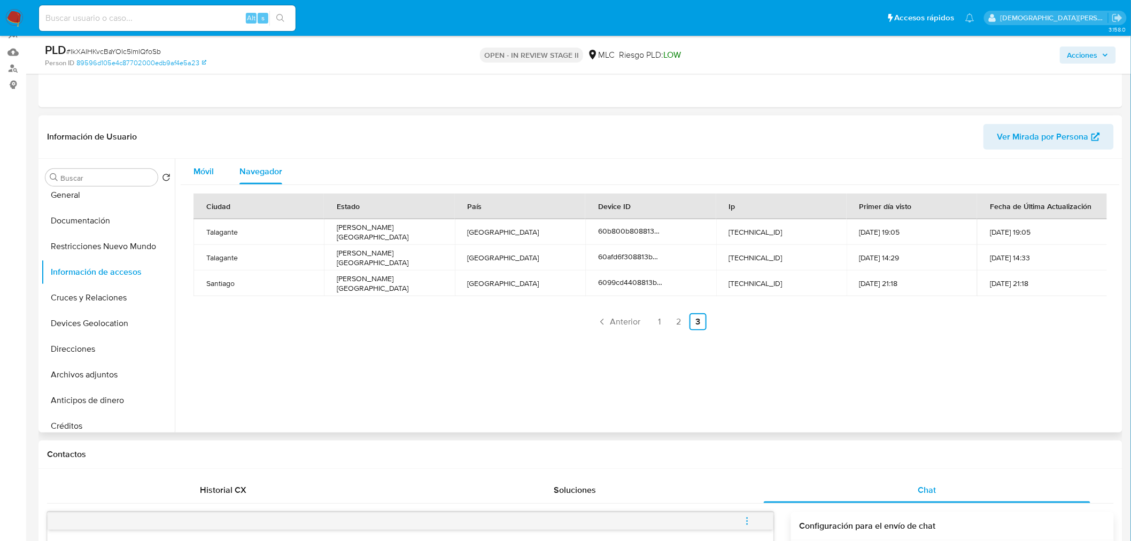
click at [200, 169] on span "Móvil" at bounding box center [203, 171] width 20 height 12
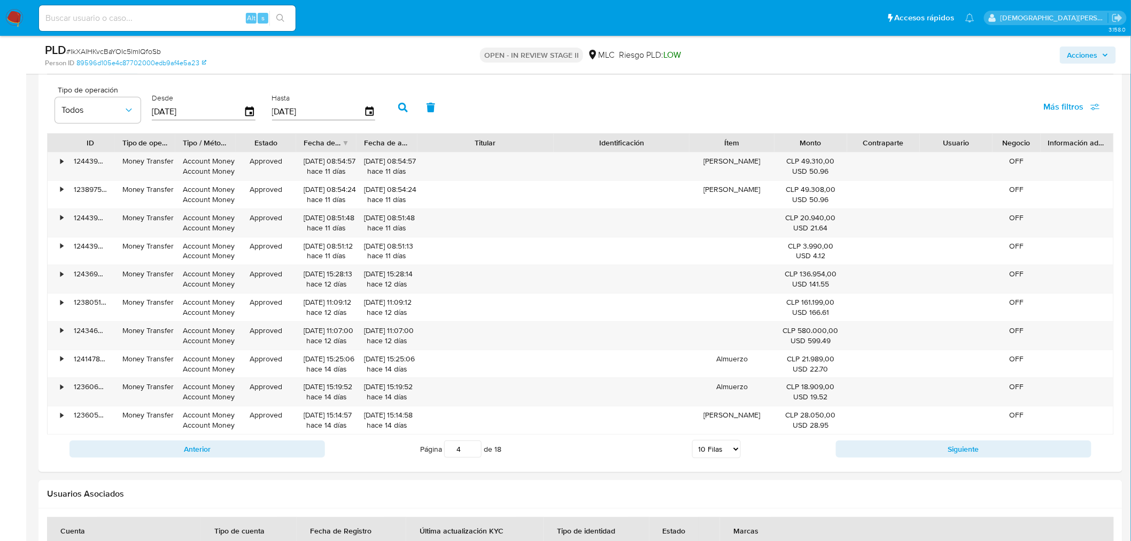
scroll to position [1484, 0]
click at [902, 446] on button "Siguiente" at bounding box center [963, 447] width 255 height 17
type input "5"
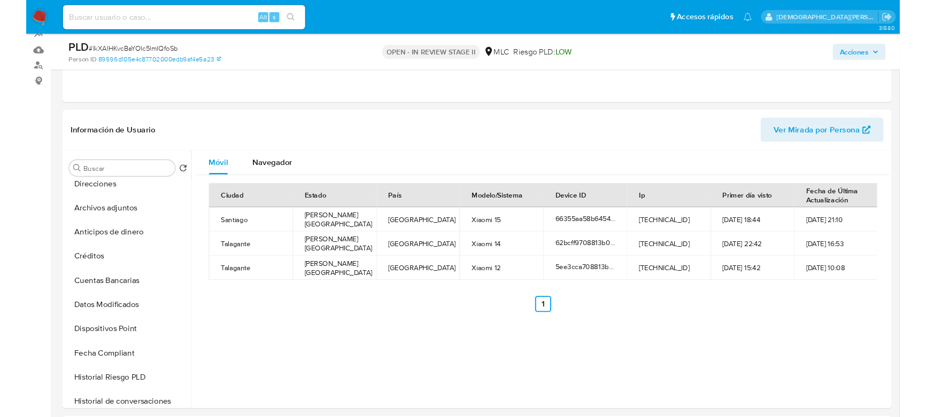
scroll to position [214, 0]
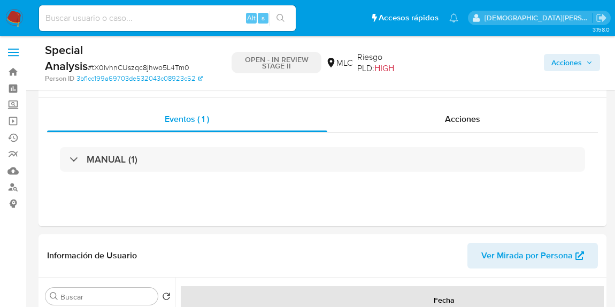
select select "10"
